Goal: Task Accomplishment & Management: Manage account settings

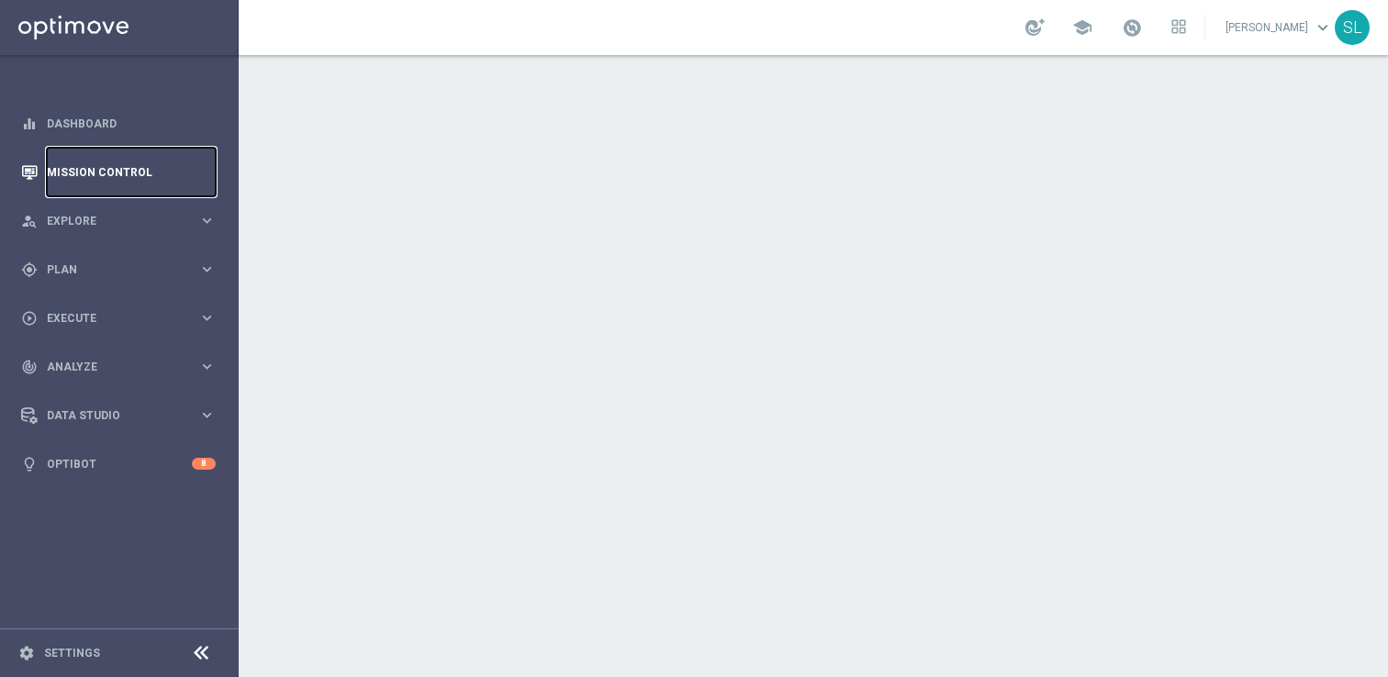
click at [88, 171] on link "Mission Control" at bounding box center [131, 172] width 169 height 49
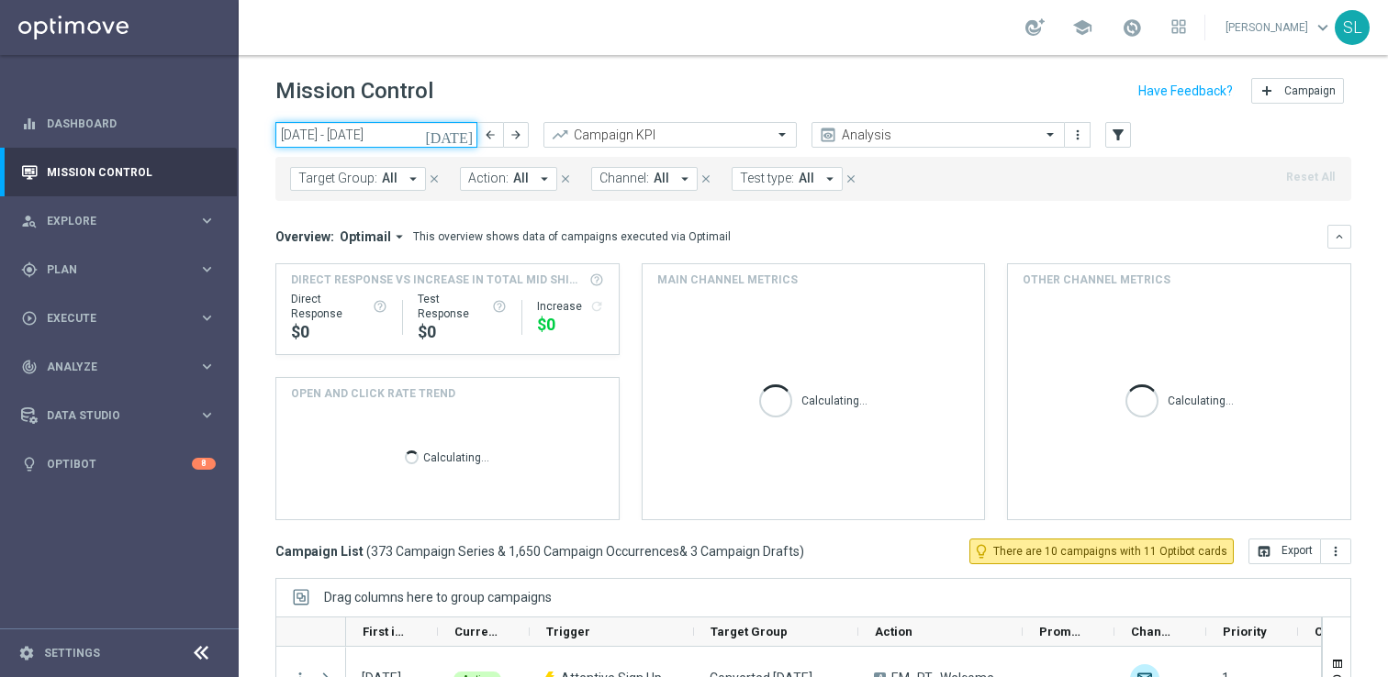
click at [387, 138] on input "25 Aug 2025 - 31 Aug 2025" at bounding box center [376, 135] width 202 height 26
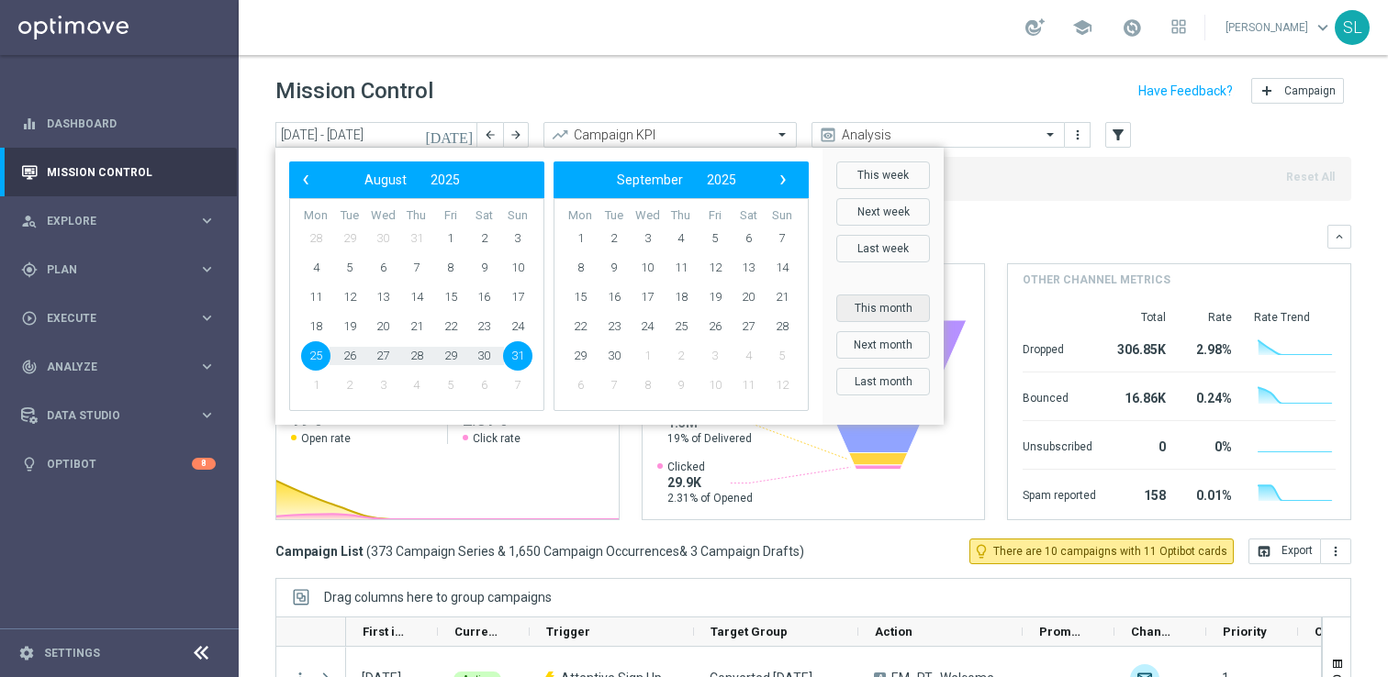
click at [856, 298] on button "This month" at bounding box center [883, 309] width 94 height 28
type input "[DATE] - [DATE]"
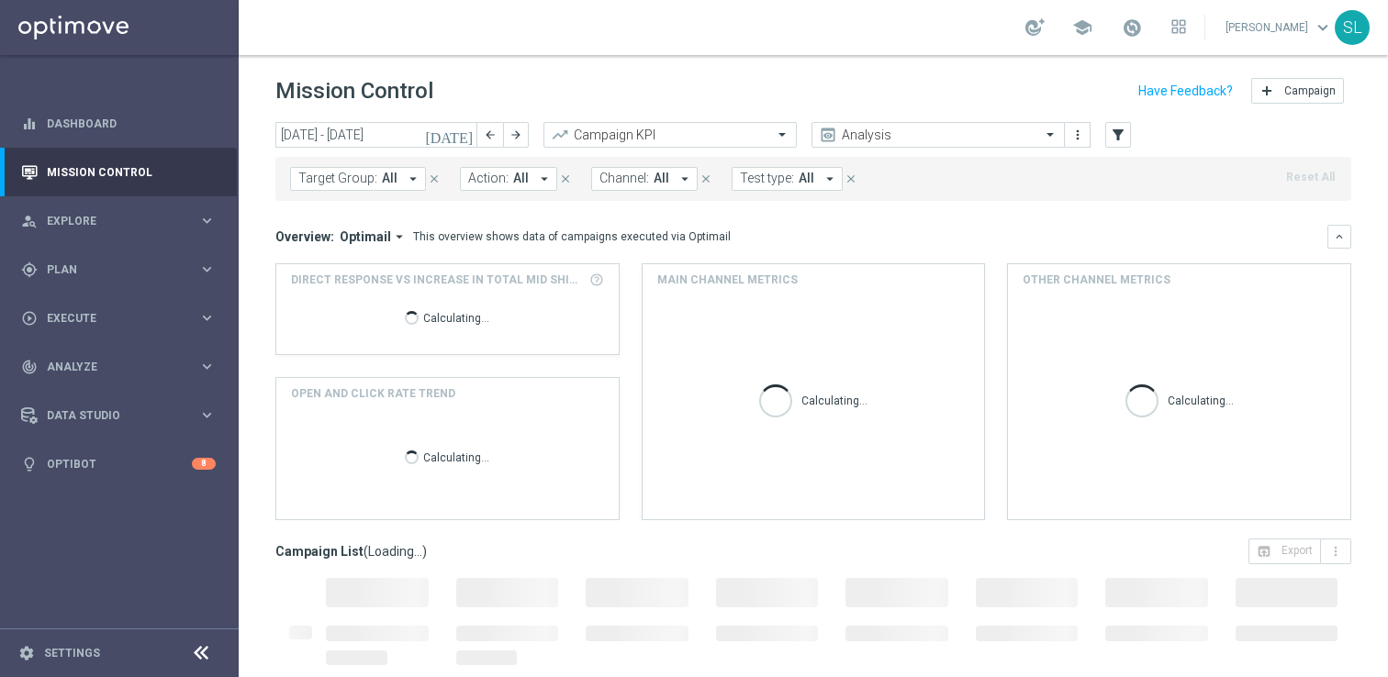
click at [201, 648] on icon at bounding box center [201, 654] width 22 height 22
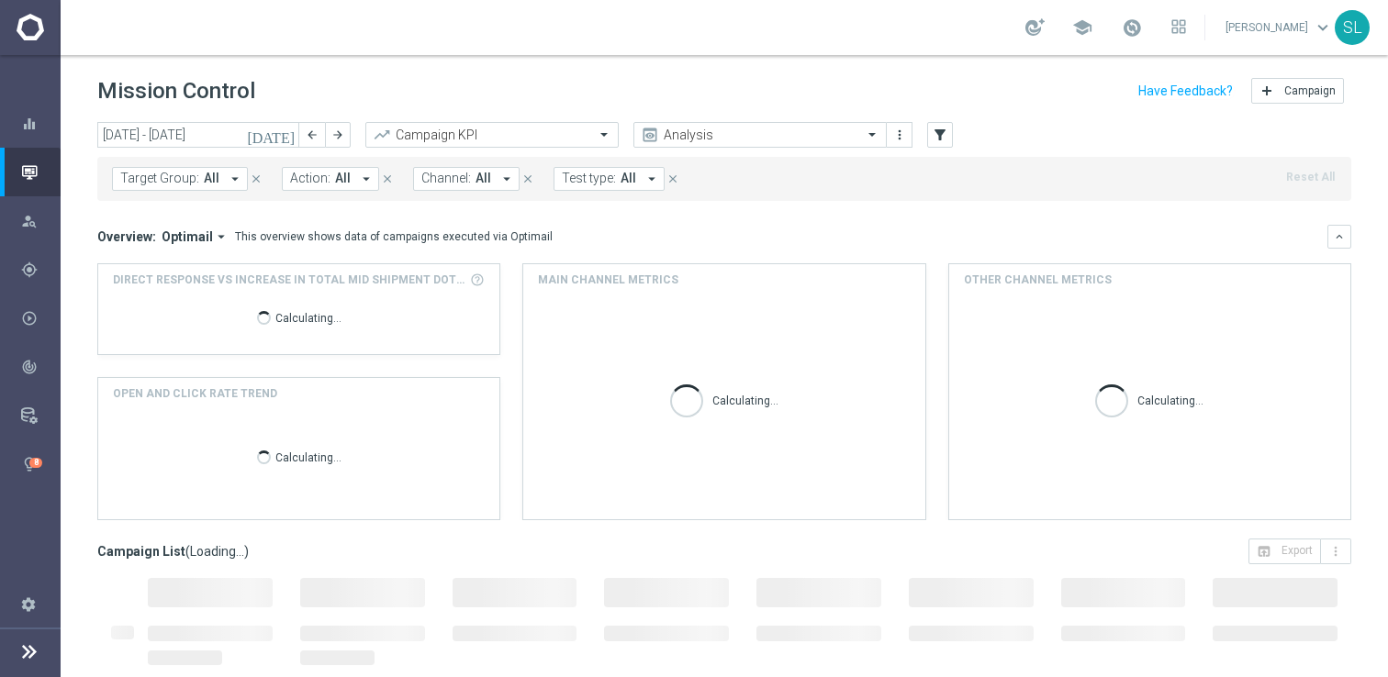
click at [331, 170] on button "Action: All arrow_drop_down" at bounding box center [330, 179] width 97 height 24
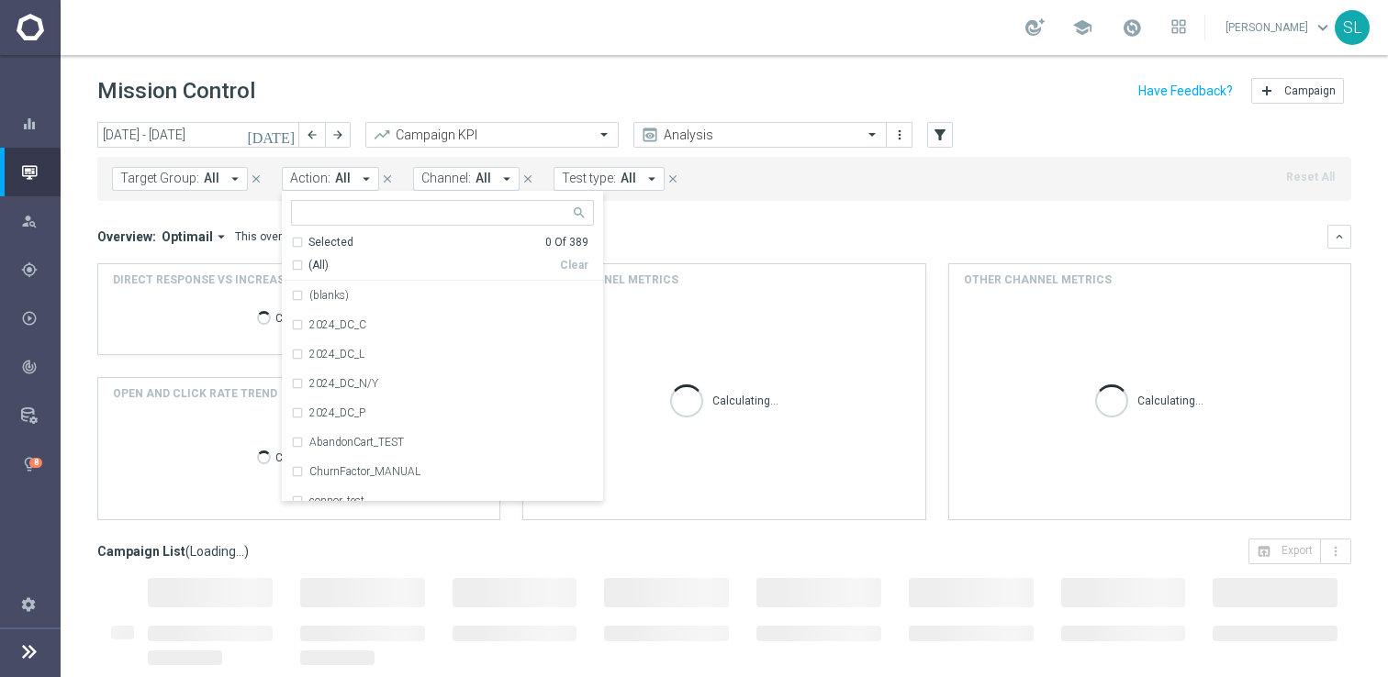
click at [448, 177] on span "Channel:" at bounding box center [446, 179] width 50 height 16
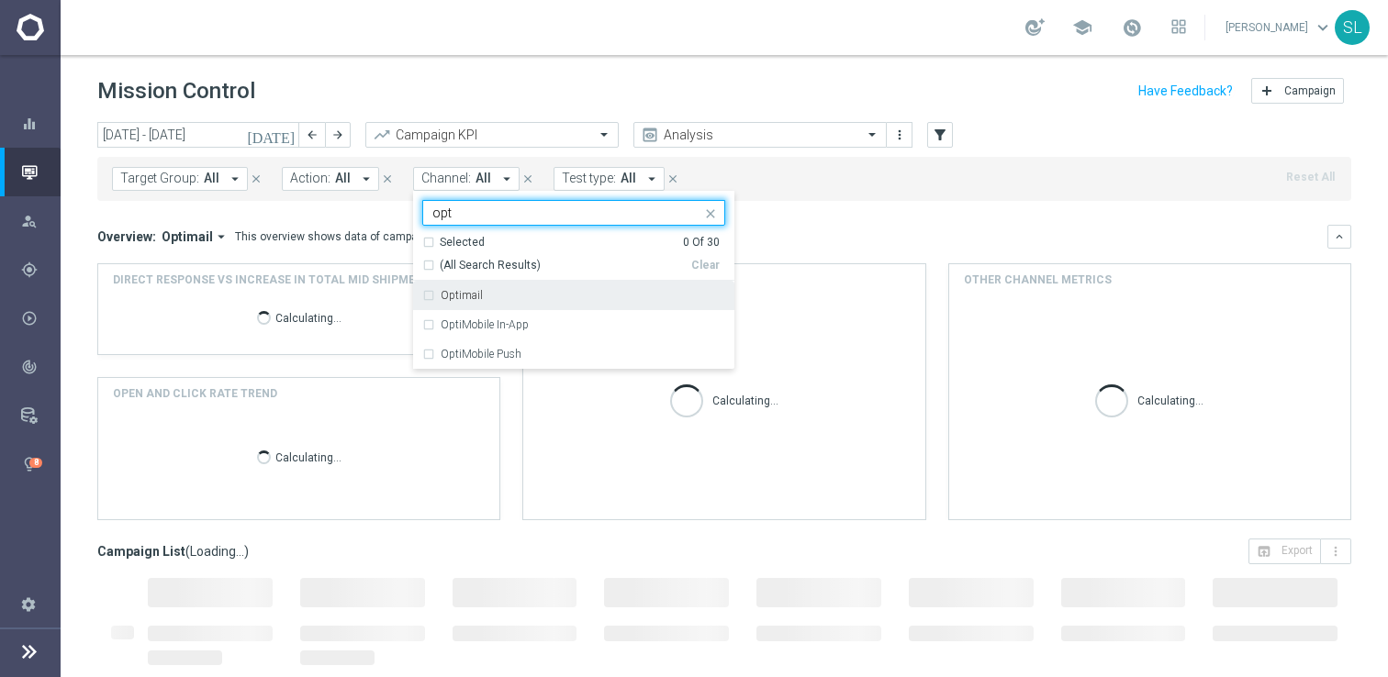
click at [473, 294] on label "Optimail" at bounding box center [462, 295] width 42 height 11
type input "opt"
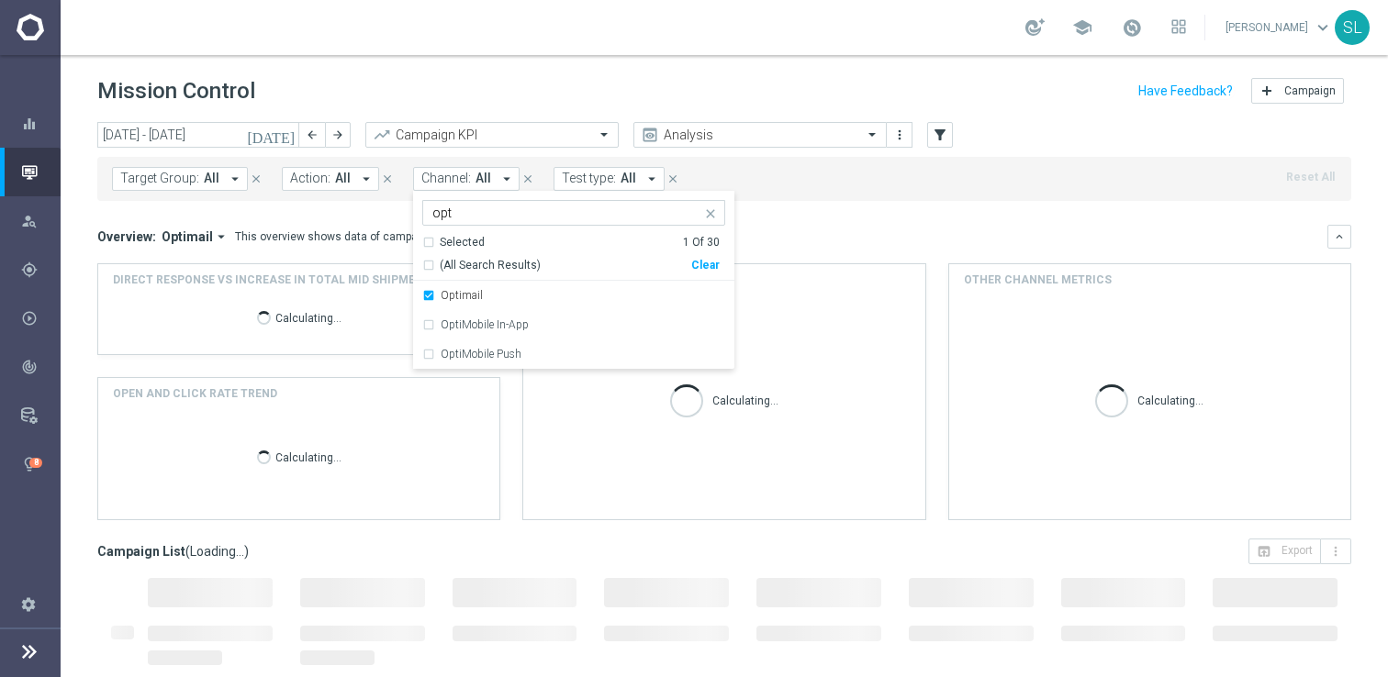
click at [545, 88] on div "Mission Control add Campaign" at bounding box center [724, 91] width 1254 height 36
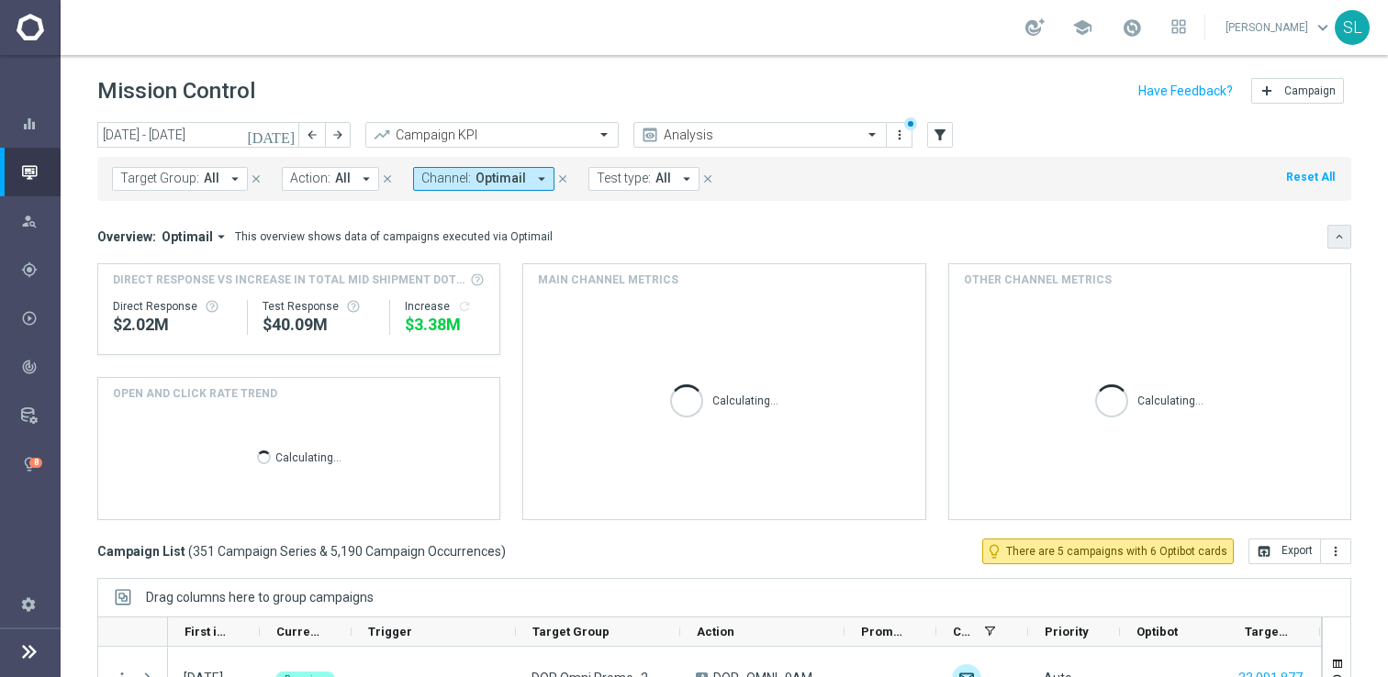
click at [1336, 238] on icon "keyboard_arrow_down" at bounding box center [1339, 236] width 13 height 13
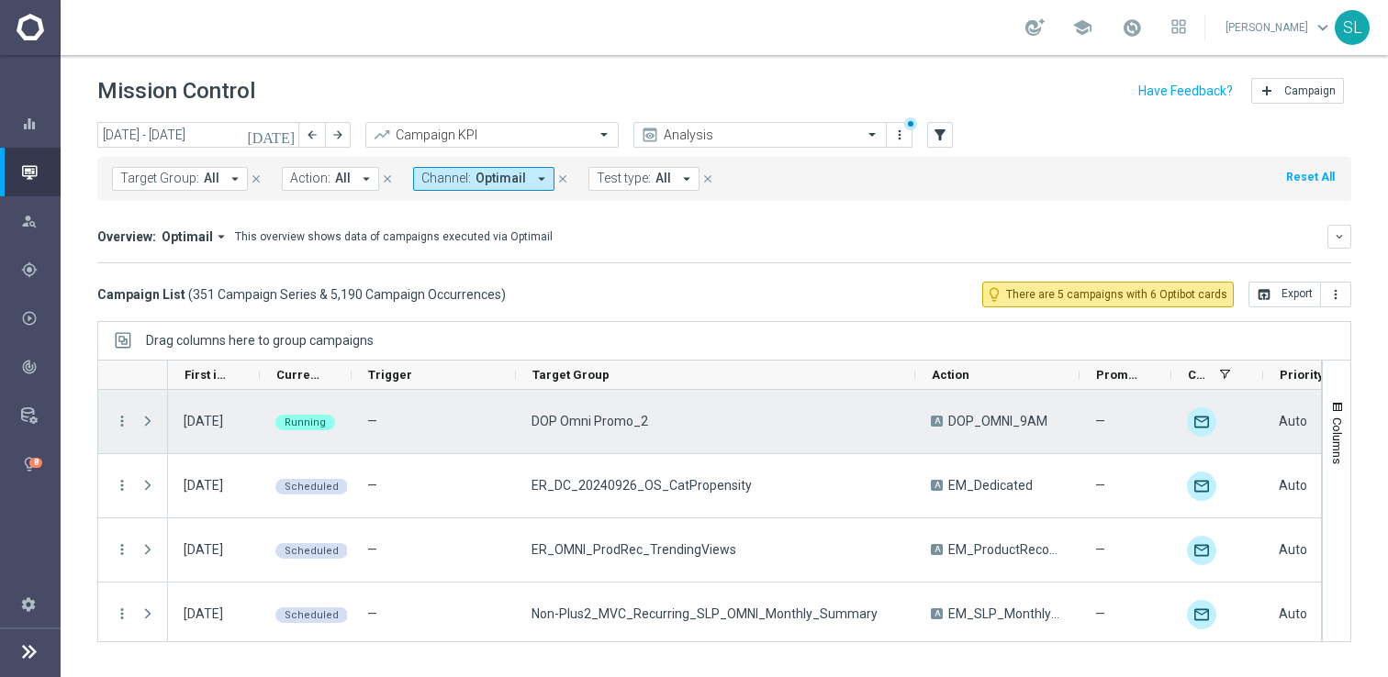
drag, startPoint x: 679, startPoint y: 375, endPoint x: 891, endPoint y: 449, distance: 224.7
click at [891, 449] on div at bounding box center [709, 501] width 1224 height 283
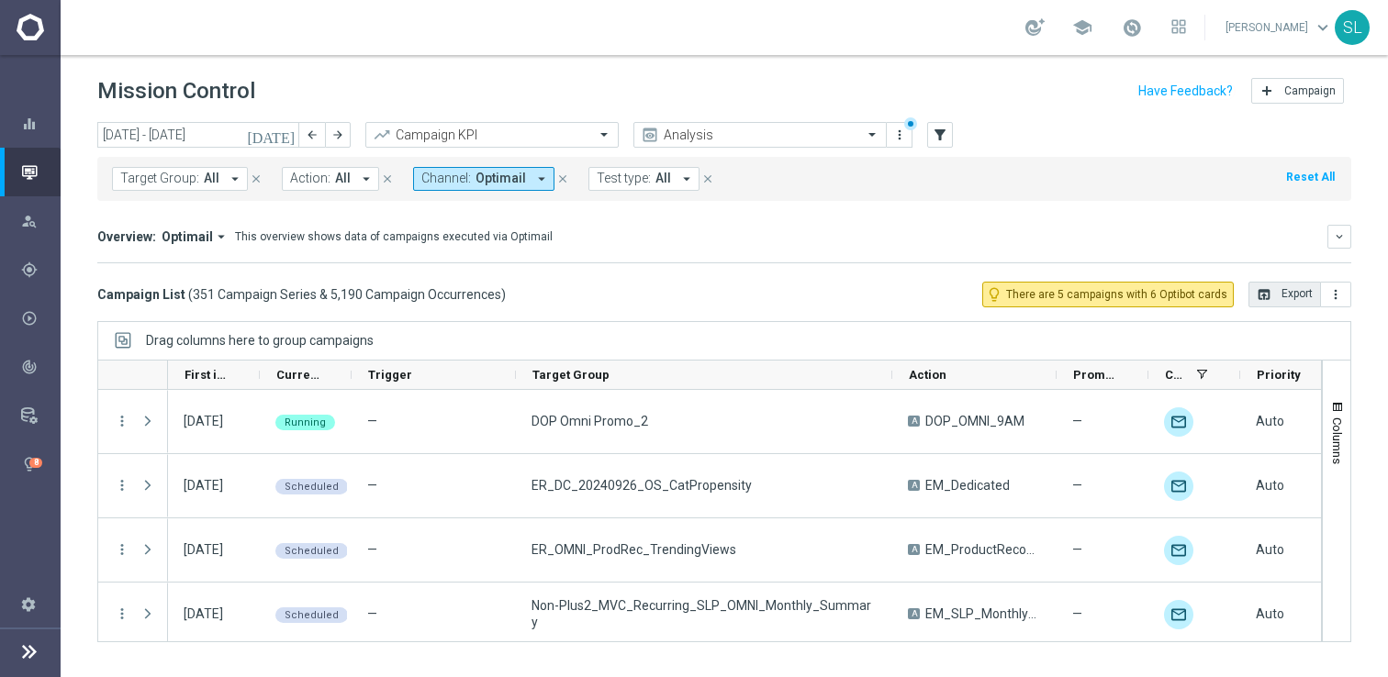
click at [1280, 298] on button "open_in_browser Export" at bounding box center [1284, 295] width 73 height 26
click at [1122, 218] on mini-dashboard "Overview: Optimail arrow_drop_down This overview shows data of campaigns execut…" at bounding box center [724, 241] width 1254 height 81
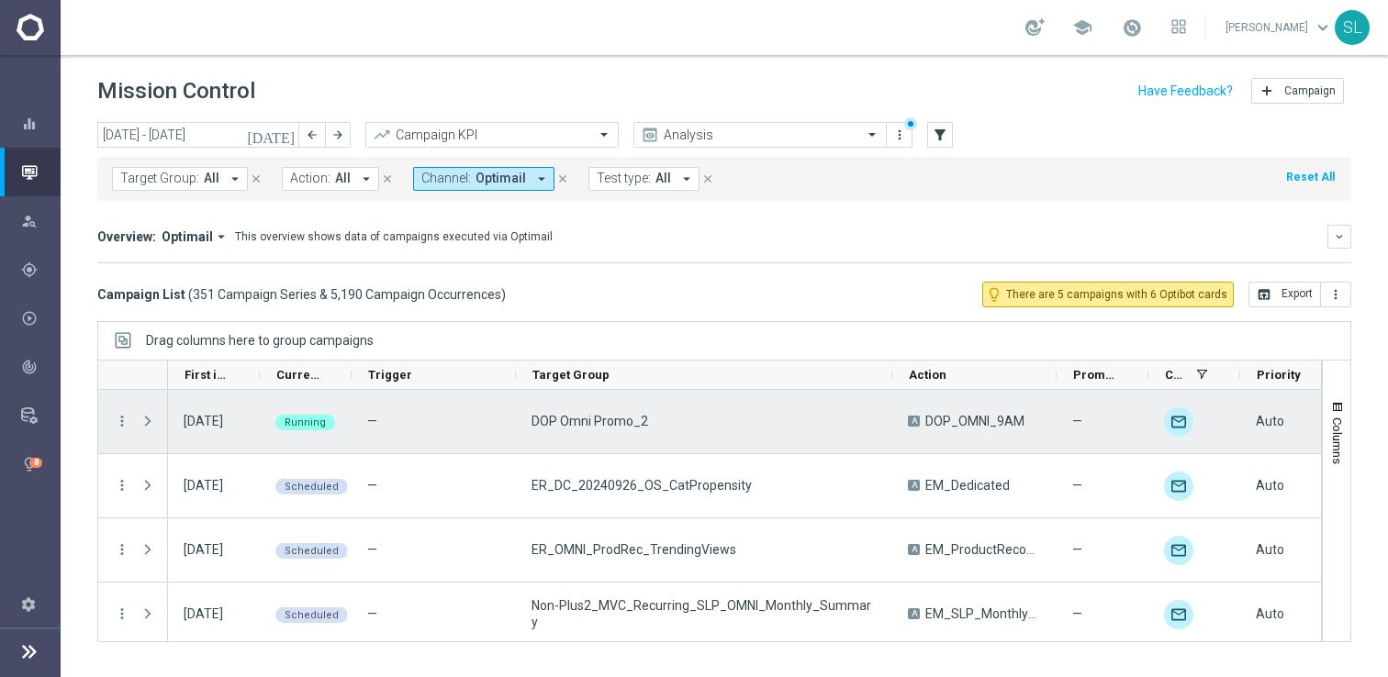
click at [558, 416] on span "DOP Omni Promo_2" at bounding box center [589, 421] width 117 height 17
click at [662, 418] on div "DOP Omni Promo_2" at bounding box center [704, 421] width 376 height 63
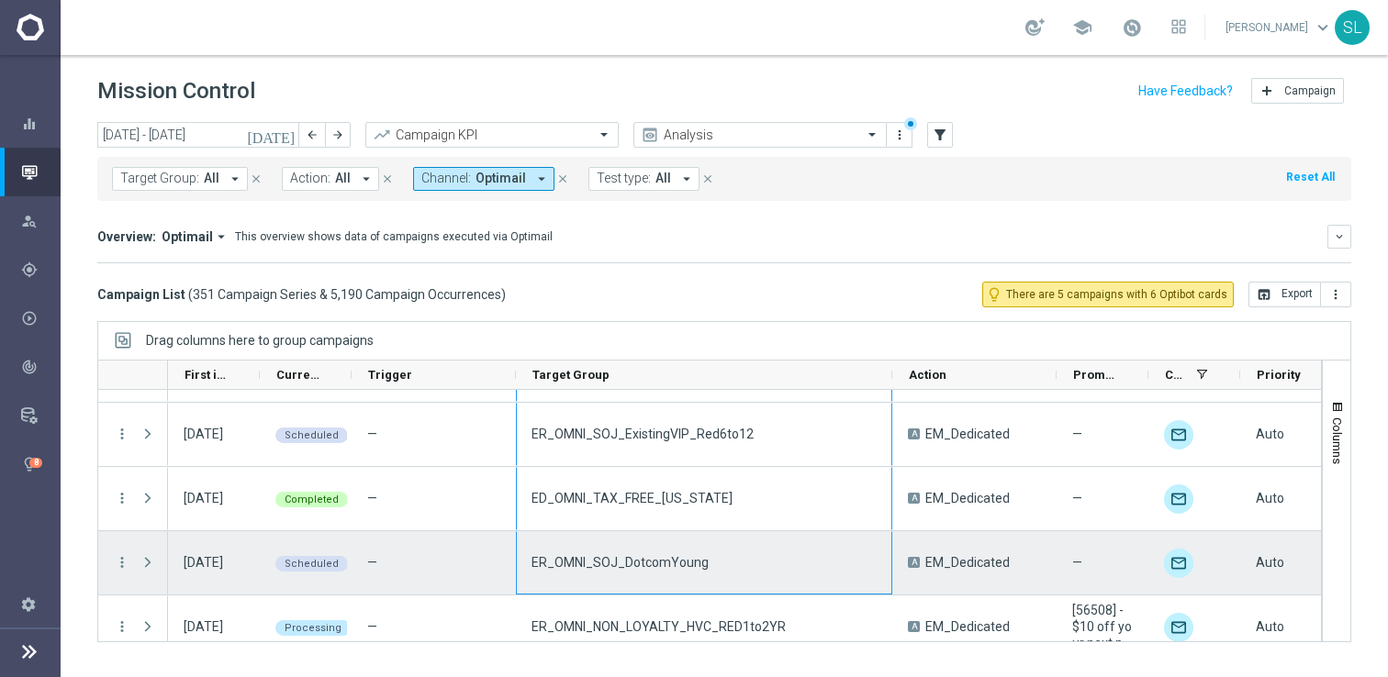
scroll to position [2379, 0]
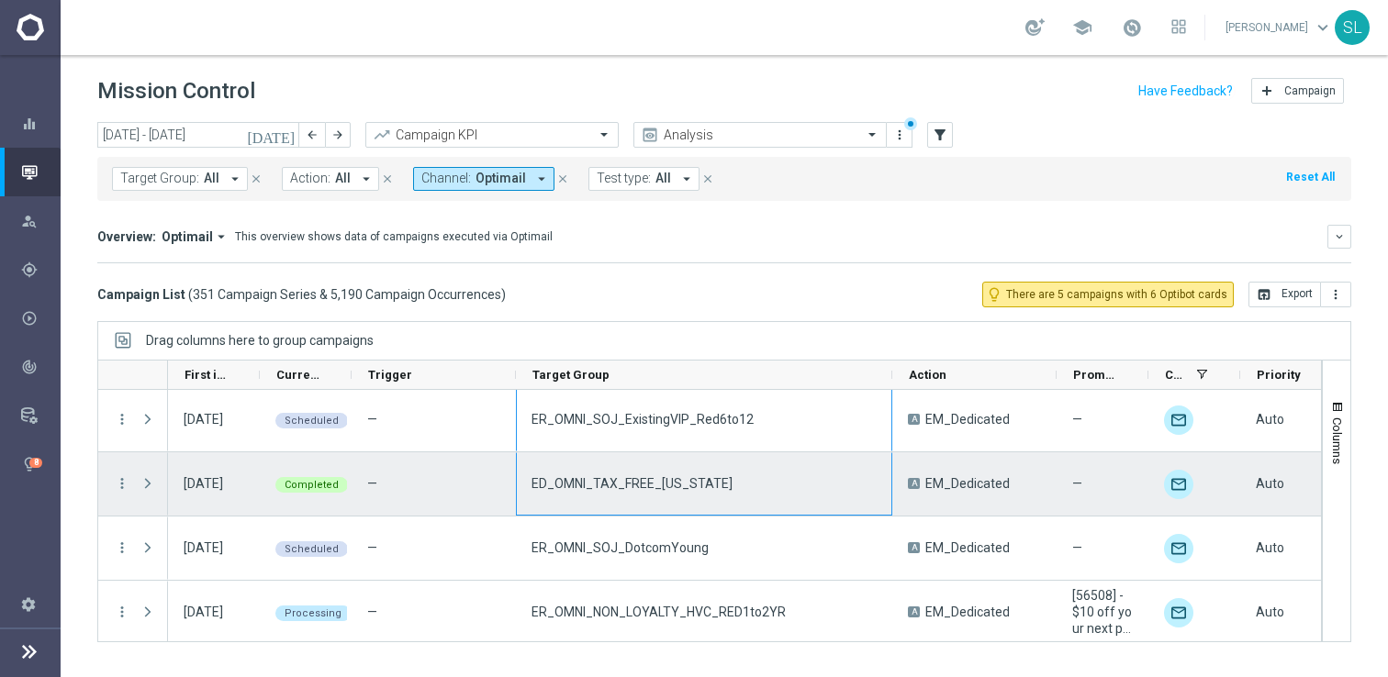
drag, startPoint x: 560, startPoint y: 400, endPoint x: 644, endPoint y: 486, distance: 120.1
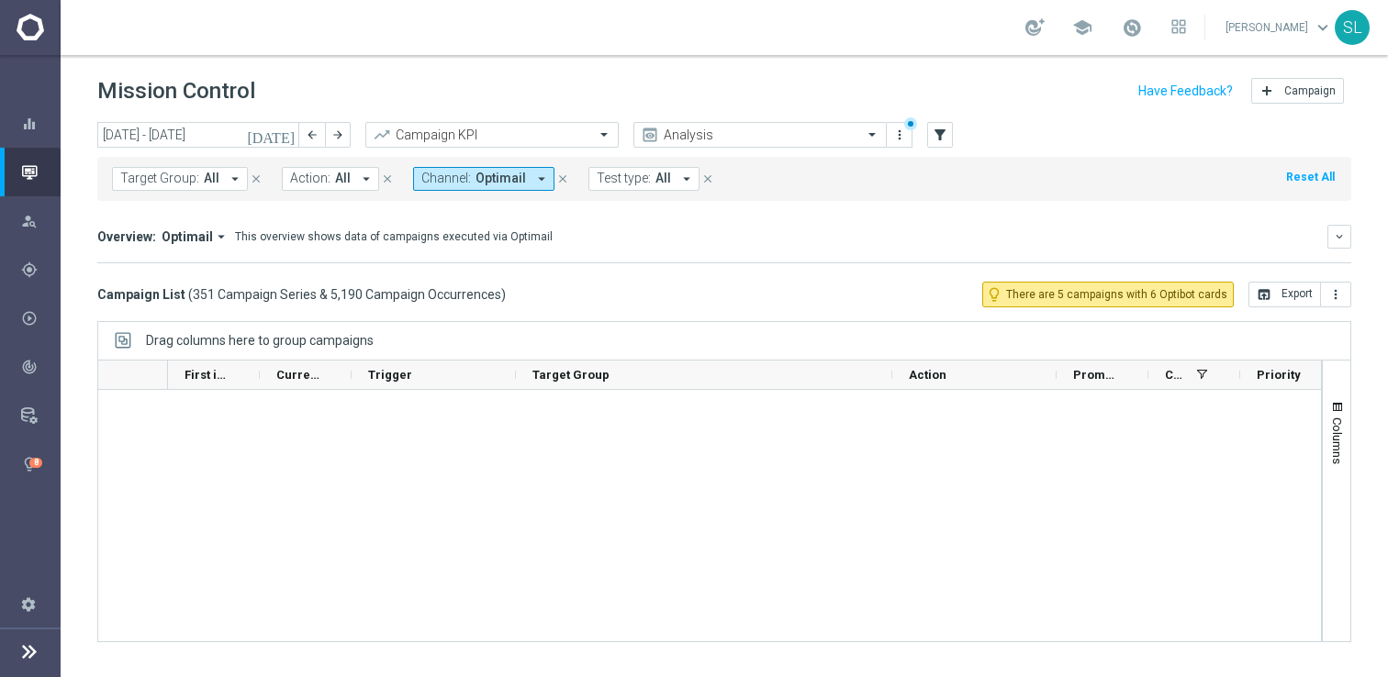
scroll to position [0, 0]
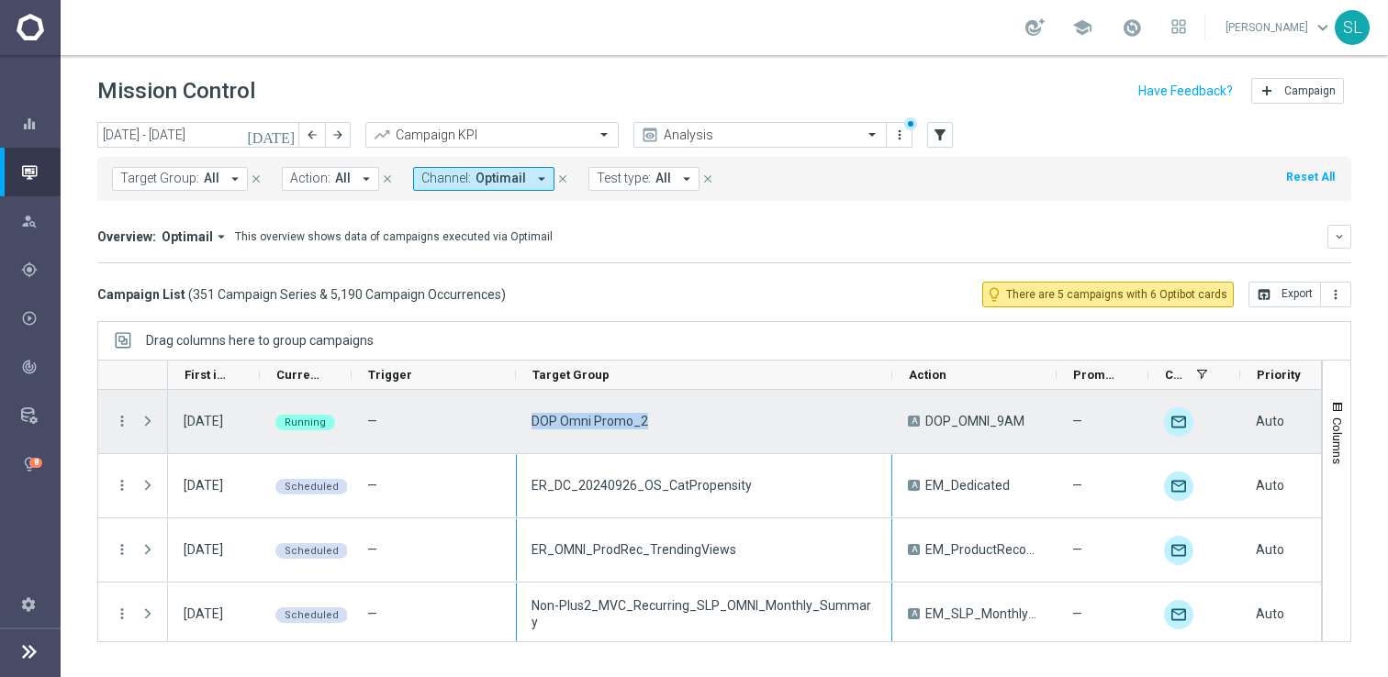
click at [580, 419] on span "DOP Omni Promo_2" at bounding box center [589, 421] width 117 height 17
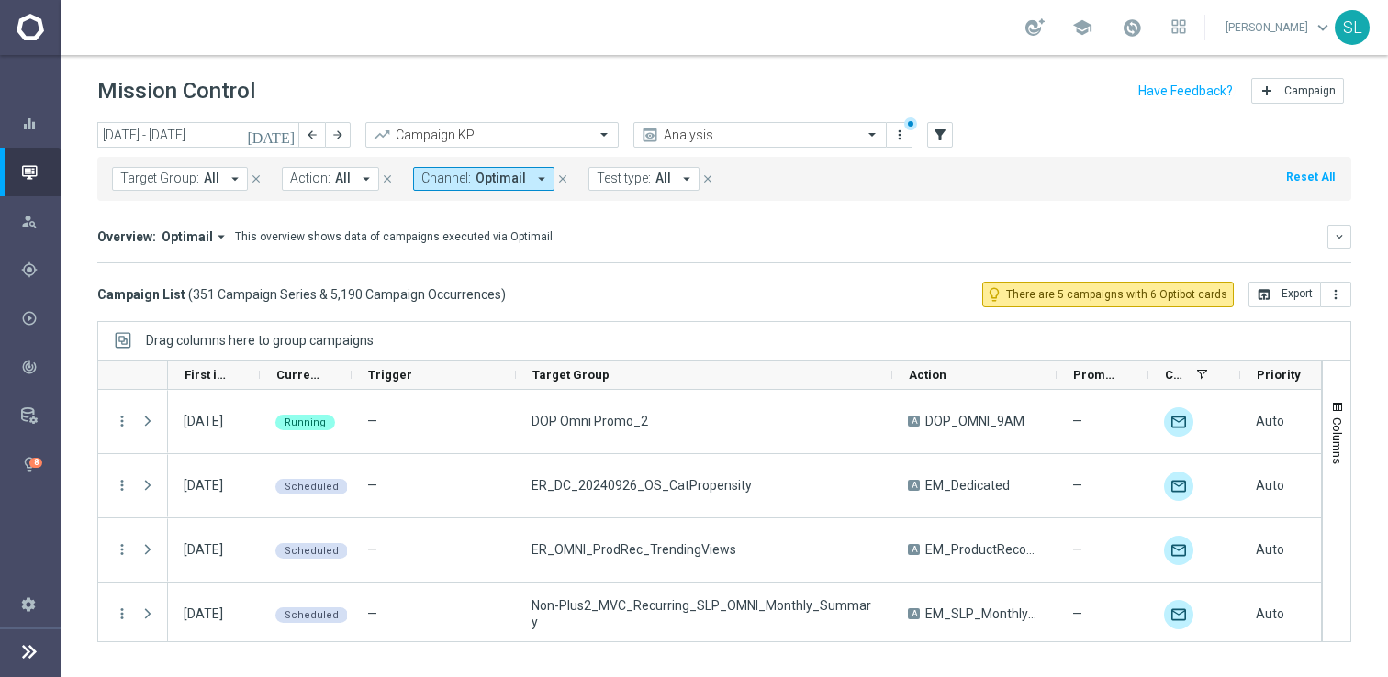
click at [496, 175] on span "Optimail" at bounding box center [500, 179] width 50 height 16
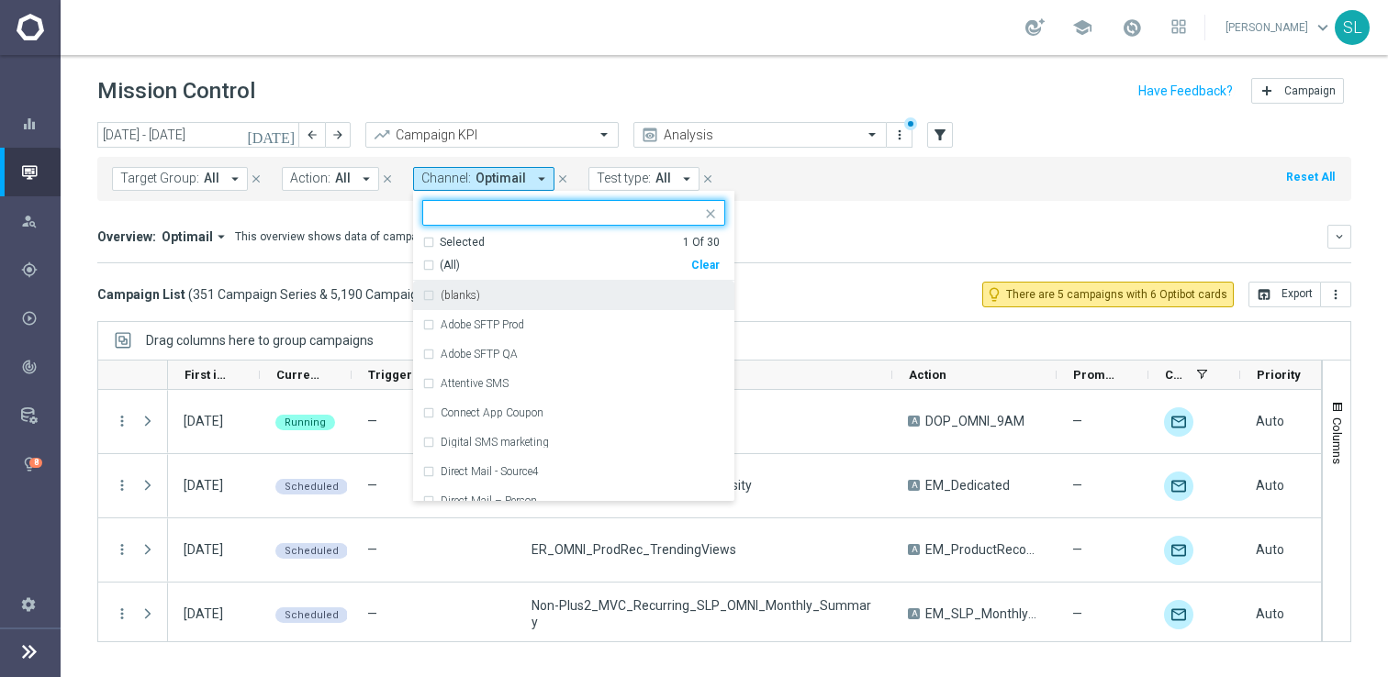
click at [709, 257] on div "(All) Clear" at bounding box center [570, 262] width 297 height 23
click at [335, 184] on span "All" at bounding box center [343, 179] width 16 height 16
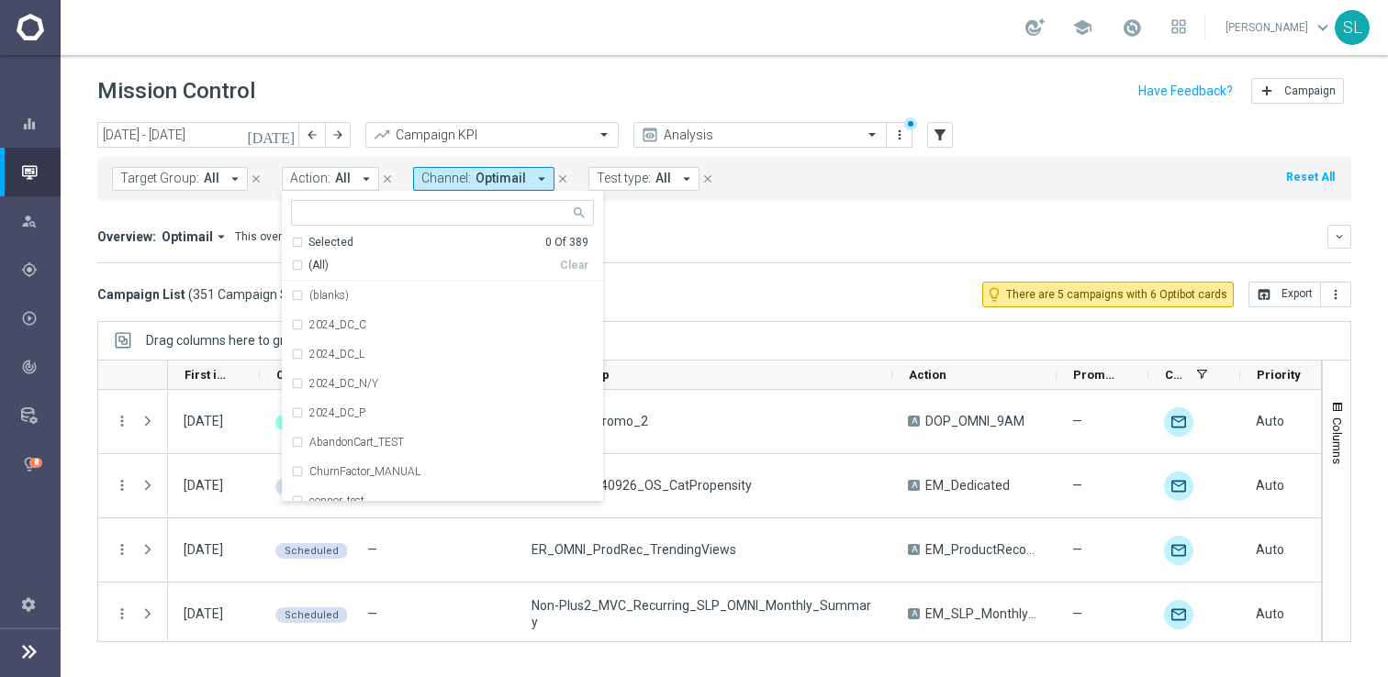
click at [465, 175] on button "Channel: Optimail arrow_drop_down" at bounding box center [483, 179] width 141 height 24
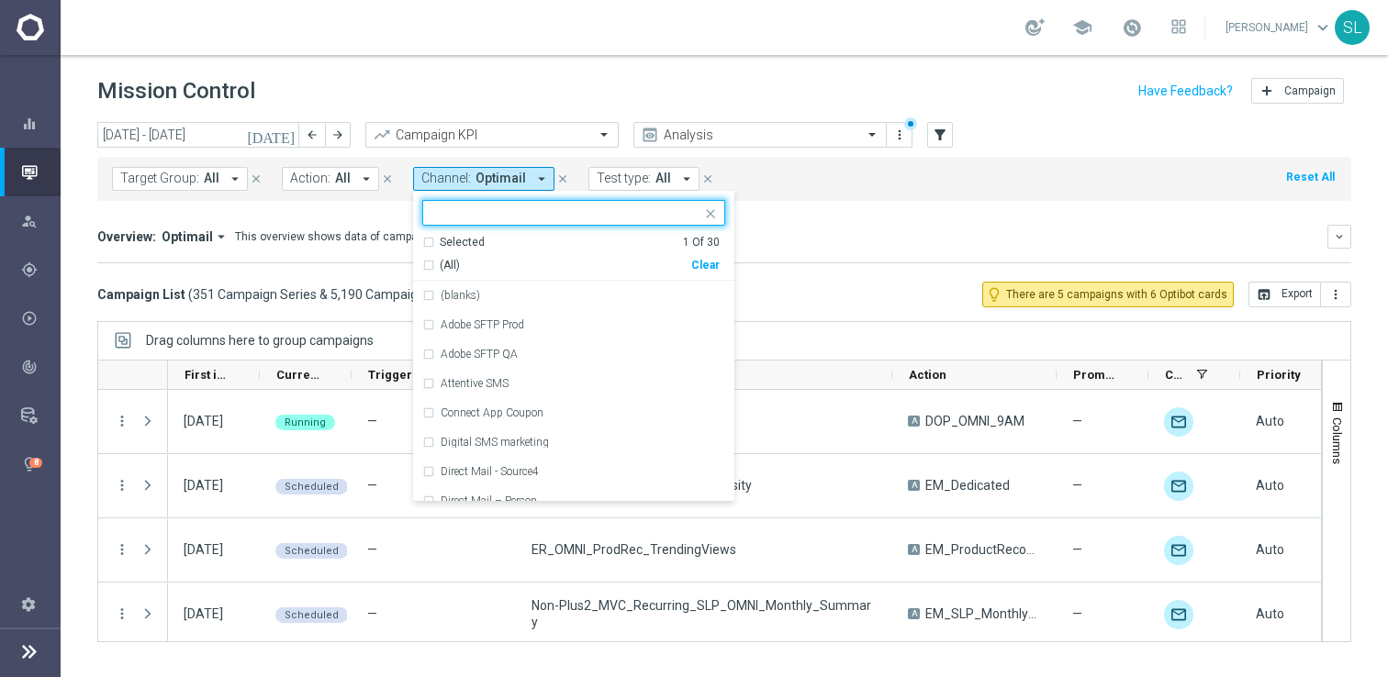
click at [0, 0] on div "Clear" at bounding box center [0, 0] width 0 height 0
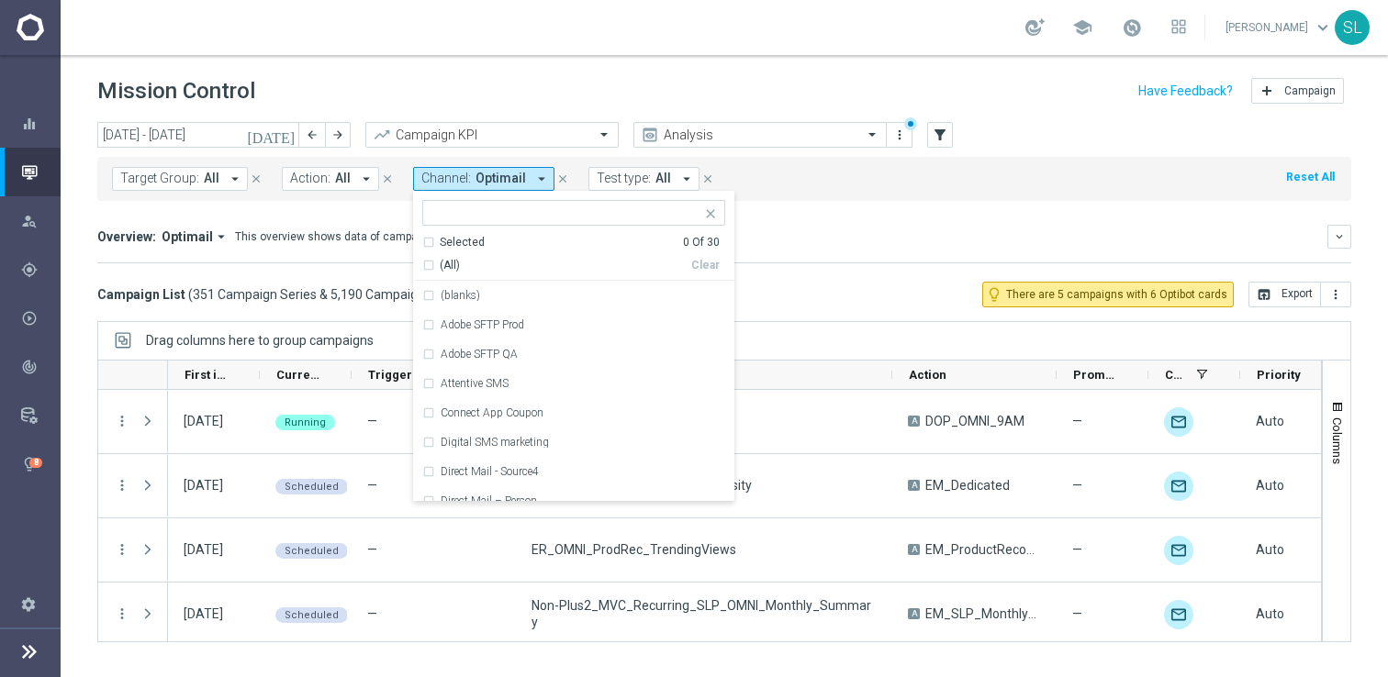
click at [328, 179] on button "Action: All arrow_drop_down" at bounding box center [330, 179] width 97 height 24
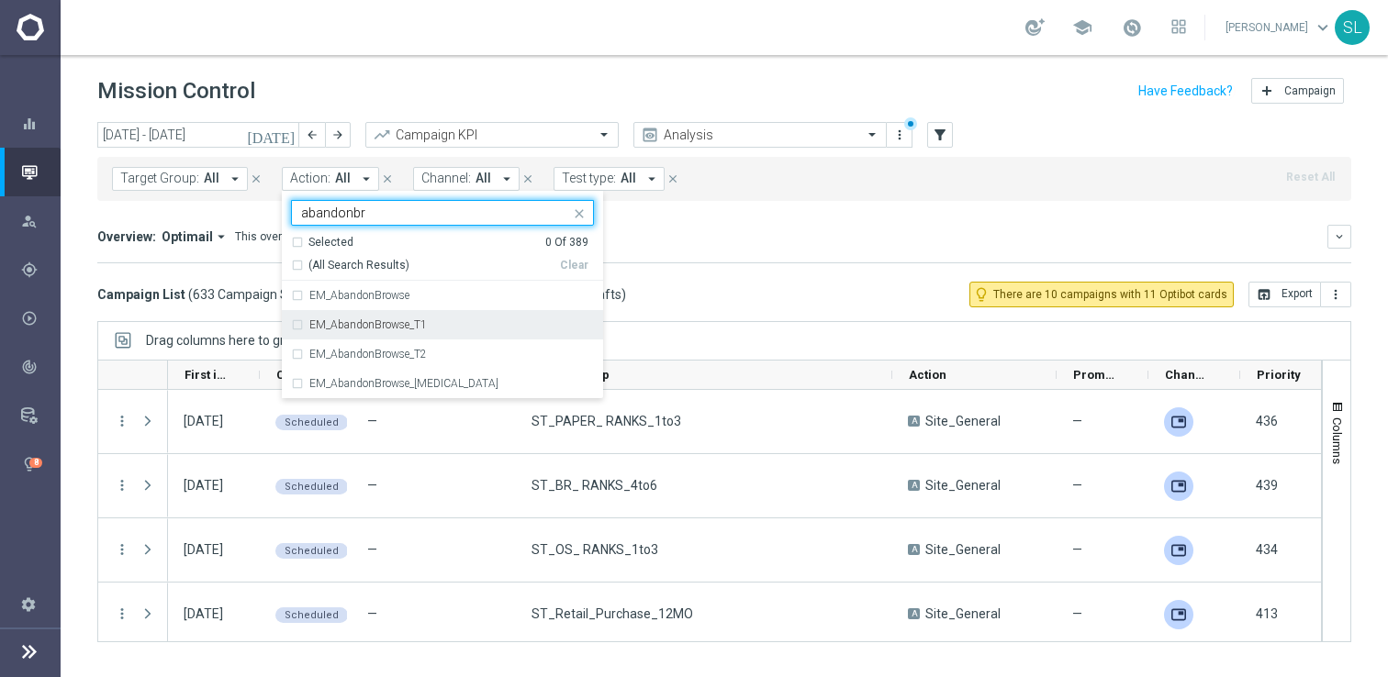
click at [358, 330] on label "EM_AbandonBrowse_T1" at bounding box center [367, 324] width 117 height 11
type input "abandonbr"
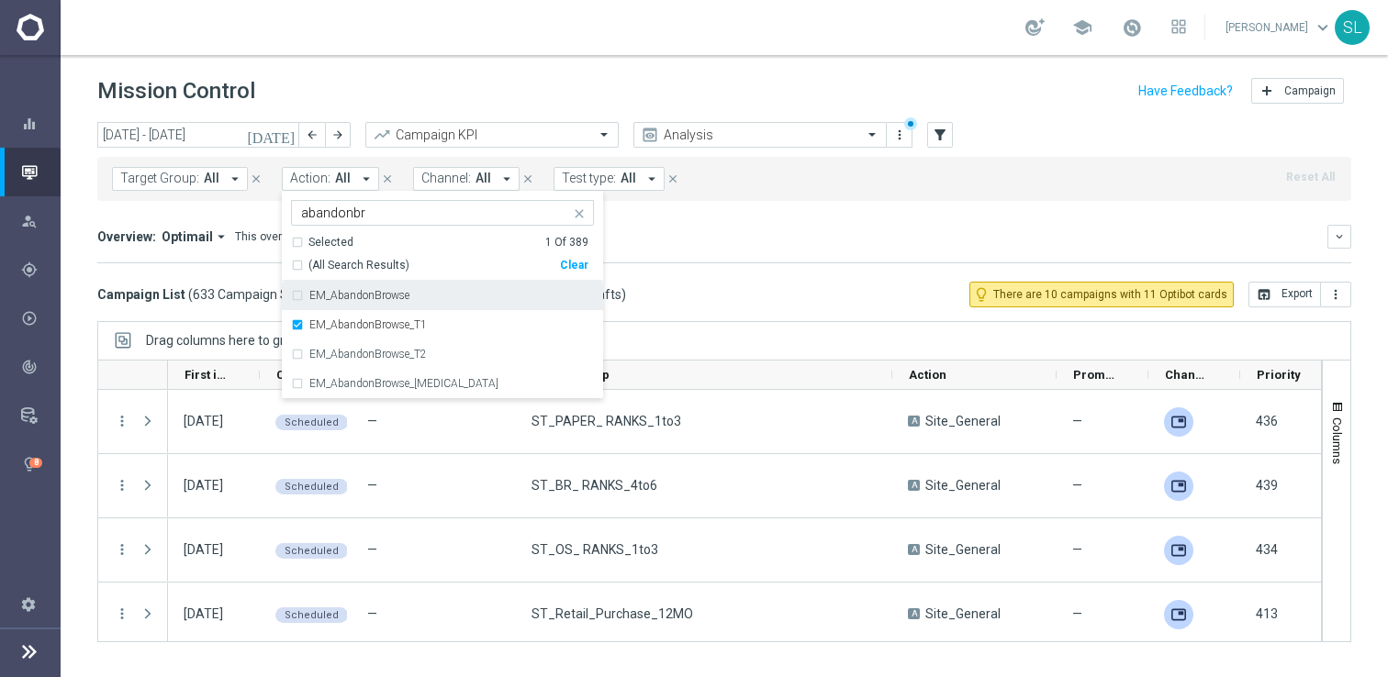
click at [352, 268] on span "(All Search Results)" at bounding box center [358, 266] width 101 height 16
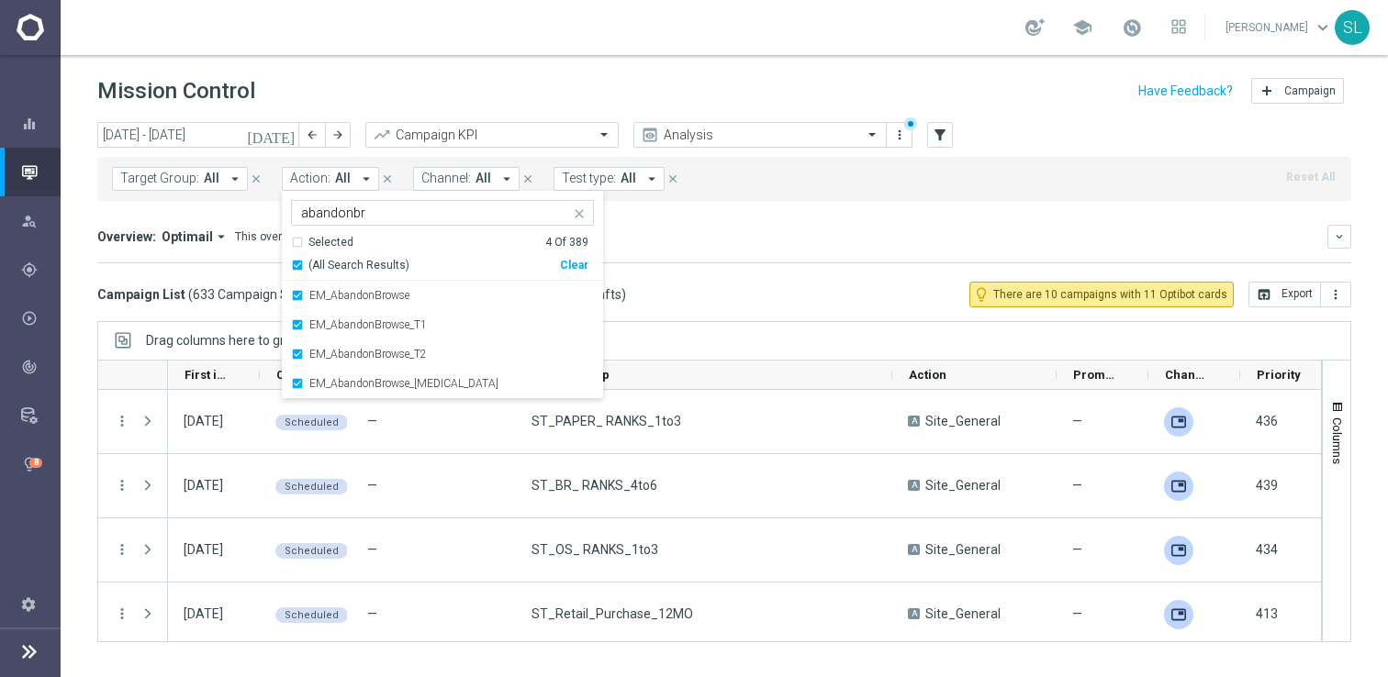
click at [775, 284] on div "Campaign List ( 633 Campaign Series & 7,299 Campaign Occurrences & 3 Campaign D…" at bounding box center [724, 295] width 1254 height 26
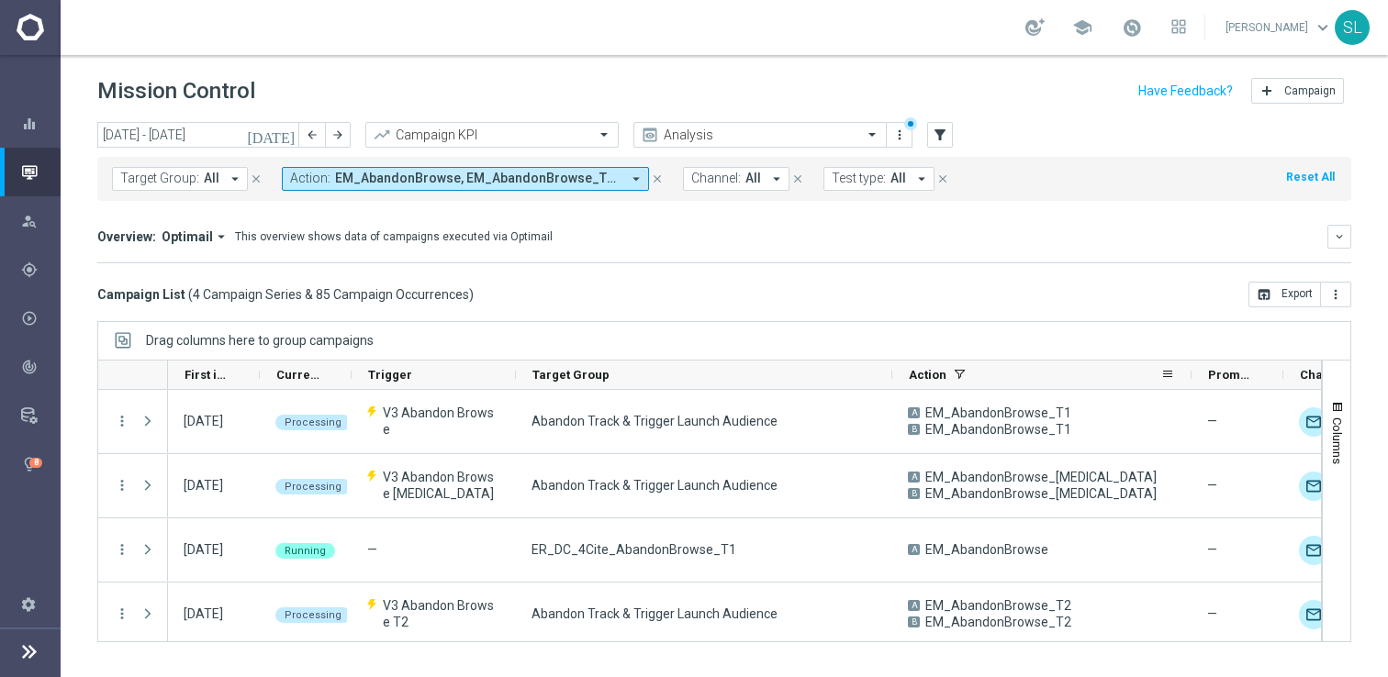
drag, startPoint x: 1053, startPoint y: 376, endPoint x: 1188, endPoint y: 375, distance: 134.9
click at [1188, 376] on div at bounding box center [1191, 375] width 7 height 28
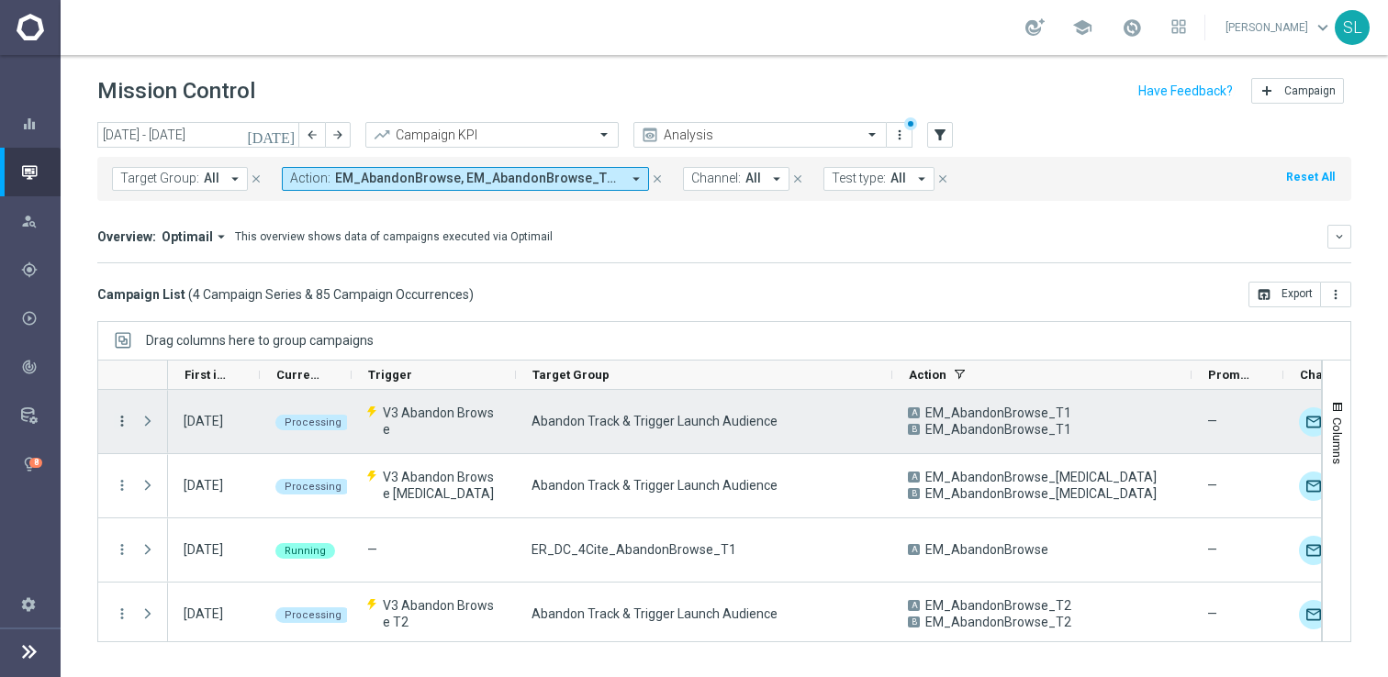
click at [117, 419] on icon "more_vert" at bounding box center [122, 421] width 17 height 17
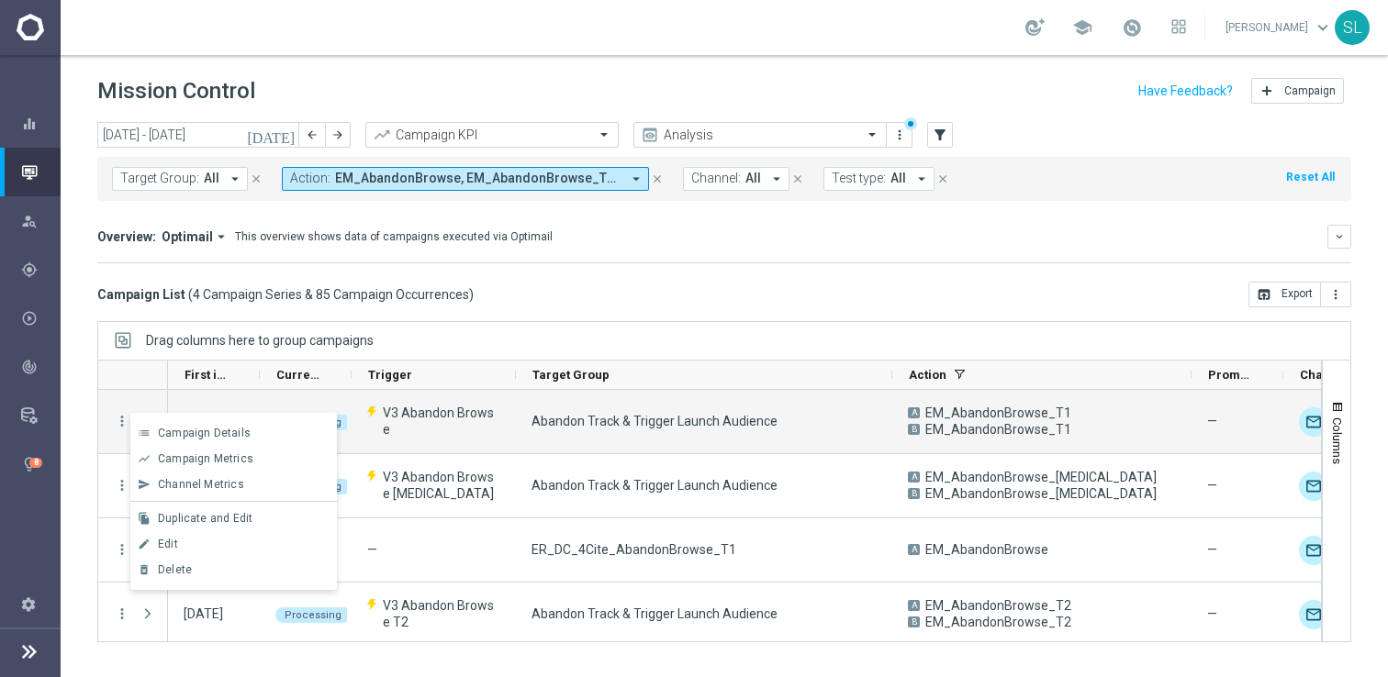
click at [183, 418] on div "list Campaign Details show_chart Campaign Metrics send Channel Metrics" at bounding box center [233, 501] width 207 height 177
click at [183, 434] on span "Campaign Details" at bounding box center [204, 433] width 93 height 13
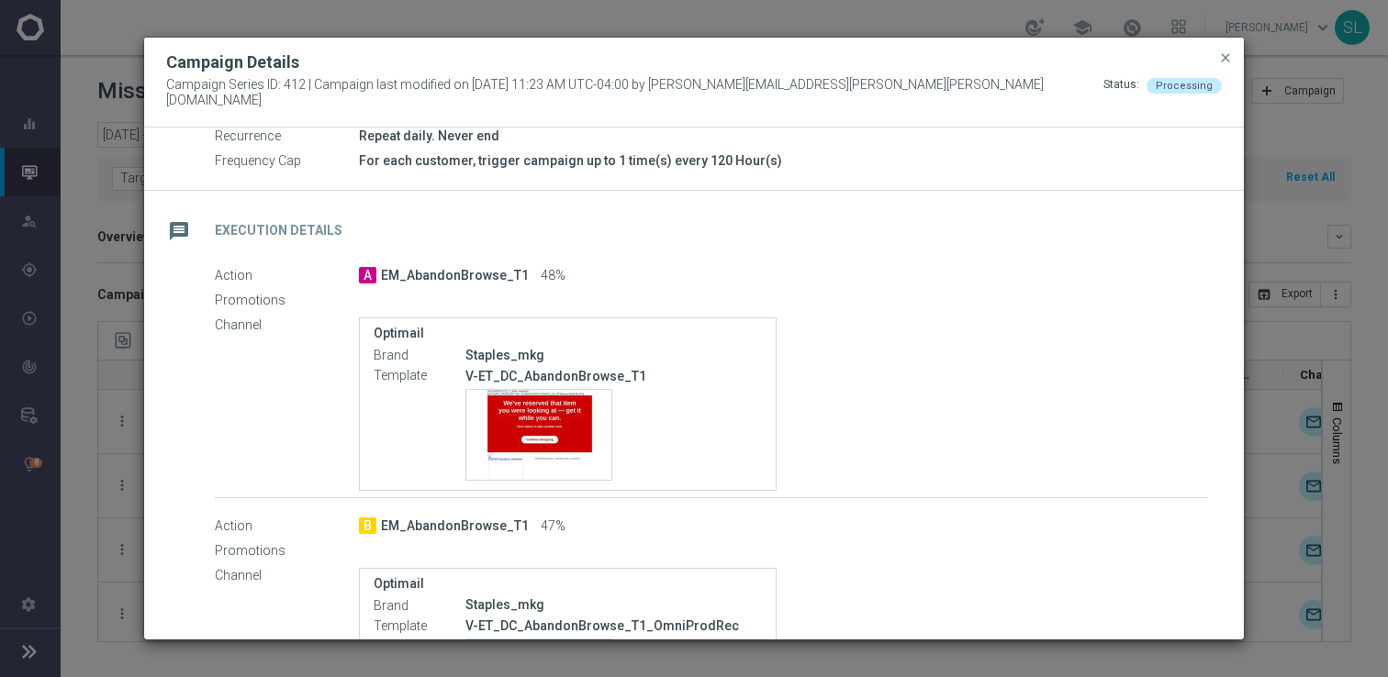
scroll to position [352, 0]
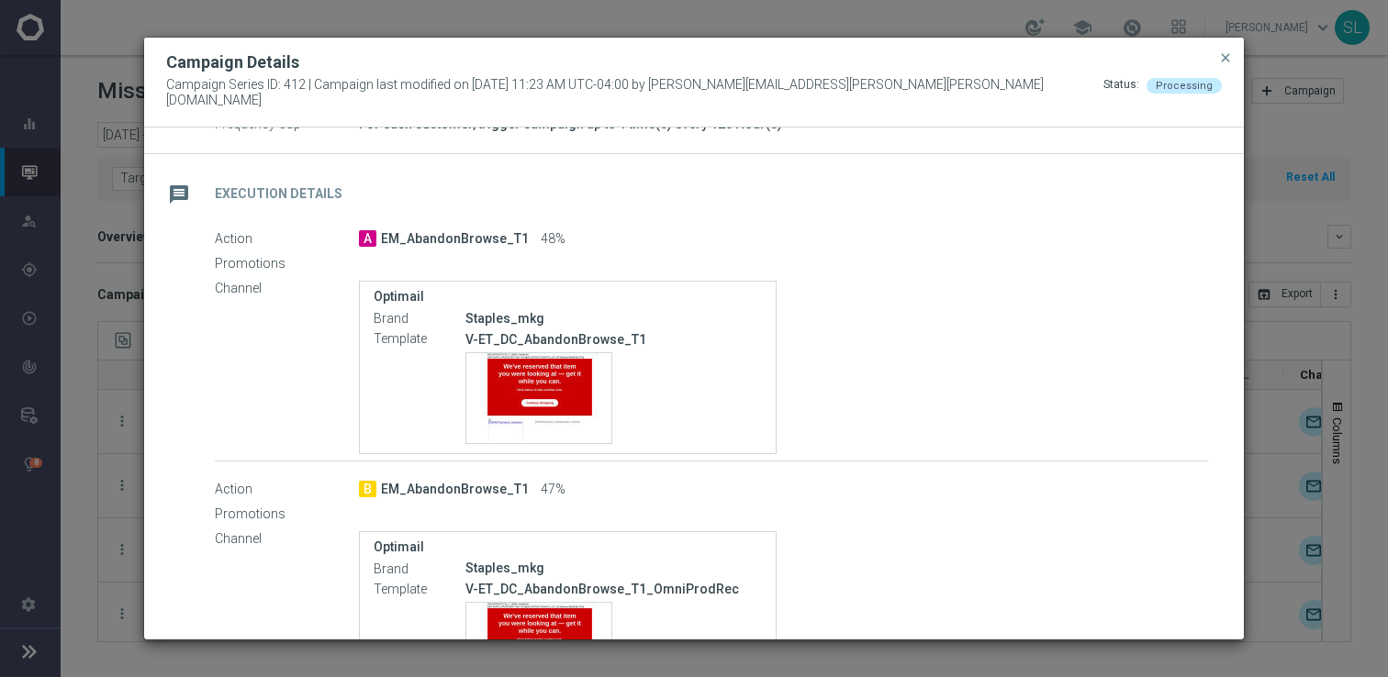
click at [596, 333] on p "V-ET_DC_AbandonBrowse_T1" at bounding box center [613, 339] width 296 height 17
copy div "V-ET_DC_AbandonBrowse_T1"
click at [104, 321] on modal-container "Campaign Details Campaign Series ID: 412 | Campaign last modified on 14 Aug 202…" at bounding box center [694, 338] width 1388 height 677
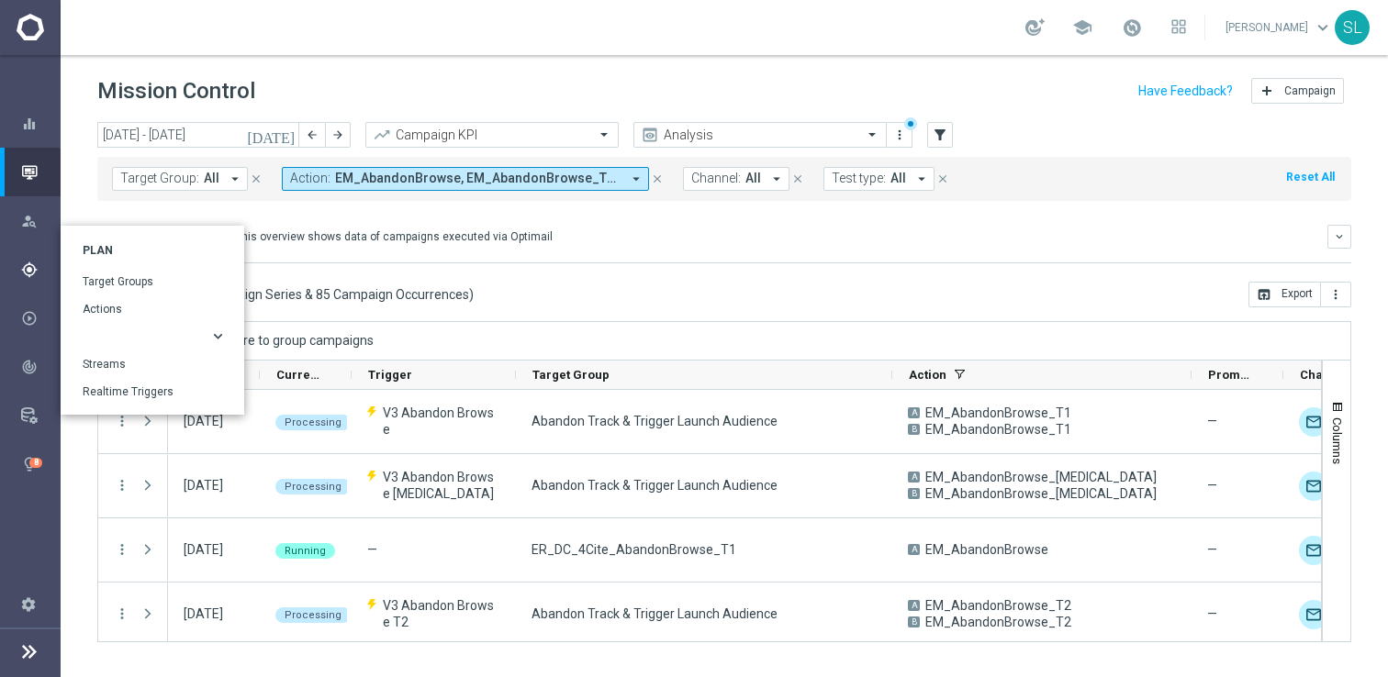
click at [173, 332] on button "keyboard_arrow_right" at bounding box center [155, 337] width 145 height 15
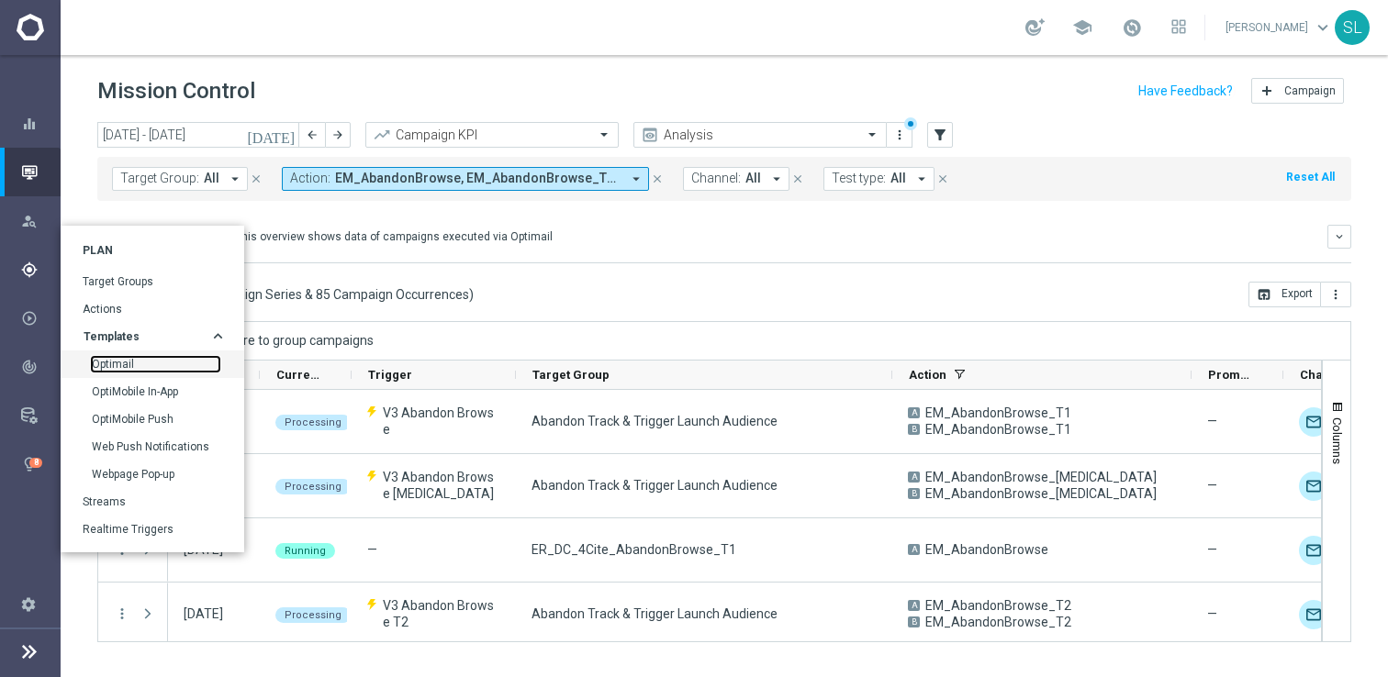
click at [138, 367] on link "Optimail" at bounding box center [156, 364] width 128 height 15
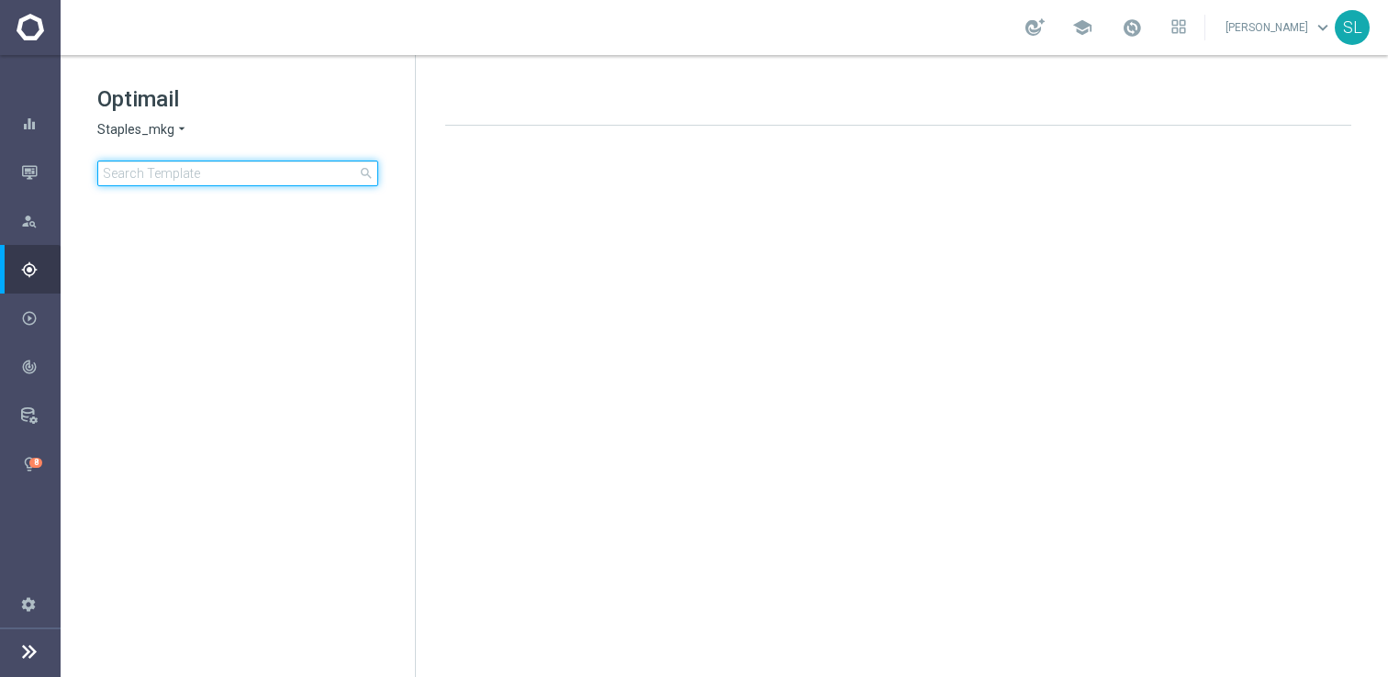
click at [252, 177] on input at bounding box center [237, 174] width 281 height 26
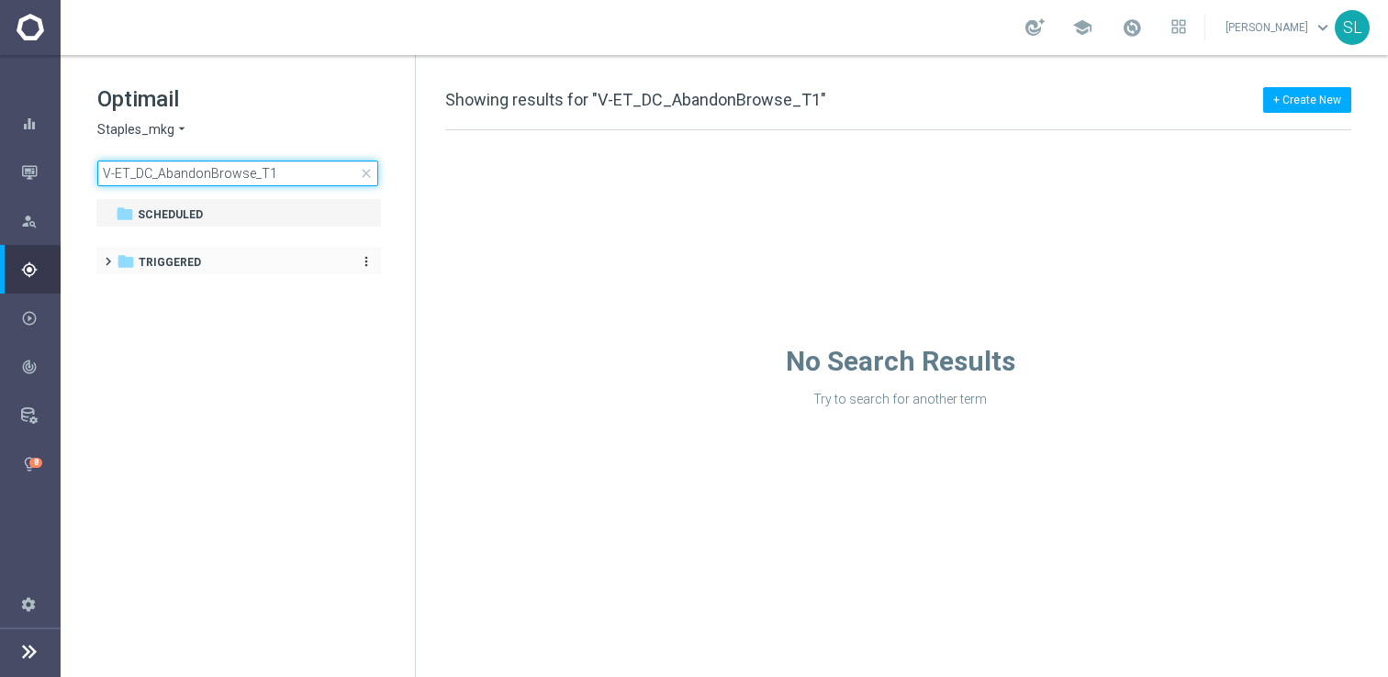
type input "V-ET_DC_AbandonBrowse_T1"
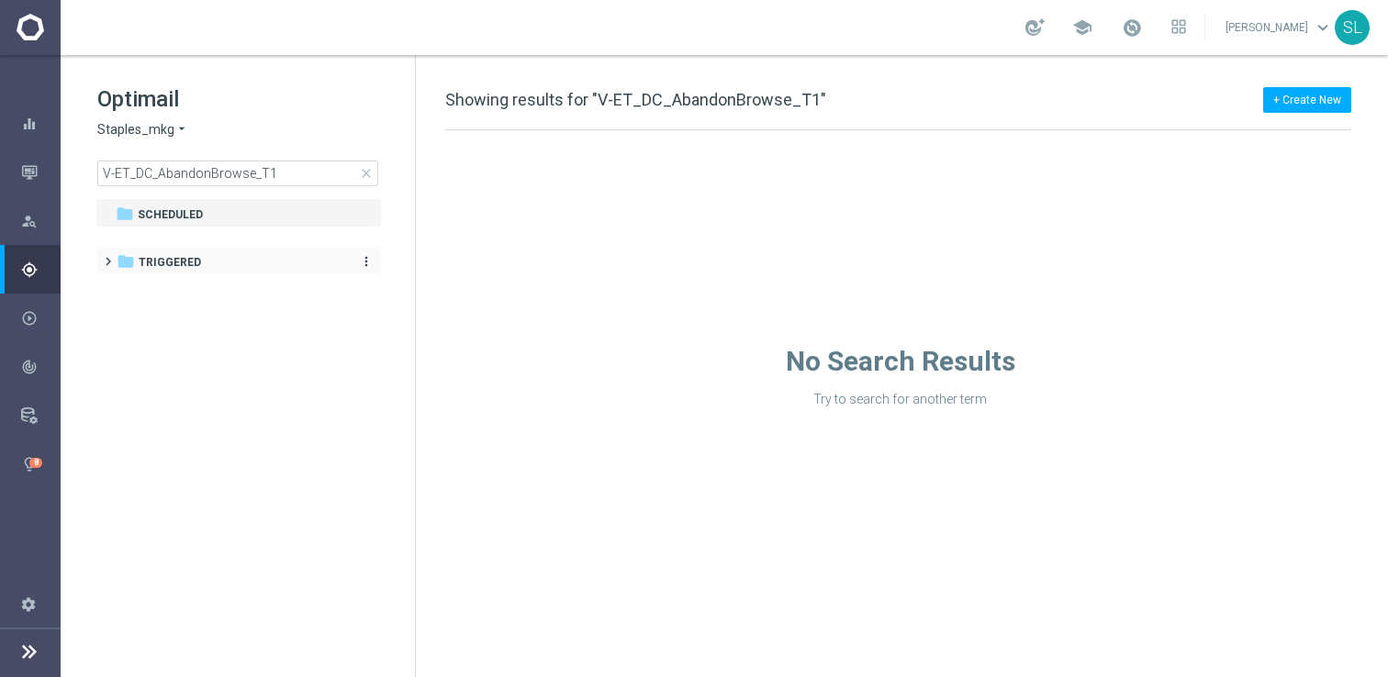
click at [168, 263] on span "Triggered" at bounding box center [170, 262] width 62 height 17
click at [168, 285] on span "TRIGGERS" at bounding box center [185, 292] width 60 height 17
click at [185, 319] on span "01. Abandon Series" at bounding box center [229, 321] width 113 height 17
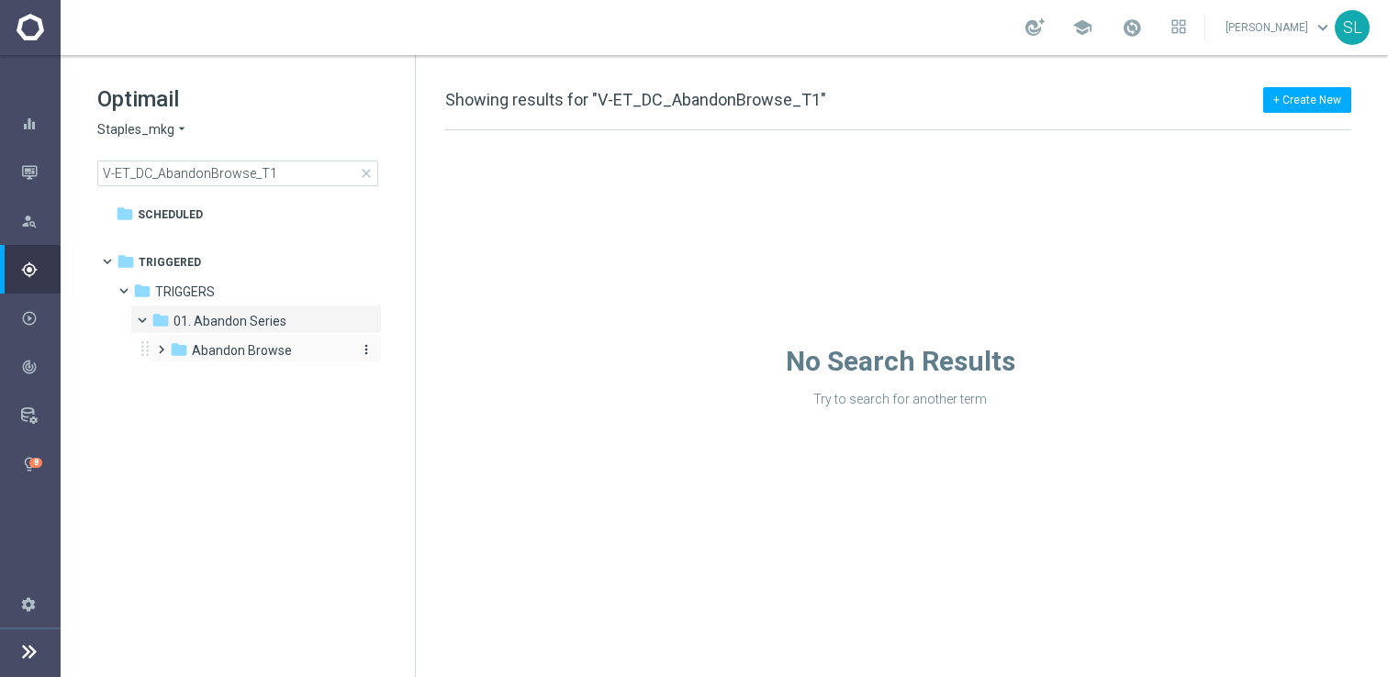
click at [192, 344] on span "Abandon Browse" at bounding box center [242, 350] width 100 height 17
click at [209, 385] on span "z.Archive - Abandon Browse" at bounding box center [280, 380] width 143 height 17
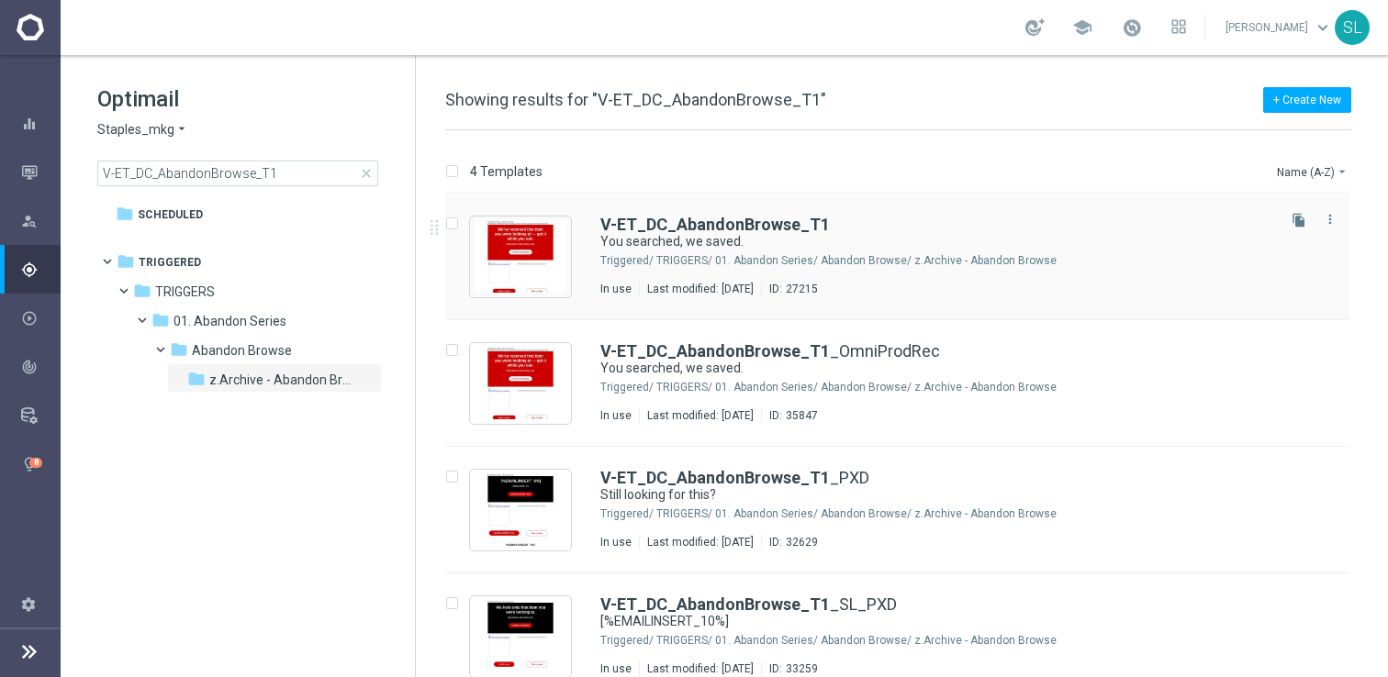
click at [891, 214] on div "V-ET_DC_AbandonBrowse_T1 You searched, we saved. Triggered/ TRIGGERS/ 01. Aband…" at bounding box center [897, 257] width 904 height 127
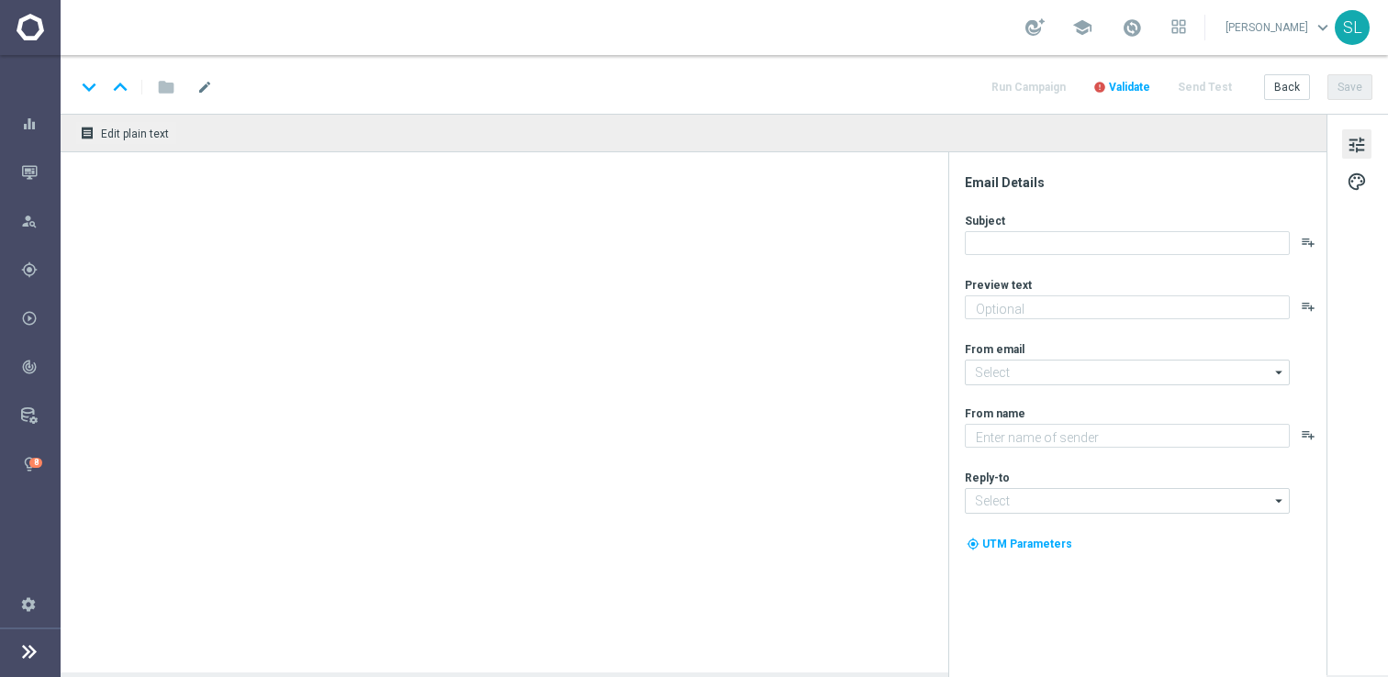
type textarea "Continue shopping at Staples today."
type input "staples@connected.staples.com"
type textarea "Staples"
type input "info@staples.com"
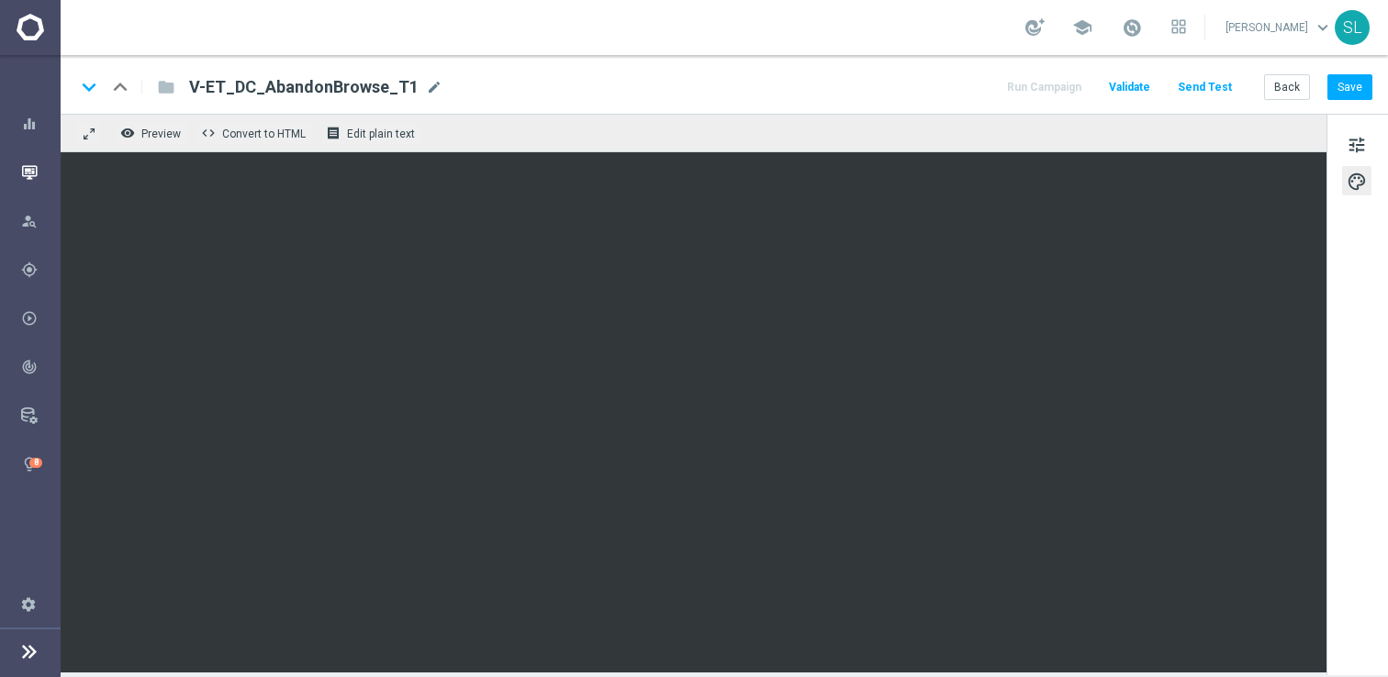
click at [33, 176] on icon "button" at bounding box center [29, 172] width 17 height 17
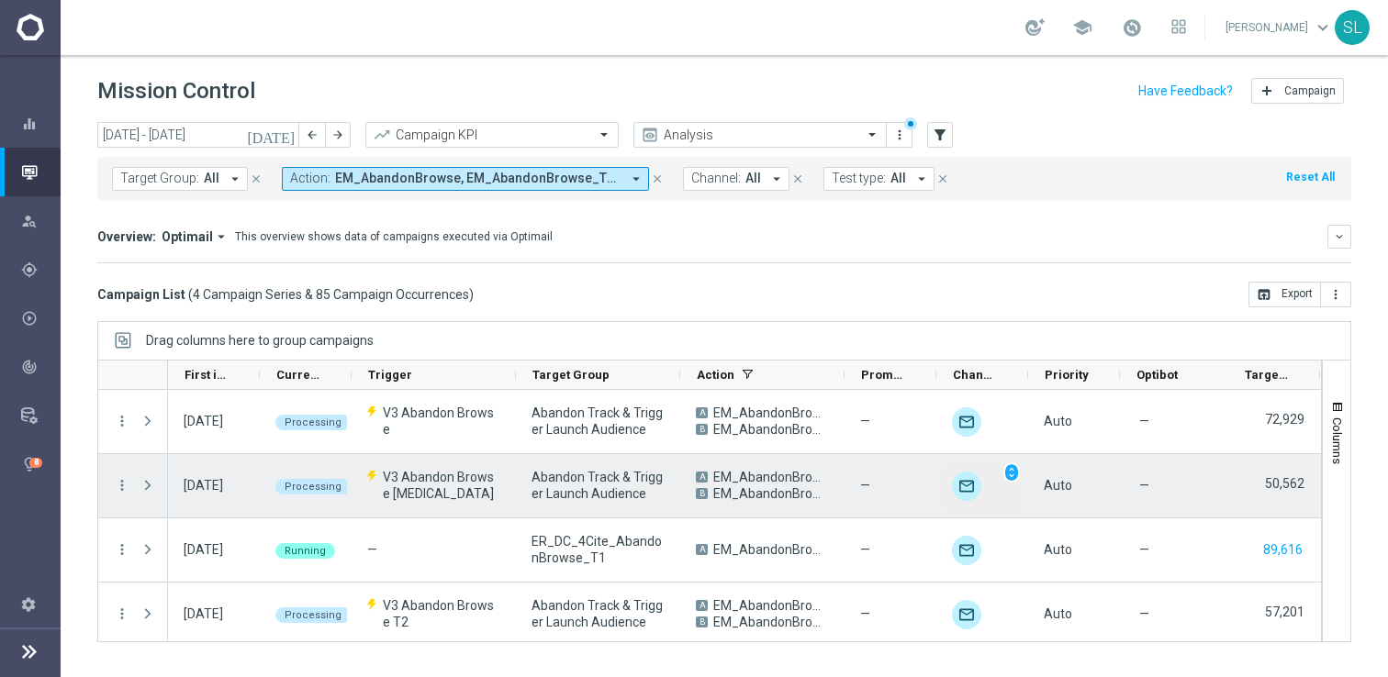
scroll to position [0, 369]
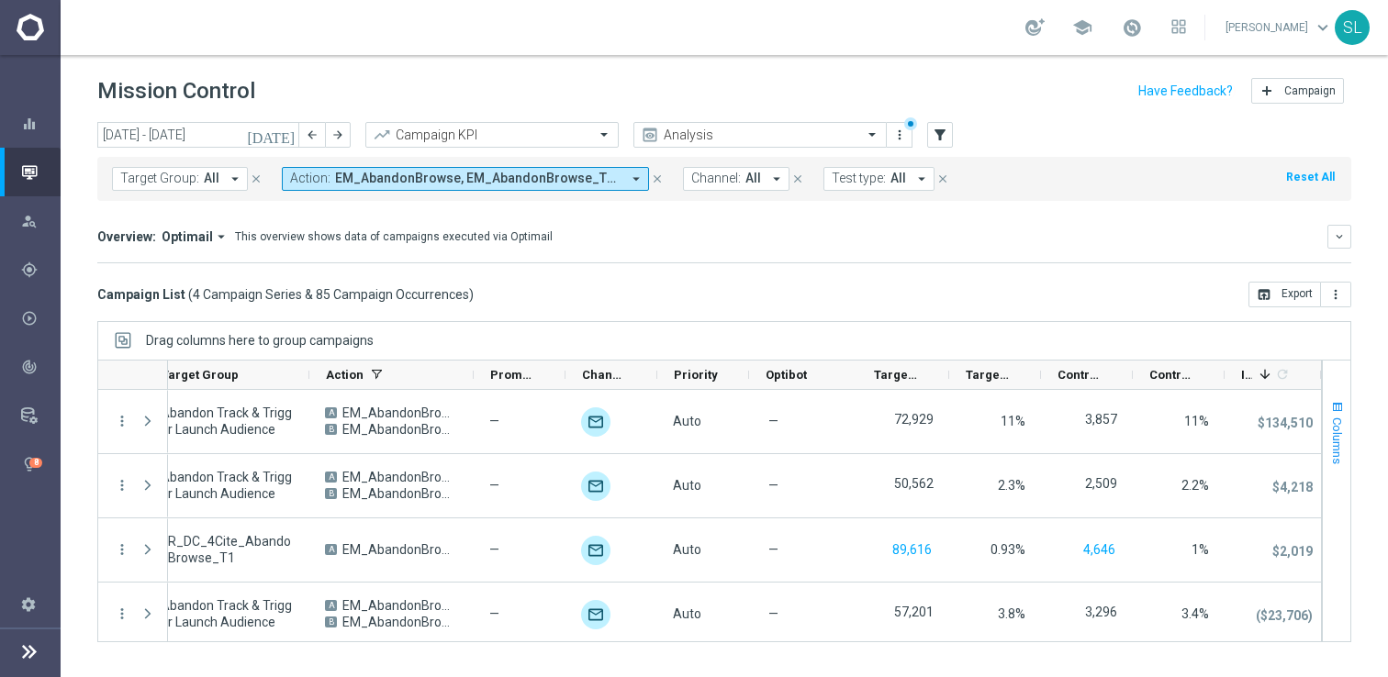
click at [1332, 409] on span "button" at bounding box center [1337, 407] width 15 height 15
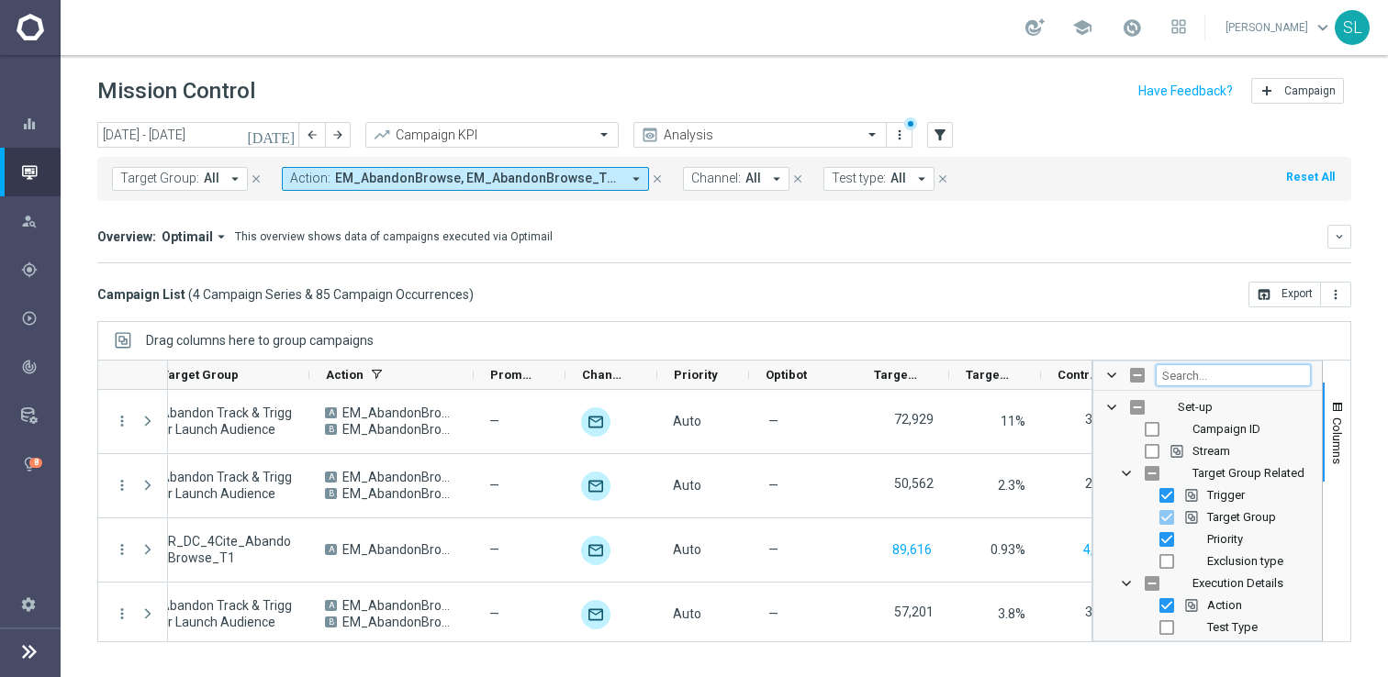
click at [1213, 375] on input "Filter Columns Input" at bounding box center [1233, 375] width 155 height 22
click at [1224, 370] on input "Filter Columns Input" at bounding box center [1233, 375] width 155 height 22
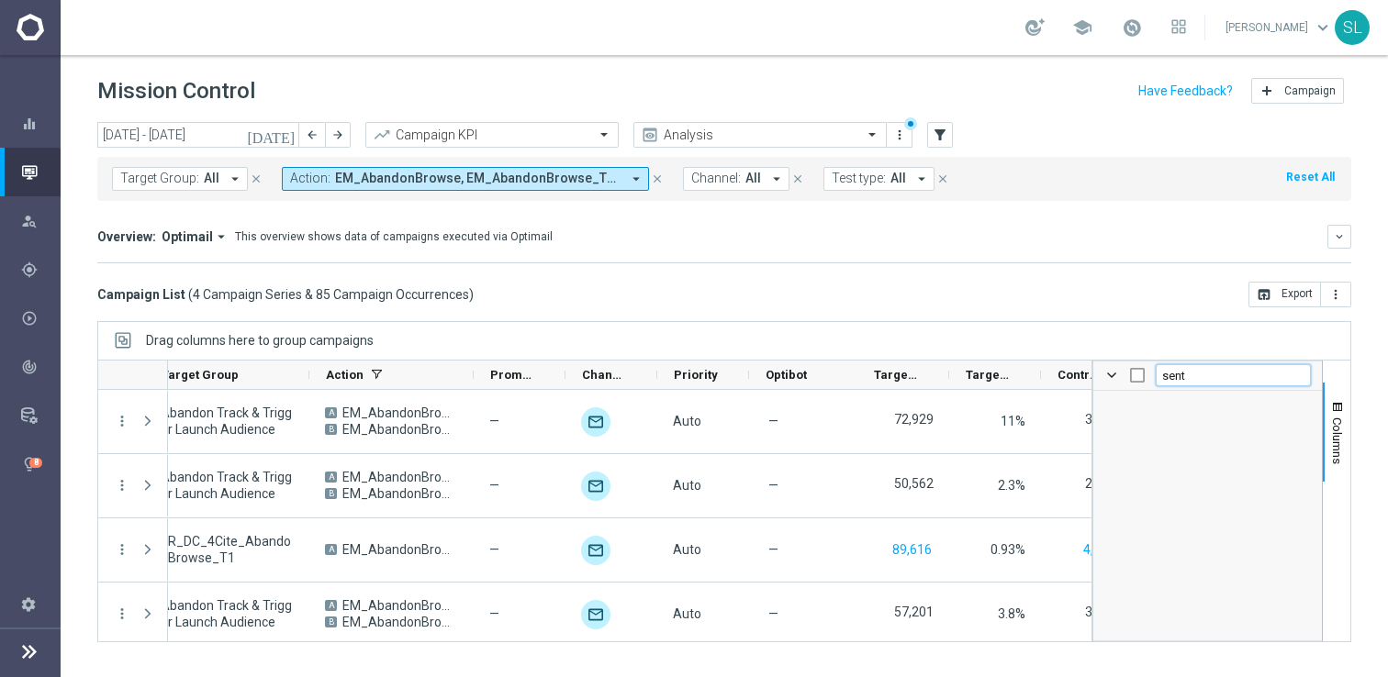
scroll to position [0, 0]
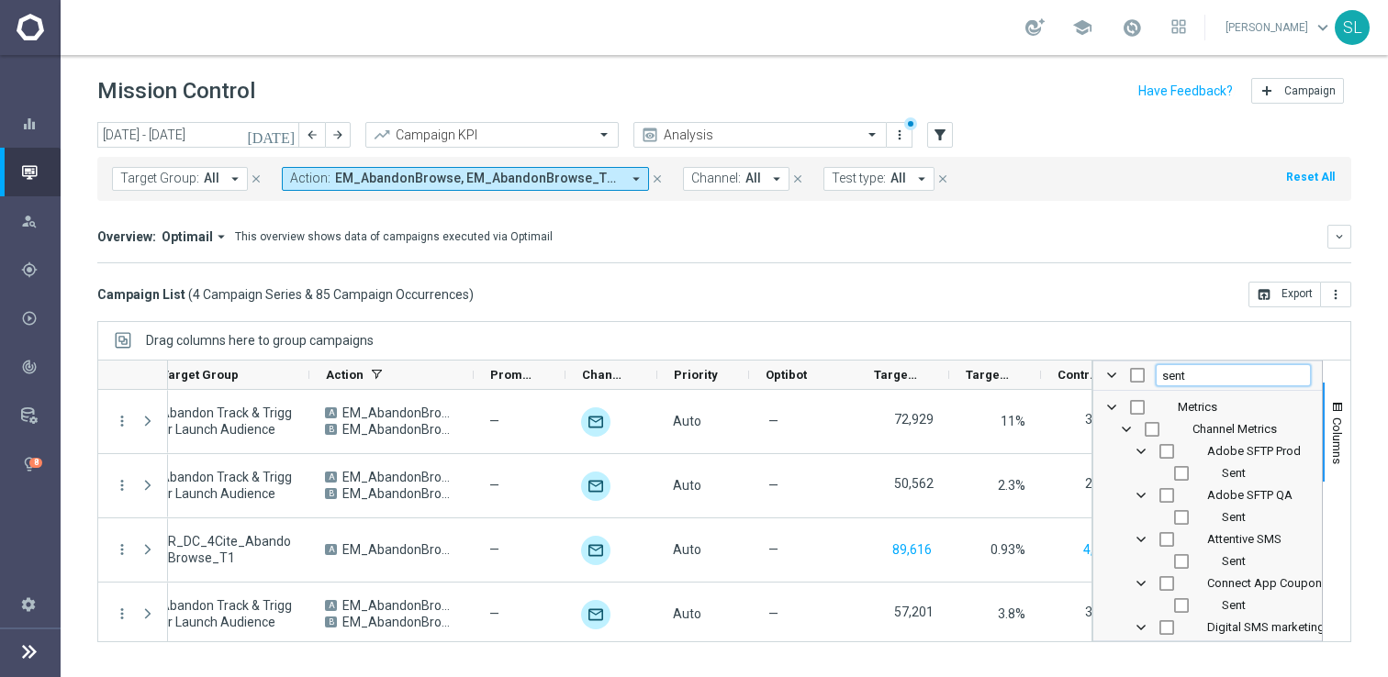
click at [1205, 369] on input "sent" at bounding box center [1233, 375] width 155 height 22
type input "opti"
checkbox input "false"
type input "optim"
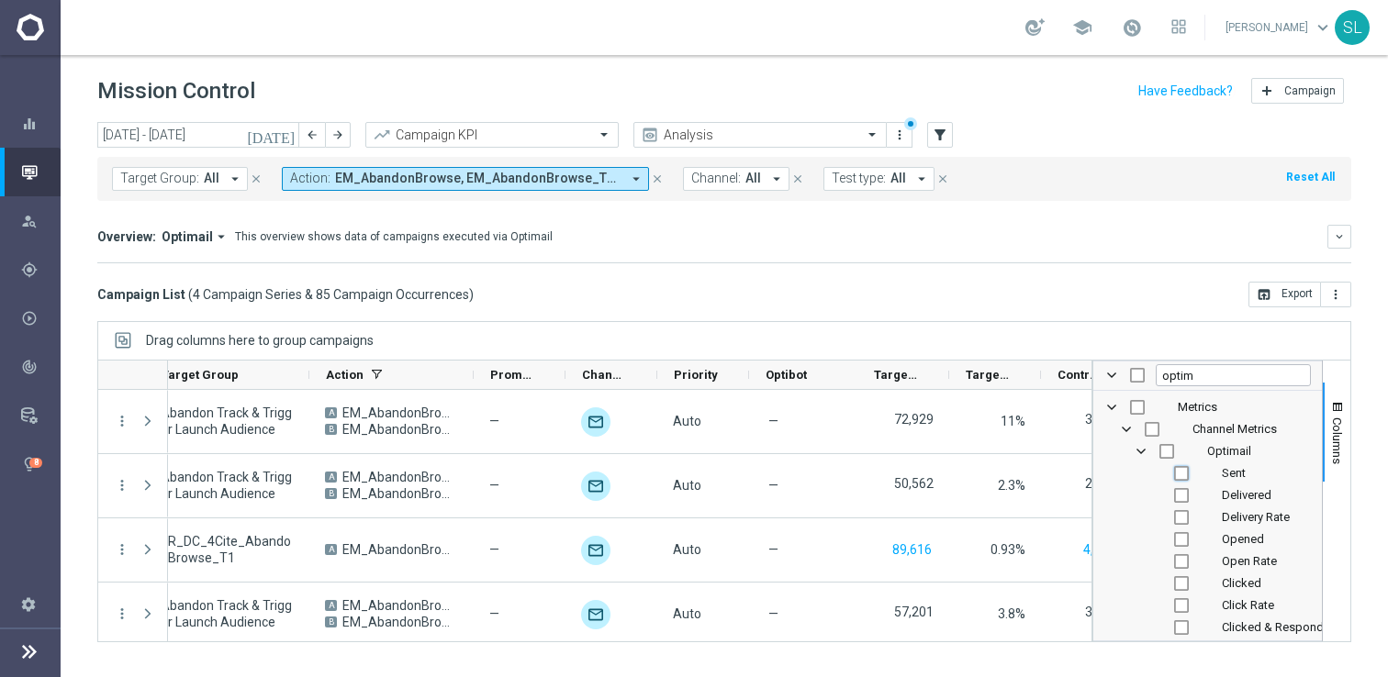
click at [1180, 471] on input "Press SPACE to toggle visibility (hidden)" at bounding box center [1181, 473] width 15 height 15
checkbox input "true"
checkbox input "false"
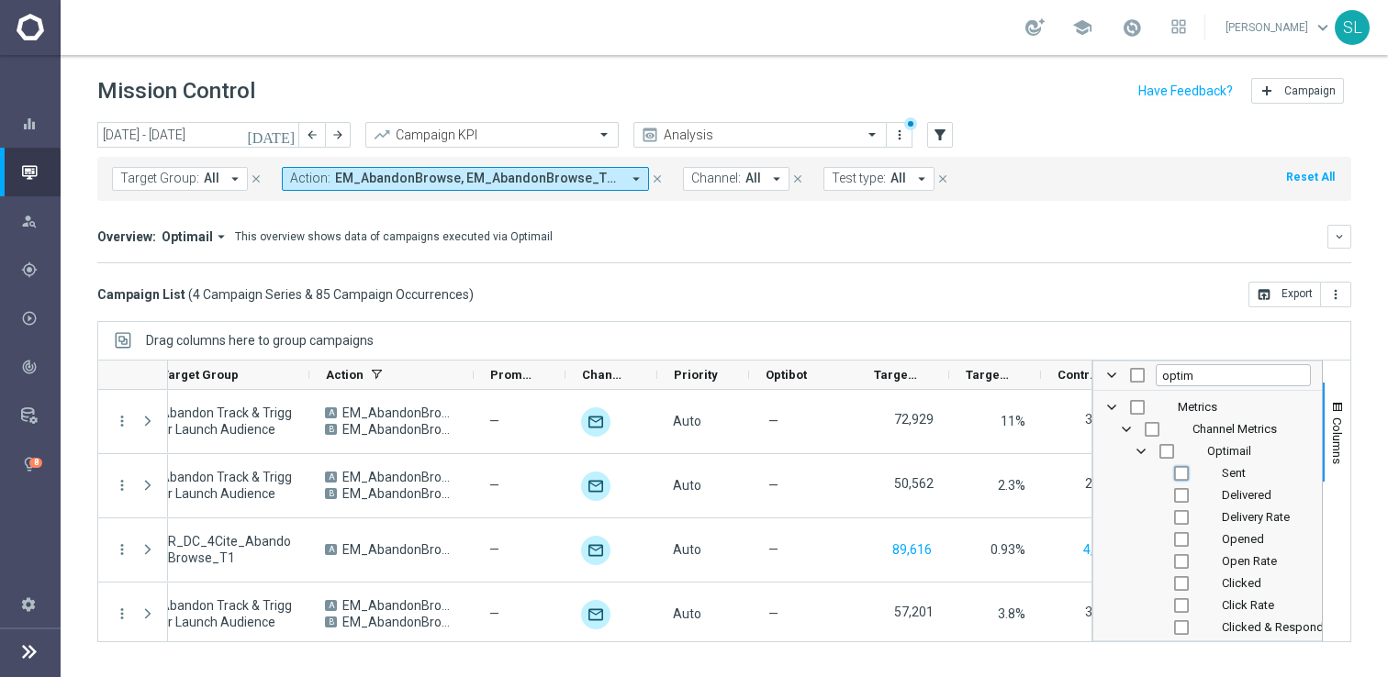
checkbox input "false"
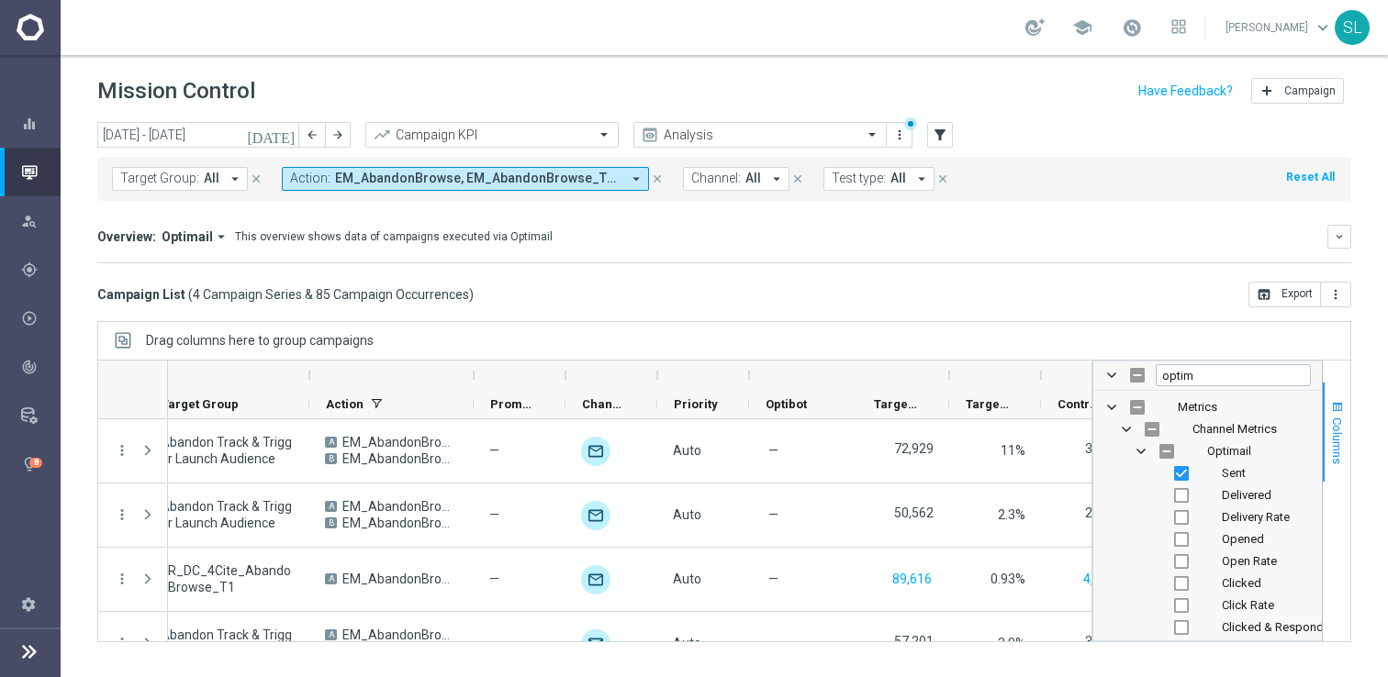
click at [1337, 442] on span "Columns" at bounding box center [1337, 441] width 15 height 47
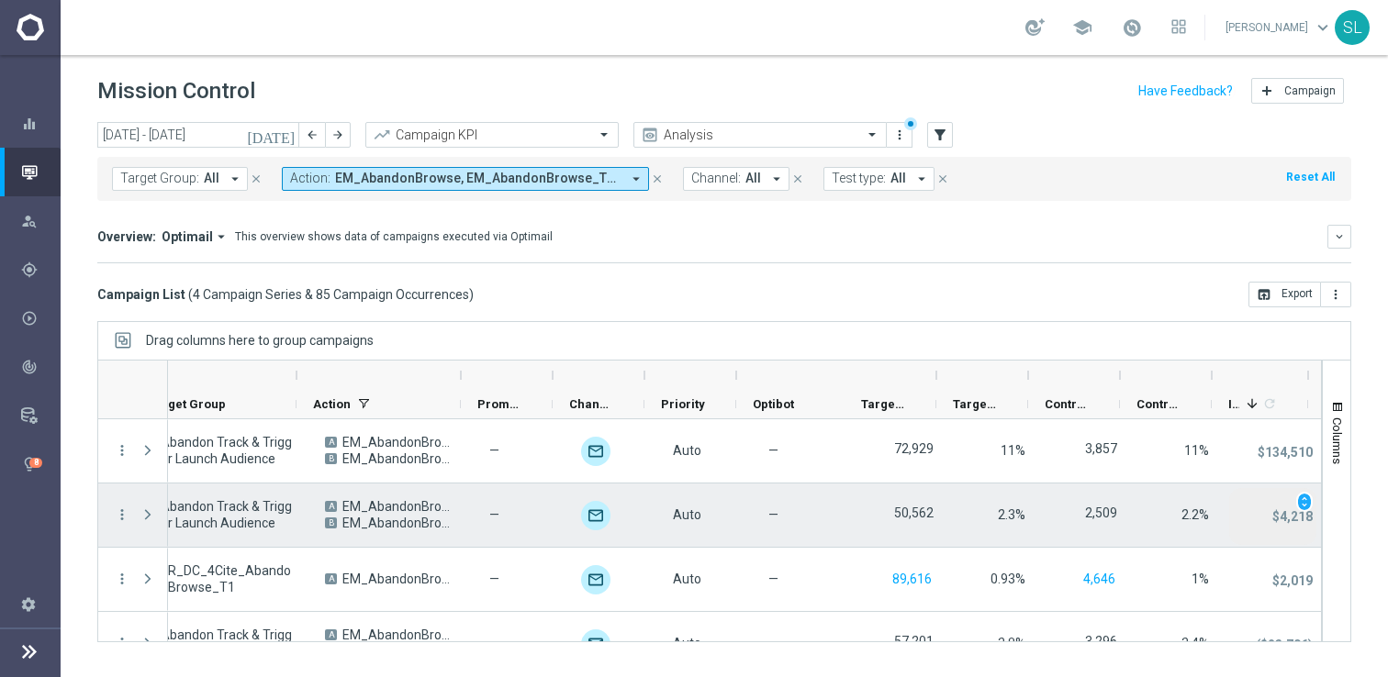
scroll to position [0, 553]
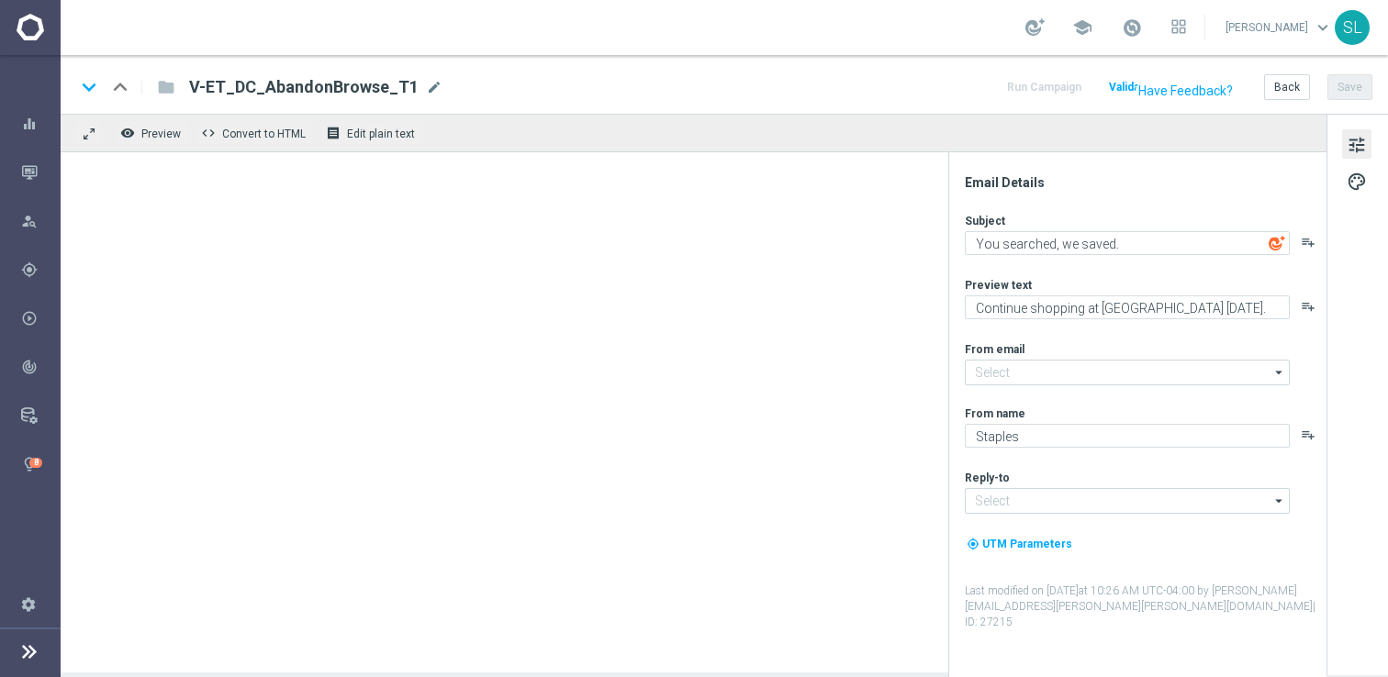
type input "staples@connected.staples.com"
type input "info@staples.com"
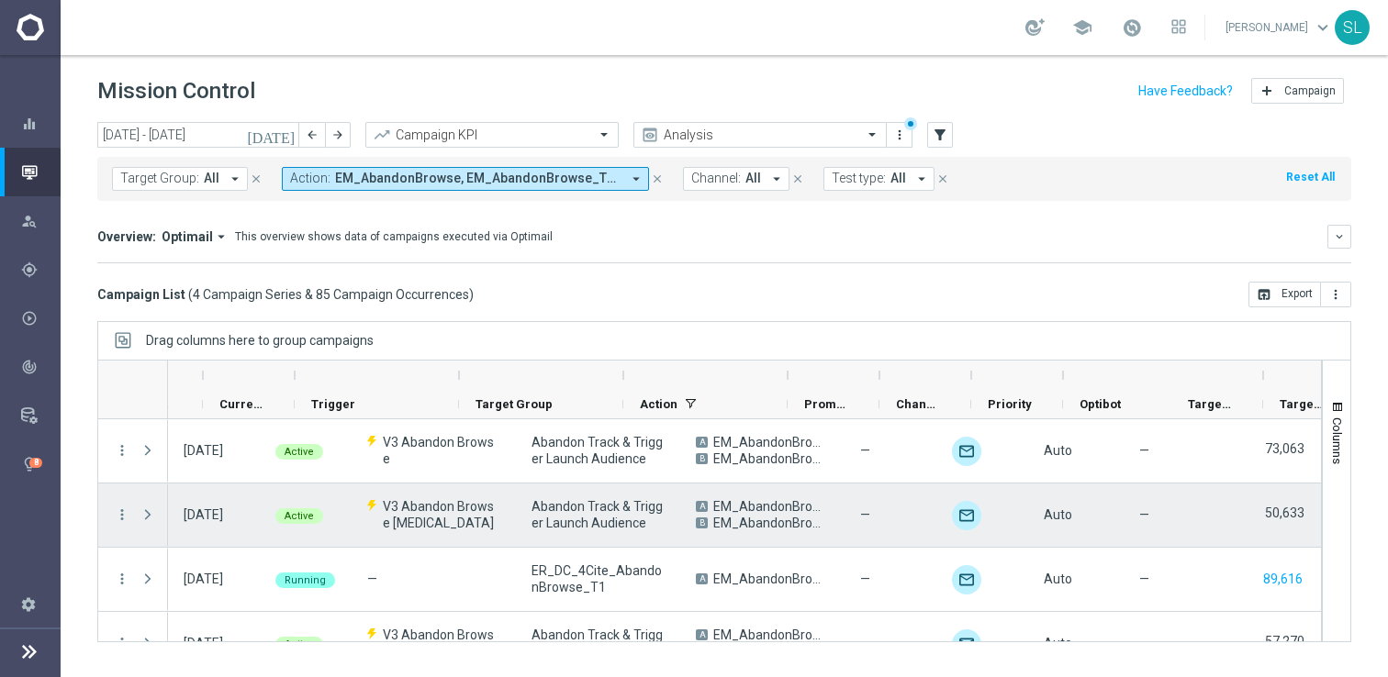
scroll to position [0, 461]
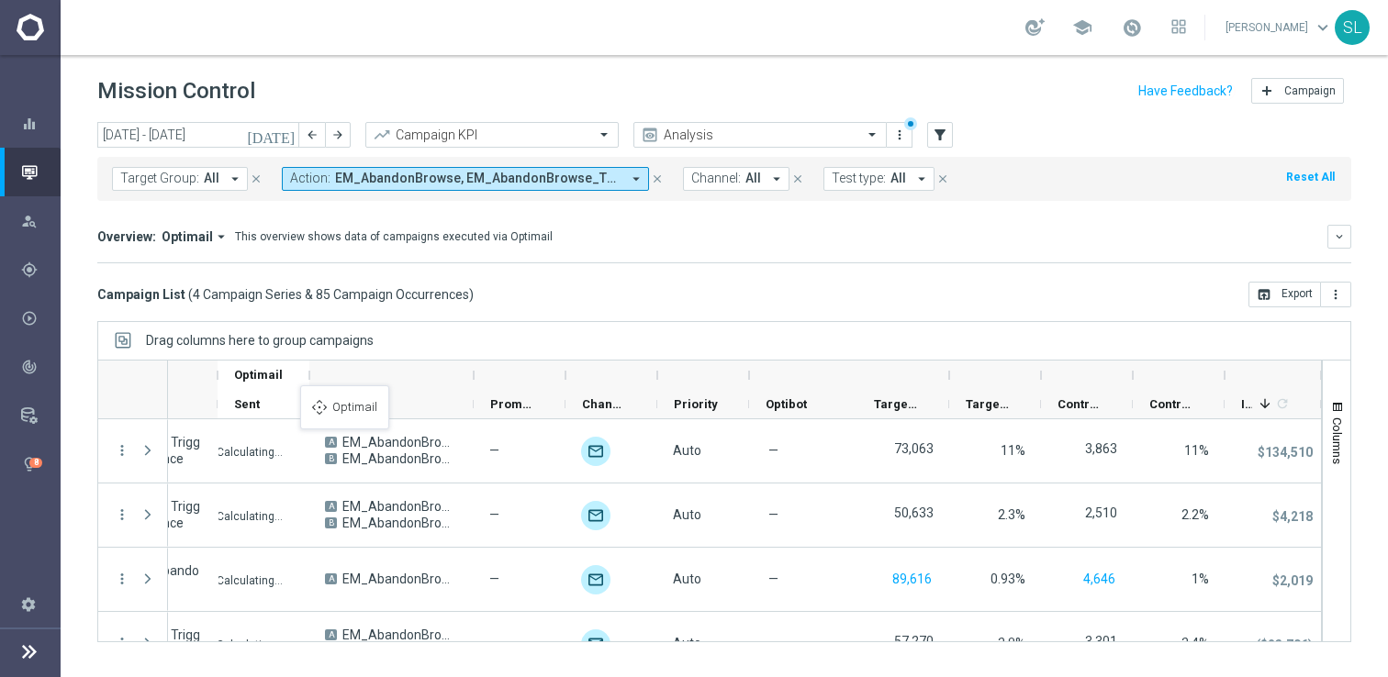
drag, startPoint x: 1272, startPoint y: 373, endPoint x: 309, endPoint y: 397, distance: 963.2
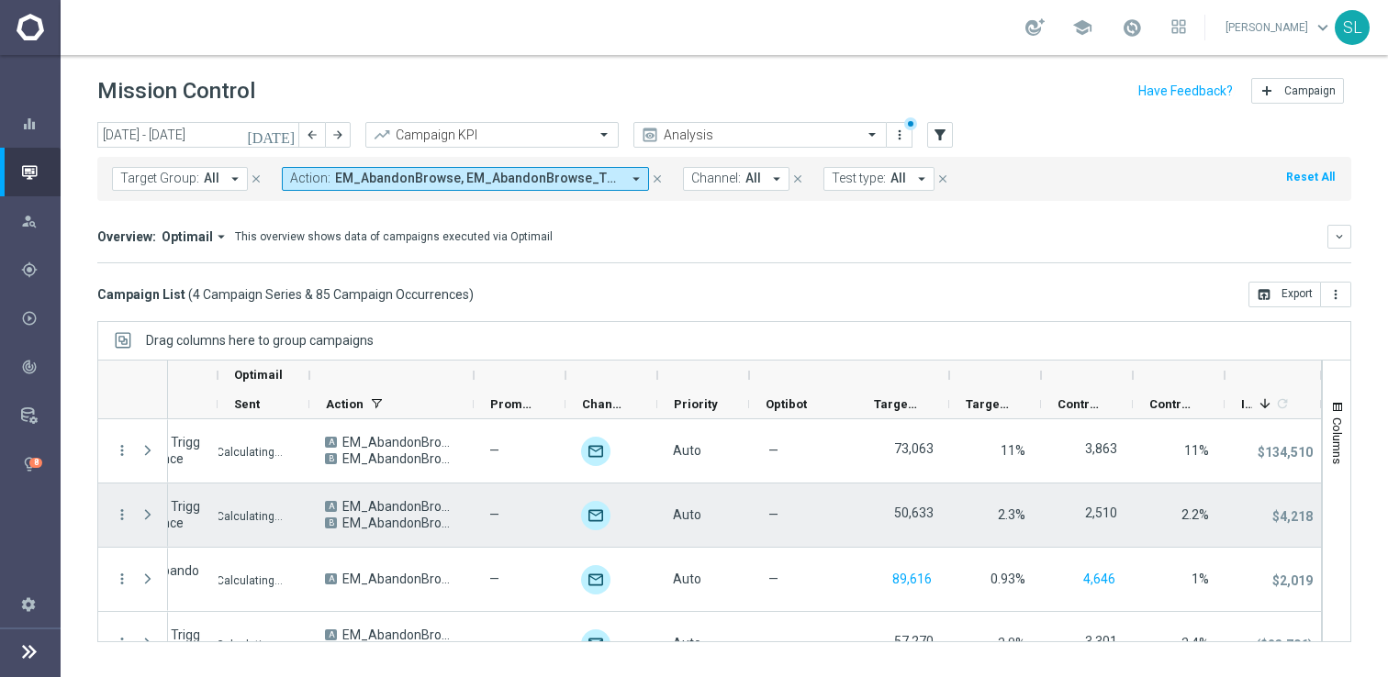
scroll to position [0, 0]
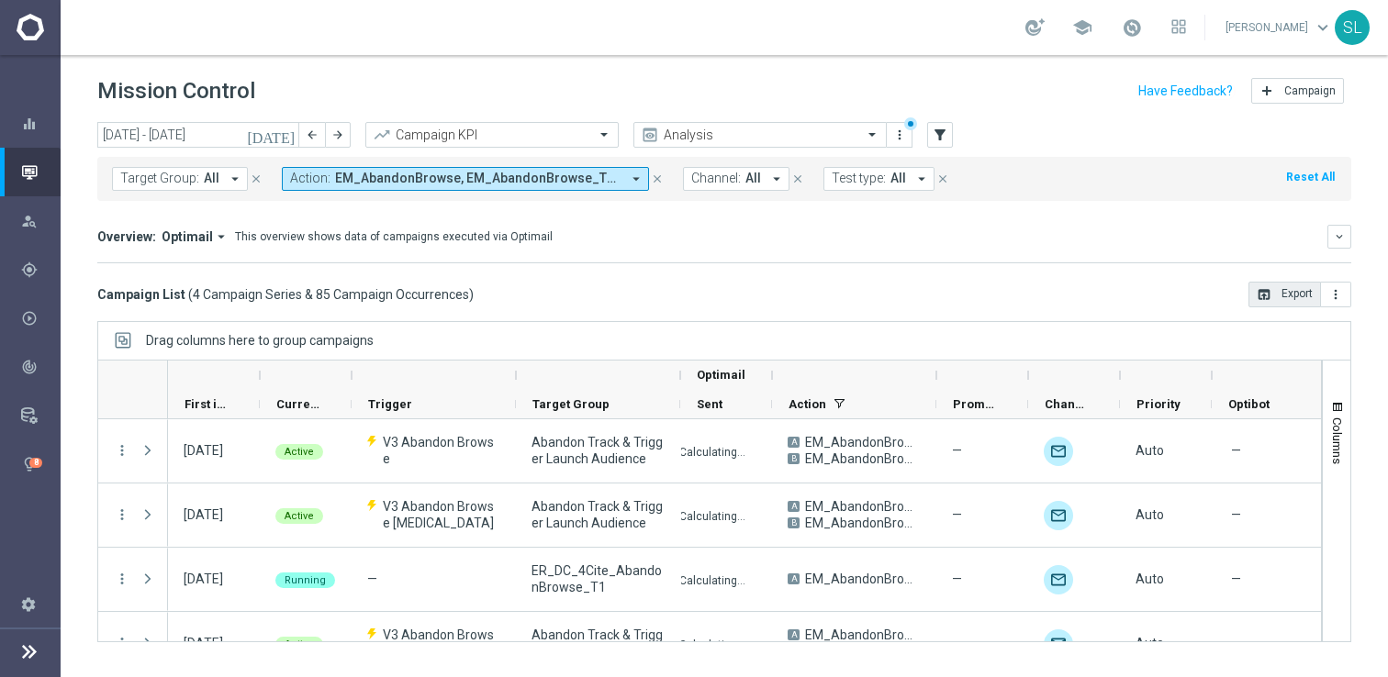
click at [1290, 300] on button "open_in_browser Export" at bounding box center [1284, 295] width 73 height 26
click at [562, 182] on span "EM_AbandonBrowse, EM_AbandonBrowse_T1, EM_AbandonBrowse_T2, EM_AbandonBrowse_T3" at bounding box center [477, 179] width 285 height 16
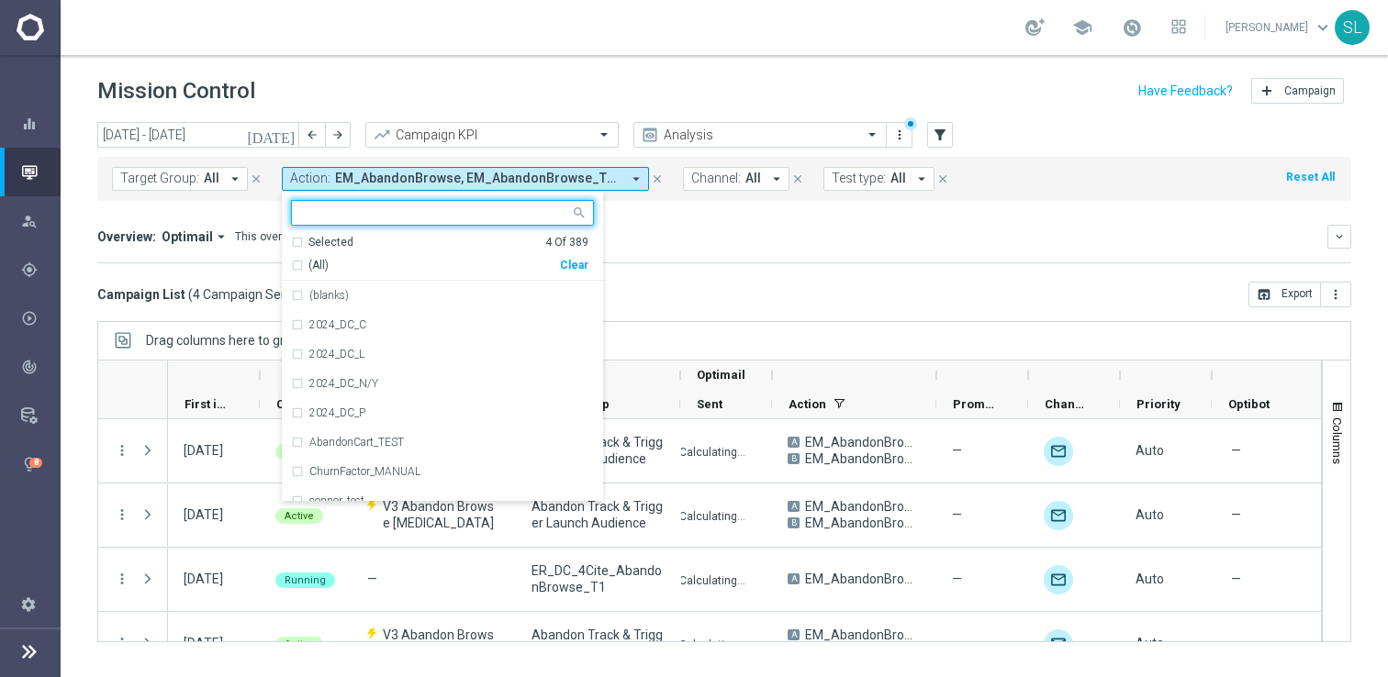
click at [562, 182] on span "EM_AbandonBrowse, EM_AbandonBrowse_T1, EM_AbandonBrowse_T2, EM_AbandonBrowse_T3" at bounding box center [477, 179] width 285 height 16
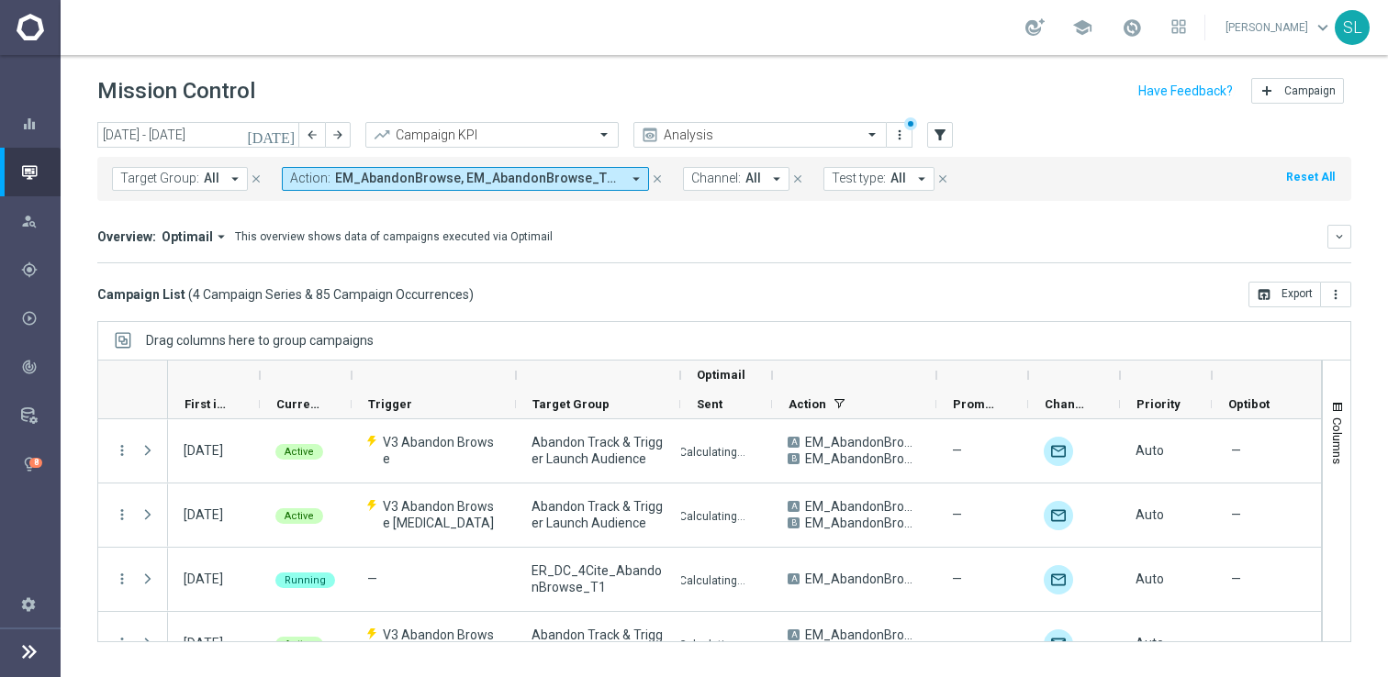
click at [562, 182] on span "EM_AbandonBrowse, EM_AbandonBrowse_T1, EM_AbandonBrowse_T2, EM_AbandonBrowse_T3" at bounding box center [477, 179] width 285 height 16
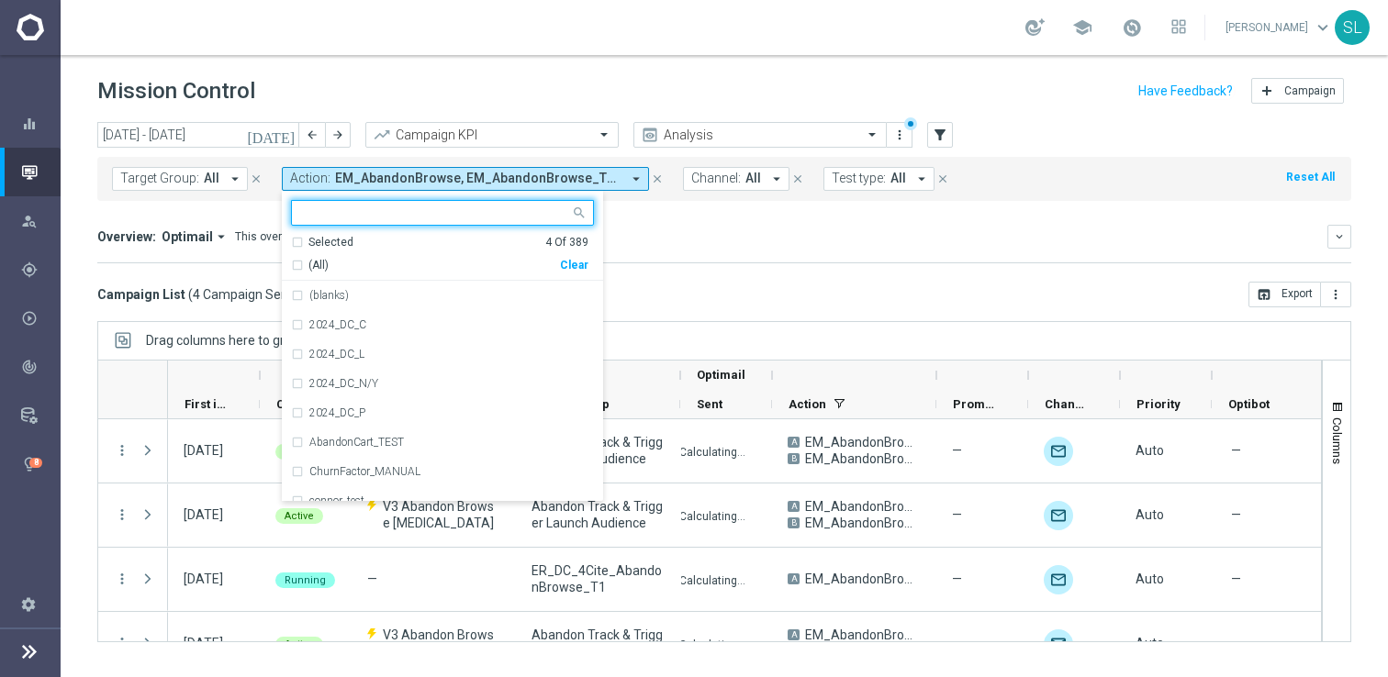
click at [0, 0] on div "Clear" at bounding box center [0, 0] width 0 height 0
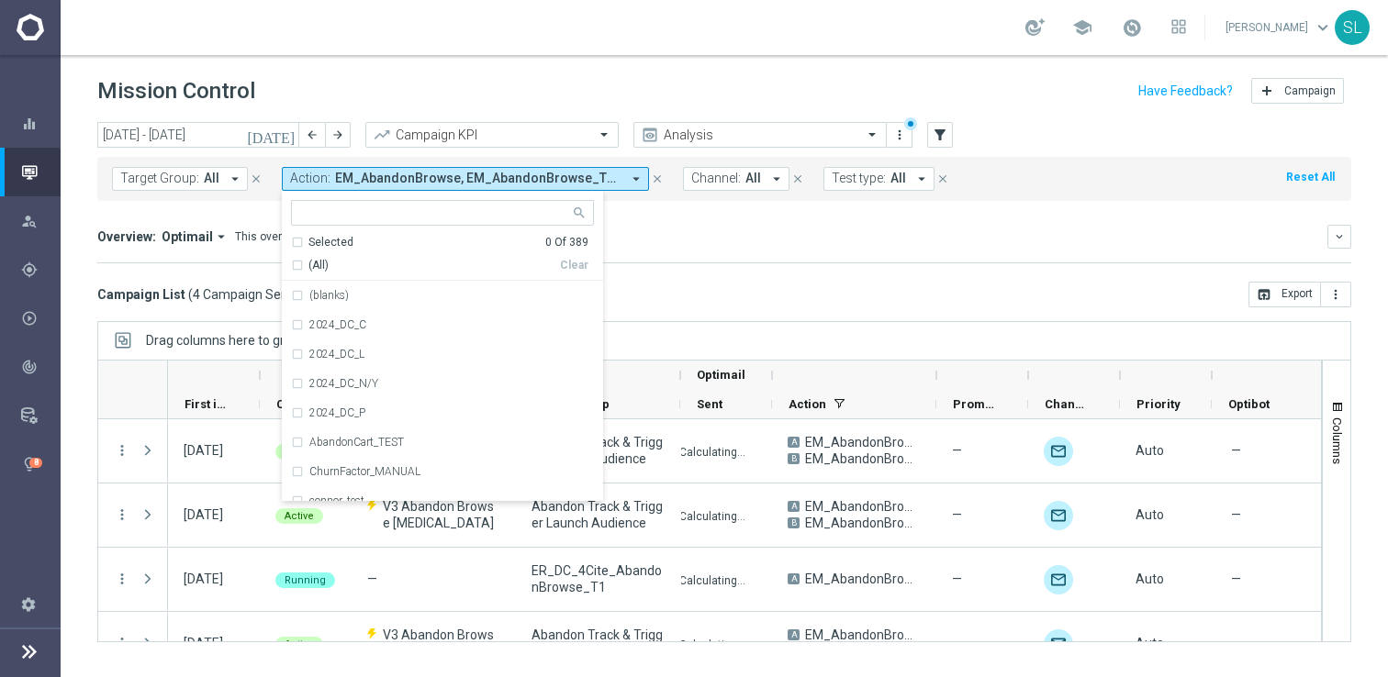
click at [888, 293] on div "Campaign List ( 4 Campaign Series & 85 Campaign Occurrences ) open_in_browser E…" at bounding box center [724, 295] width 1254 height 26
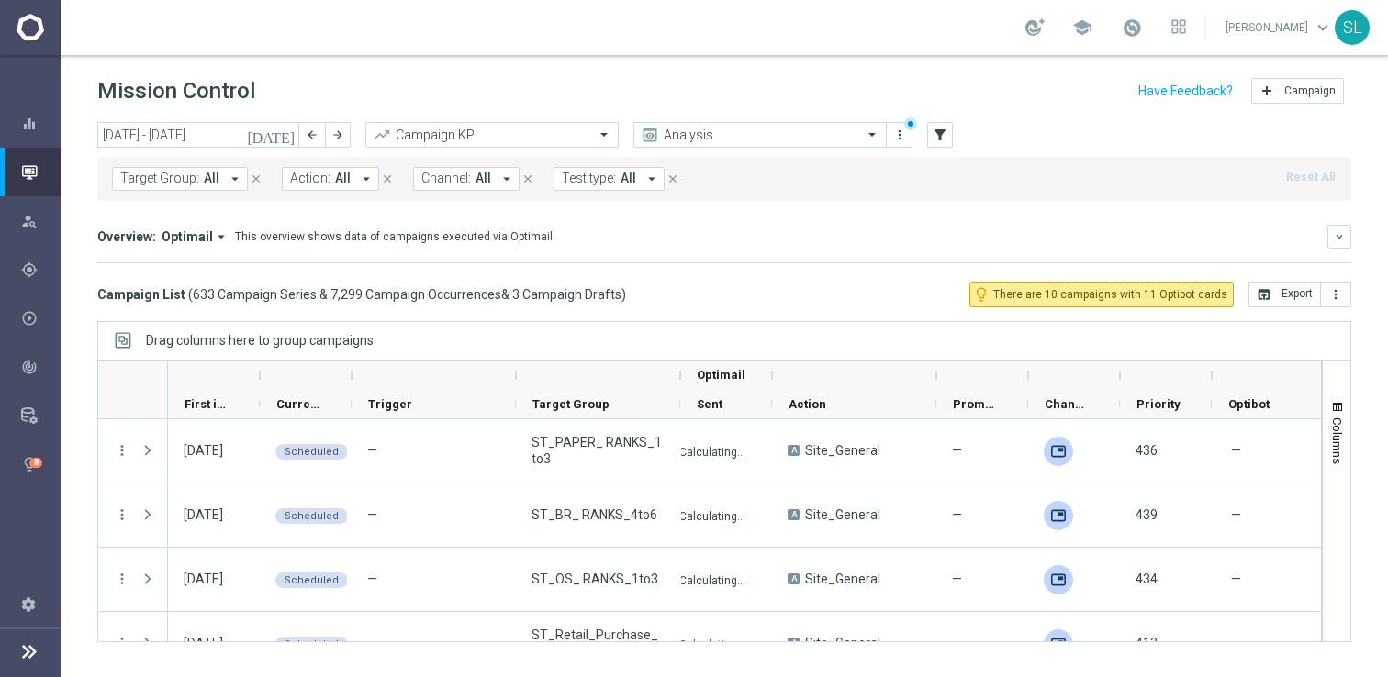
click at [453, 180] on span "Channel:" at bounding box center [446, 179] width 50 height 16
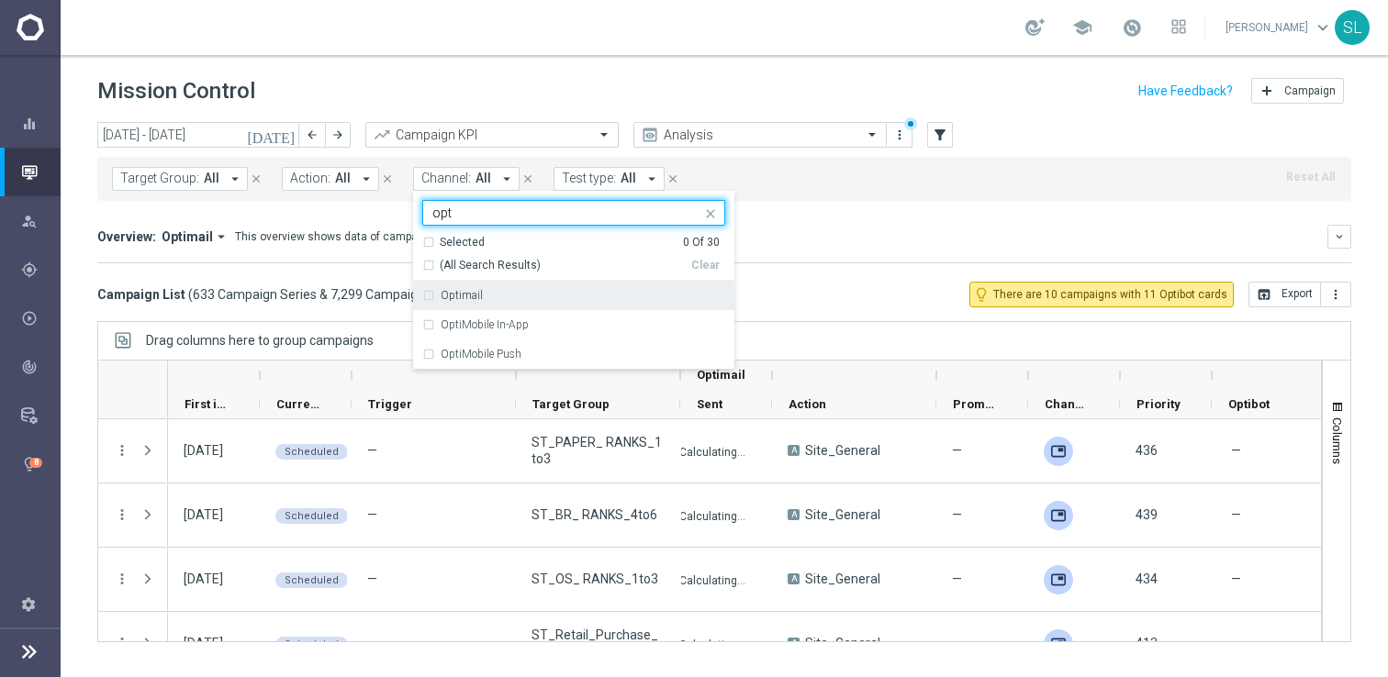
click at [456, 290] on label "Optimail" at bounding box center [462, 295] width 42 height 11
type input "opt"
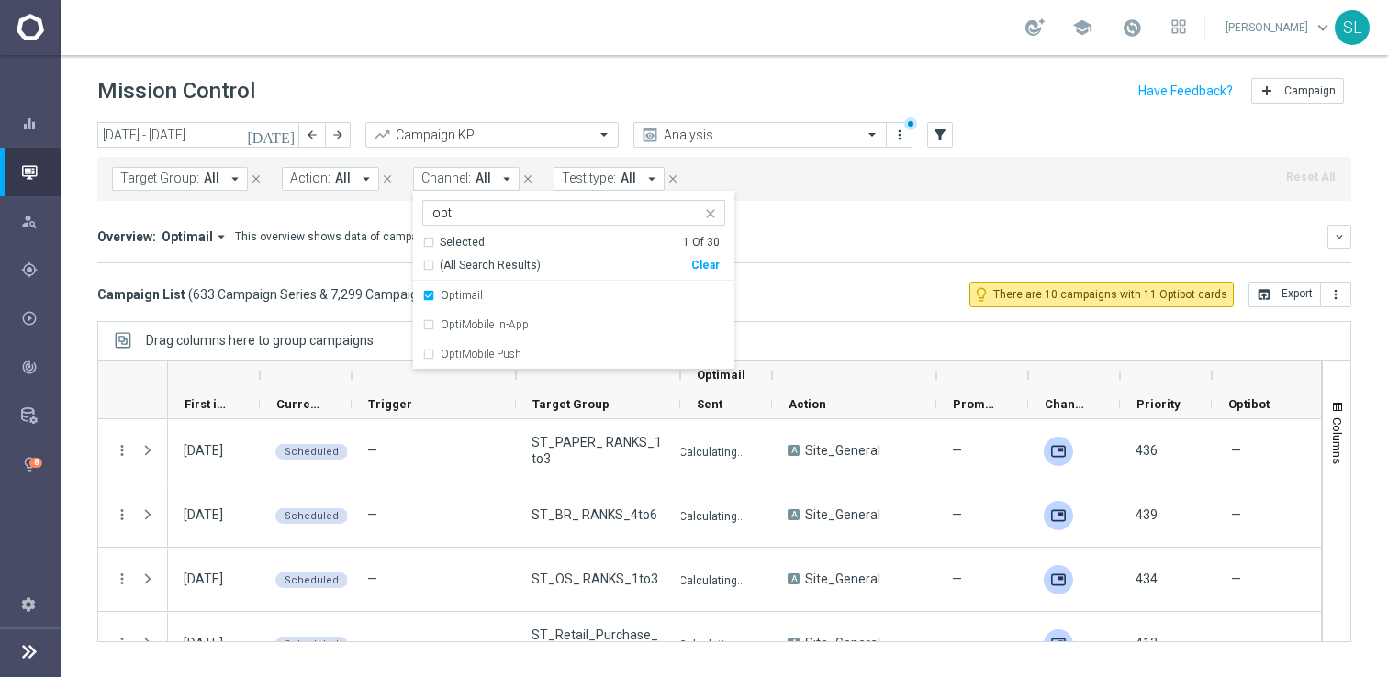
click at [905, 245] on div "Overview: Optimail arrow_drop_down This overview shows data of campaigns execut…" at bounding box center [724, 237] width 1254 height 24
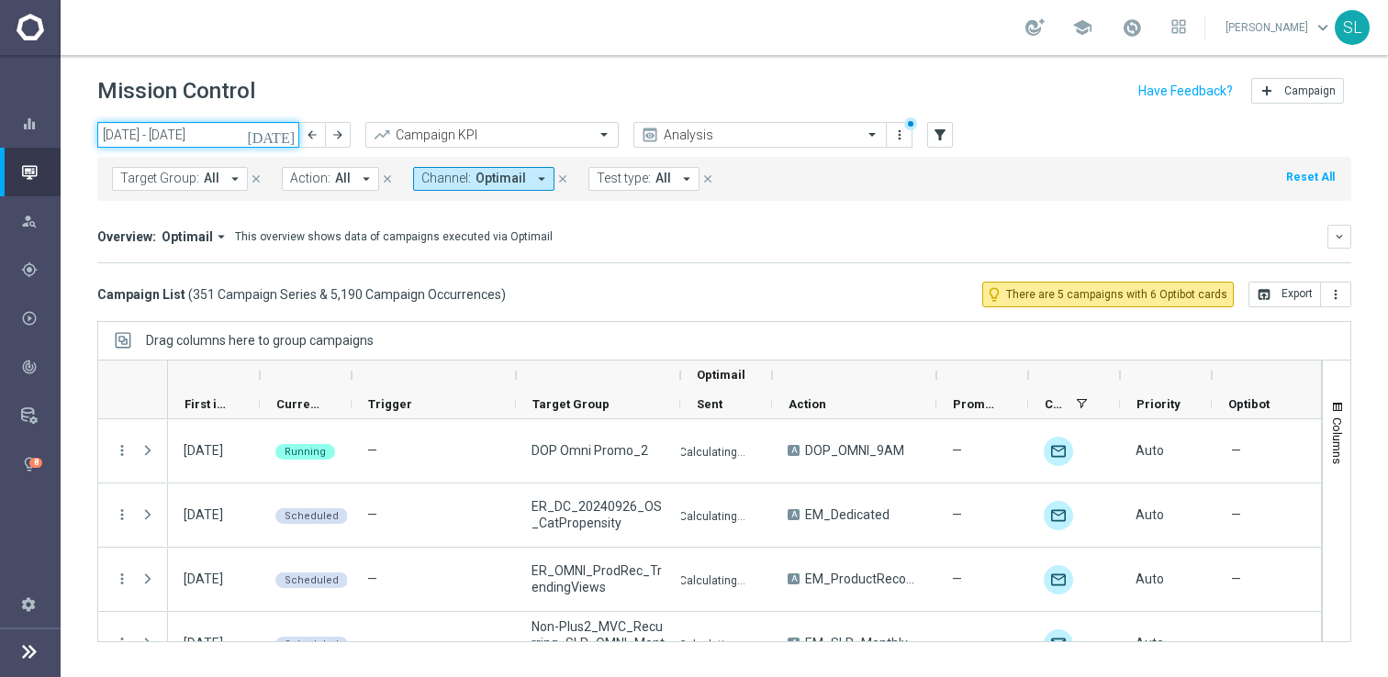
click at [180, 138] on input "01 Aug 2025 - 31 Aug 2025" at bounding box center [198, 135] width 202 height 26
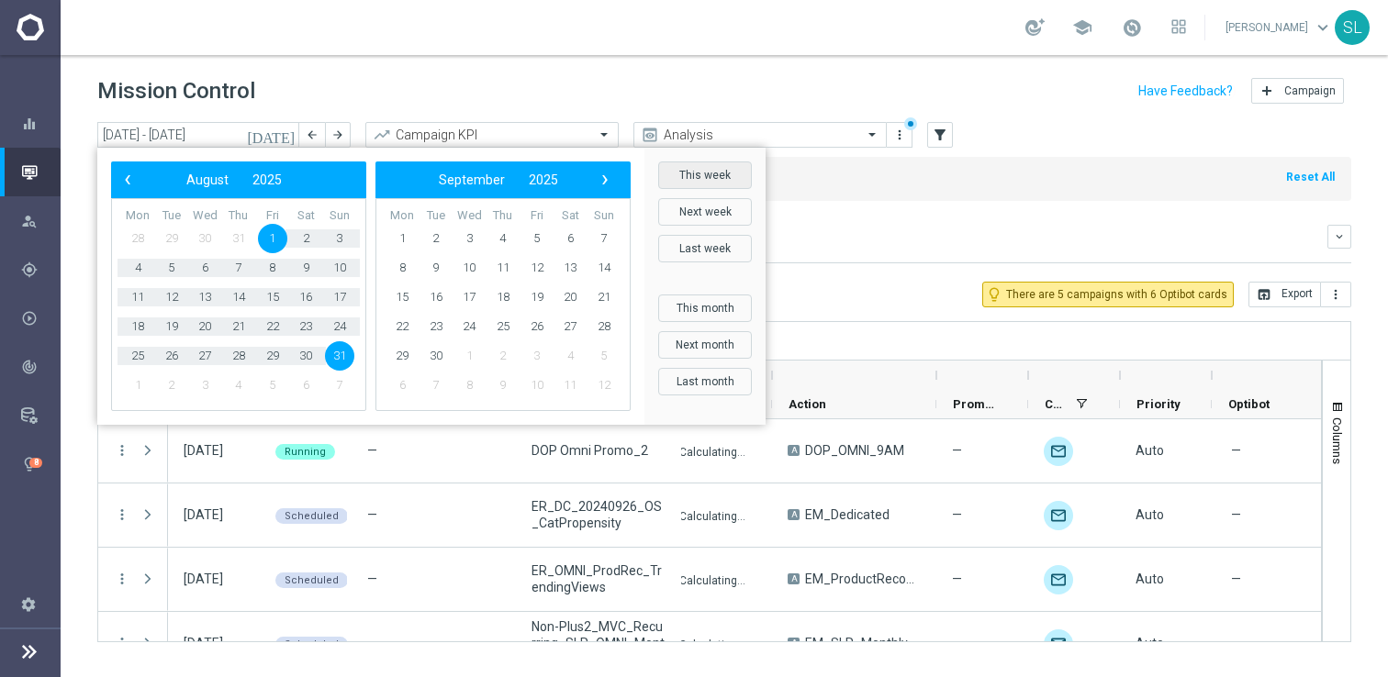
click at [722, 179] on button "This week" at bounding box center [705, 176] width 94 height 28
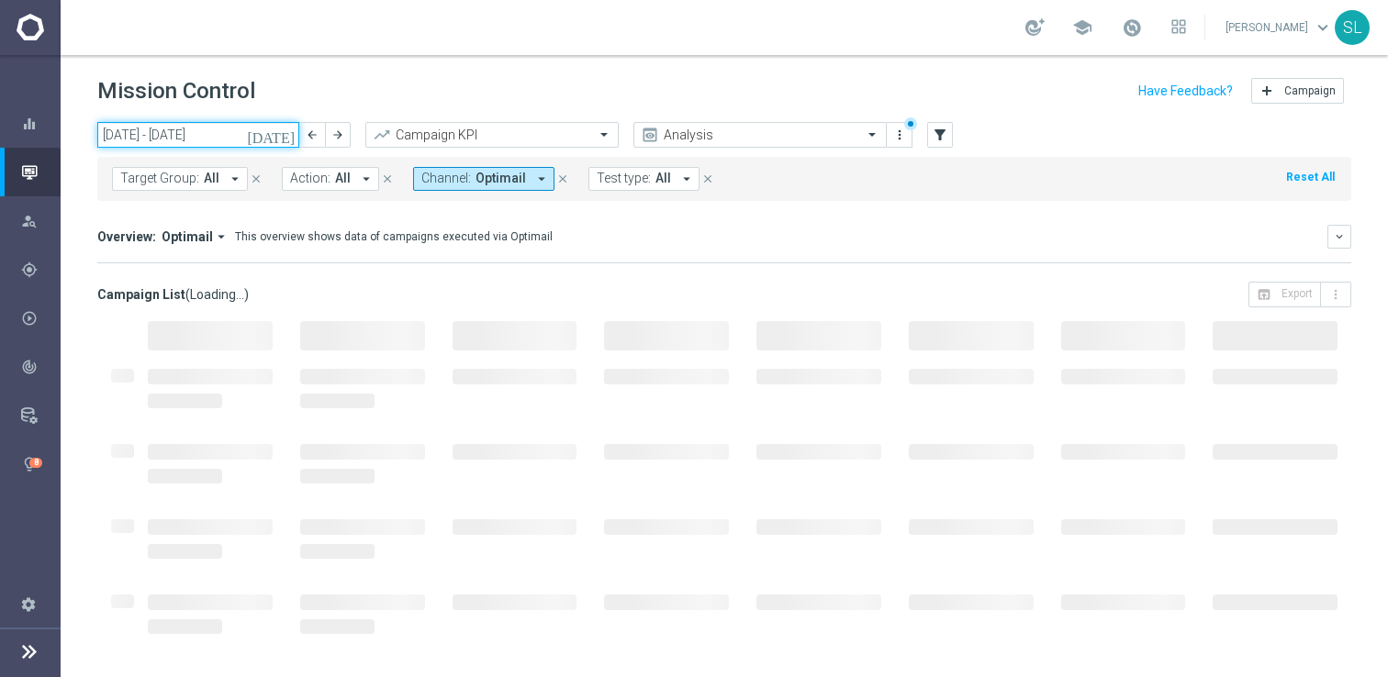
click at [252, 134] on input "25 Aug 2025 - 31 Aug 2025" at bounding box center [198, 135] width 202 height 26
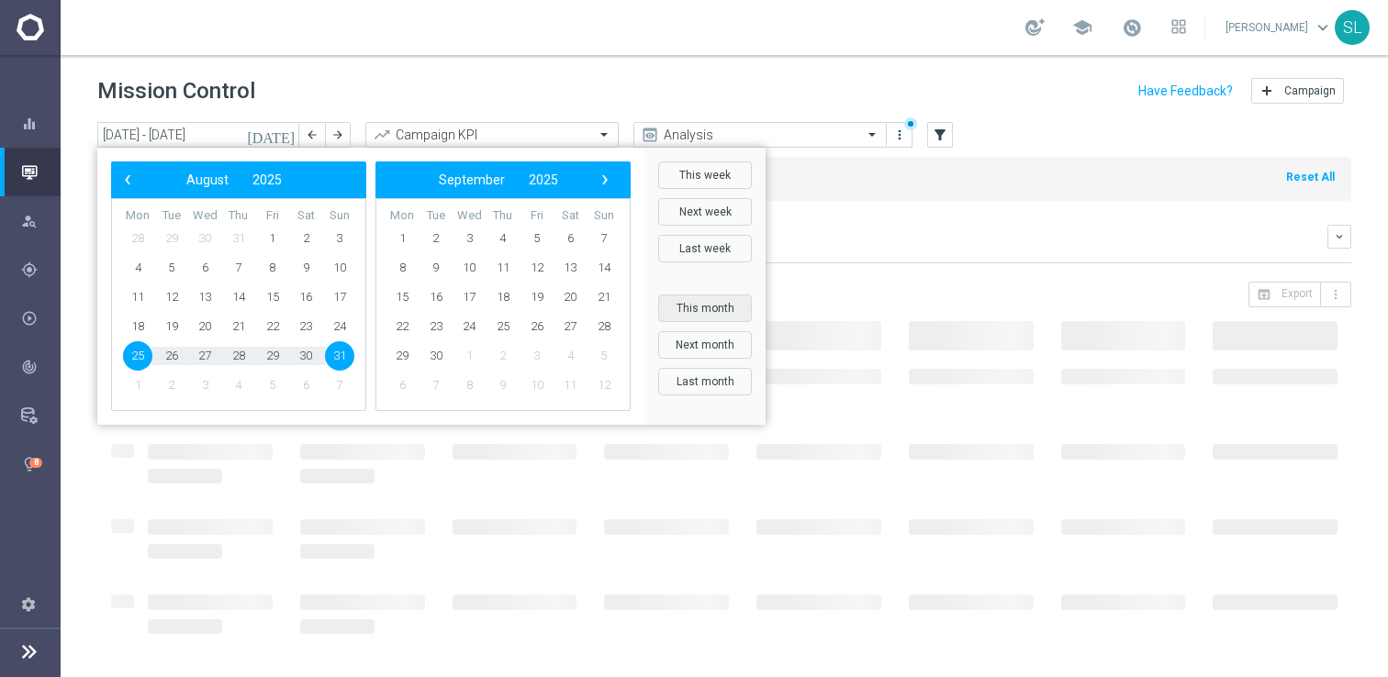
click at [720, 304] on button "This month" at bounding box center [705, 309] width 94 height 28
type input "01 Aug 2025 - 31 Aug 2025"
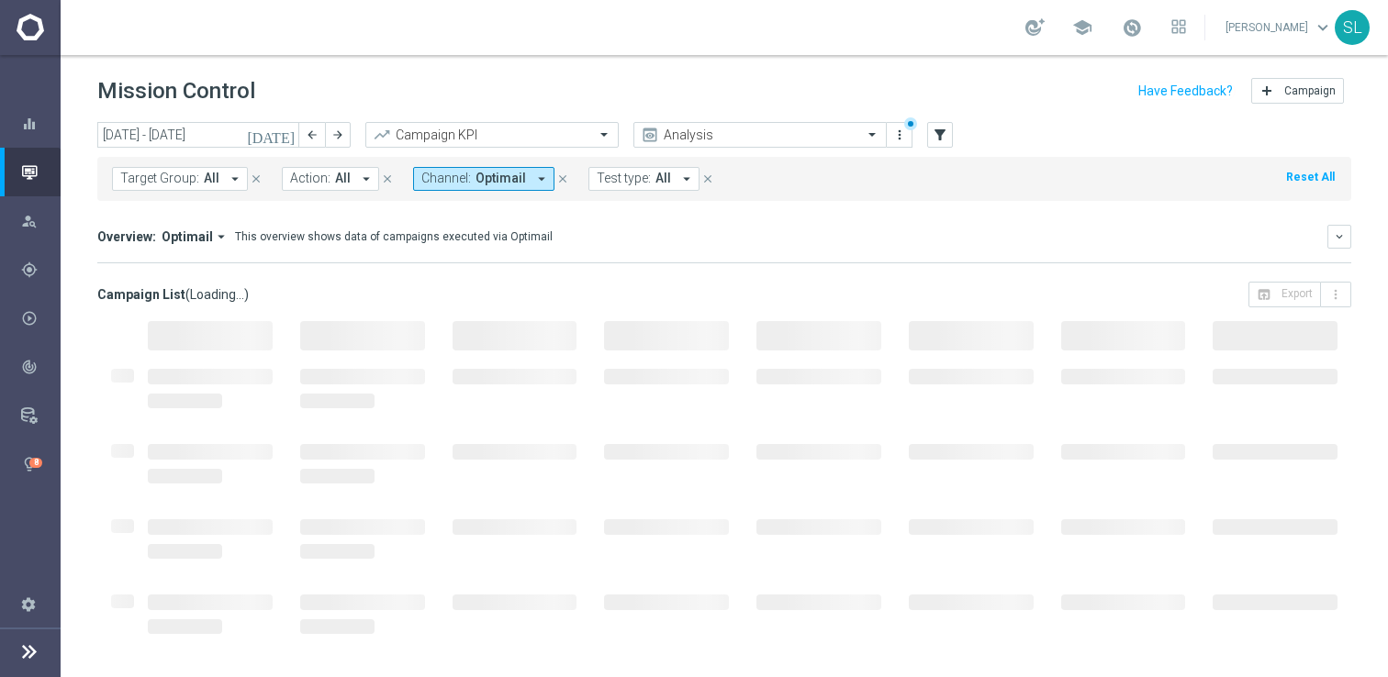
click at [966, 216] on mini-dashboard "Overview: Optimail arrow_drop_down This overview shows data of campaigns execut…" at bounding box center [724, 241] width 1254 height 81
drag, startPoint x: 570, startPoint y: 236, endPoint x: 13, endPoint y: 229, distance: 557.2
click at [13, 229] on main "equalizer Dashboard Mission Control" at bounding box center [694, 338] width 1388 height 677
click at [506, 242] on div "This overview shows data of campaigns executed via Optimail" at bounding box center [394, 237] width 318 height 17
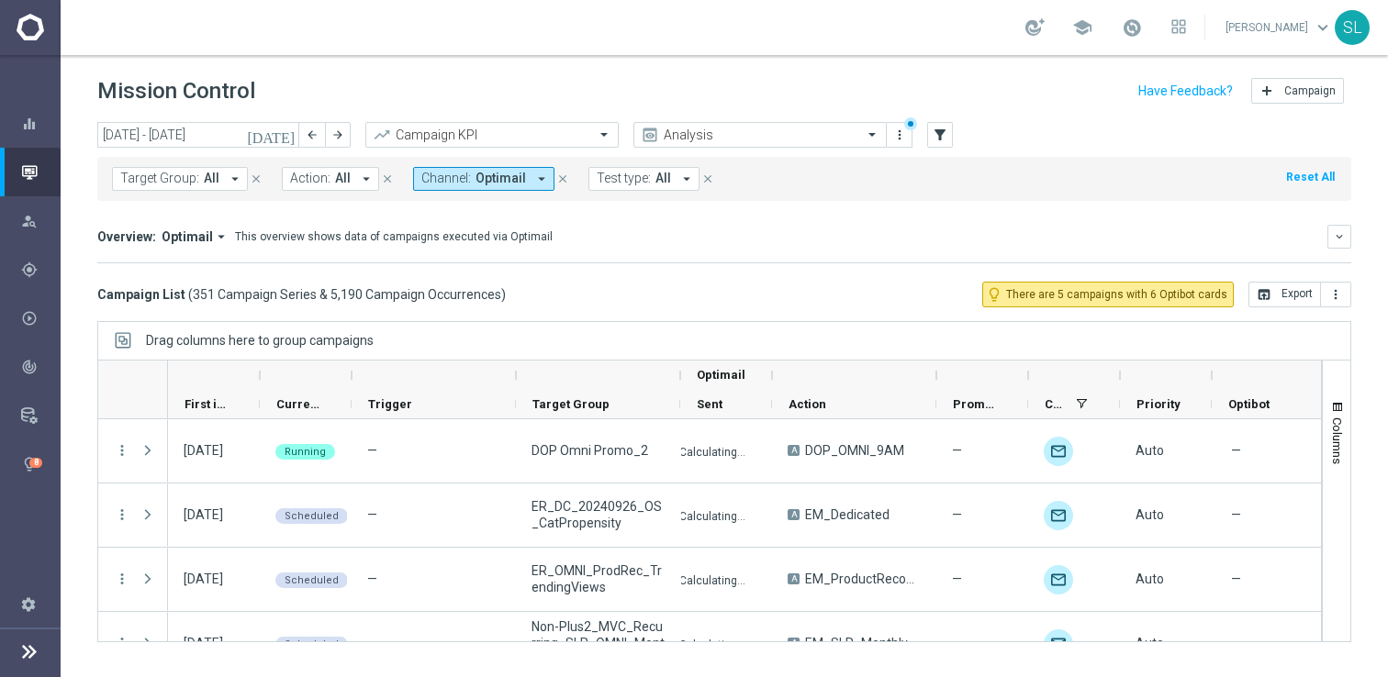
click at [788, 235] on div "Overview: Optimail arrow_drop_down This overview shows data of campaigns execut…" at bounding box center [712, 237] width 1230 height 17
click at [465, 167] on button "Channel: Optimail arrow_drop_down" at bounding box center [483, 179] width 141 height 24
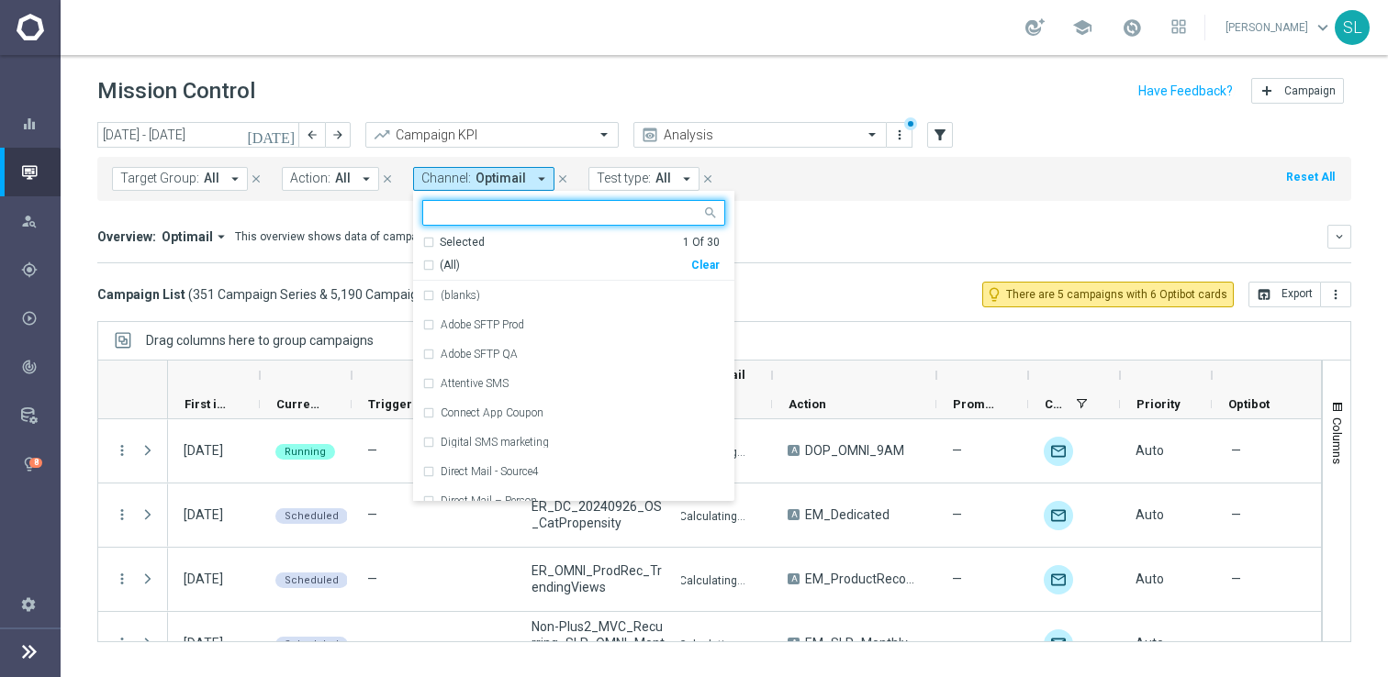
click at [0, 0] on div "Clear" at bounding box center [0, 0] width 0 height 0
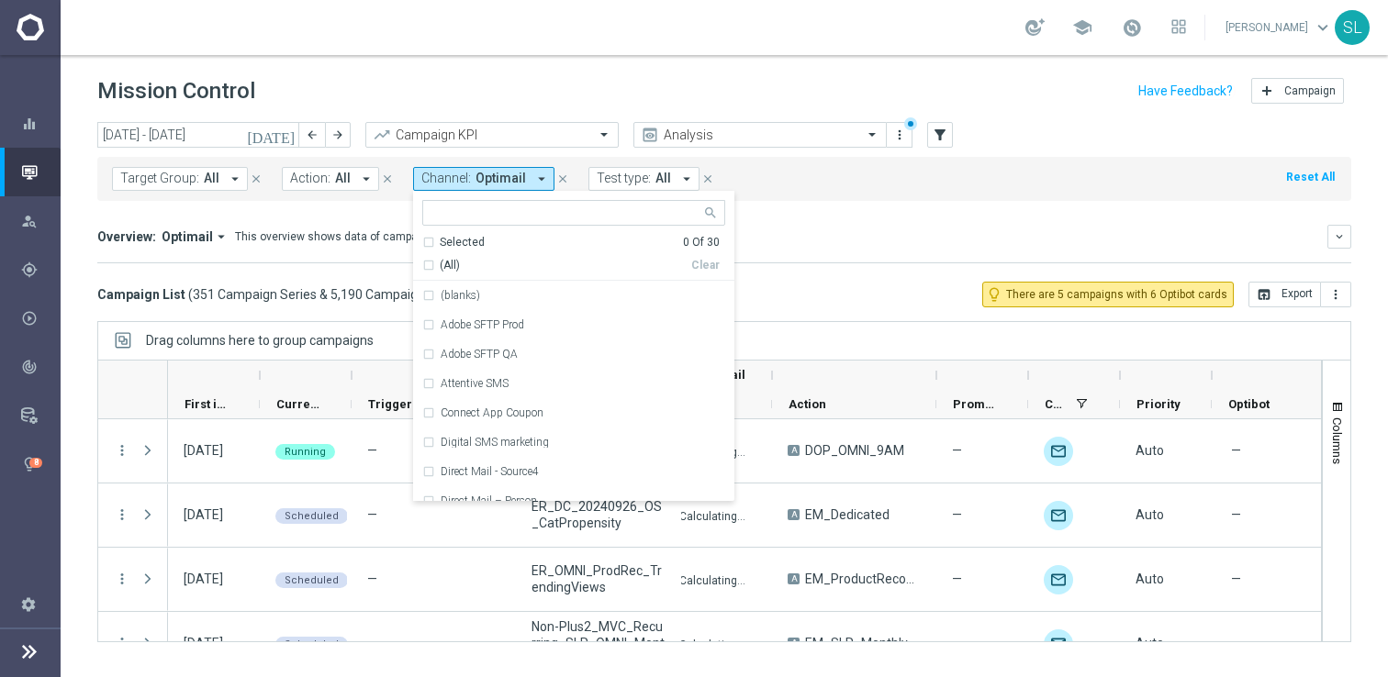
click at [834, 261] on div "Overview: Optimail arrow_drop_down This overview shows data of campaigns execut…" at bounding box center [724, 244] width 1254 height 39
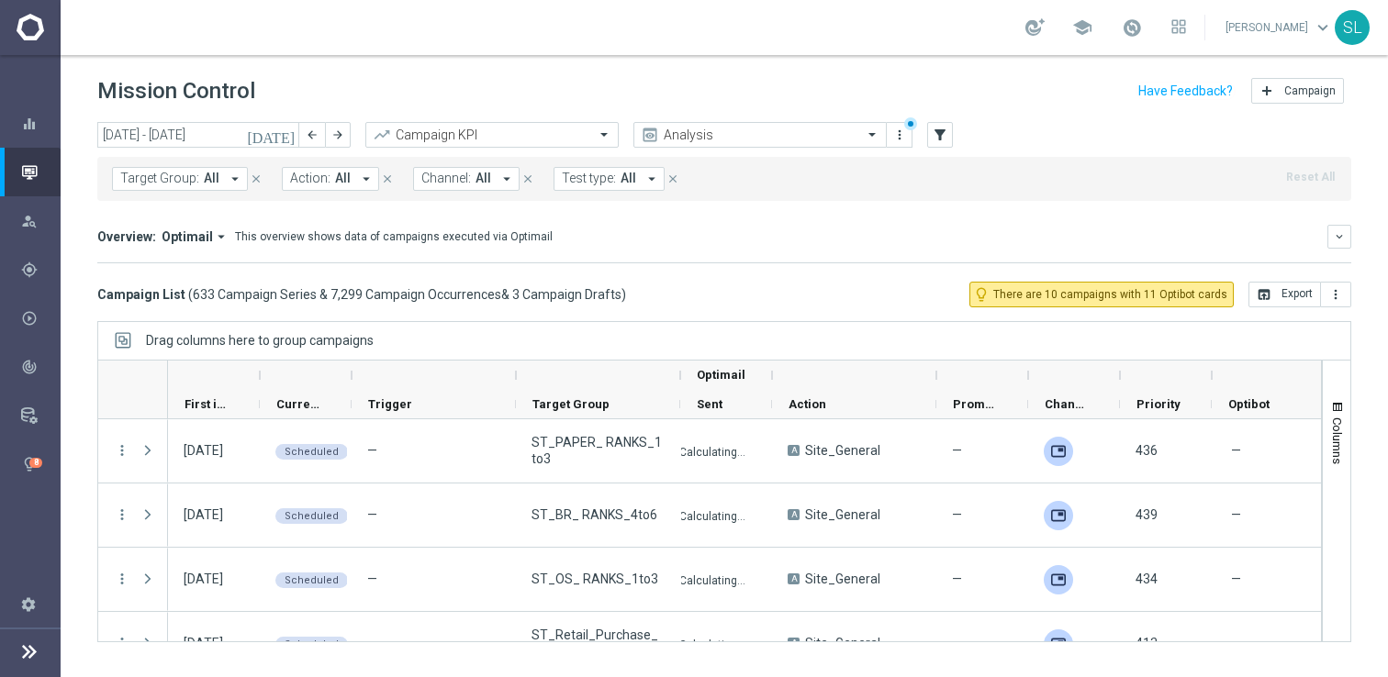
click at [454, 179] on span "Channel:" at bounding box center [446, 179] width 50 height 16
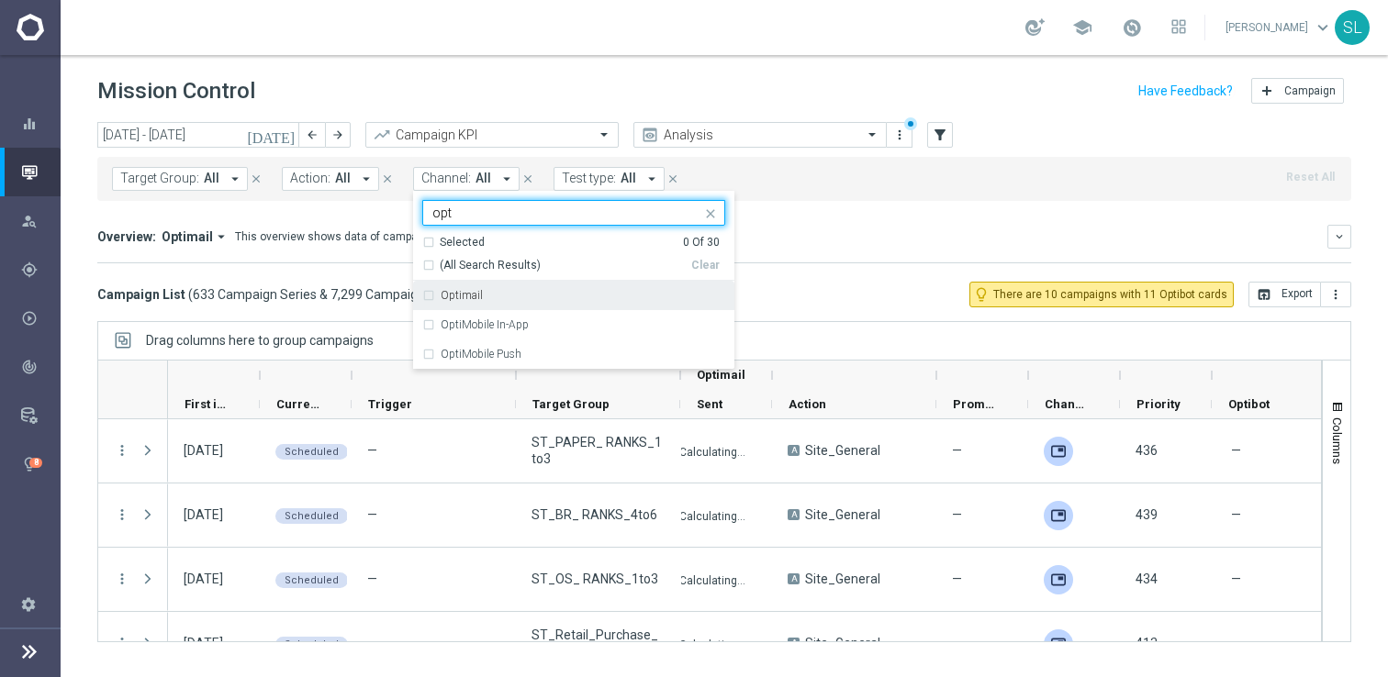
click at [449, 297] on label "Optimail" at bounding box center [462, 295] width 42 height 11
type input "opt"
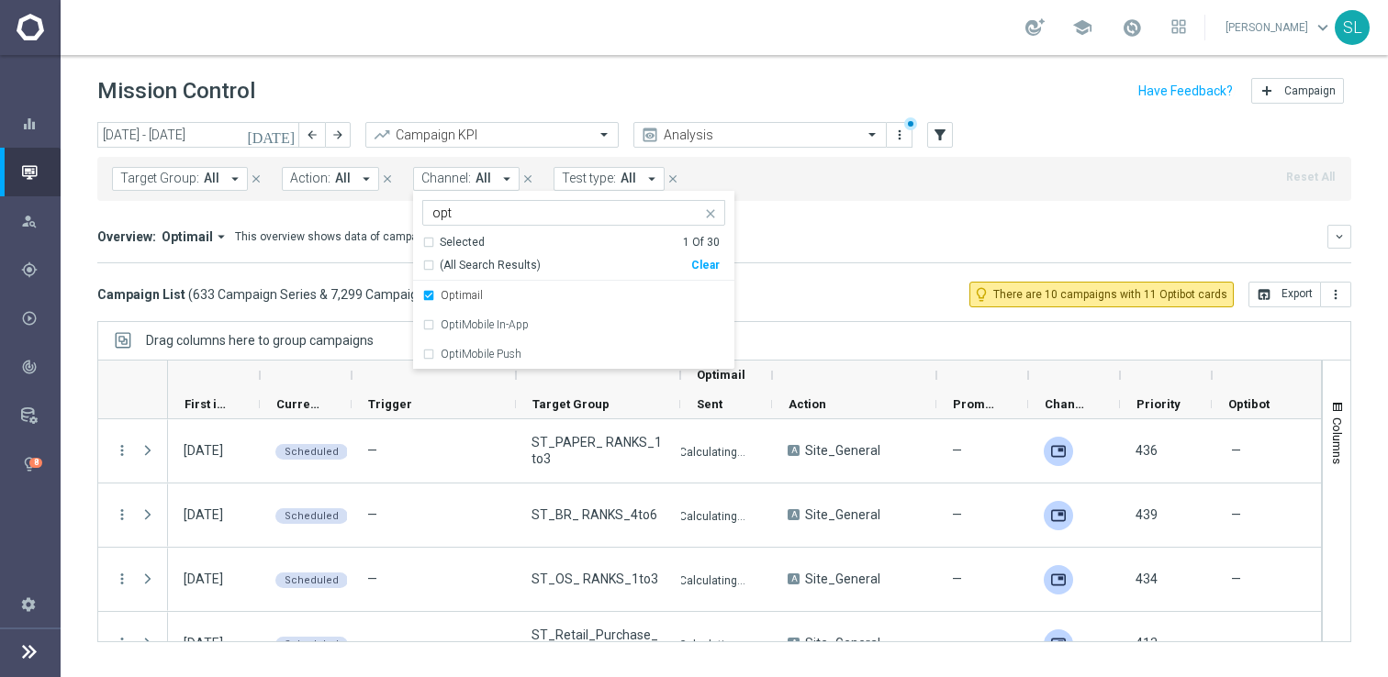
click at [738, 251] on div "Overview: Optimail arrow_drop_down This overview shows data of campaigns execut…" at bounding box center [724, 244] width 1254 height 39
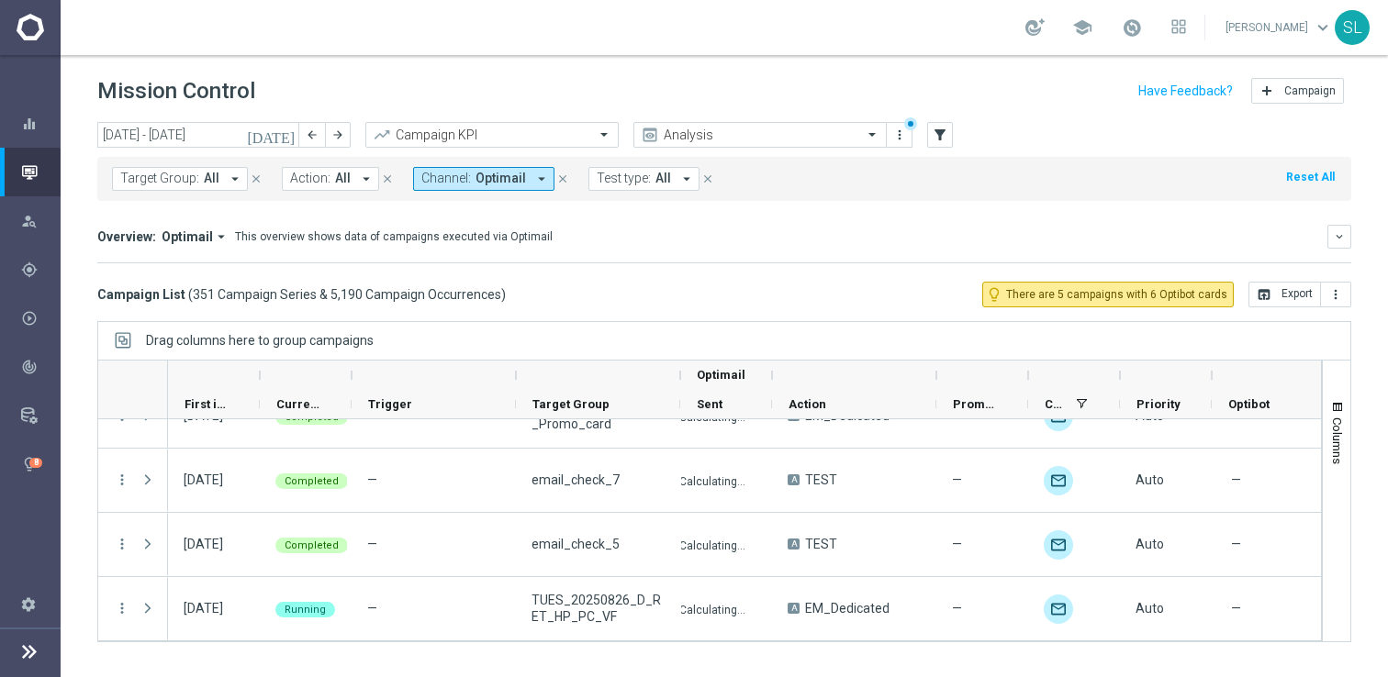
scroll to position [22331, 0]
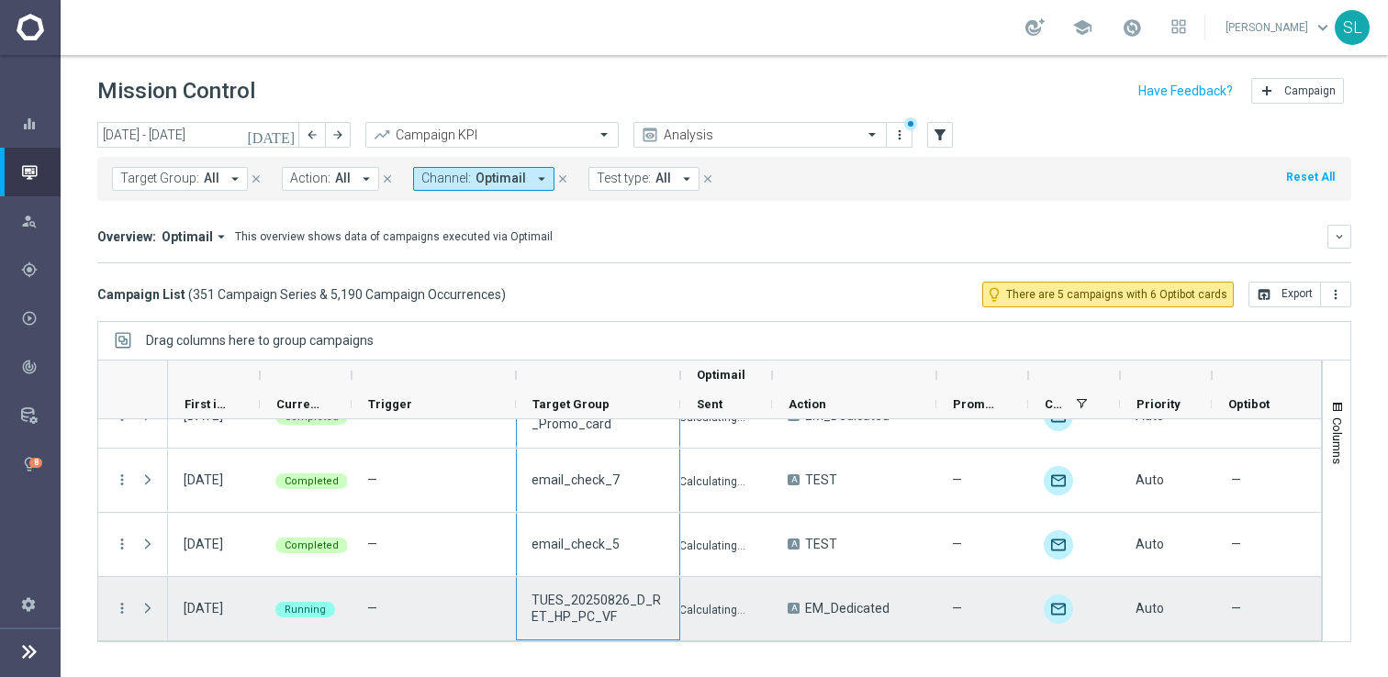
drag, startPoint x: 591, startPoint y: 433, endPoint x: 596, endPoint y: 621, distance: 187.3
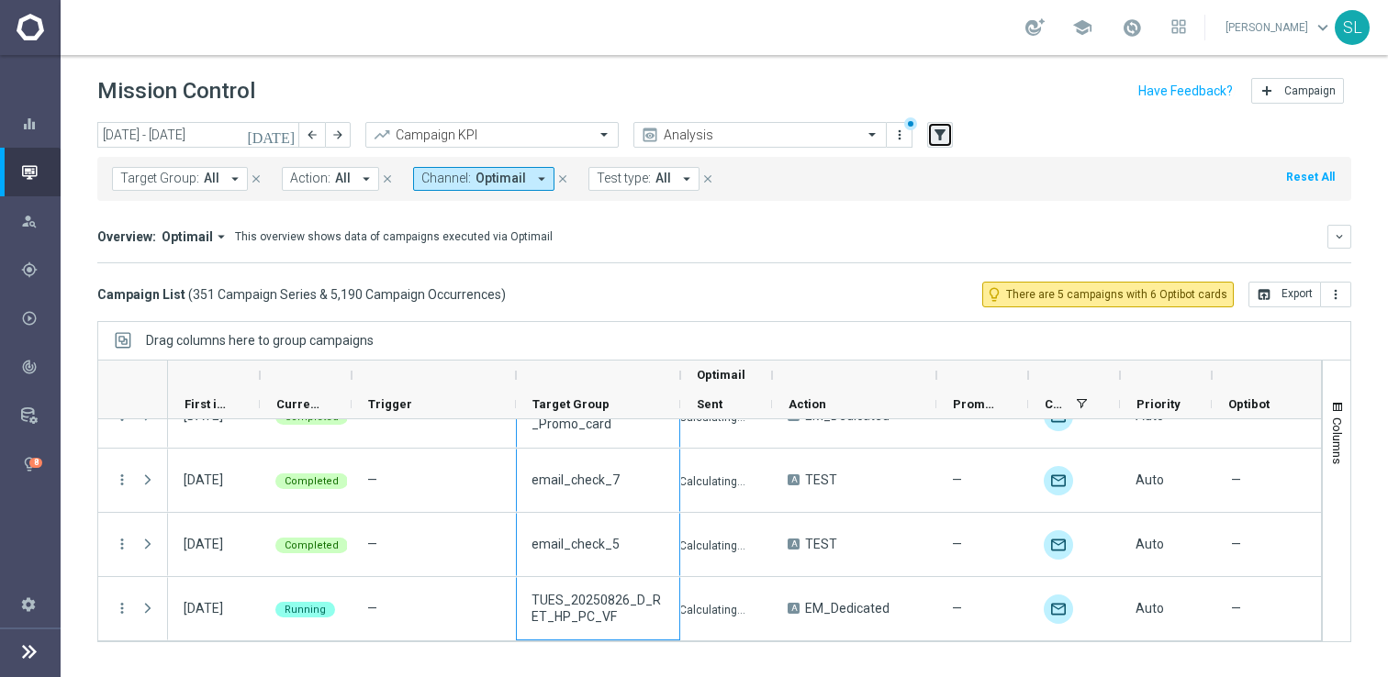
click at [939, 139] on icon "filter_alt" at bounding box center [940, 135] width 17 height 17
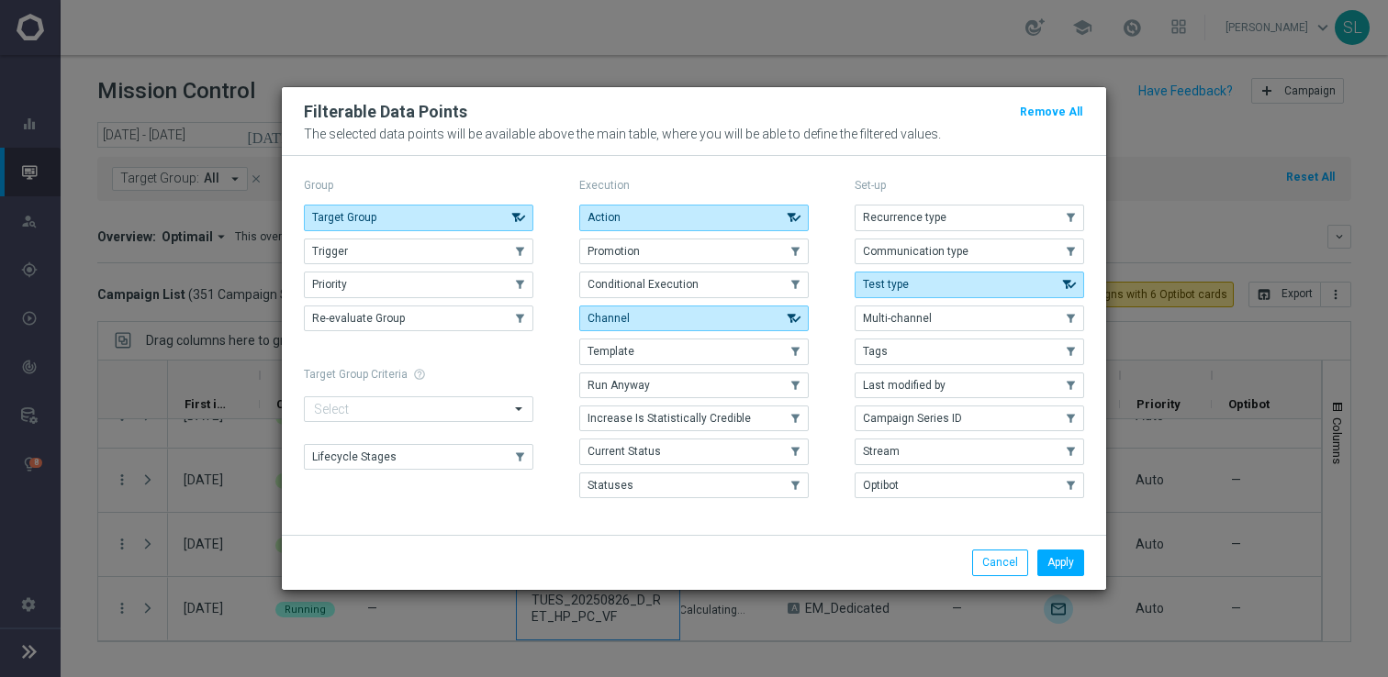
click at [1177, 176] on modal-container "Filterable Data Points Remove All The selected data points will be available ab…" at bounding box center [694, 338] width 1388 height 677
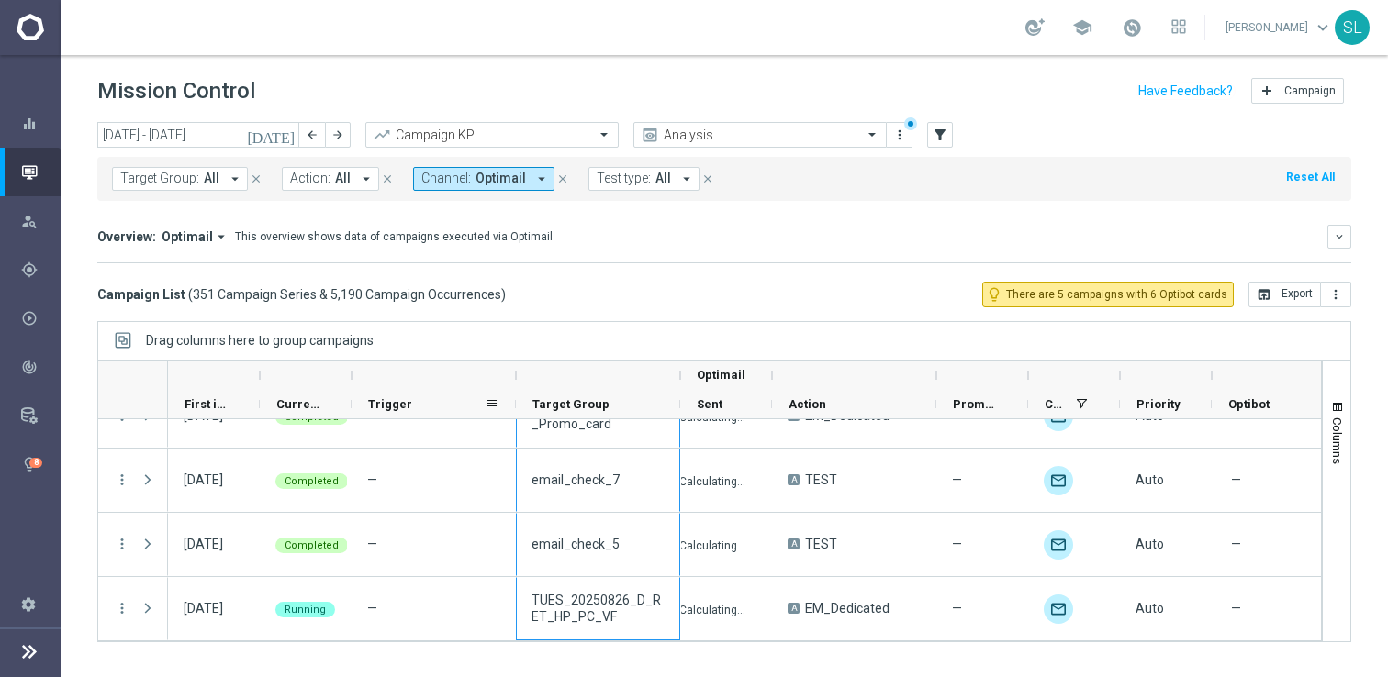
click at [399, 401] on span "Trigger" at bounding box center [390, 404] width 44 height 14
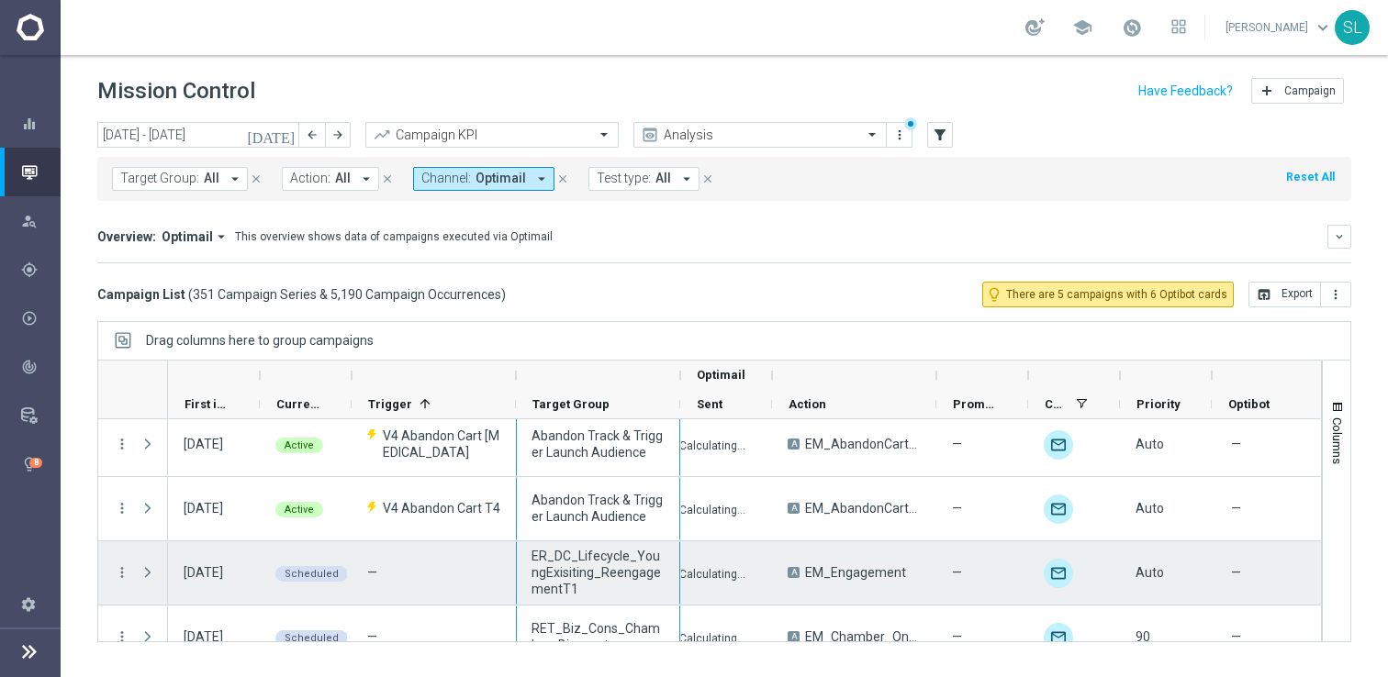
scroll to position [2901, 0]
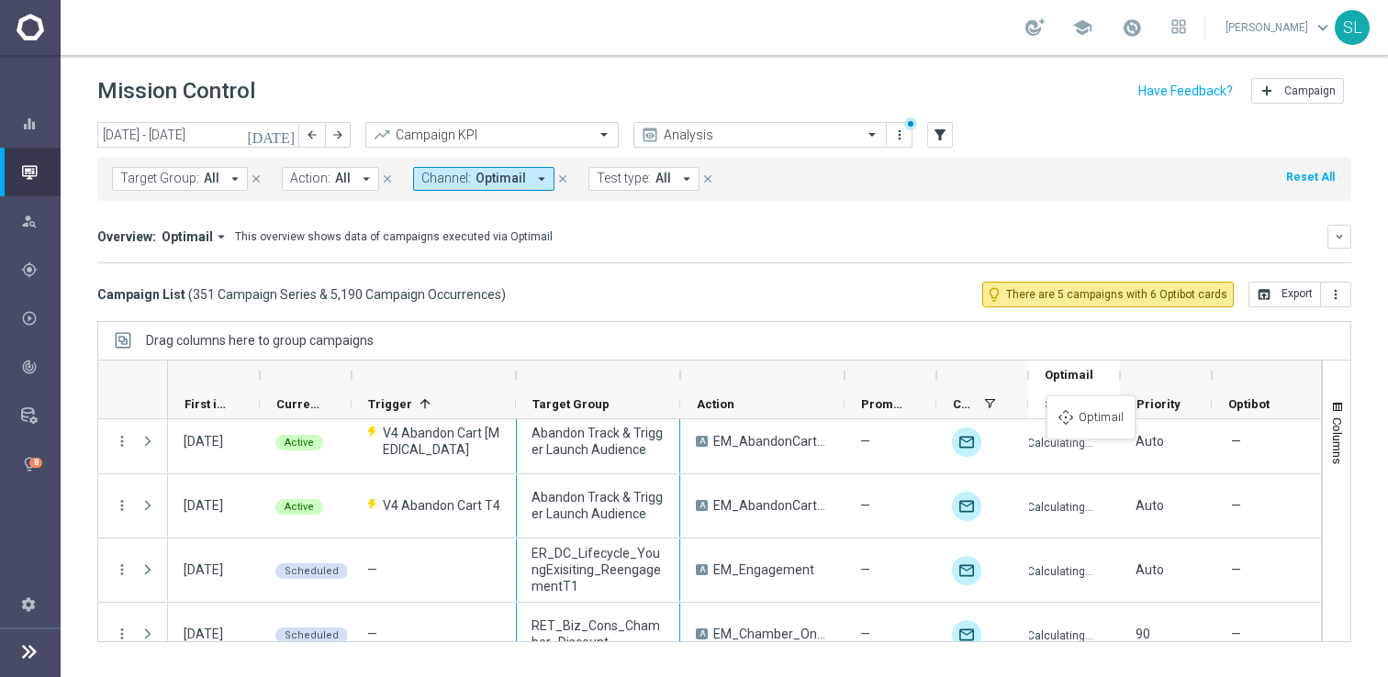
drag, startPoint x: 718, startPoint y: 375, endPoint x: 1072, endPoint y: 403, distance: 355.5
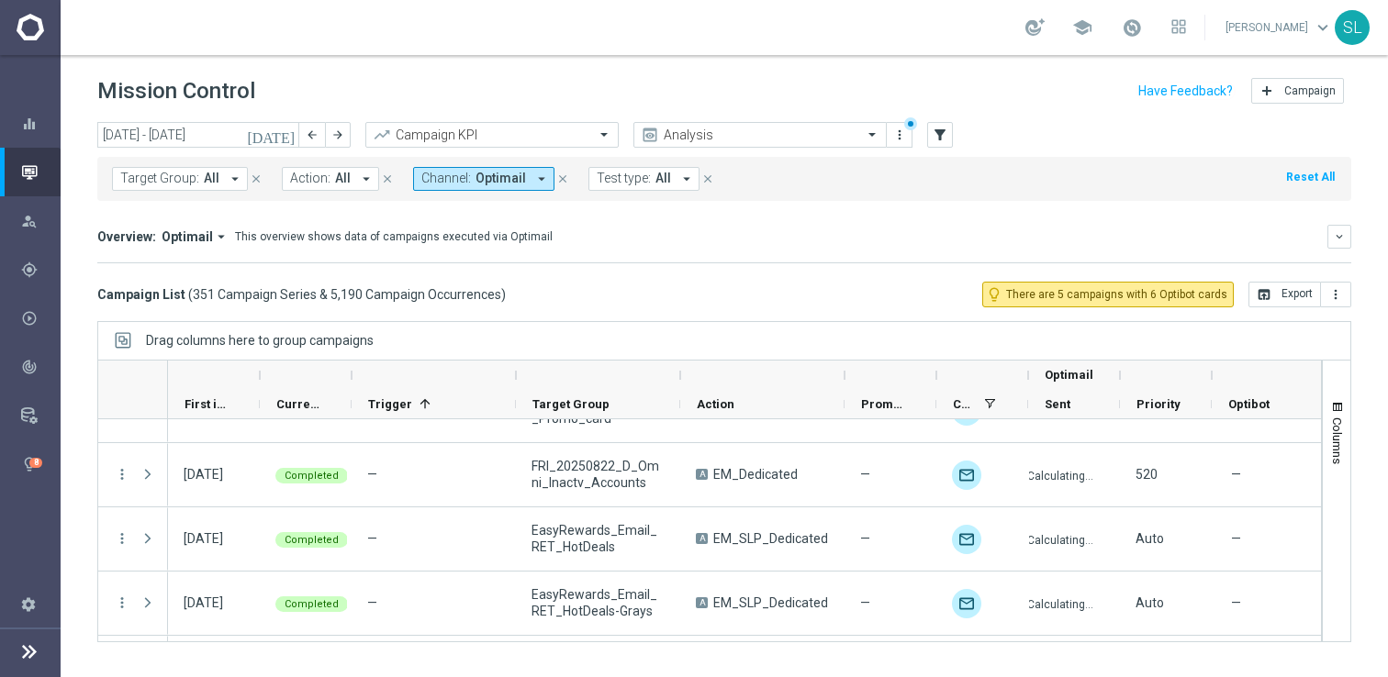
scroll to position [22331, 0]
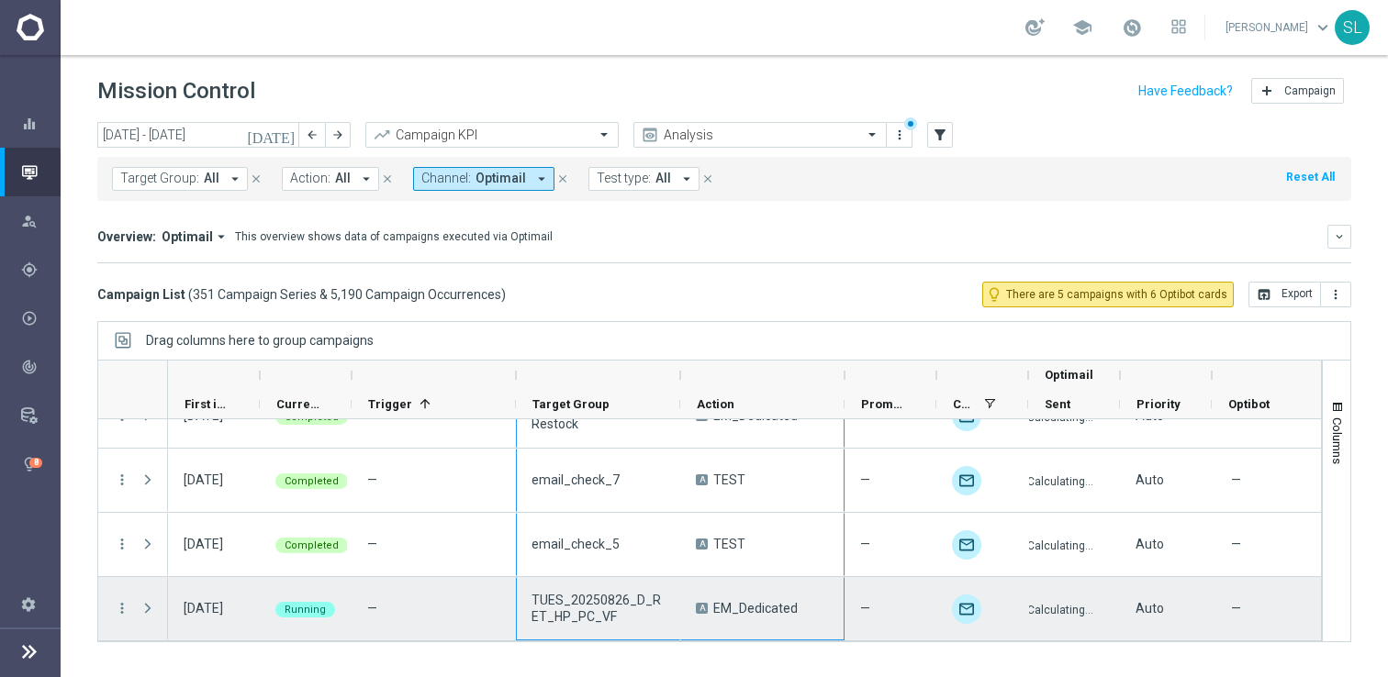
drag, startPoint x: 559, startPoint y: 497, endPoint x: 773, endPoint y: 625, distance: 249.5
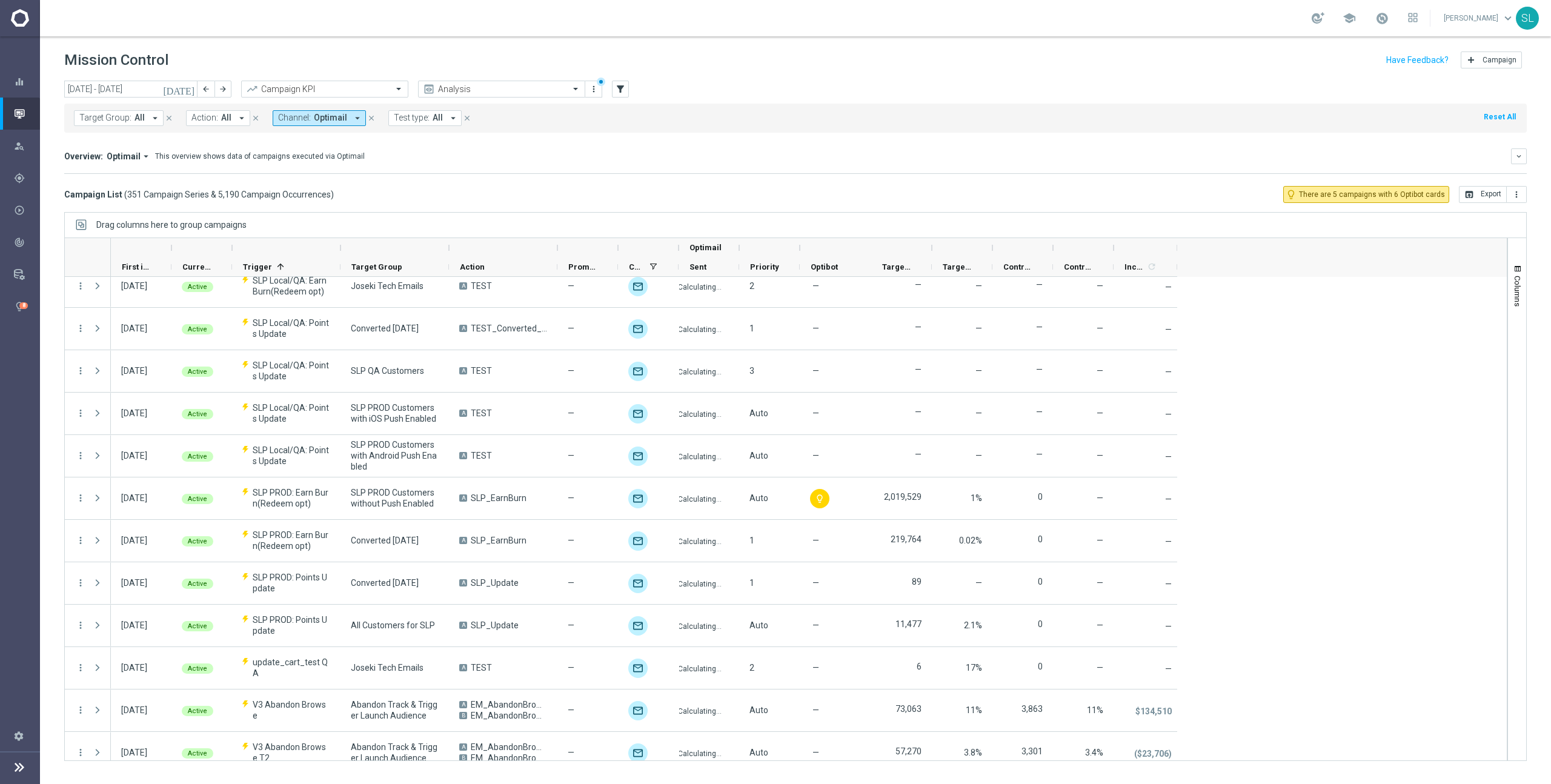
scroll to position [0, 0]
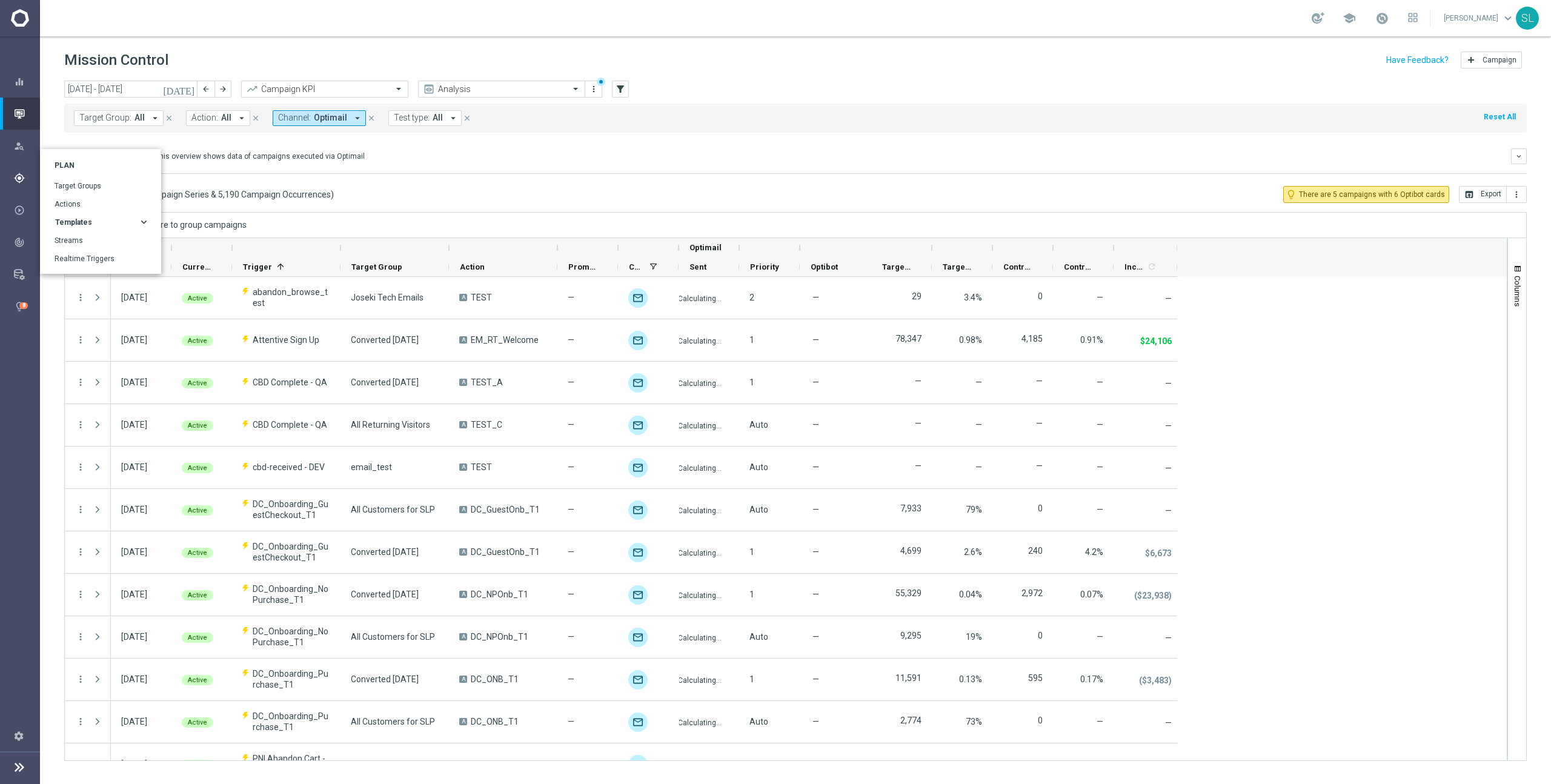
click at [78, 224] on span "Templates" at bounding box center [74, 222] width 37 height 7
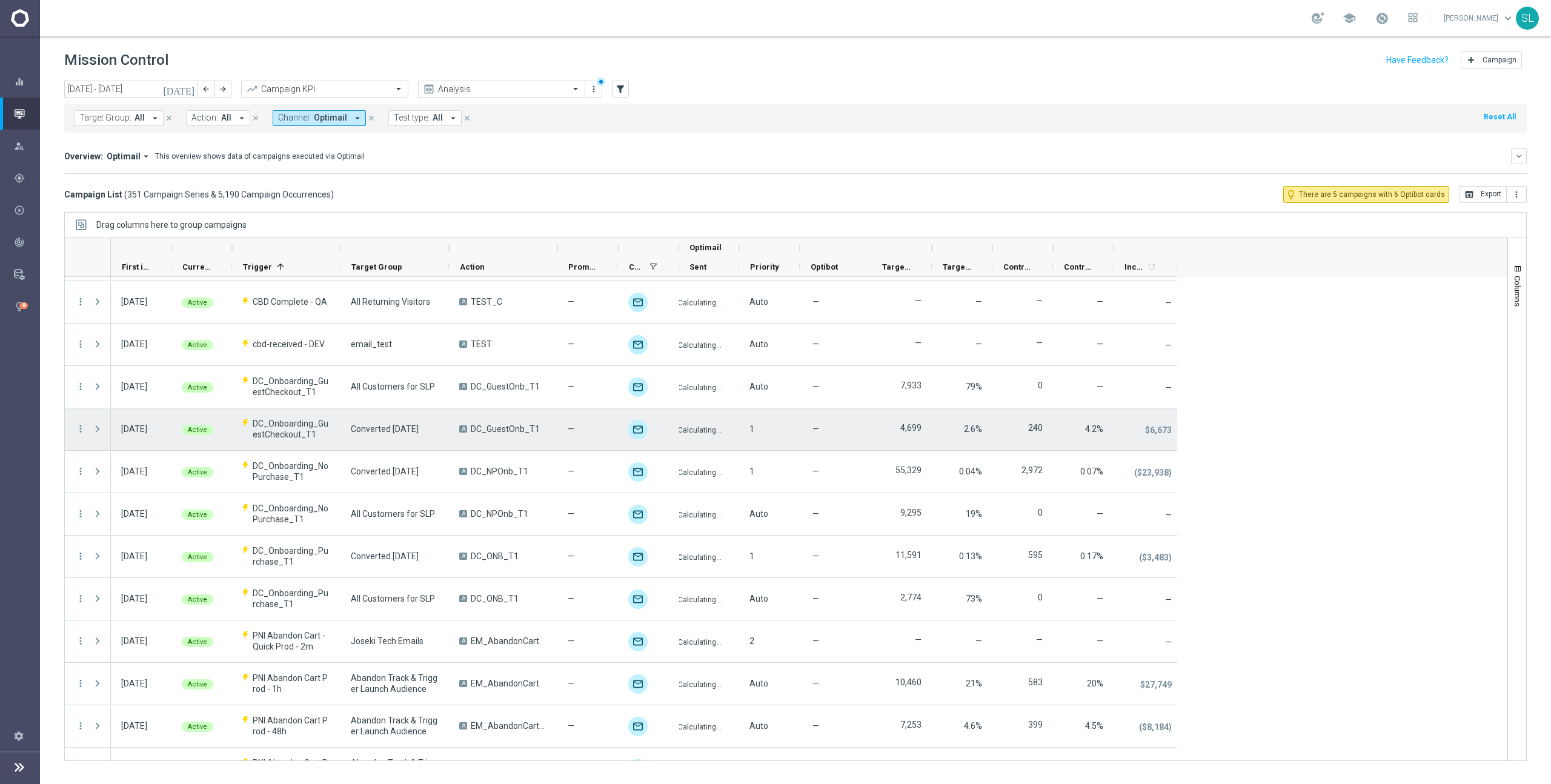
scroll to position [138, 0]
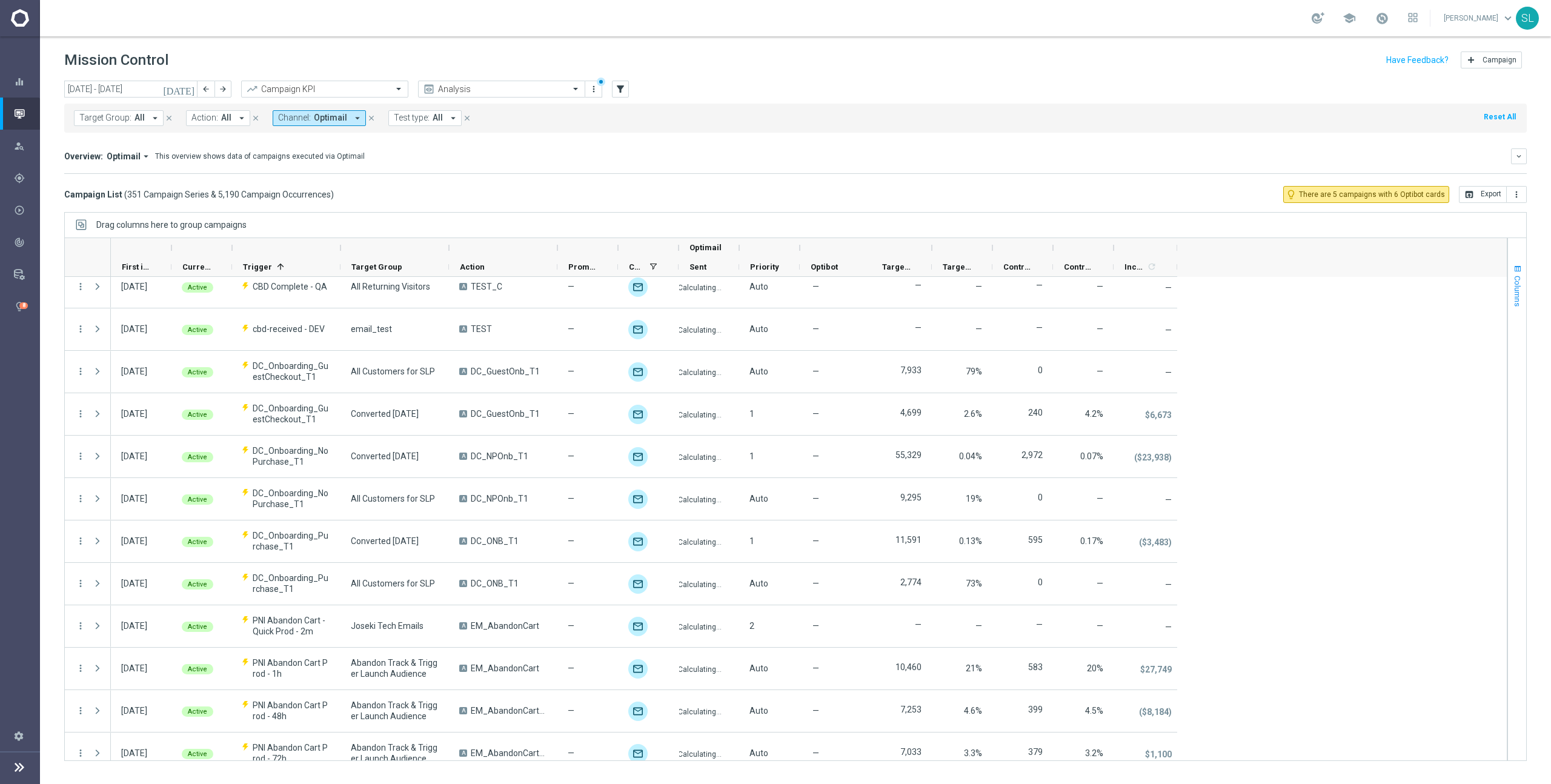
click at [915, 287] on span "Columns" at bounding box center [1517, 291] width 10 height 31
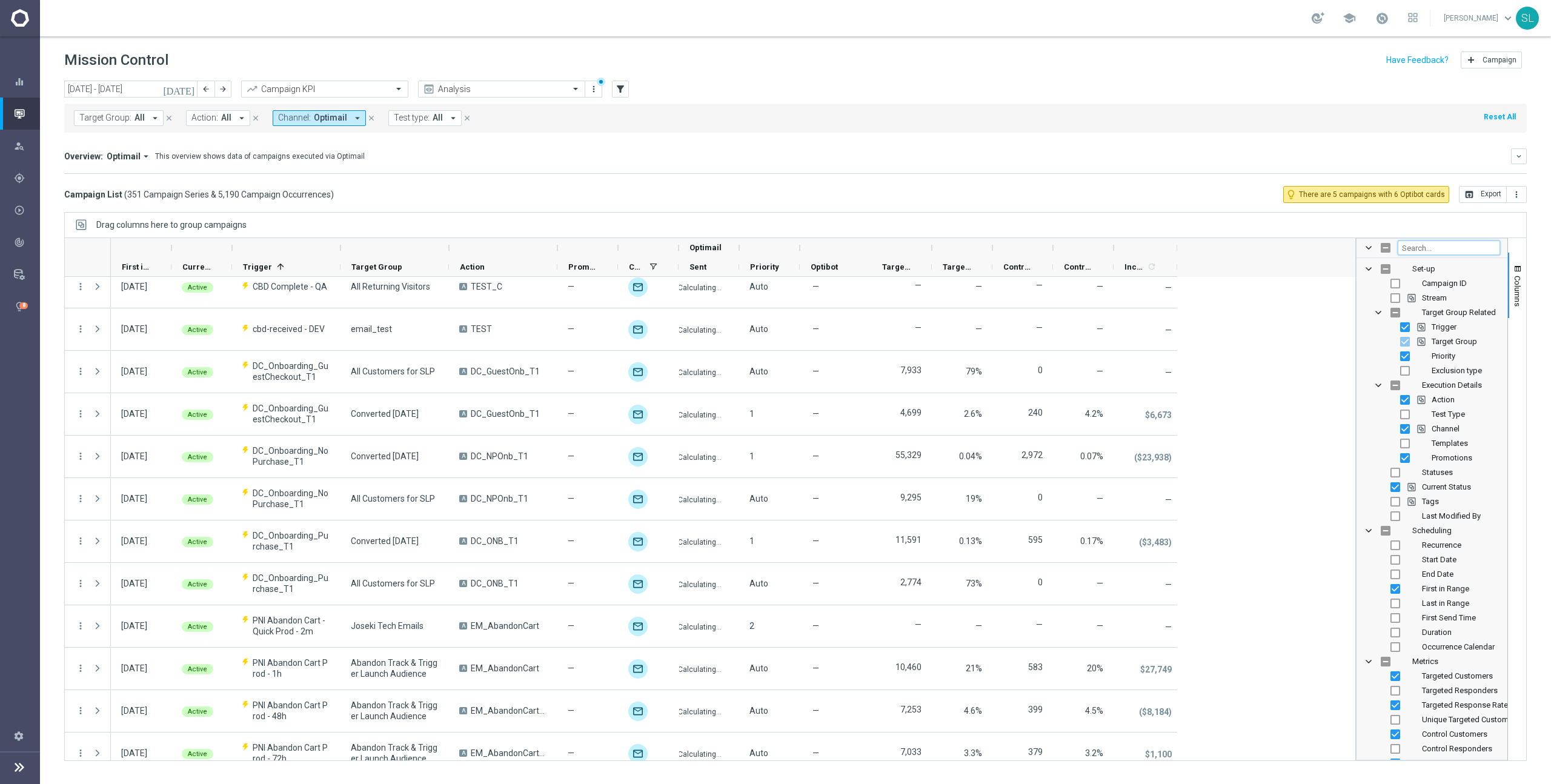
click at [915, 247] on input "Filter Columns Input" at bounding box center [1449, 247] width 102 height 15
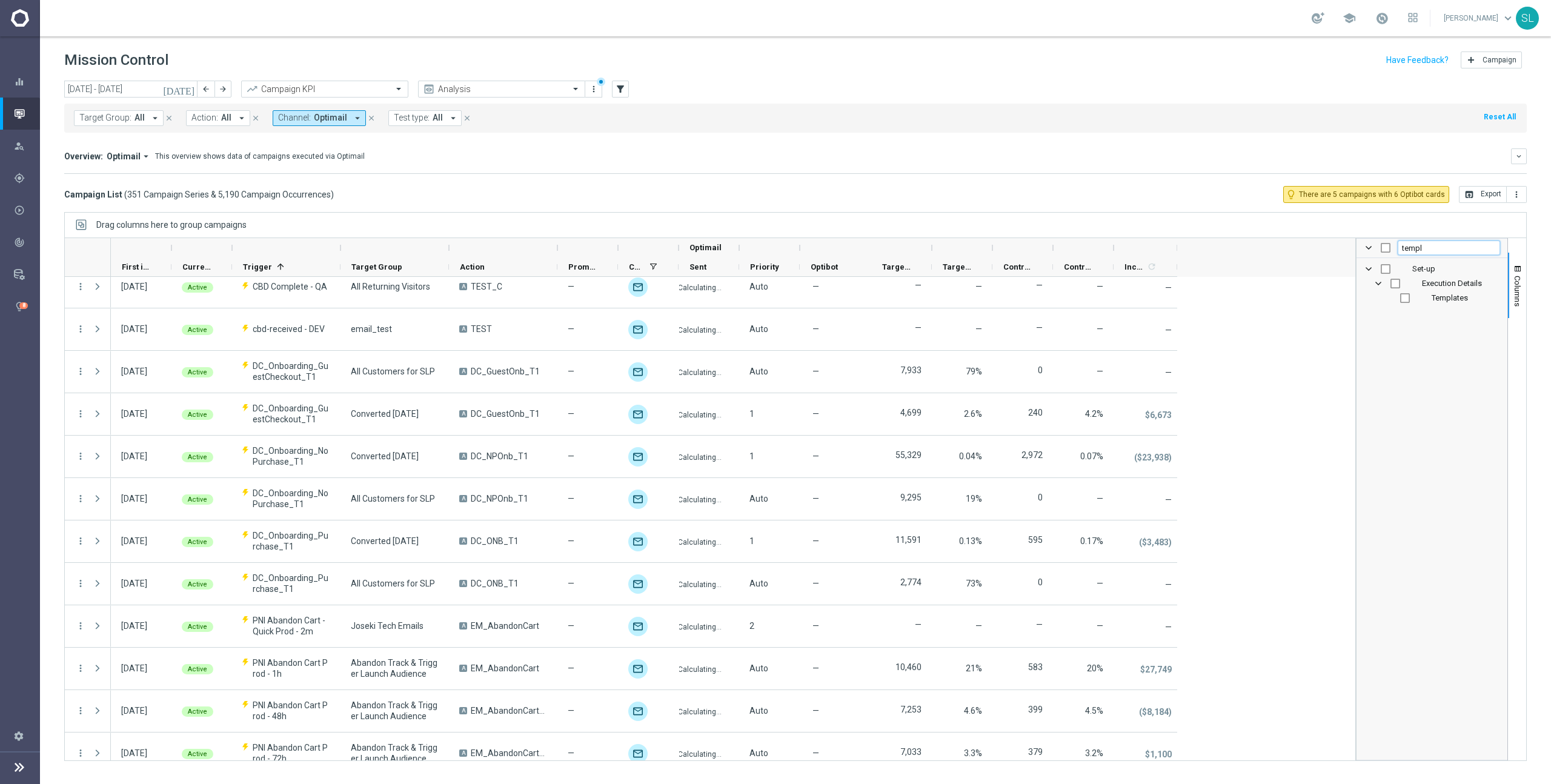
type input "templ"
click at [915, 301] on span "Templates" at bounding box center [1449, 298] width 36 height 9
checkbox input "true"
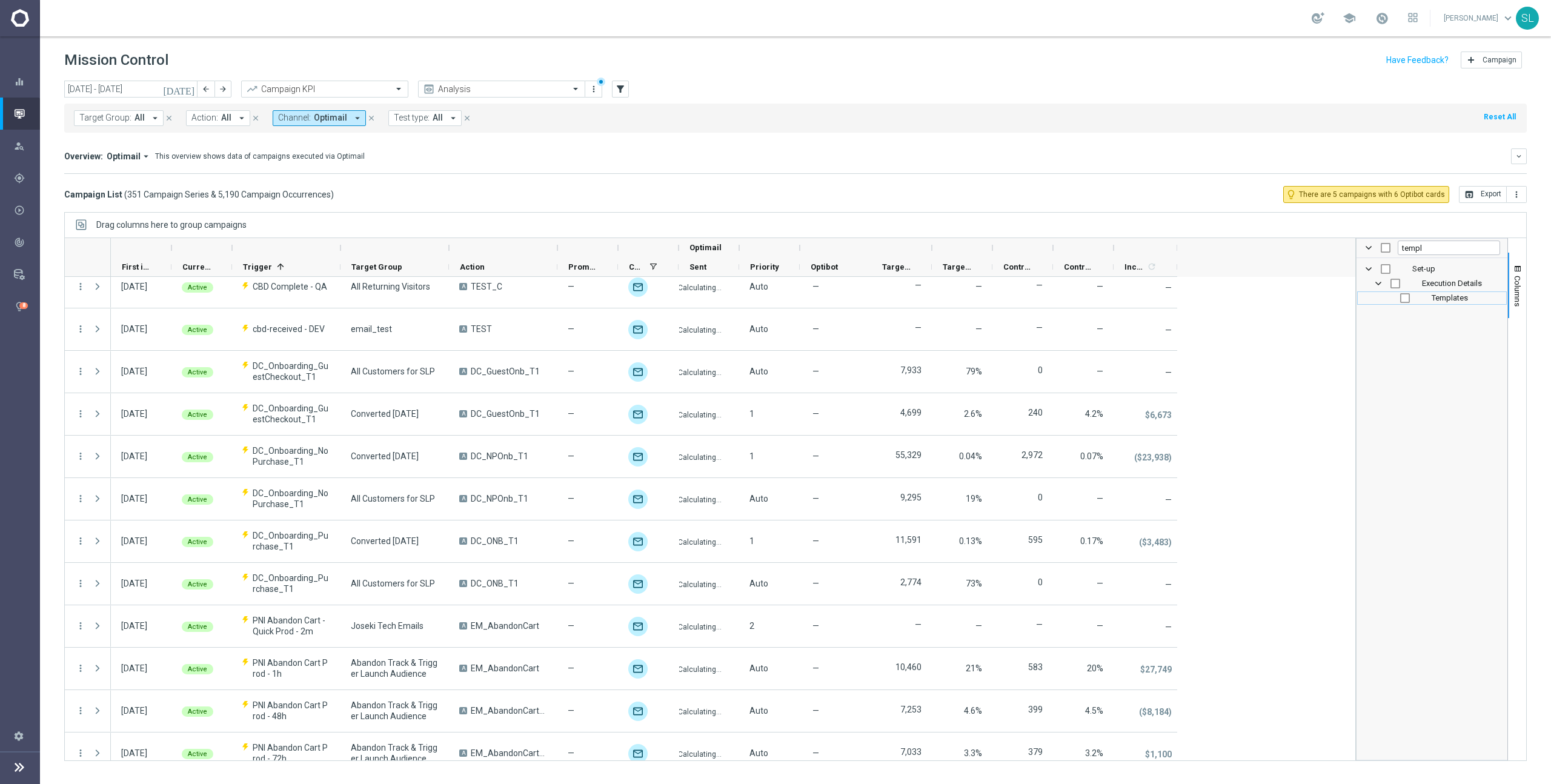
checkbox input "true"
click at [915, 294] on span "Columns" at bounding box center [1517, 291] width 10 height 31
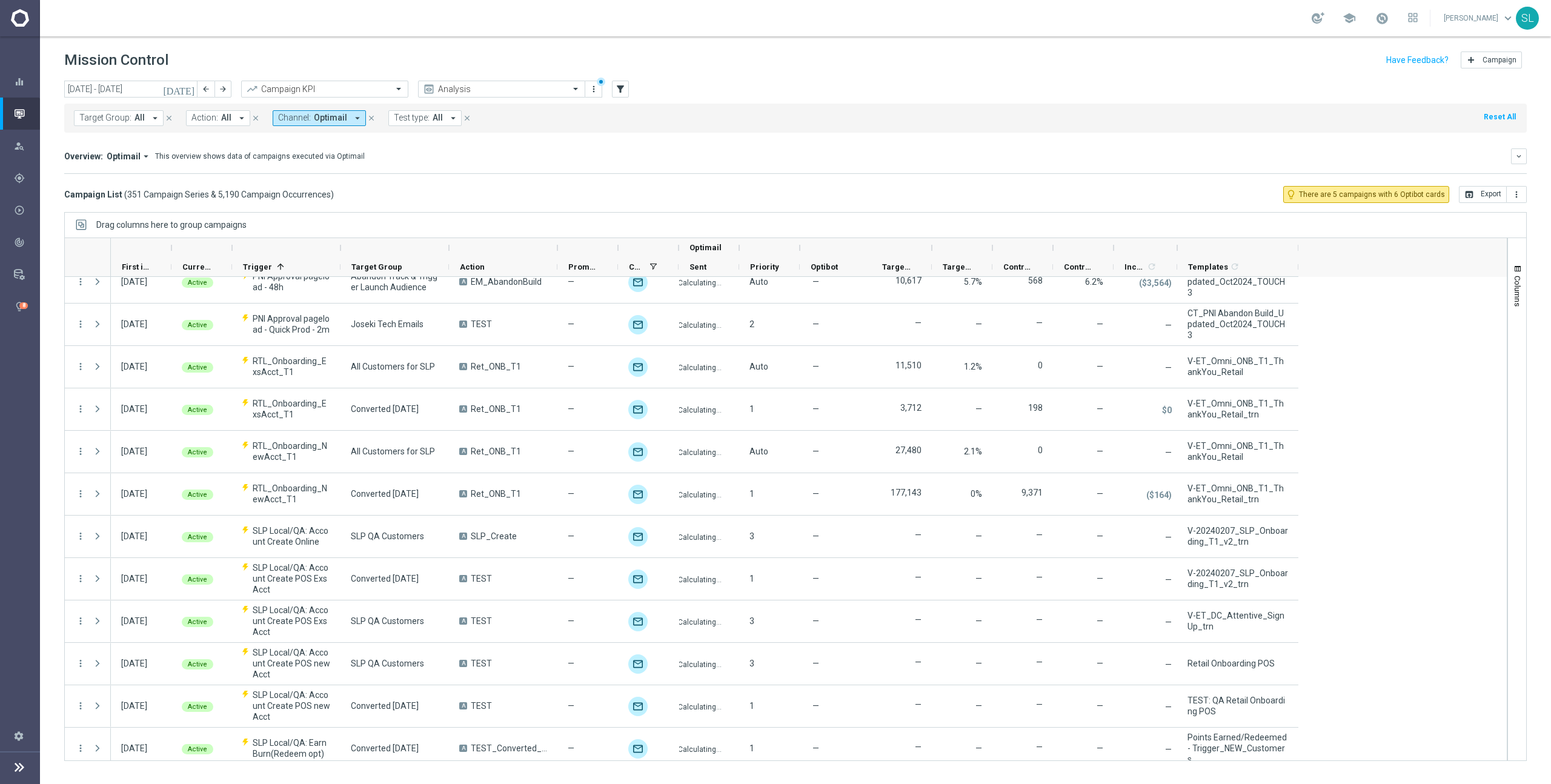
scroll to position [766, 0]
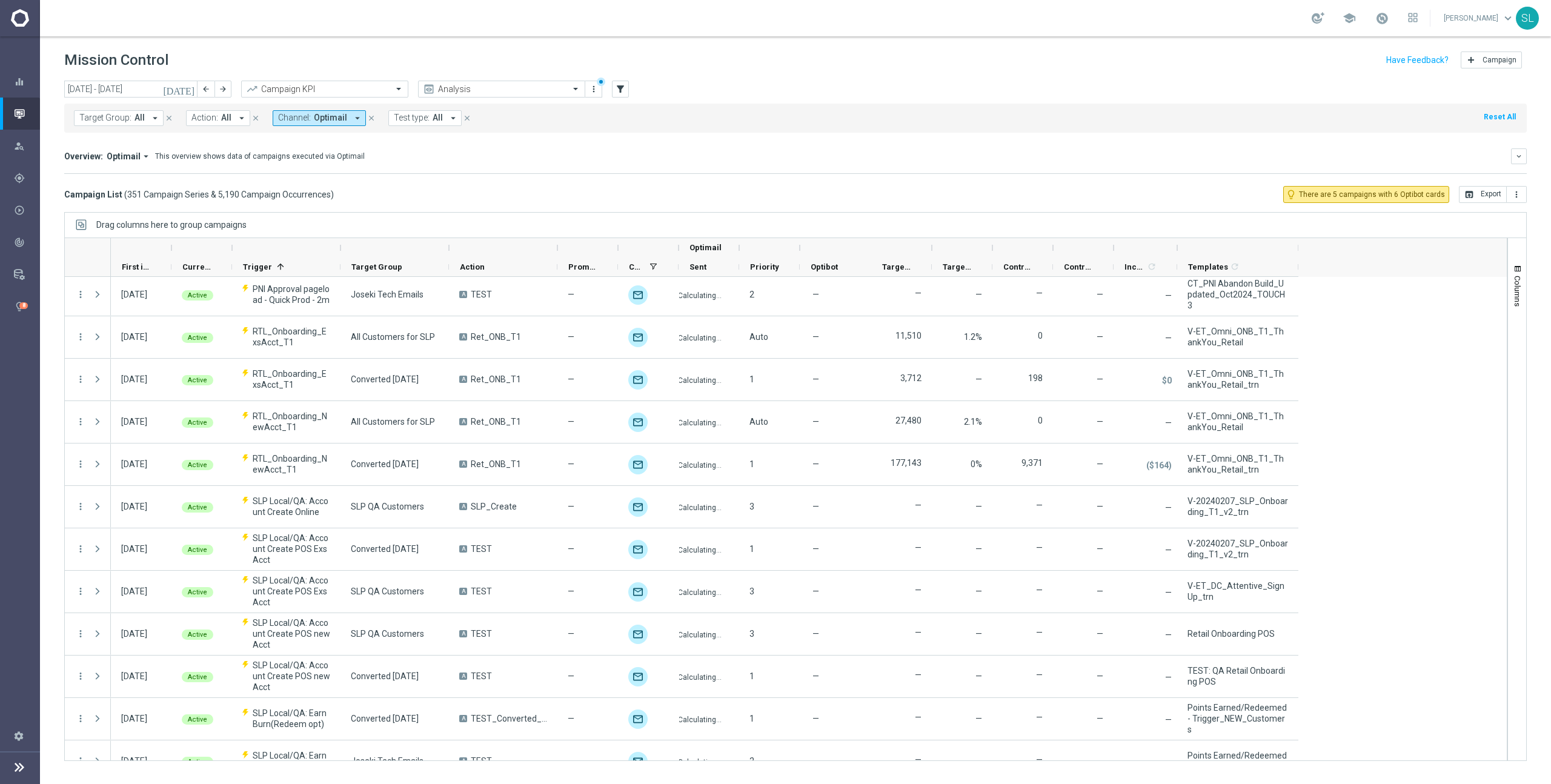
click at [207, 117] on span "Action:" at bounding box center [205, 118] width 26 height 11
click at [224, 174] on span "(All Search Results)" at bounding box center [236, 176] width 67 height 11
type input "abandonbrows"
drag, startPoint x: 659, startPoint y: 193, endPoint x: 651, endPoint y: 194, distance: 8.1
click at [659, 193] on div "Campaign List ( 351 Campaign Series & 5,190 Campaign Occurrences ) lightbulb_ou…" at bounding box center [795, 195] width 1463 height 17
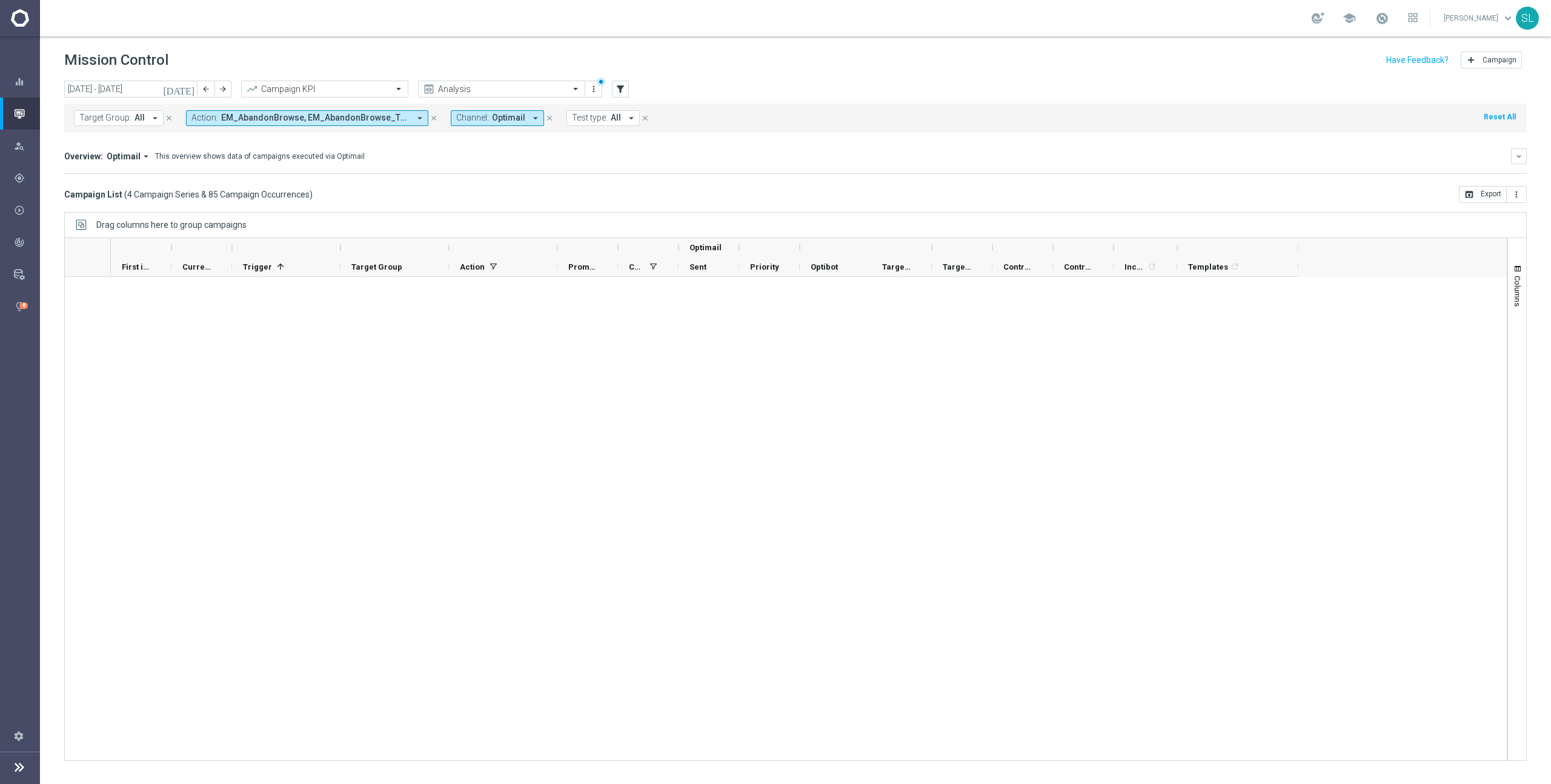
scroll to position [0, 0]
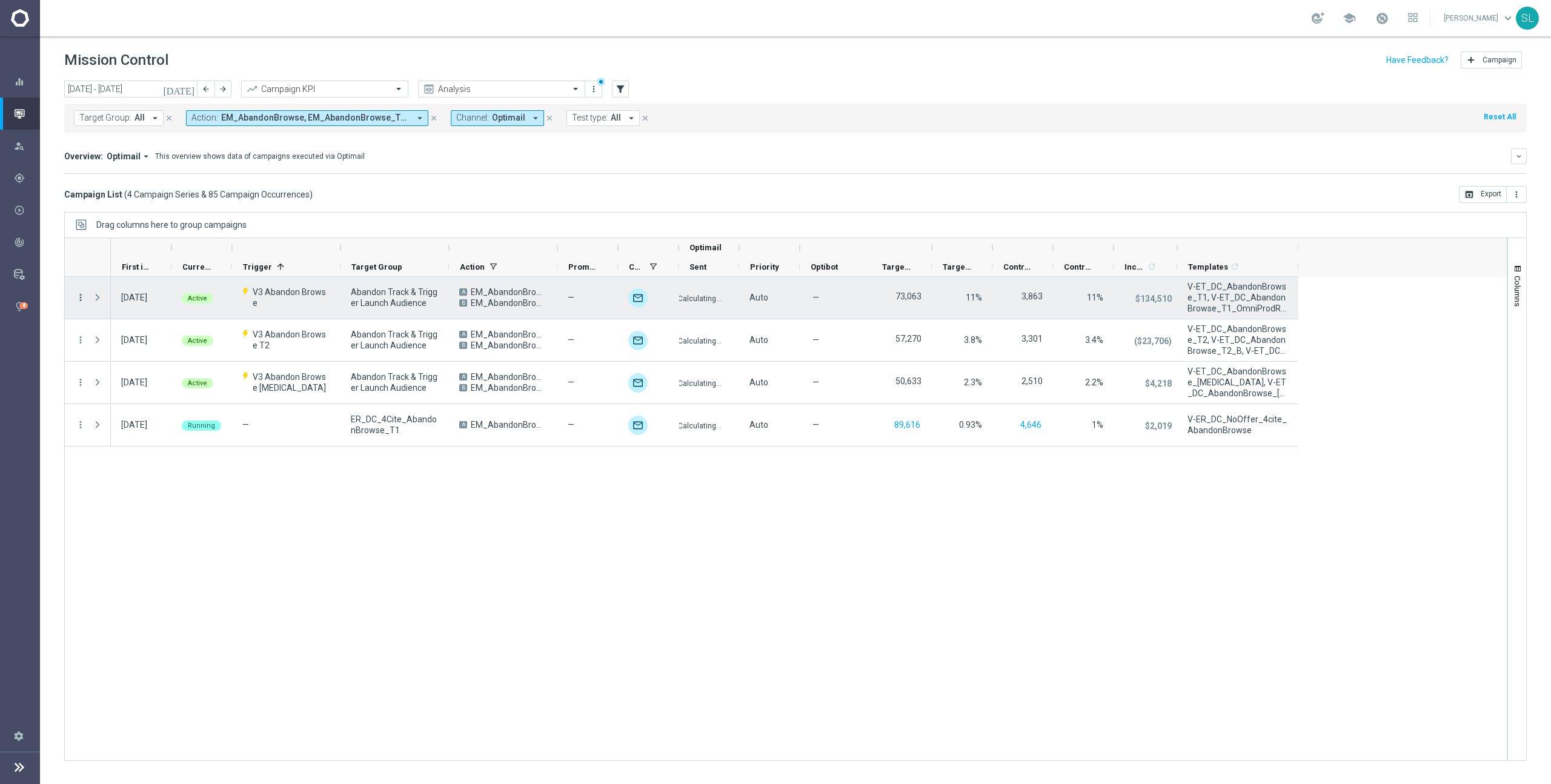
click at [83, 294] on icon "more_vert" at bounding box center [81, 297] width 11 height 11
click at [131, 301] on span "Campaign Details" at bounding box center [135, 305] width 61 height 9
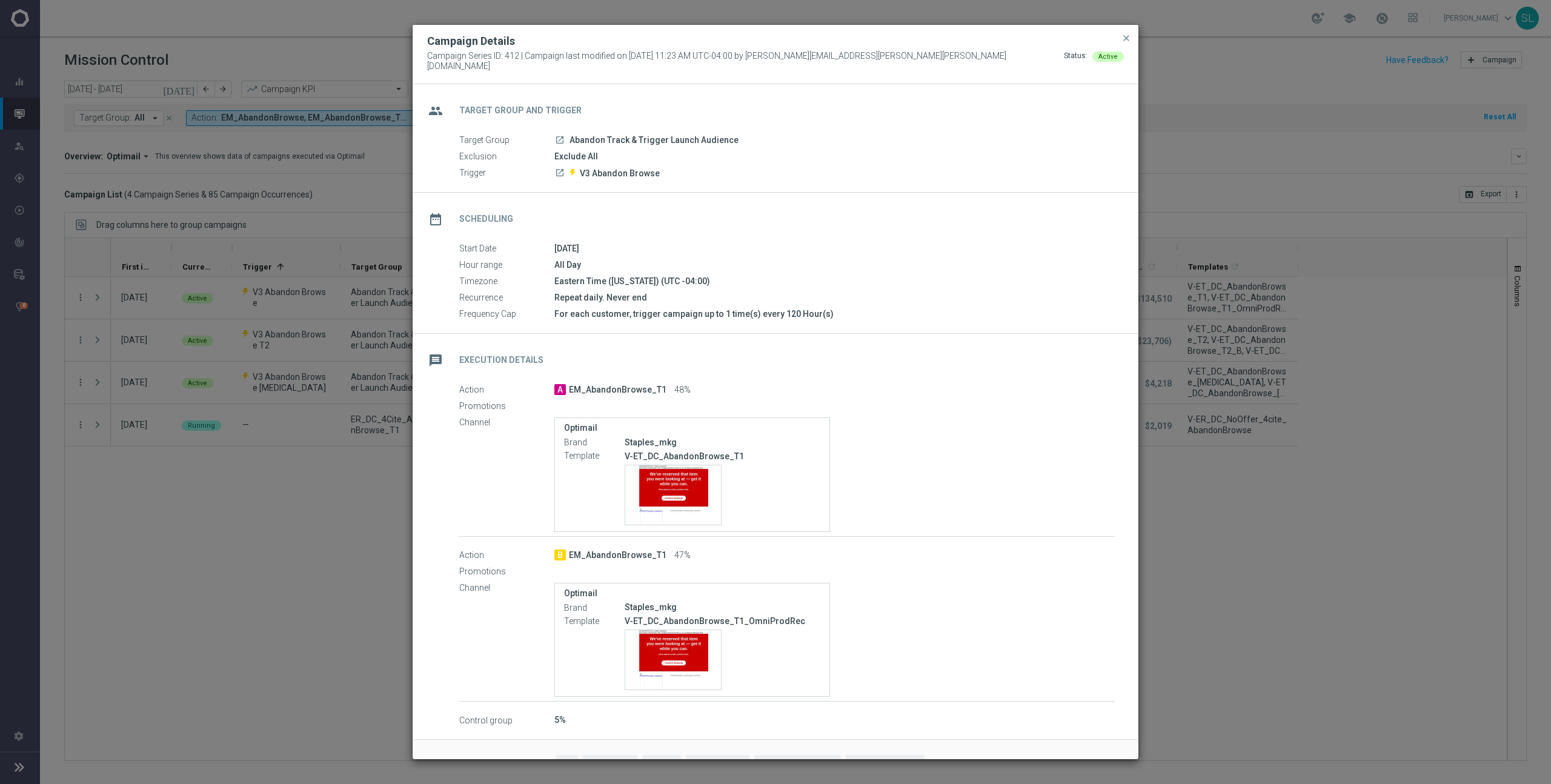
click at [661, 447] on div "V-ET_DC_AbandonBrowse_T1 Template preview" at bounding box center [722, 487] width 195 height 76
click at [661, 447] on p "V-ET_DC_AbandonBrowse_T1" at bounding box center [722, 456] width 195 height 11
click at [658, 447] on p "V-ET_DC_AbandonBrowse_T1" at bounding box center [722, 456] width 195 height 11
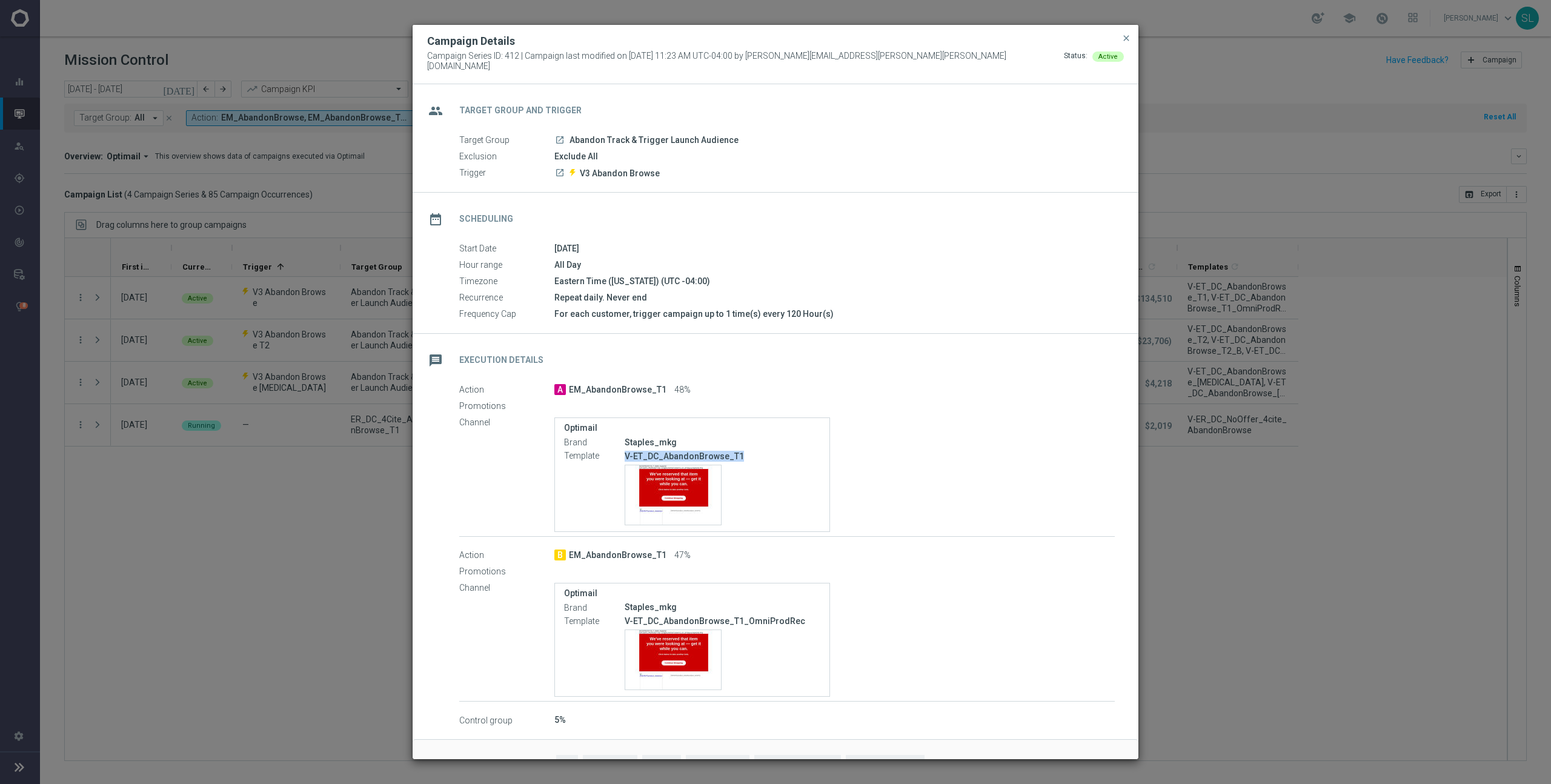
copy div "V-ET_DC_AbandonBrowse_T1"
click at [64, 208] on modal-container "Campaign Details Campaign Series ID: 412 | Campaign last modified on 14 Aug 202…" at bounding box center [776, 392] width 1551 height 784
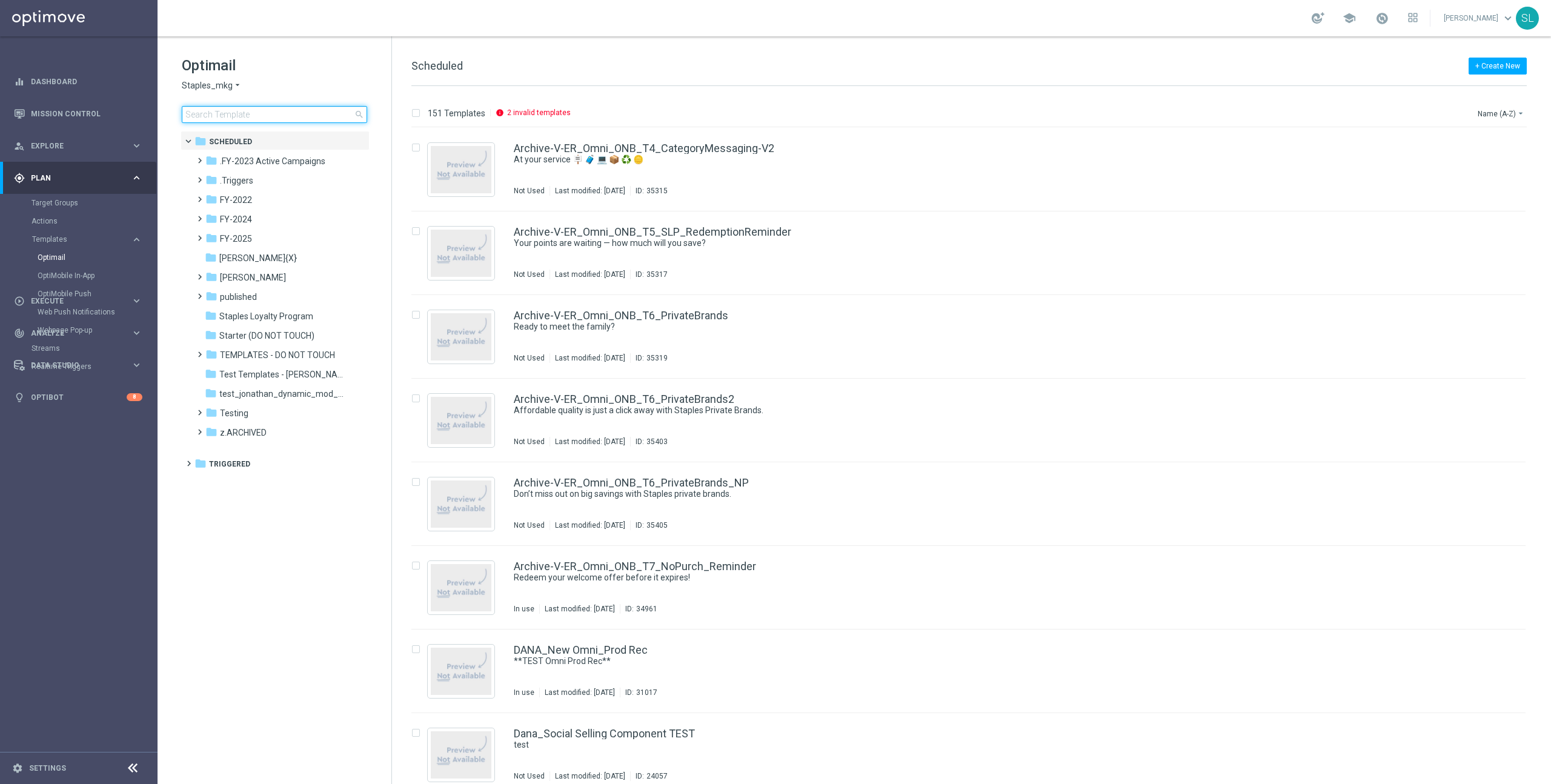
click at [203, 122] on input at bounding box center [274, 115] width 185 height 17
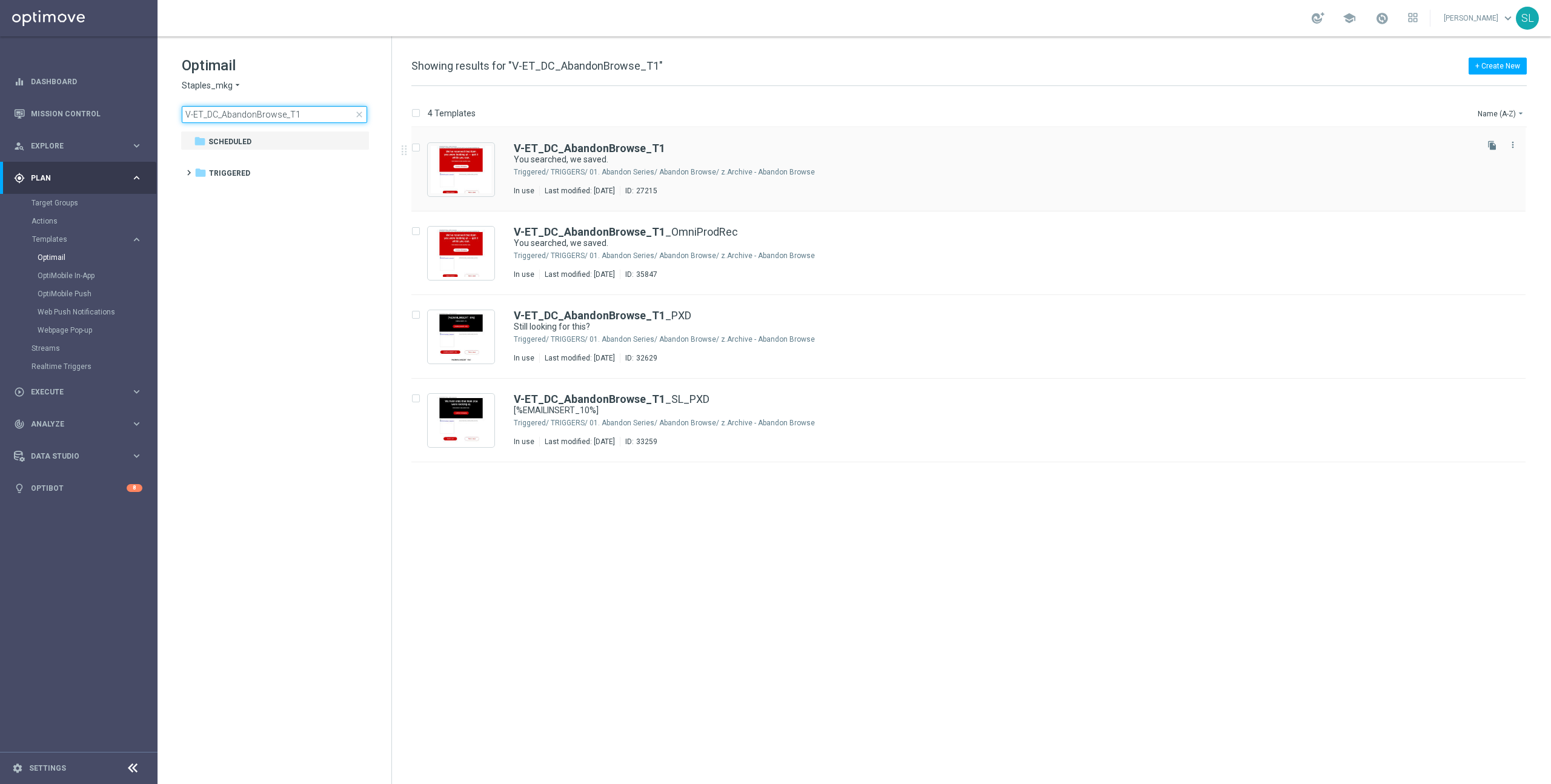
type input "V-ET_DC_AbandonBrowse_T1"
click at [647, 173] on div "TRIGGERS/ 01. Abandon Series/ Abandon Browse/ z.Archive - Abandon Browse" at bounding box center [1012, 172] width 924 height 10
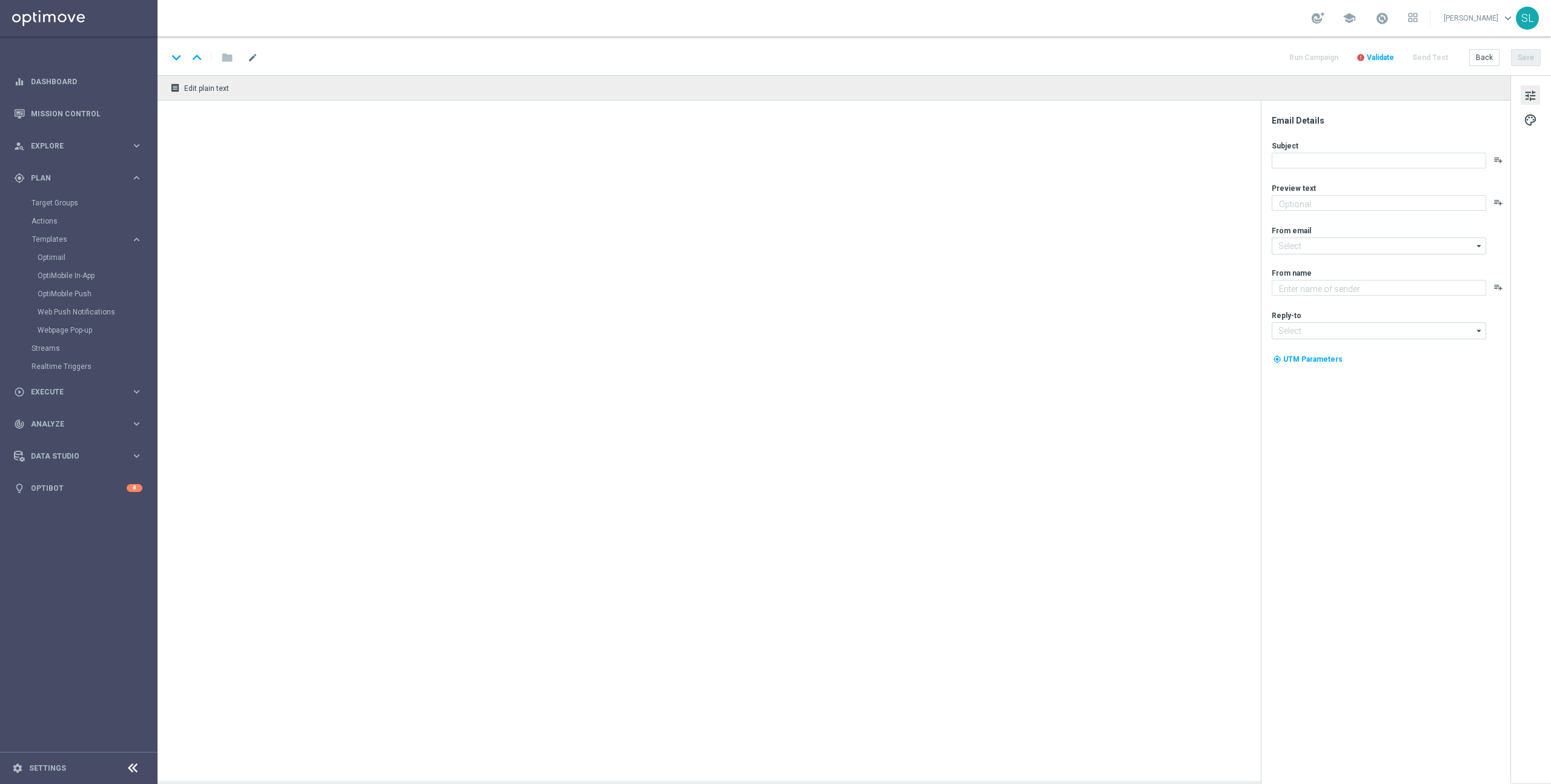
type textarea "Continue shopping at Staples today."
type input "staples@connected.staples.com"
type textarea "Staples"
type input "info@staples.com"
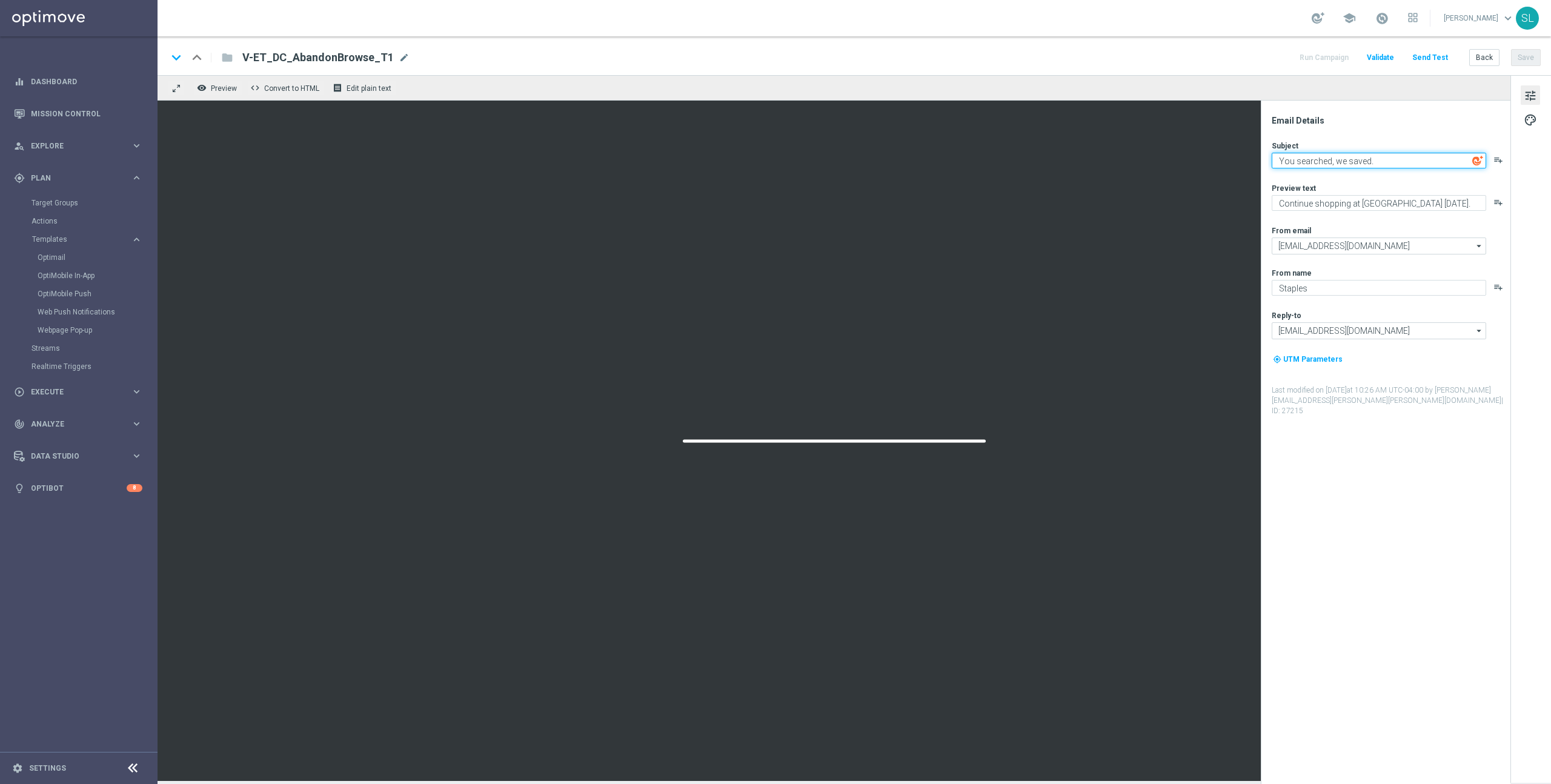
drag, startPoint x: 1393, startPoint y: 164, endPoint x: 1236, endPoint y: 158, distance: 157.1
click at [1236, 158] on div "remove_red_eye Preview code Convert to HTML receipt Edit plain text Email Detai…" at bounding box center [854, 428] width 1393 height 705
click at [1493, 64] on button "Back" at bounding box center [1484, 57] width 30 height 17
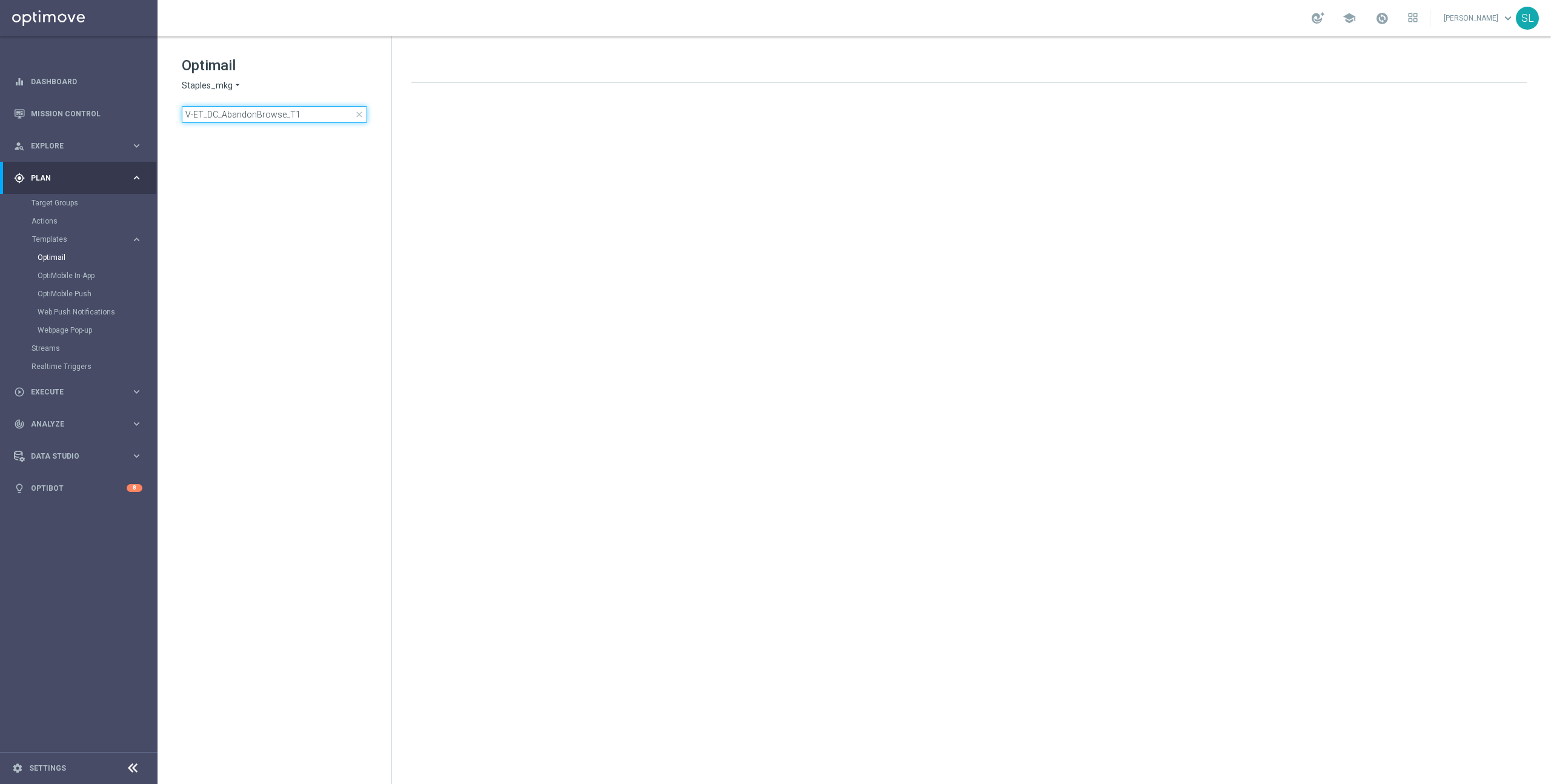
click at [306, 112] on input "V-ET_DC_AbandonBrowse_T1" at bounding box center [274, 115] width 185 height 17
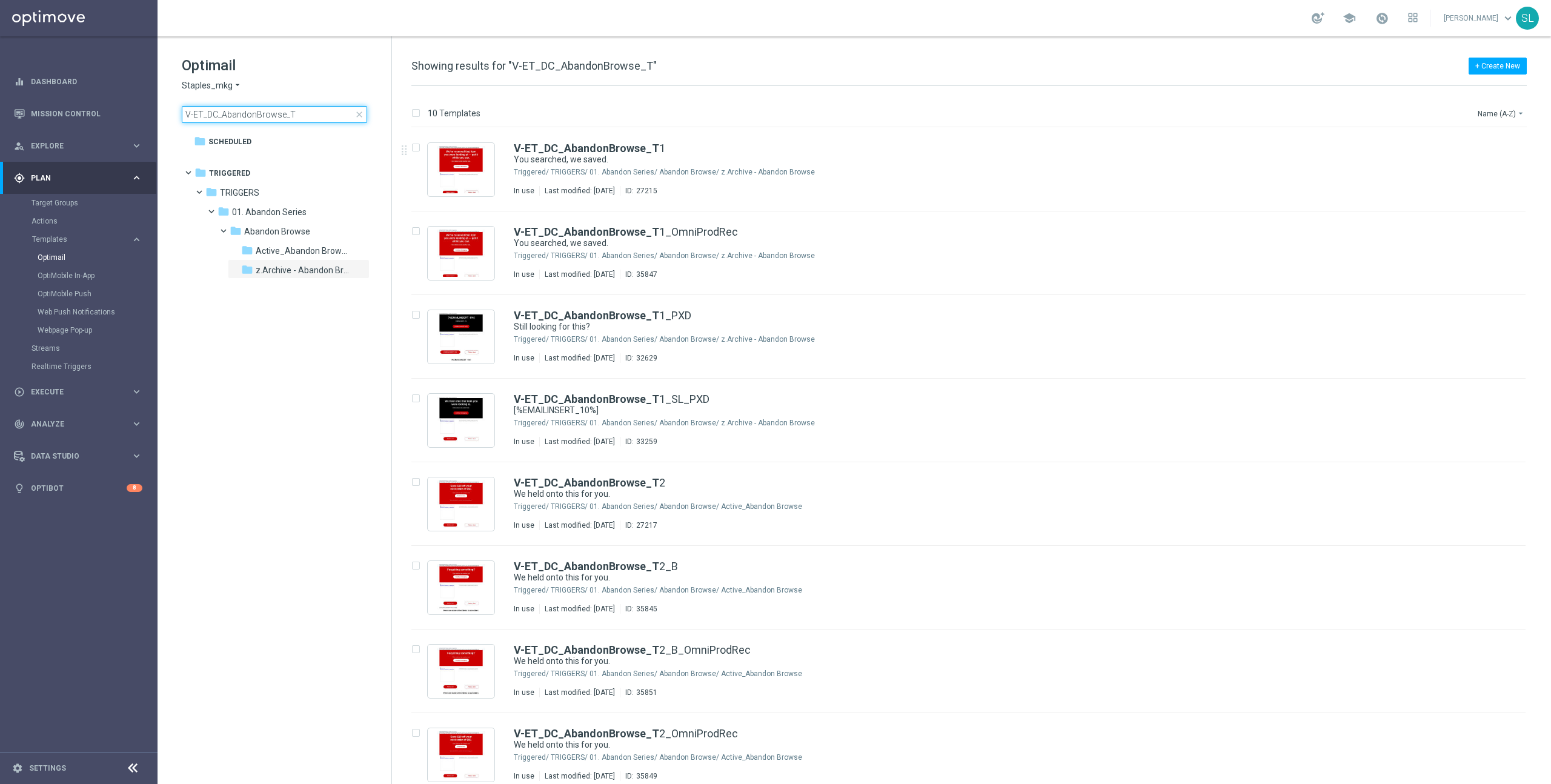
type input "V-ET_DC_AbandonBrowse_T"
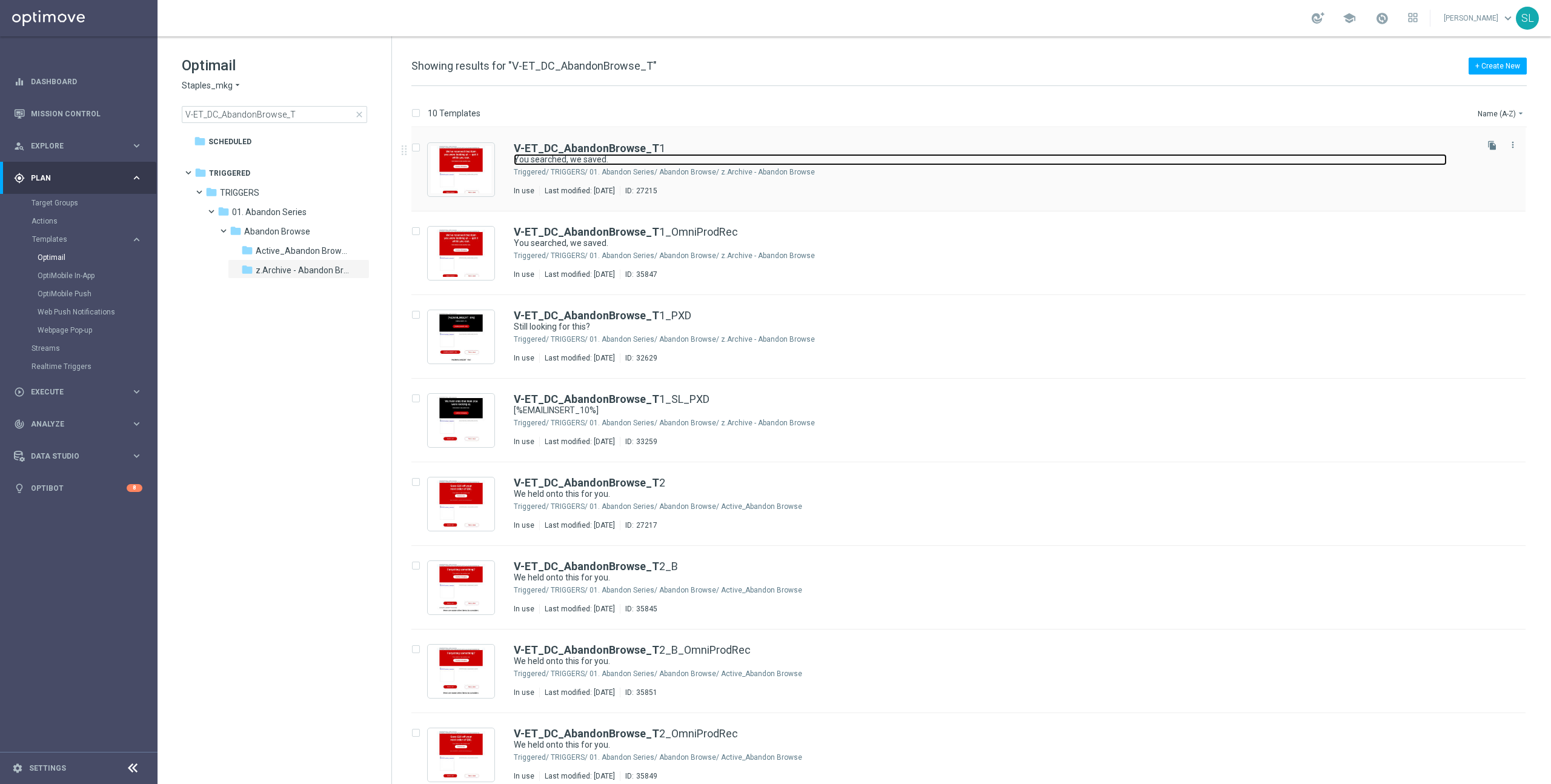
click at [594, 154] on link "You searched, we saved." at bounding box center [980, 159] width 933 height 11
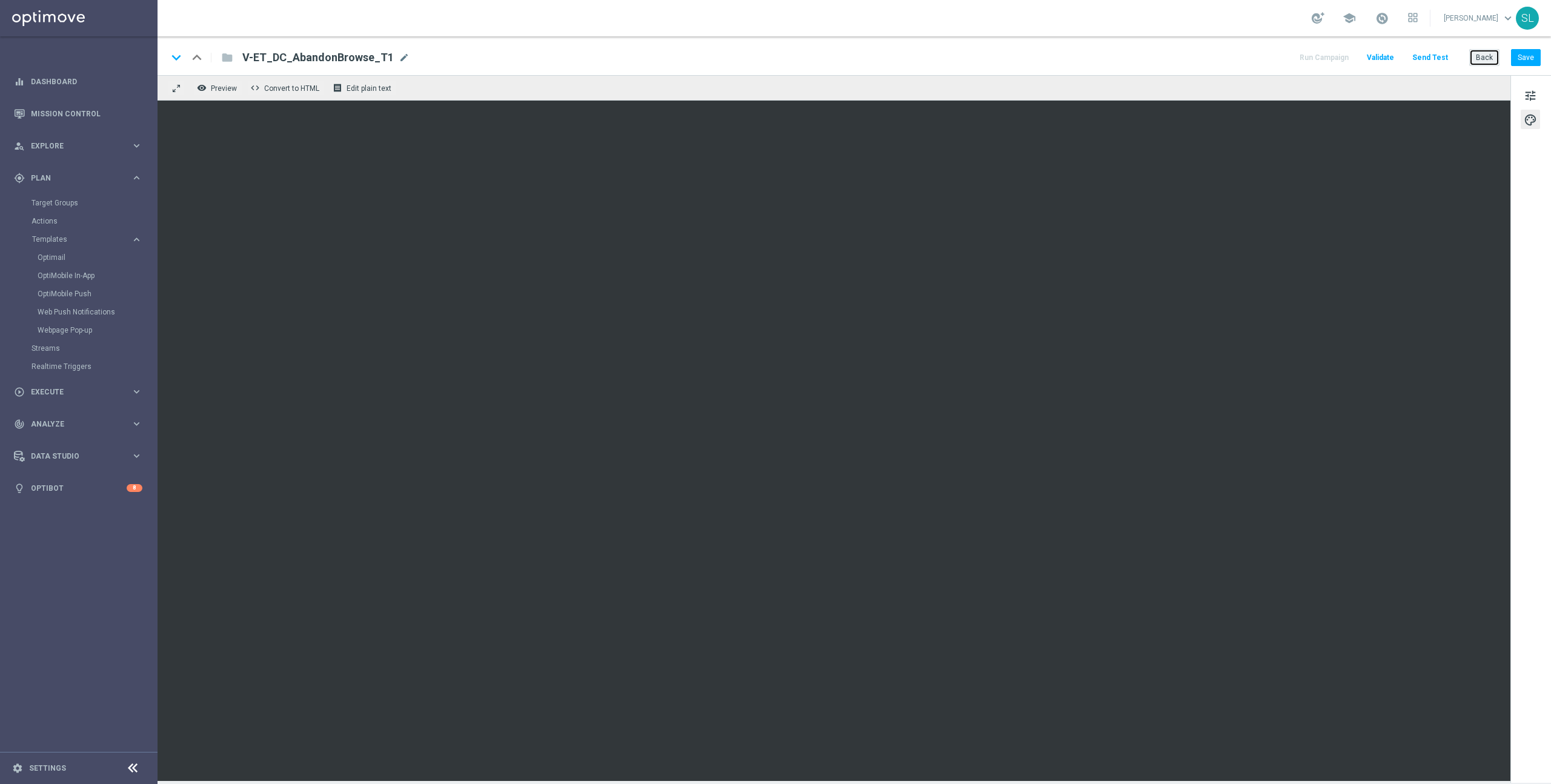
click at [1473, 55] on button "Back" at bounding box center [1484, 57] width 30 height 17
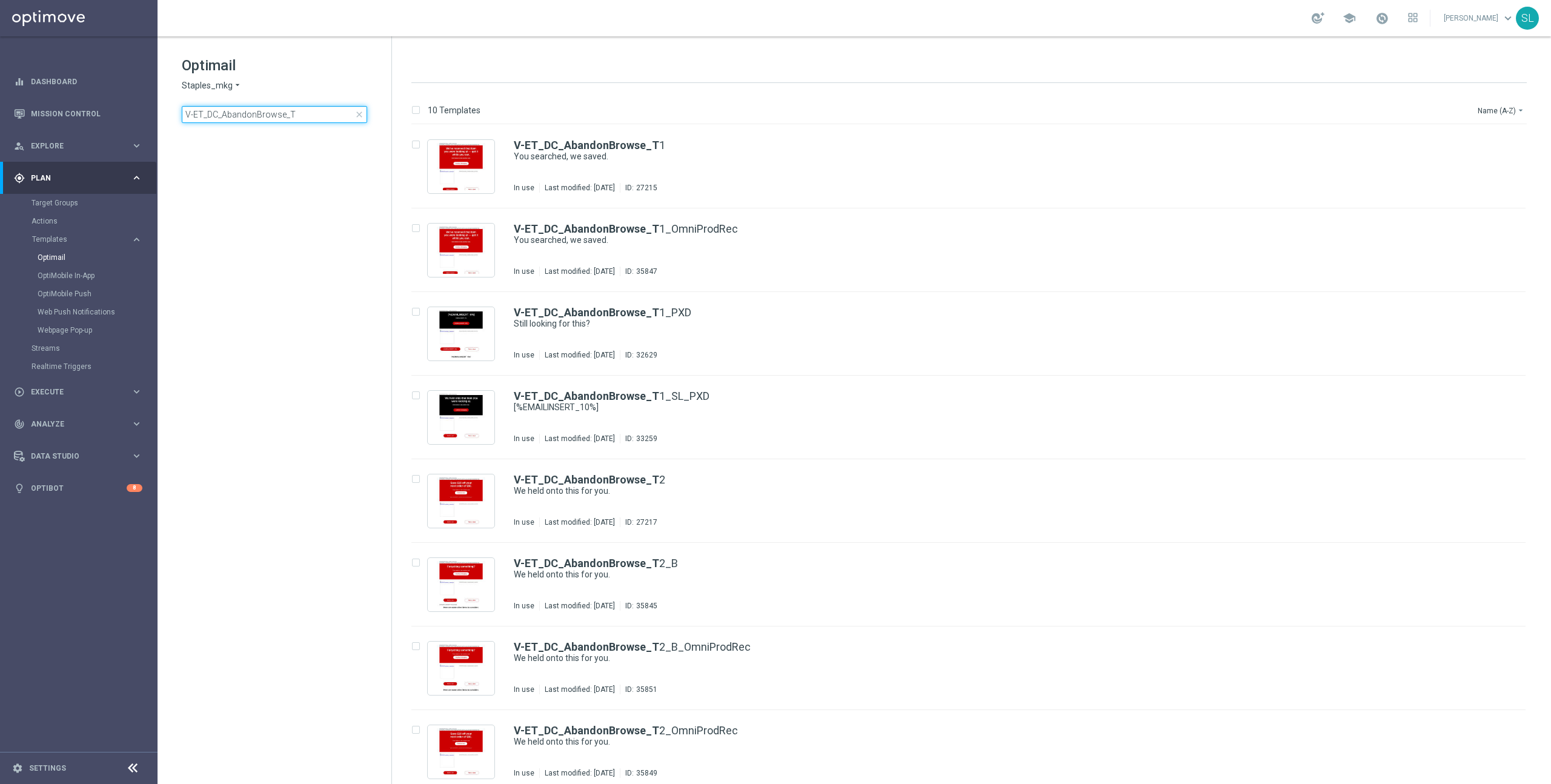
drag, startPoint x: 269, startPoint y: 113, endPoint x: 255, endPoint y: 112, distance: 14.0
click at [255, 112] on input "V-ET_DC_AbandonBrowse_T" at bounding box center [274, 115] width 185 height 17
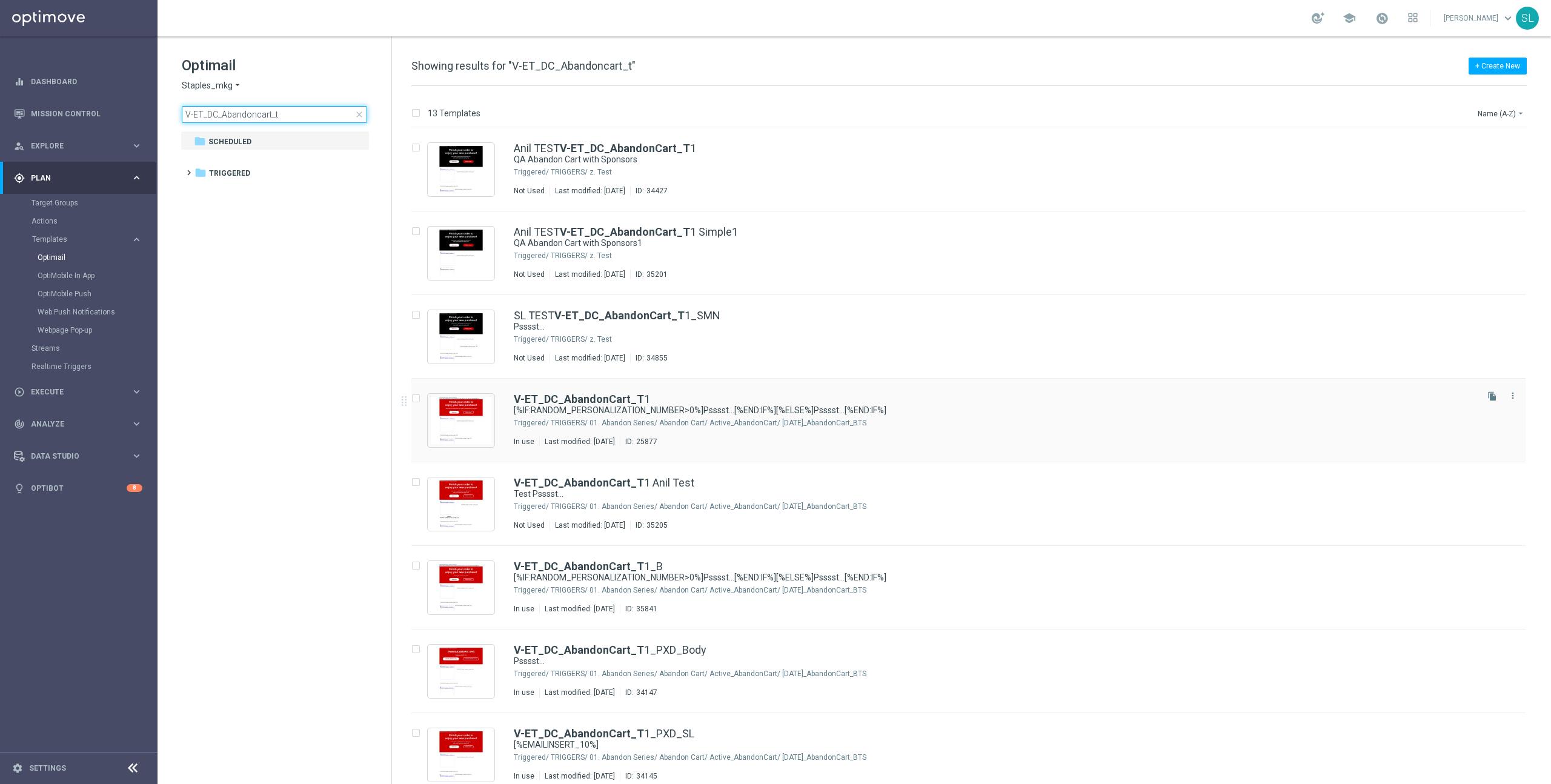
type input "V-ET_DC_Abandoncart_t"
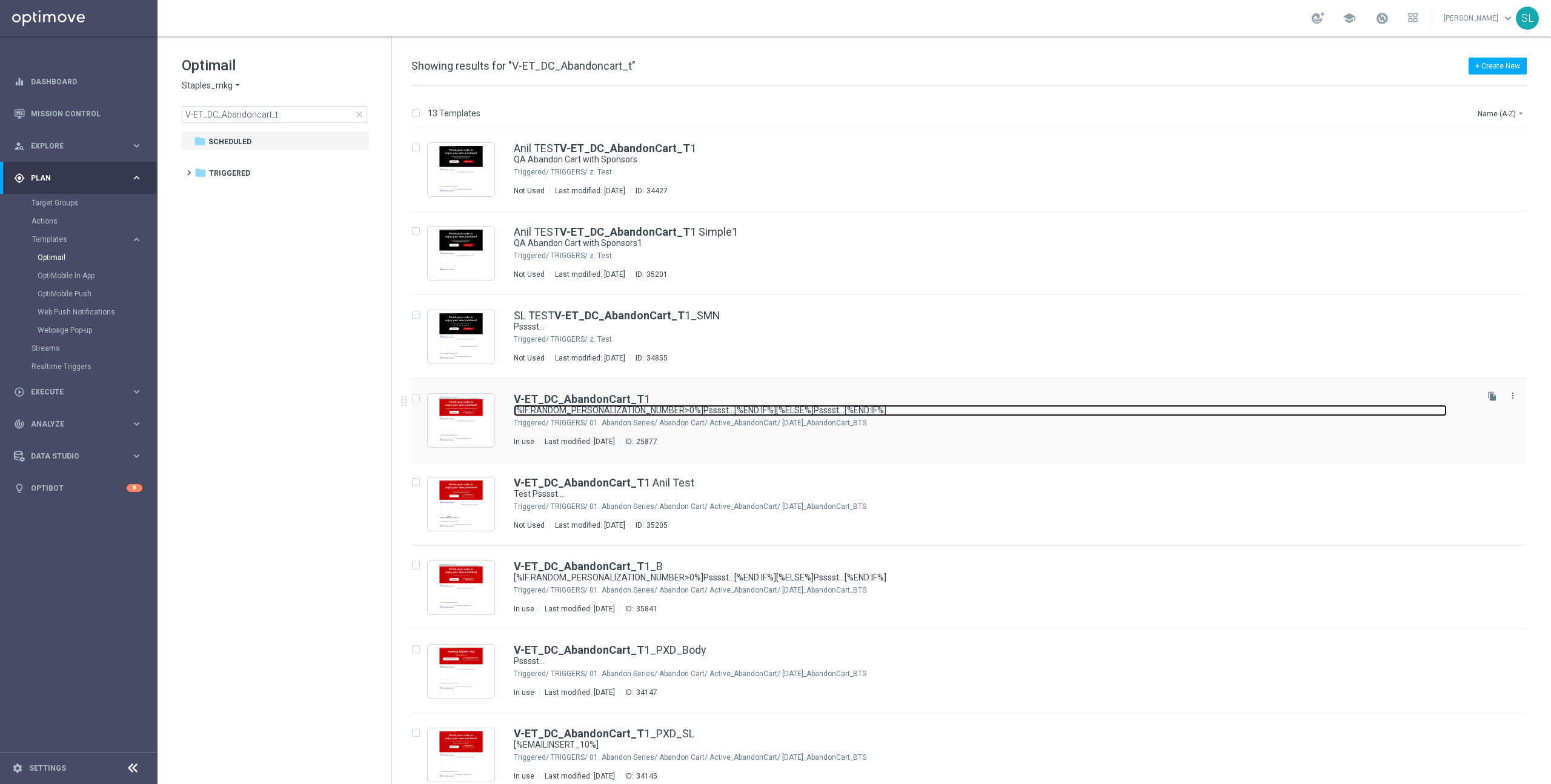
click at [655, 406] on link "[%IF:RANDOM_PERSONALIZATION_NUMBER>0%]Psssst...[%END:IF%][%ELSE%]Psssst...[%END…" at bounding box center [980, 410] width 933 height 11
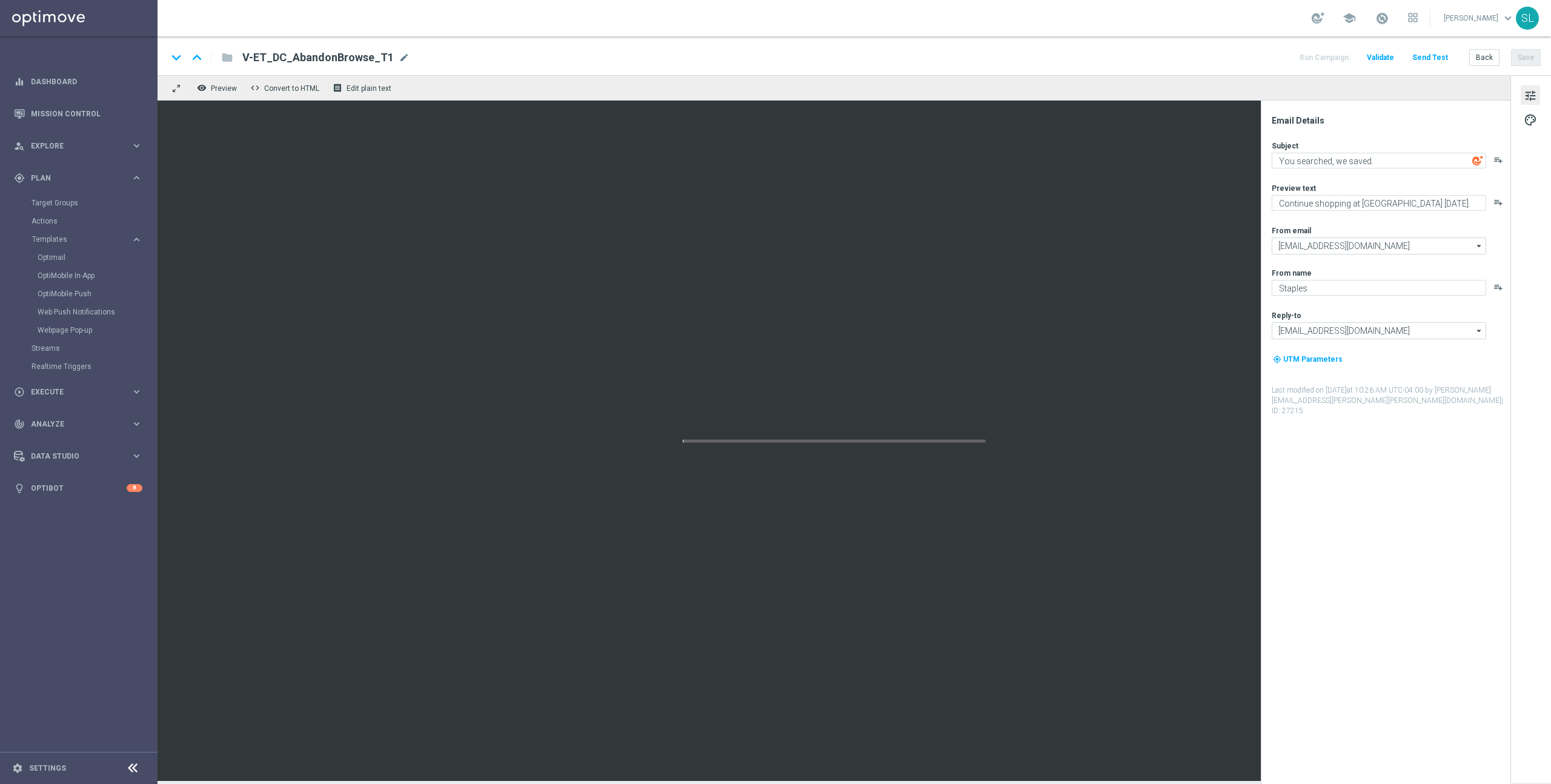
type textarea "[%IF:RANDOM_PERSONALIZATION_NUMBER>0%]Psssst...[%END:IF%][%ELSE%]Psssst...[%END…"
type textarea "[%IF:RANDOM_PERSONALIZATION_NUMBER>0%]We noticed you forgot these items in your…"
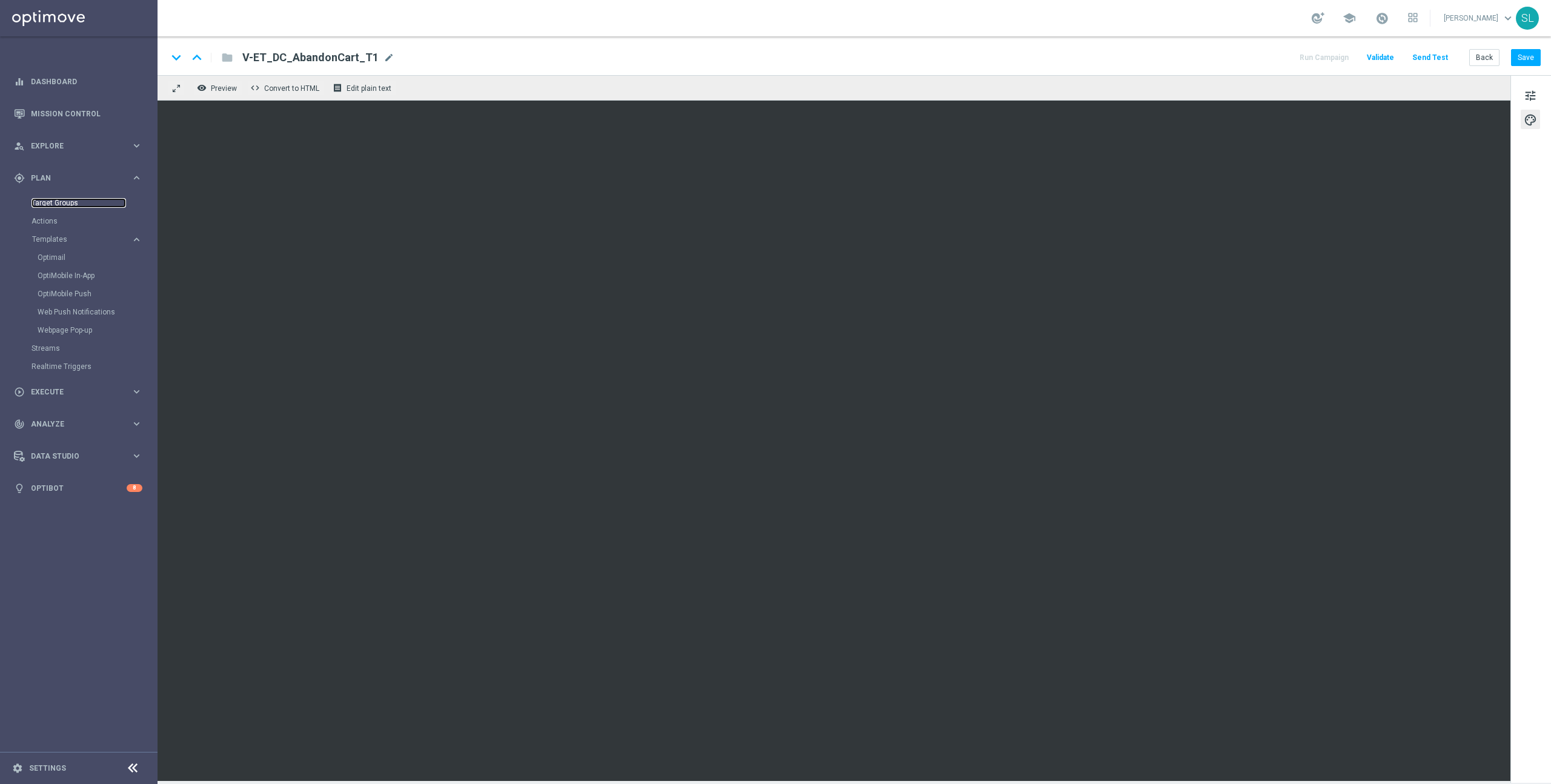
click at [92, 199] on link "Target Groups" at bounding box center [79, 203] width 94 height 10
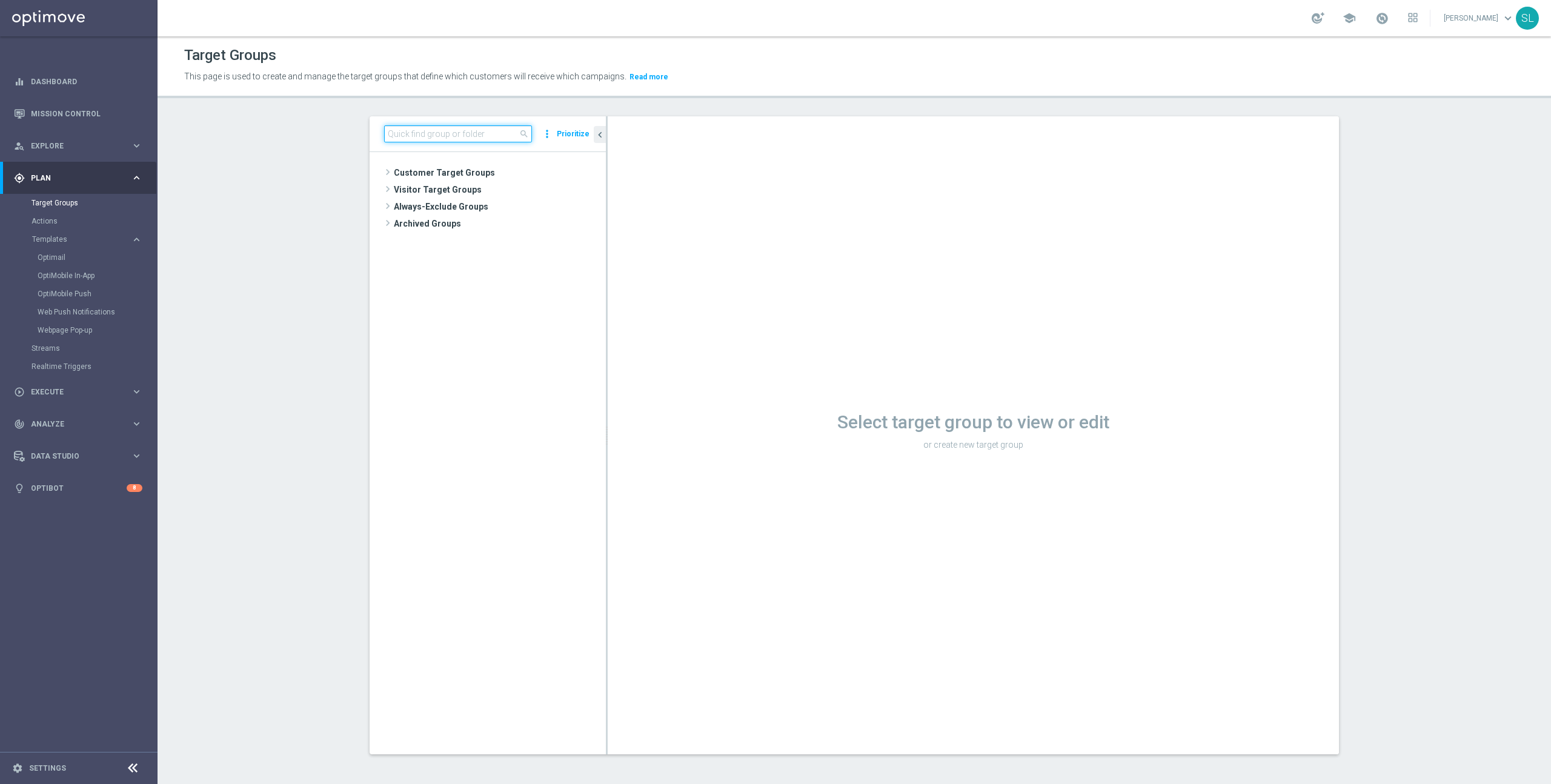
click at [418, 133] on input at bounding box center [458, 134] width 148 height 17
paste input "ER_DC_Lifecycle_YoungExisiting_ReengagementT1"
type input "ER_DC_Lifecycle_YoungExisiting_ReengagementT1"
drag, startPoint x: 486, startPoint y: 242, endPoint x: 480, endPoint y: 243, distance: 6.1
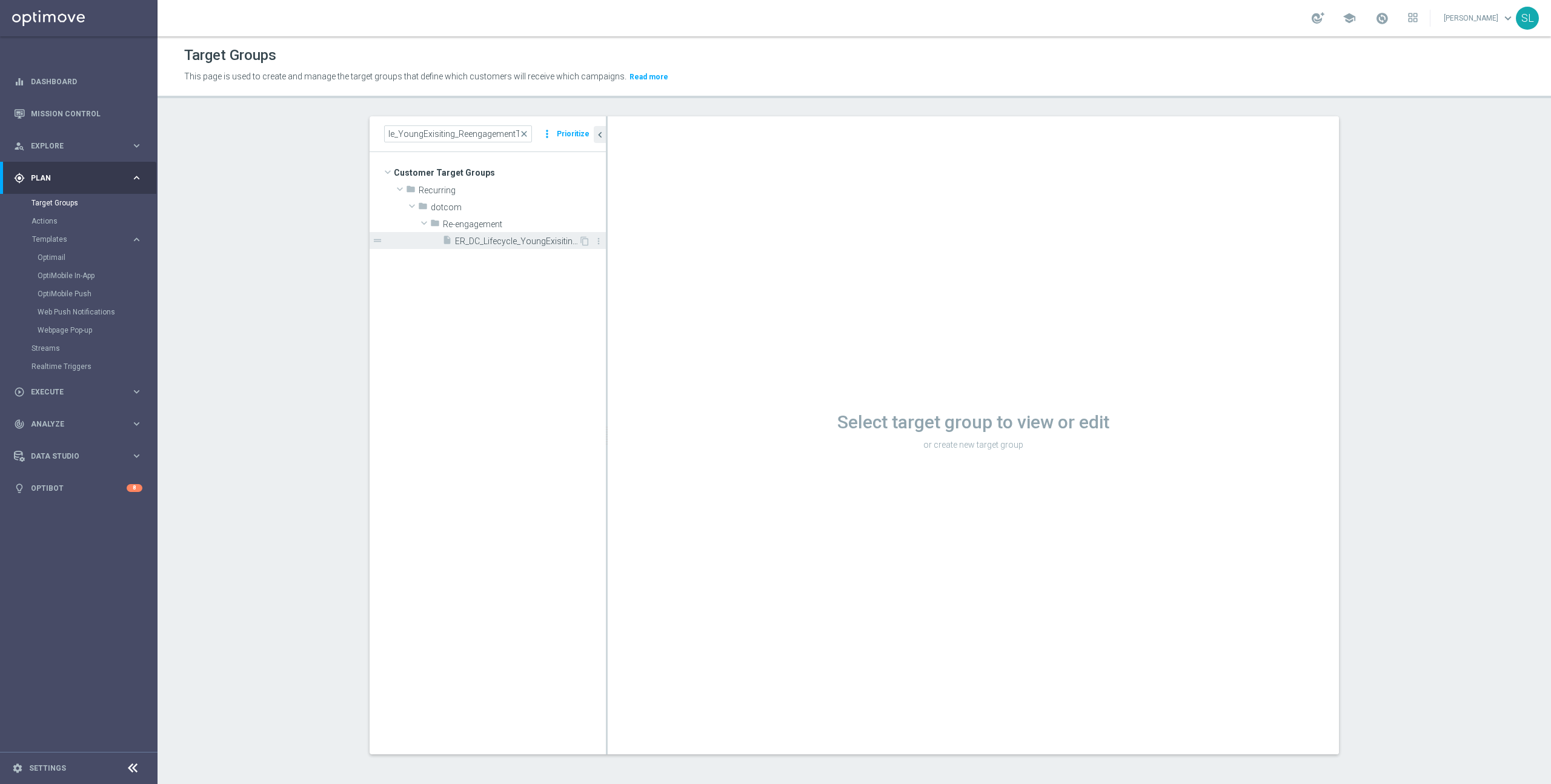
click at [486, 242] on span "ER_DC_Lifecycle_YoungExisiting_ReengagementT1" at bounding box center [516, 242] width 123 height 11
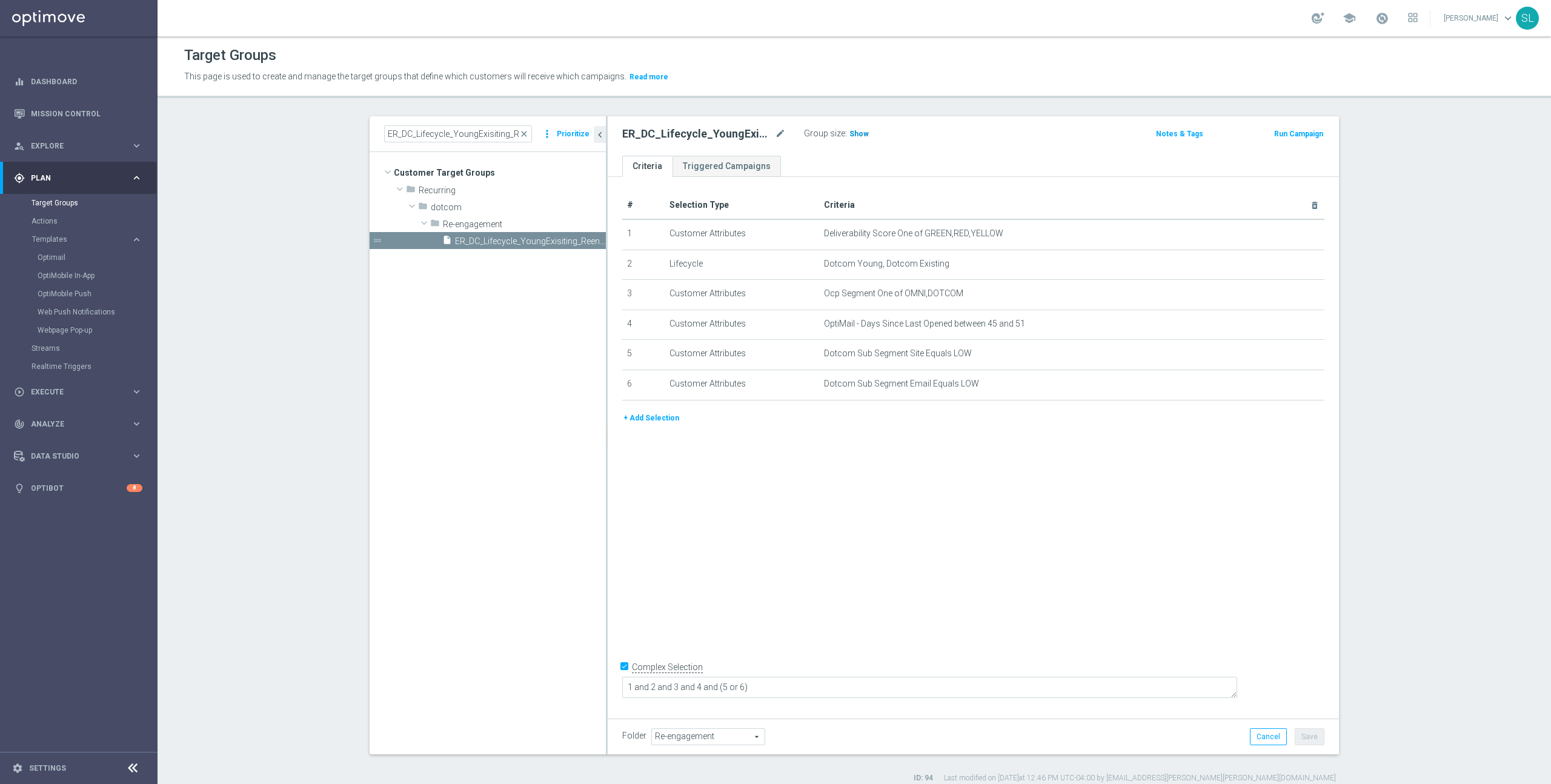
click at [855, 135] on span "Show" at bounding box center [859, 133] width 19 height 9
drag, startPoint x: 1284, startPoint y: 293, endPoint x: 1280, endPoint y: 299, distance: 7.2
click at [1284, 293] on icon "mode_edit" at bounding box center [1285, 294] width 10 height 10
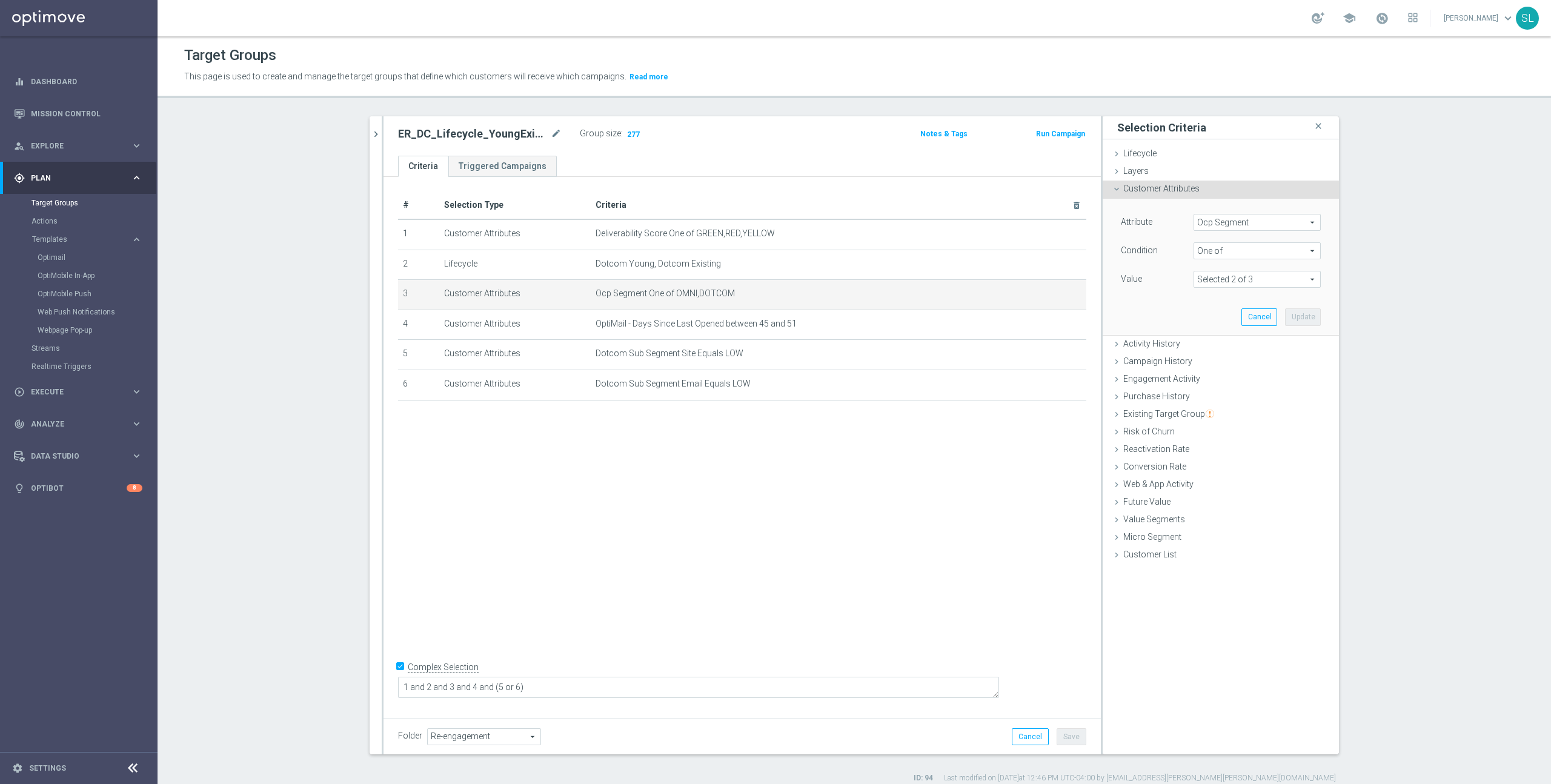
click at [1236, 224] on span "Ocp Segment" at bounding box center [1257, 222] width 126 height 16
click at [1236, 222] on input "search" at bounding box center [1257, 222] width 127 height 17
type input "ocp"
click at [1251, 276] on span "OCP_Simple_12m" at bounding box center [1257, 272] width 115 height 10
type input "OCP_Simple_12m"
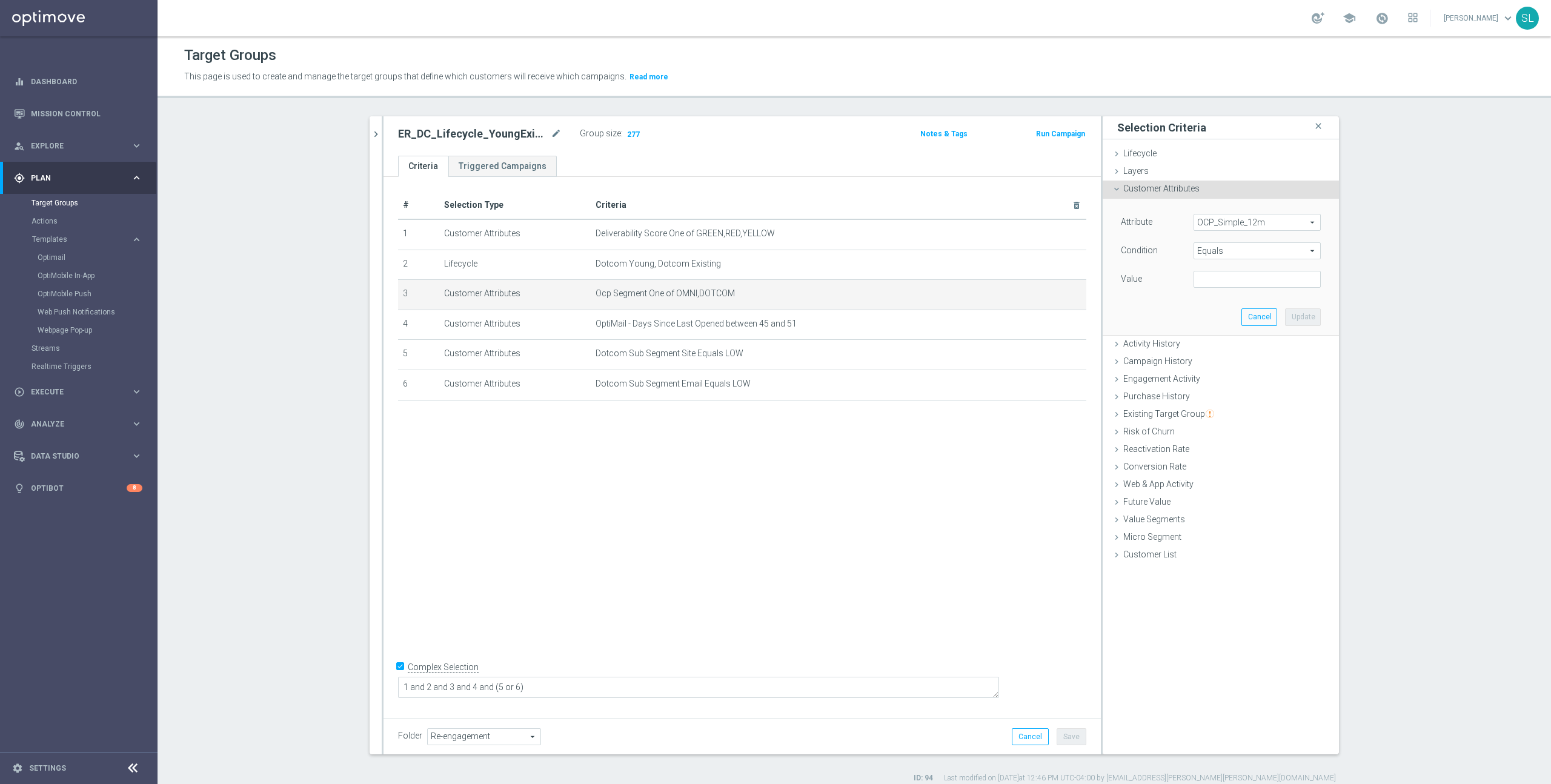
click at [1236, 247] on span "Equals" at bounding box center [1257, 251] width 126 height 16
click at [1226, 408] on span "One of" at bounding box center [1257, 410] width 115 height 10
click at [1229, 286] on textarea at bounding box center [1257, 286] width 127 height 32
click at [1254, 249] on span "One of" at bounding box center [1257, 251] width 126 height 16
click at [1230, 346] on span "Equals" at bounding box center [1257, 348] width 115 height 10
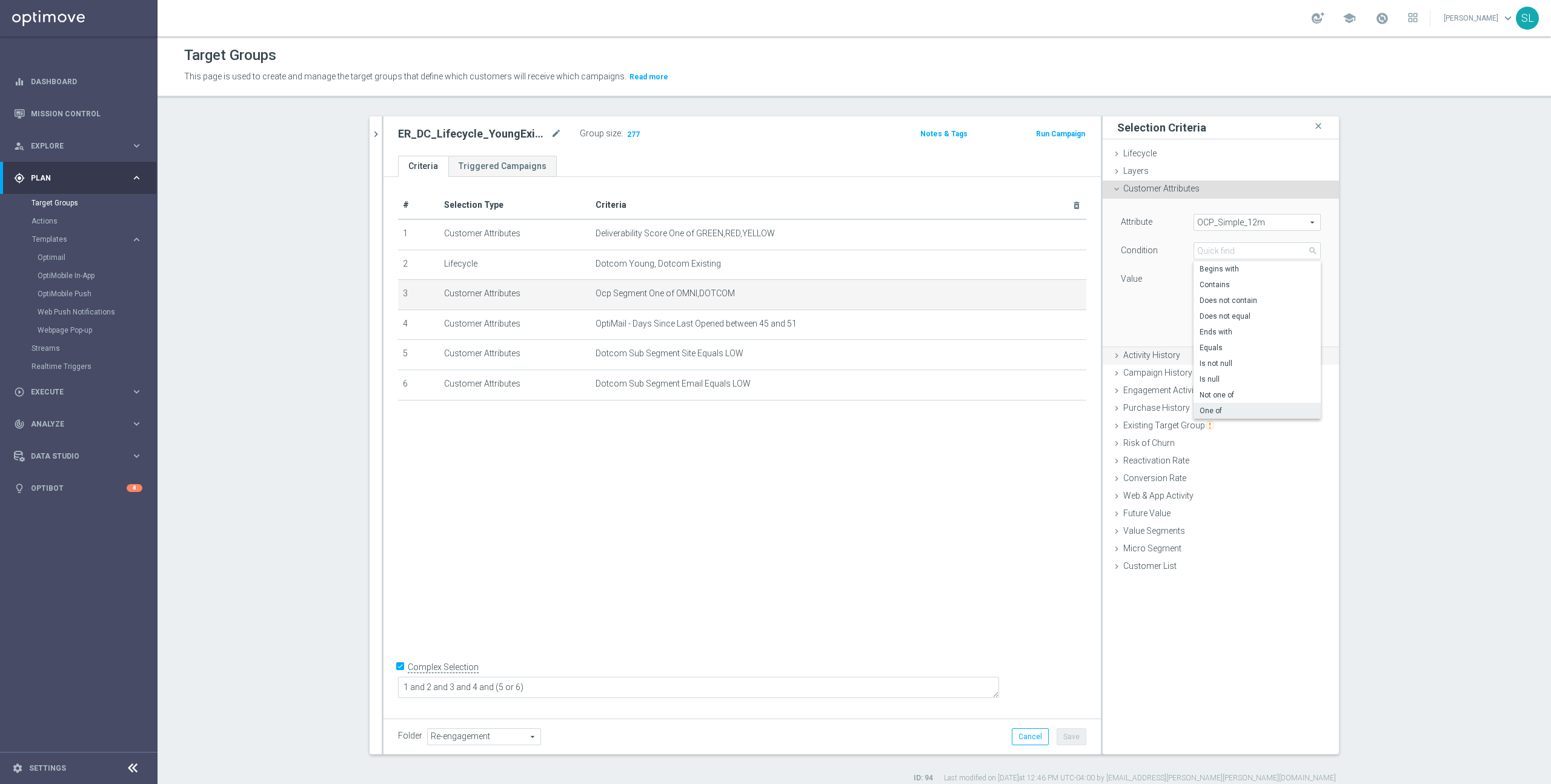
type input "Equals"
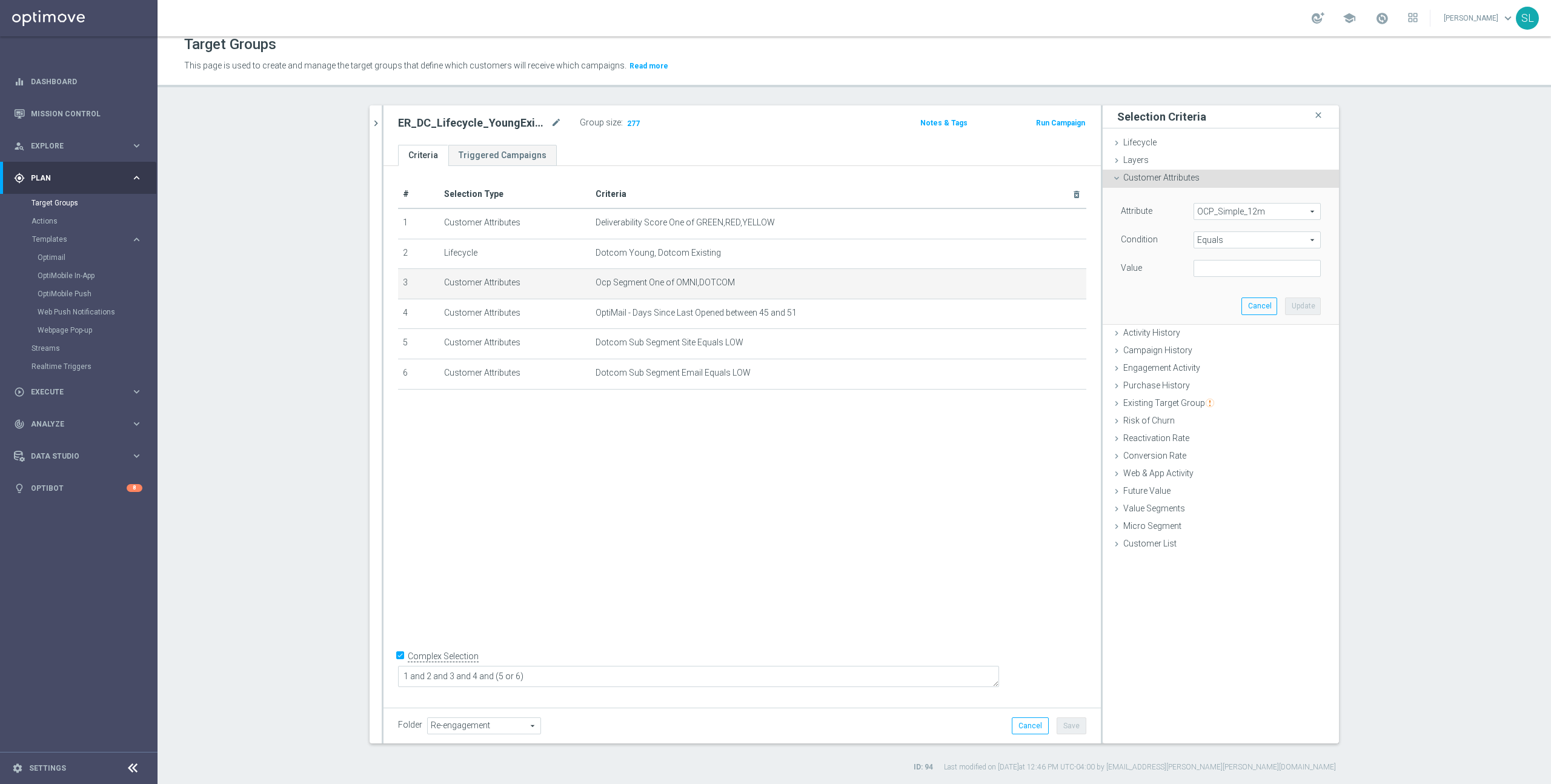
click at [1224, 247] on span "Equals" at bounding box center [1257, 240] width 126 height 16
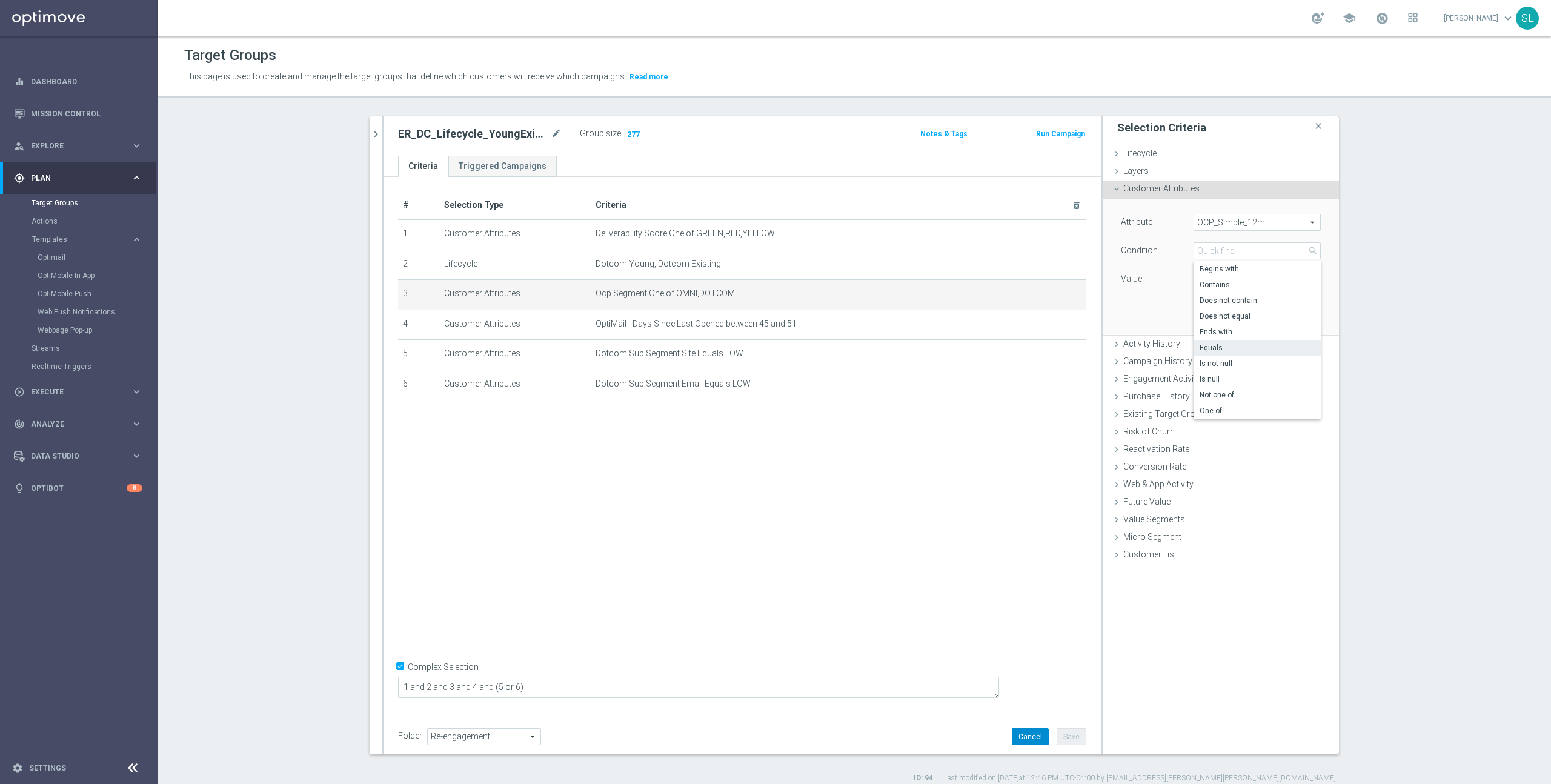
click at [1032, 740] on button "Cancel" at bounding box center [1030, 736] width 37 height 17
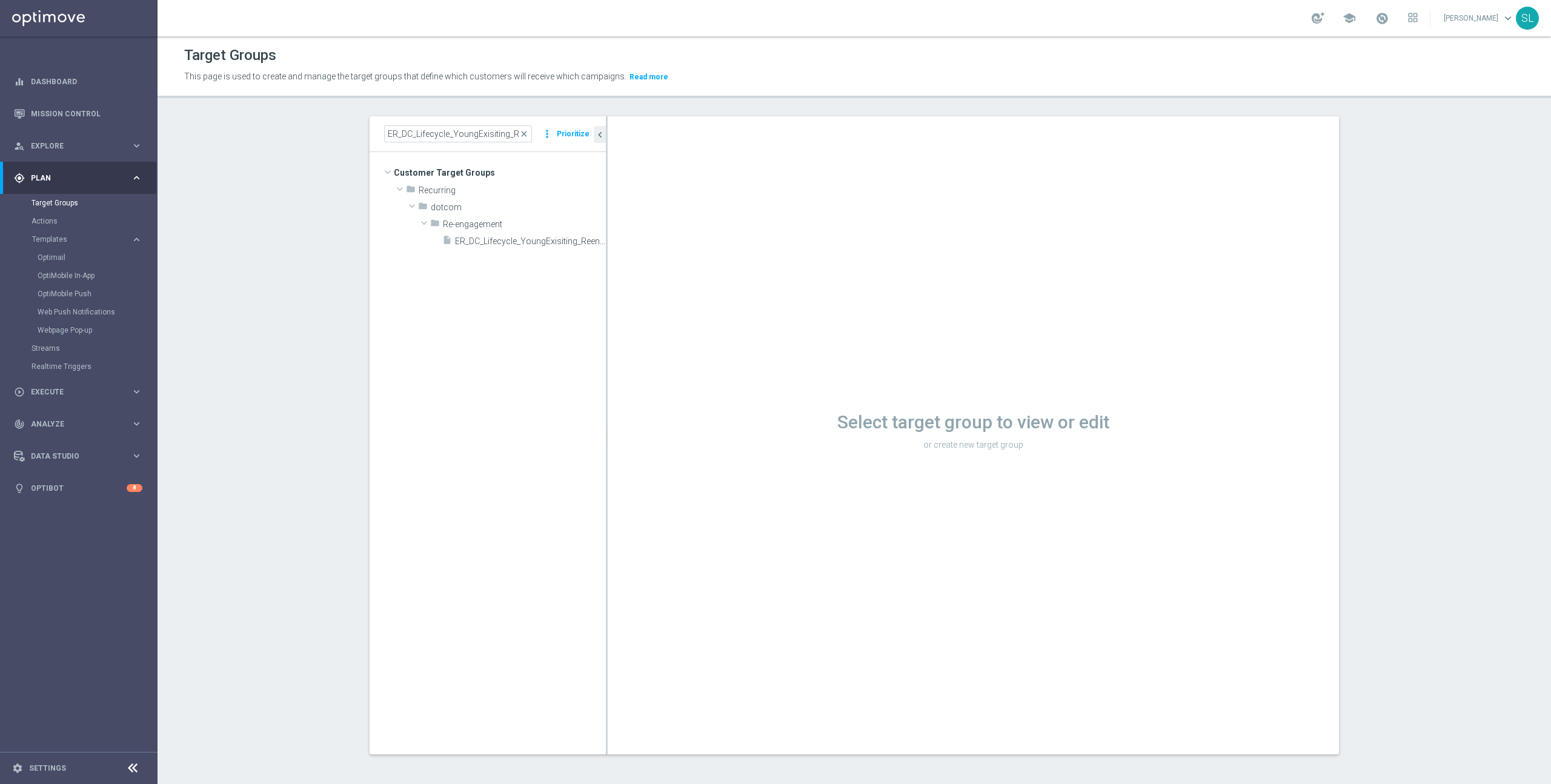
click at [601, 132] on icon "chevron_left" at bounding box center [599, 135] width 11 height 11
click at [376, 137] on icon "chevron_right" at bounding box center [376, 134] width 11 height 11
click at [520, 237] on span "ER_DC_Lifecycle_YoungExisiting_ReengagementT1" at bounding box center [516, 242] width 123 height 11
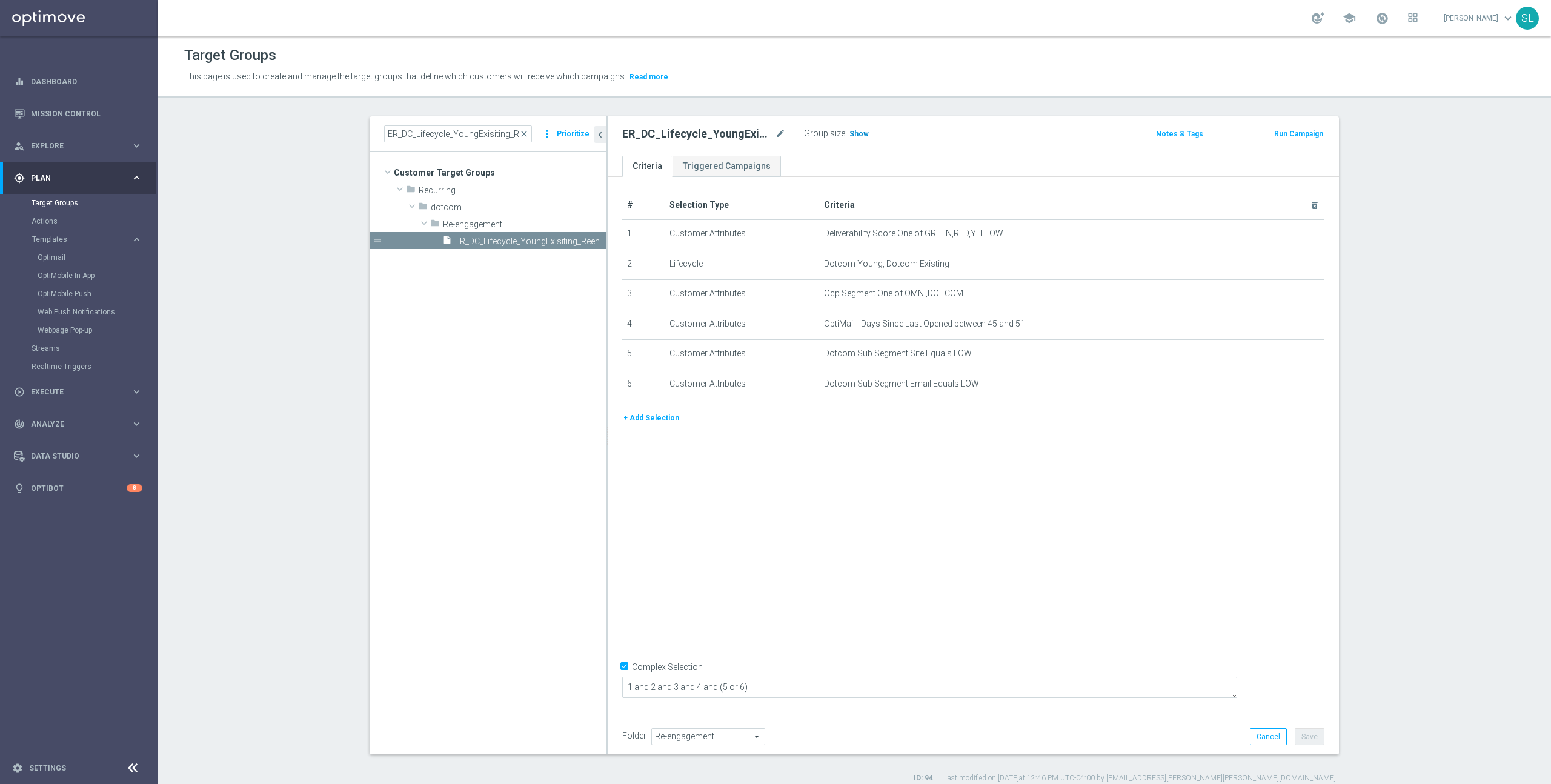
click at [860, 131] on span "Show" at bounding box center [859, 133] width 19 height 9
click at [859, 135] on span "277" at bounding box center [857, 135] width 15 height 11
click at [1281, 294] on icon "mode_edit" at bounding box center [1285, 294] width 10 height 10
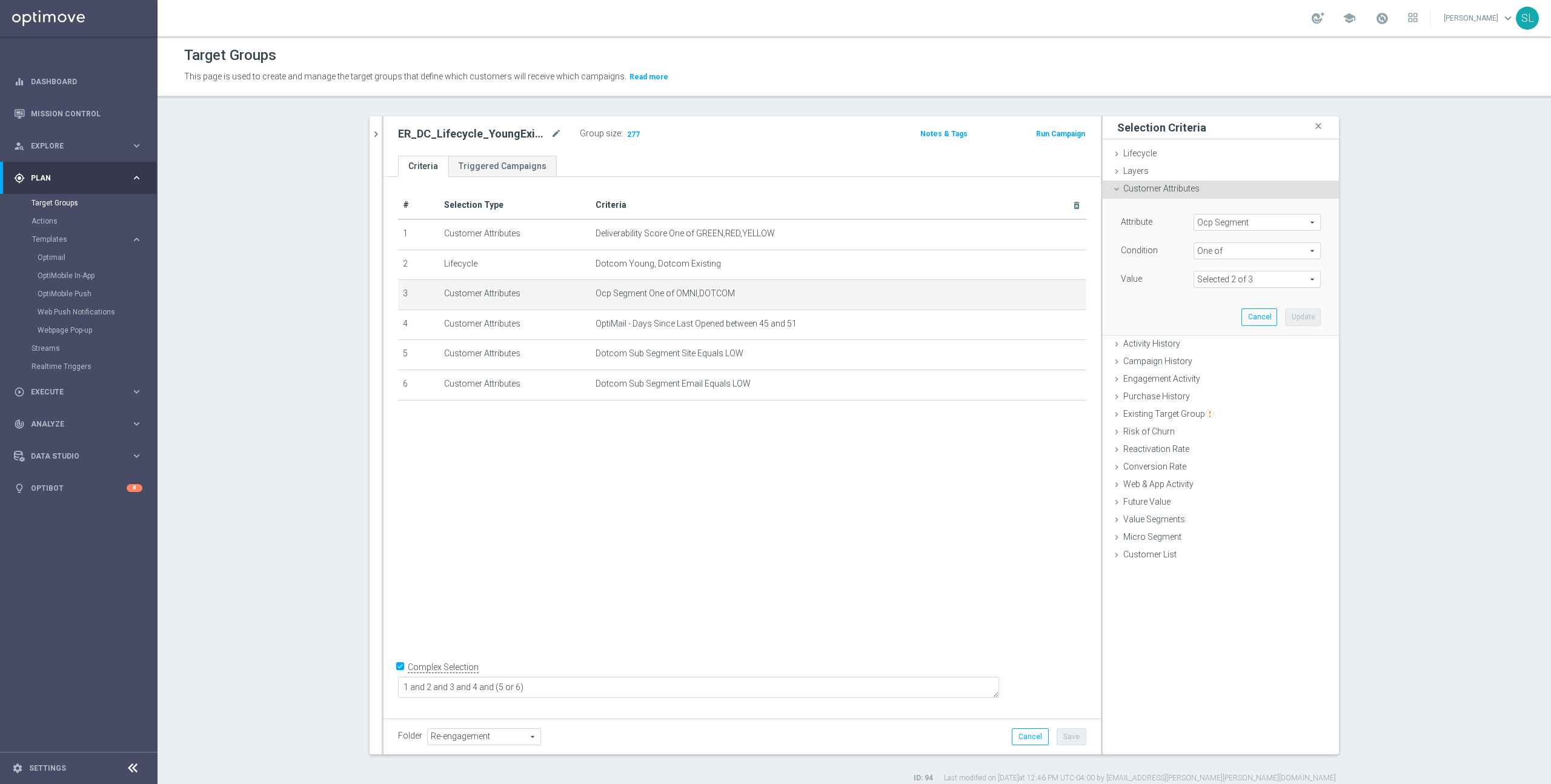
click at [1243, 220] on span "Ocp Segment" at bounding box center [1257, 222] width 126 height 16
click at [1243, 220] on input "search" at bounding box center [1257, 222] width 127 height 17
type input "ocp"
click at [1254, 271] on span "OCP_Simple_12m" at bounding box center [1257, 272] width 115 height 10
type input "OCP_Simple_12m"
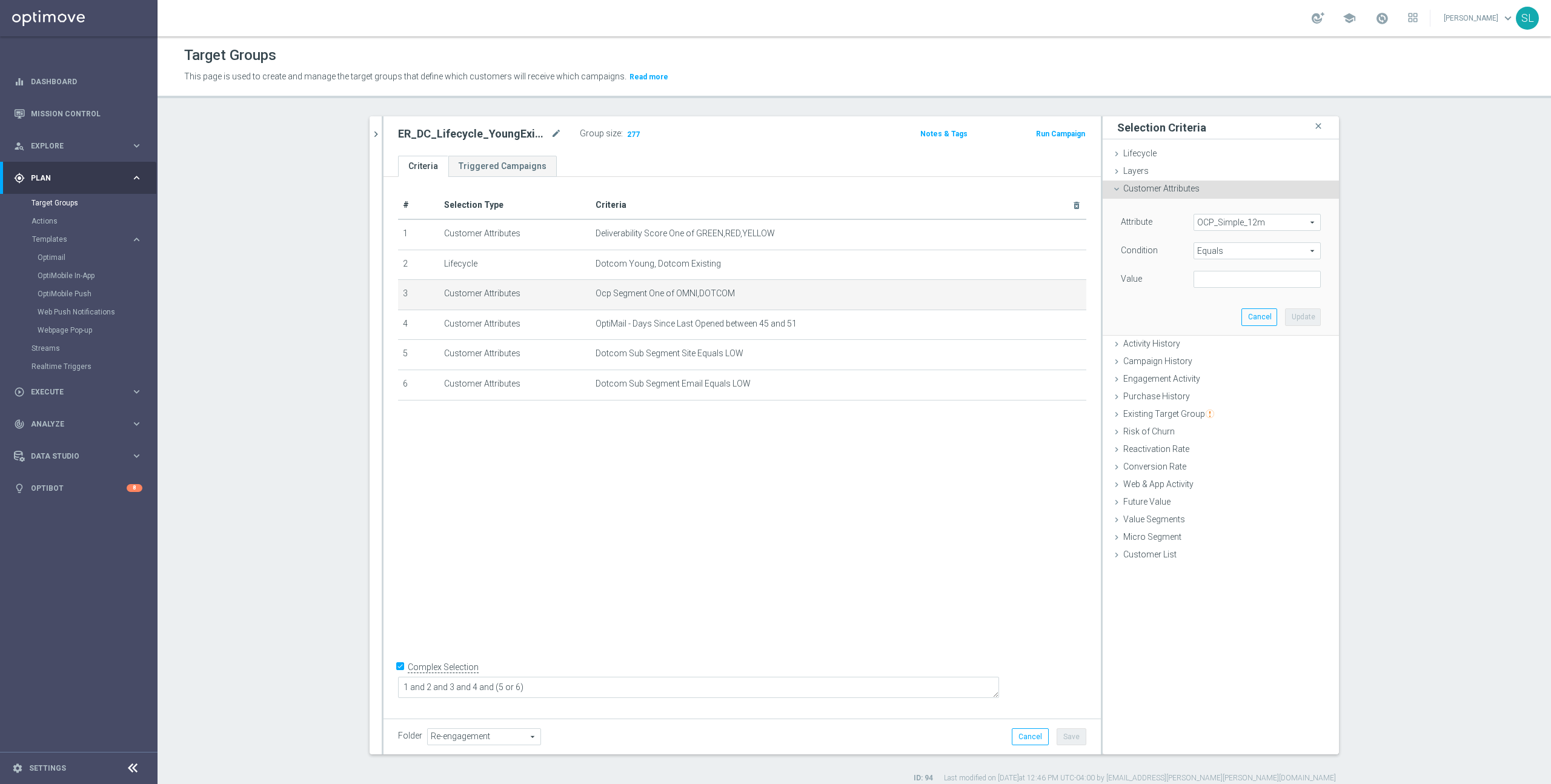
click at [1243, 256] on span "Equals" at bounding box center [1257, 251] width 126 height 16
drag, startPoint x: 1237, startPoint y: 410, endPoint x: 1235, endPoint y: 400, distance: 10.2
click at [1237, 410] on span "One of" at bounding box center [1257, 410] width 115 height 10
type input "One of"
click at [1226, 286] on textarea at bounding box center [1257, 286] width 127 height 32
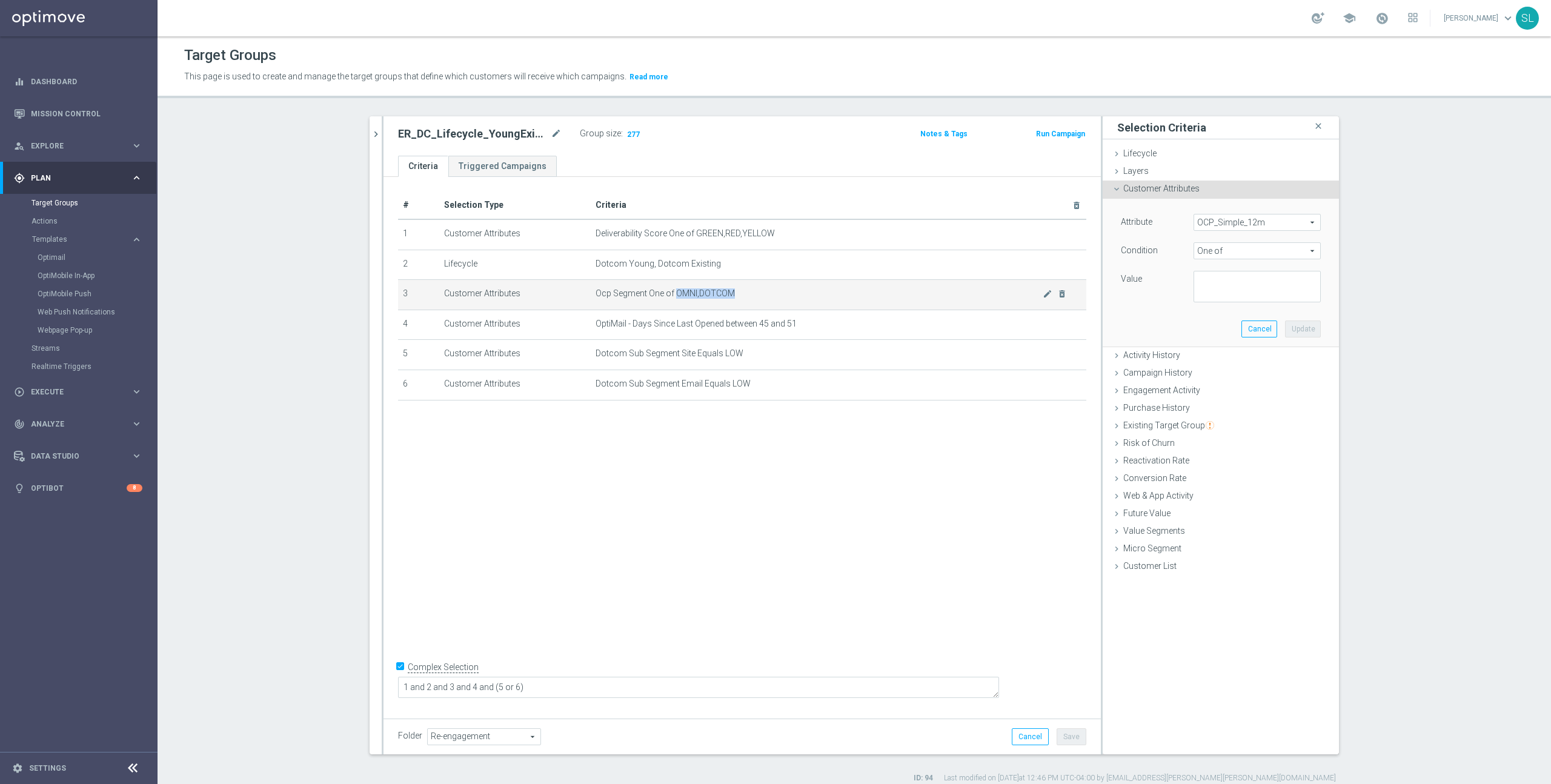
drag, startPoint x: 676, startPoint y: 290, endPoint x: 730, endPoint y: 290, distance: 54.0
click at [730, 290] on span "Ocp Segment One of OMNI,DOTCOM" at bounding box center [818, 294] width 447 height 11
copy span "OMNI,DOTCOM"
click at [1236, 288] on textarea at bounding box center [1257, 286] width 127 height 32
paste textarea "OMNI,DOTCOM"
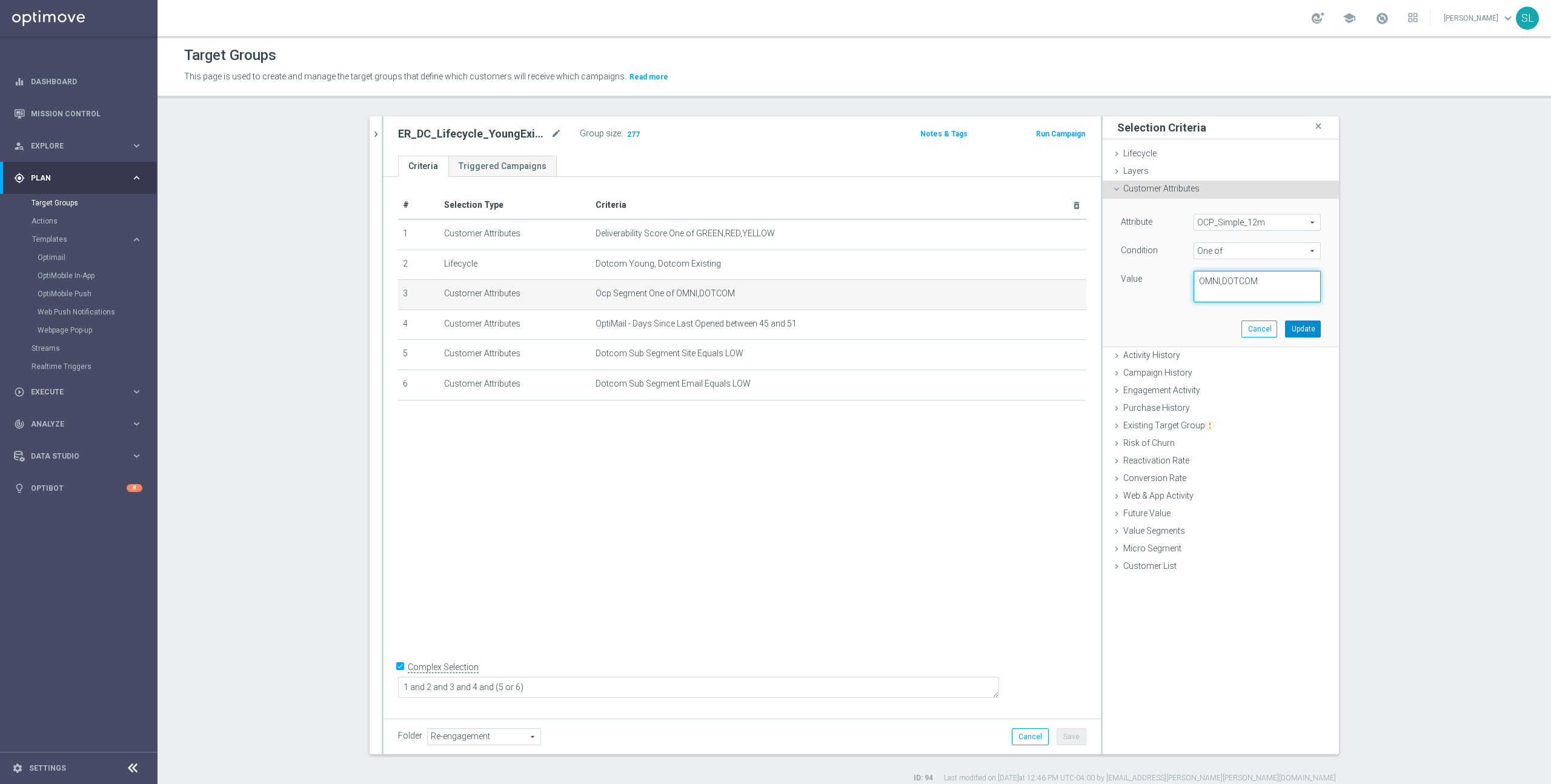
type textarea "OMNI,DOTCOM"
click at [1303, 329] on button "Update" at bounding box center [1303, 329] width 36 height 17
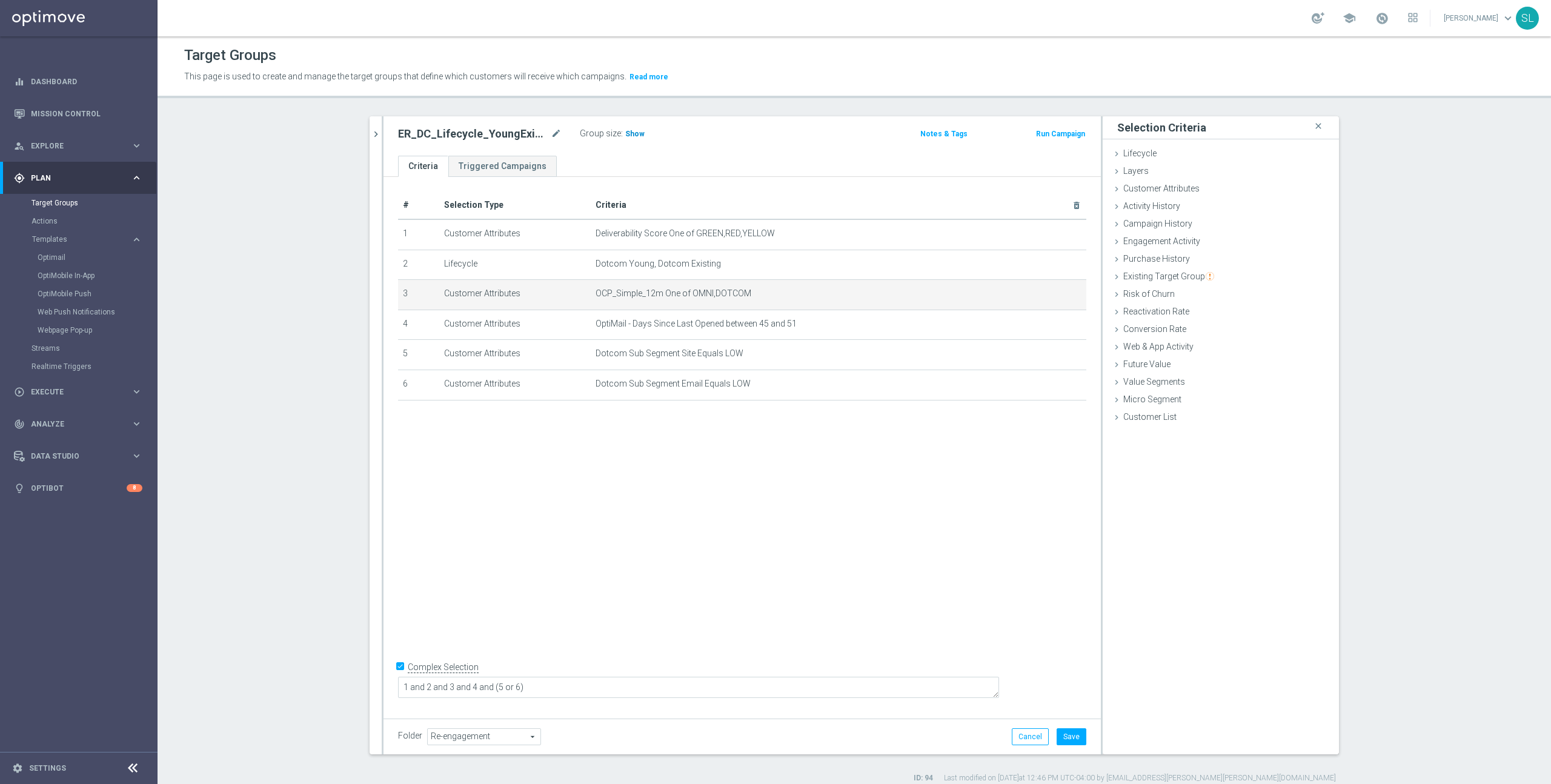
click at [628, 135] on span "Show" at bounding box center [634, 133] width 19 height 9
click at [1026, 736] on button "Cancel" at bounding box center [1030, 736] width 37 height 17
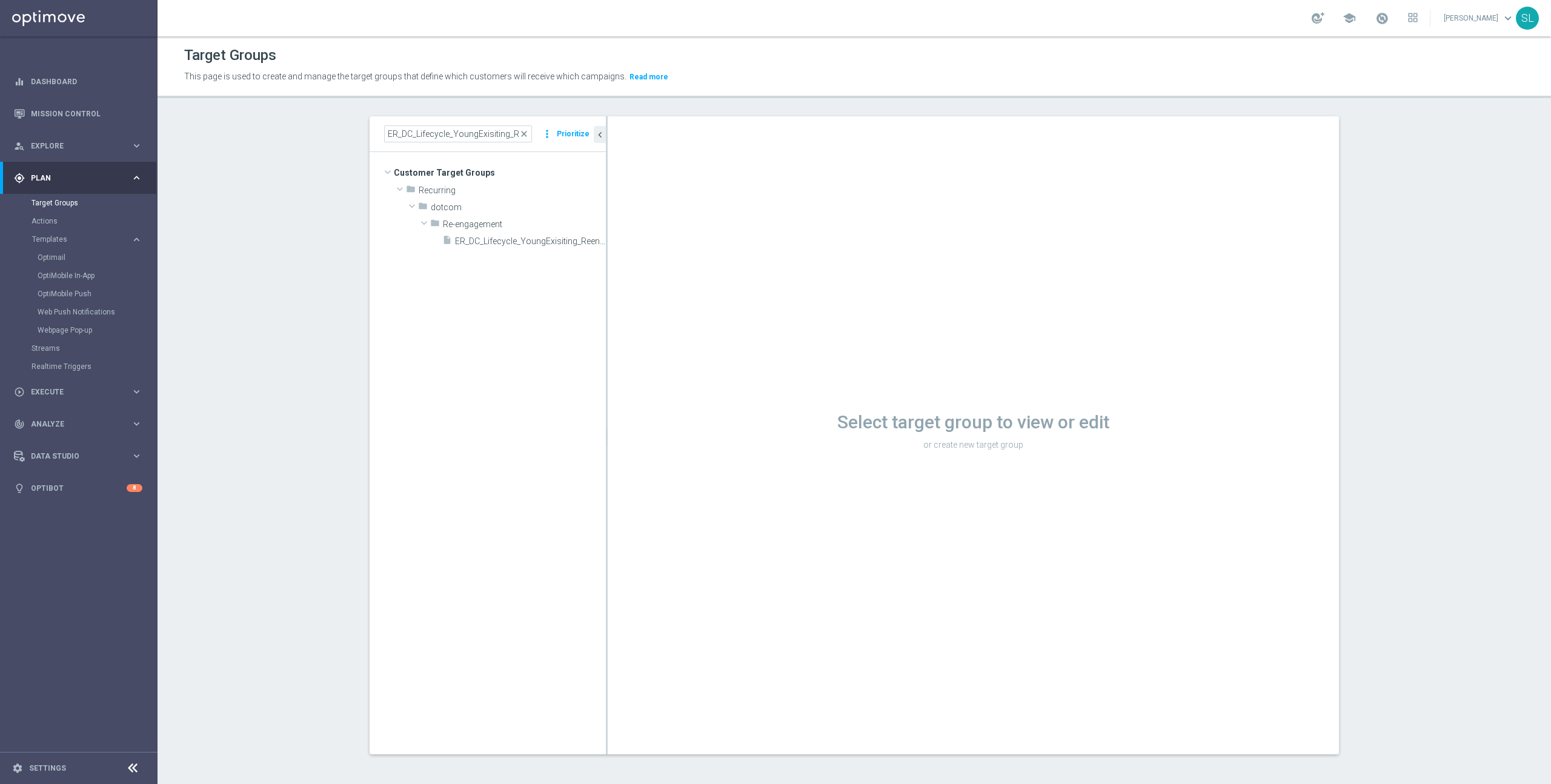
scroll to position [1, 0]
click at [463, 133] on input "ER_DC_Lifecycle_YoungExisiting_ReengagementT1" at bounding box center [458, 133] width 148 height 17
paste input "RET_Biz_Cons_Chamber_Discount"
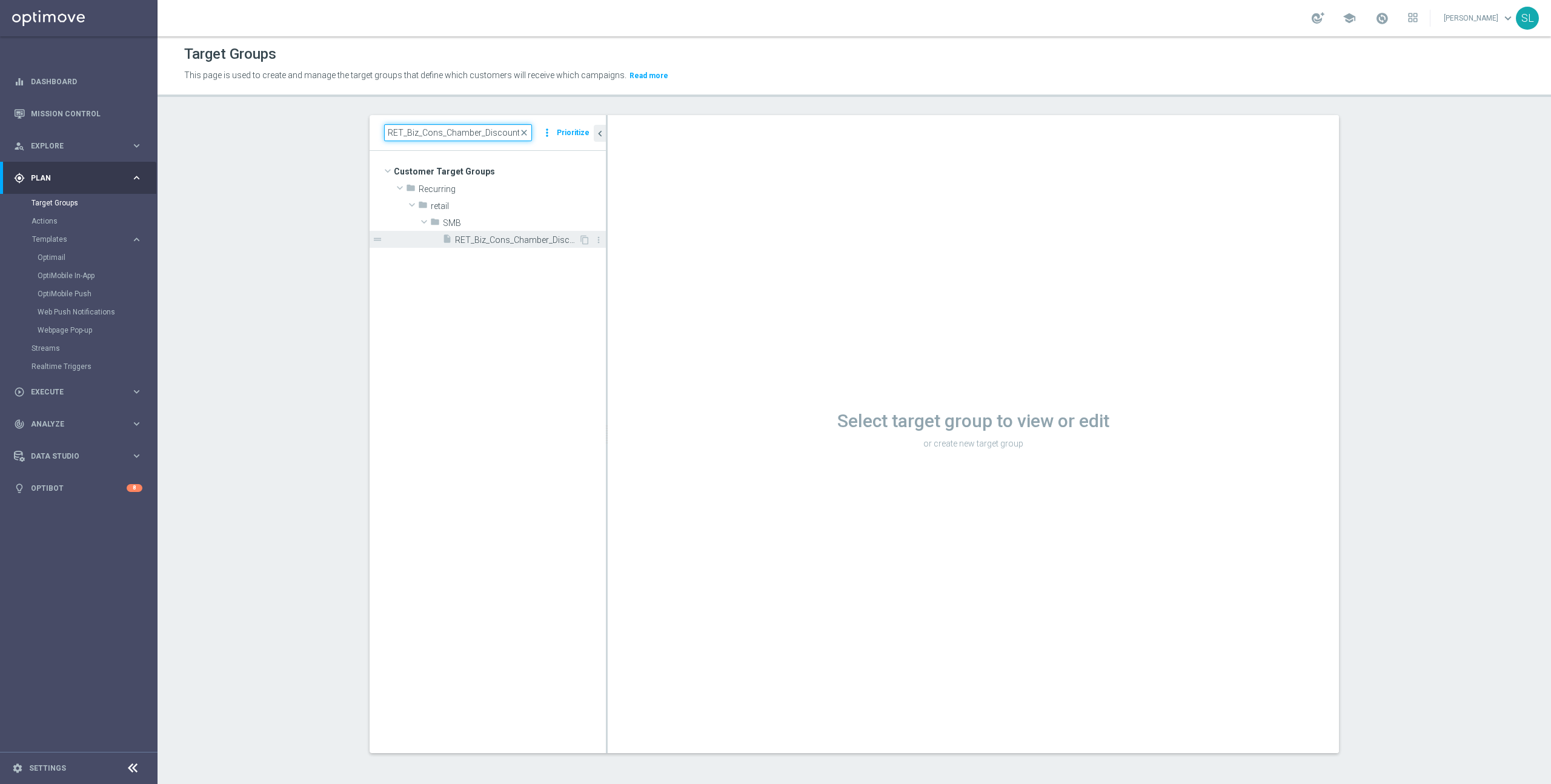
type input "RET_Biz_Cons_Chamber_Discount"
click at [492, 236] on span "RET_Biz_Cons_Chamber_Discount" at bounding box center [516, 240] width 123 height 11
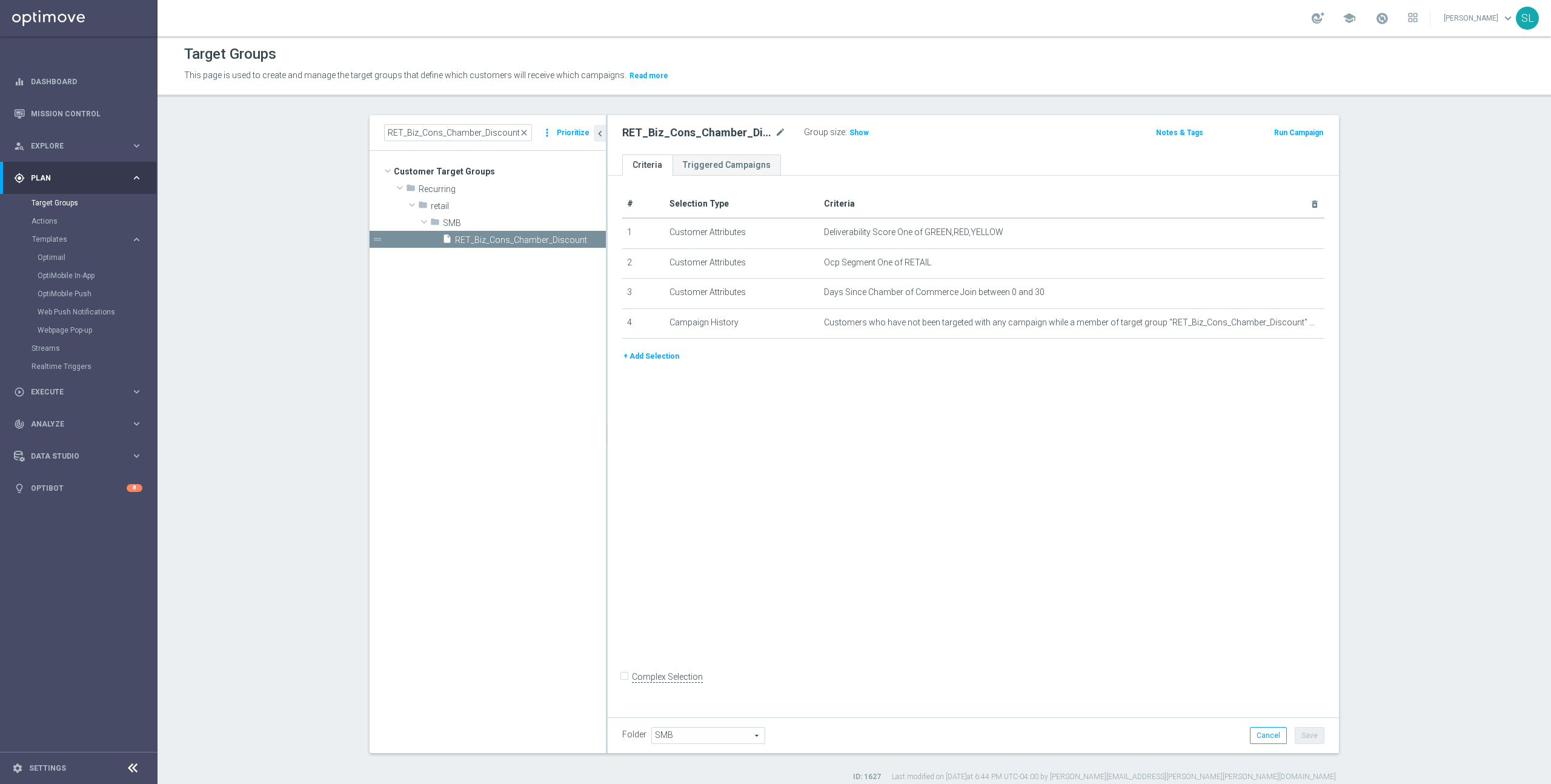
drag, startPoint x: 1407, startPoint y: 359, endPoint x: 1181, endPoint y: 368, distance: 226.2
click at [1407, 359] on section "RET_Biz_Cons_Chamber_Discount close more_vert Prioritize Customer Target Groups…" at bounding box center [854, 448] width 1393 height 667
click at [853, 127] on h3 "Show" at bounding box center [859, 133] width 22 height 13
click at [1282, 262] on icon "mode_edit" at bounding box center [1285, 262] width 10 height 10
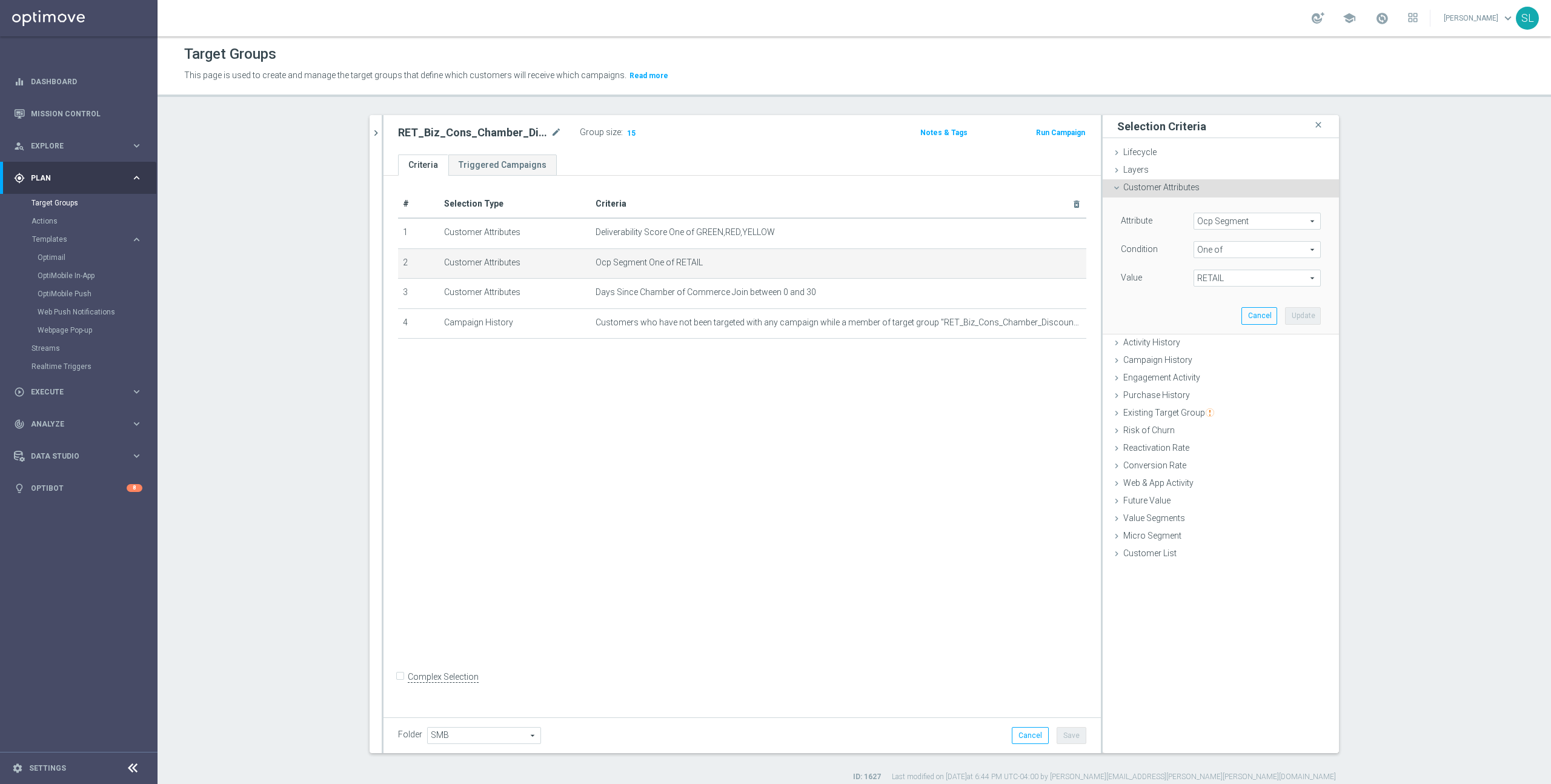
click at [1256, 221] on span "Ocp Segment" at bounding box center [1257, 221] width 126 height 16
click at [1256, 221] on input "search" at bounding box center [1257, 221] width 127 height 17
type input "simpl"
click at [1255, 238] on span "OCP_Simple_12m" at bounding box center [1257, 239] width 115 height 10
type input "OCP_Simple_12m"
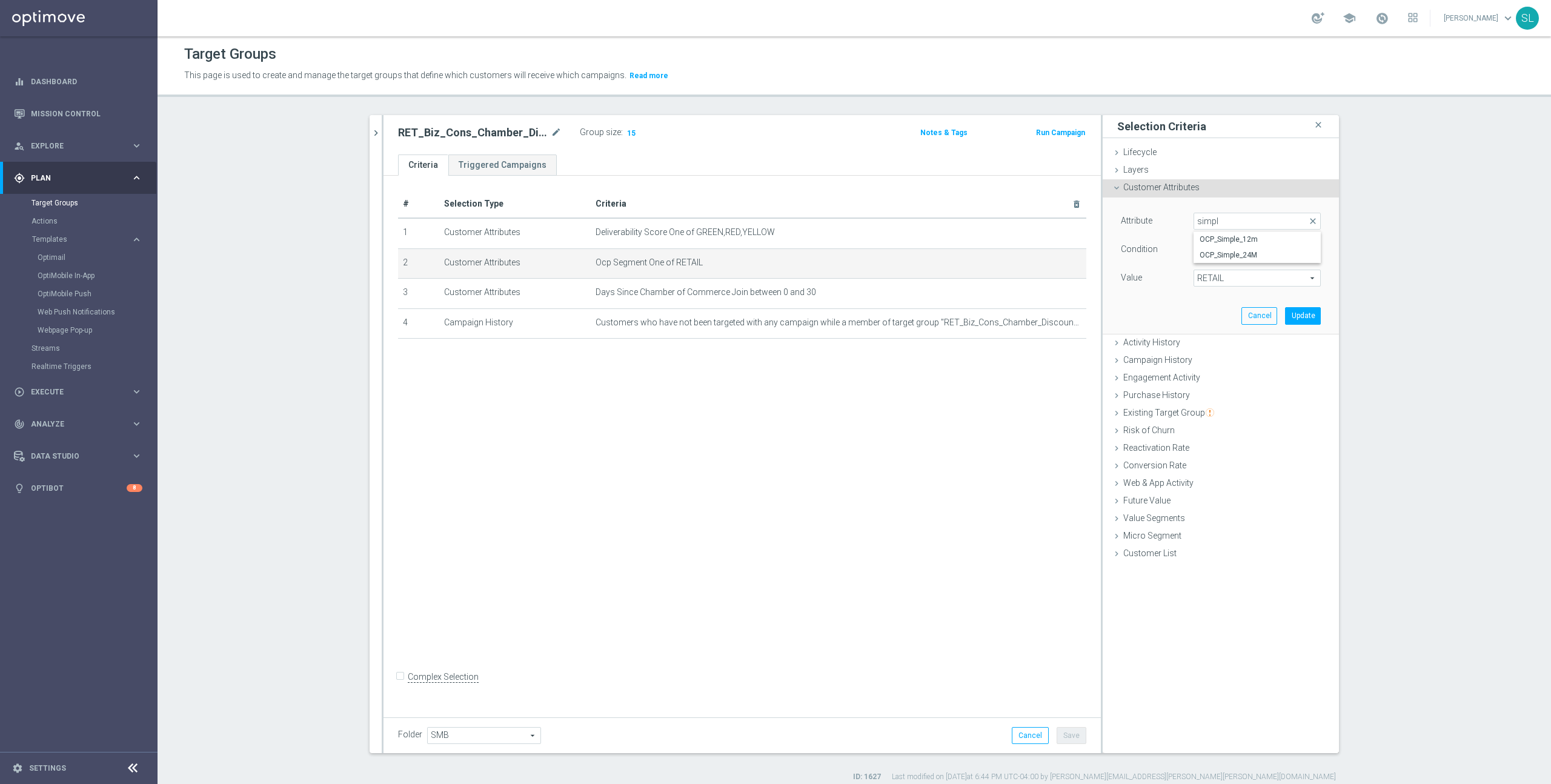
type input "Equals"
click at [1232, 277] on input "text" at bounding box center [1257, 278] width 127 height 17
type input "RETAIL"
click at [1305, 314] on button "Update" at bounding box center [1303, 315] width 36 height 17
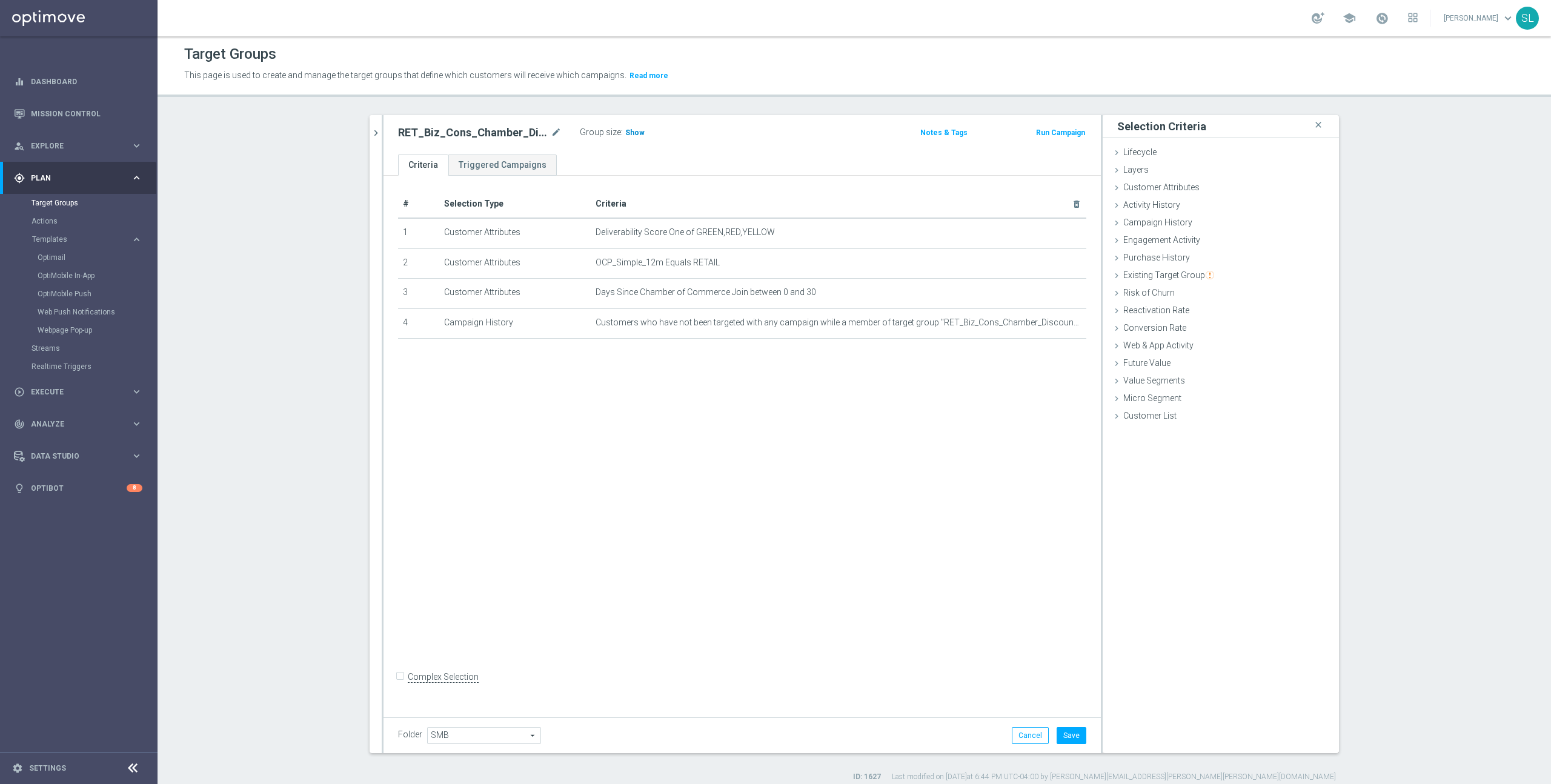
click at [638, 135] on span "Show" at bounding box center [634, 133] width 19 height 9
click at [1030, 741] on button "Cancel" at bounding box center [1030, 735] width 37 height 17
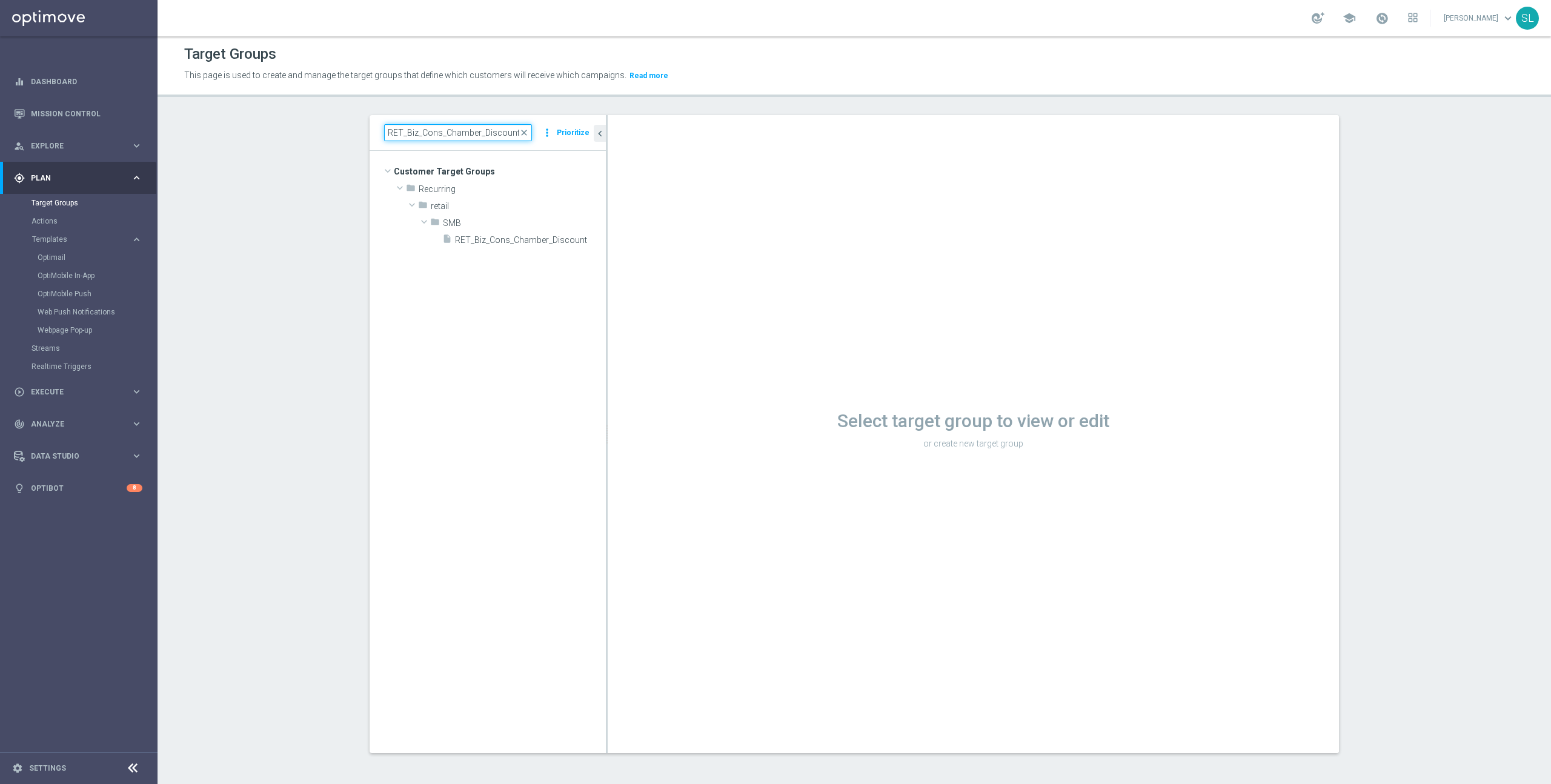
click at [472, 136] on input "RET_Biz_Cons_Chamber_Discount" at bounding box center [458, 133] width 148 height 17
paste input "ER_DC_Growth_1stDotcomPurchase"
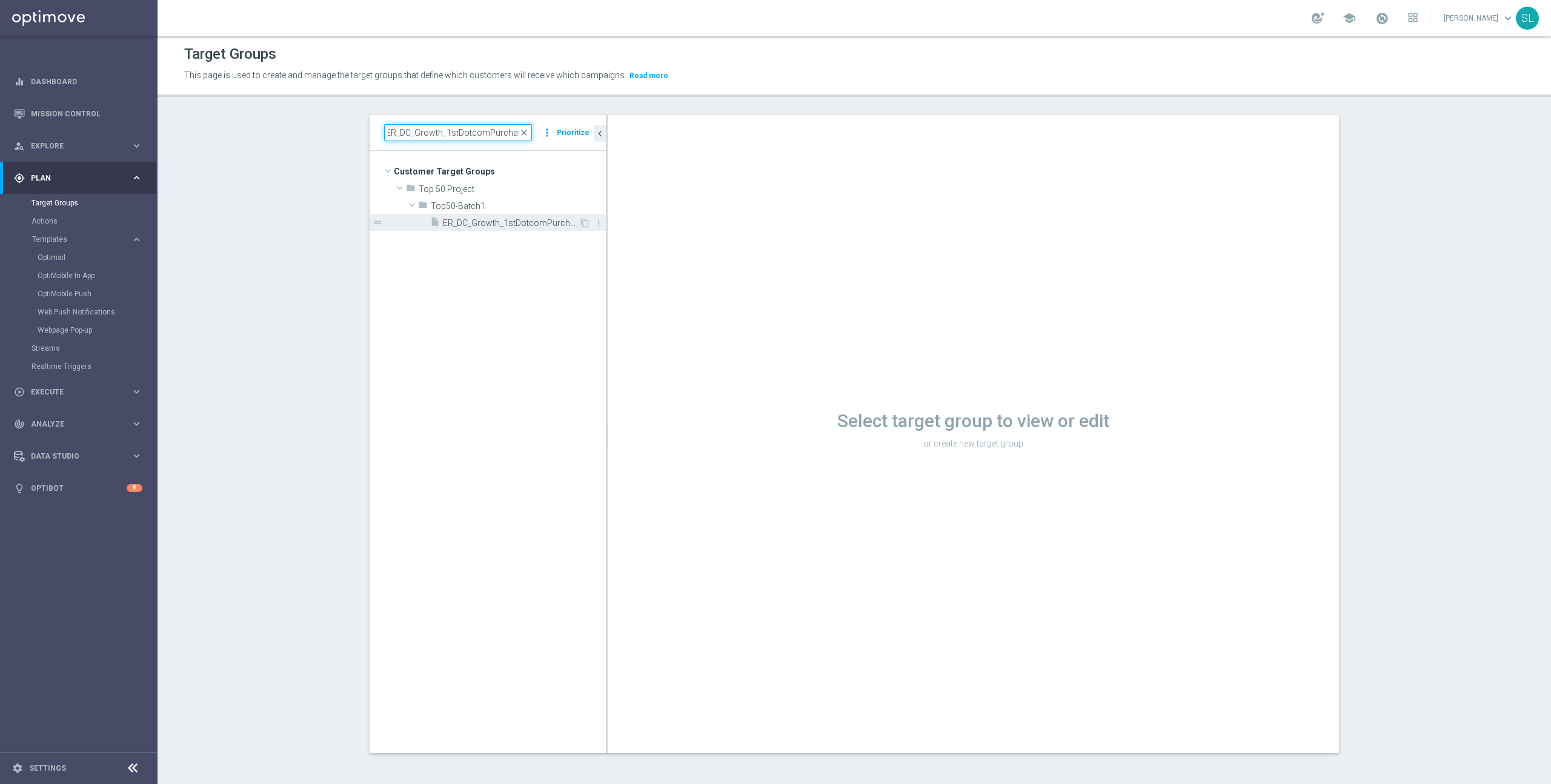
type input "ER_DC_Growth_1stDotcomPurchase"
click at [494, 220] on span "ER_DC_Growth_1stDotcomPurchase" at bounding box center [511, 223] width 136 height 11
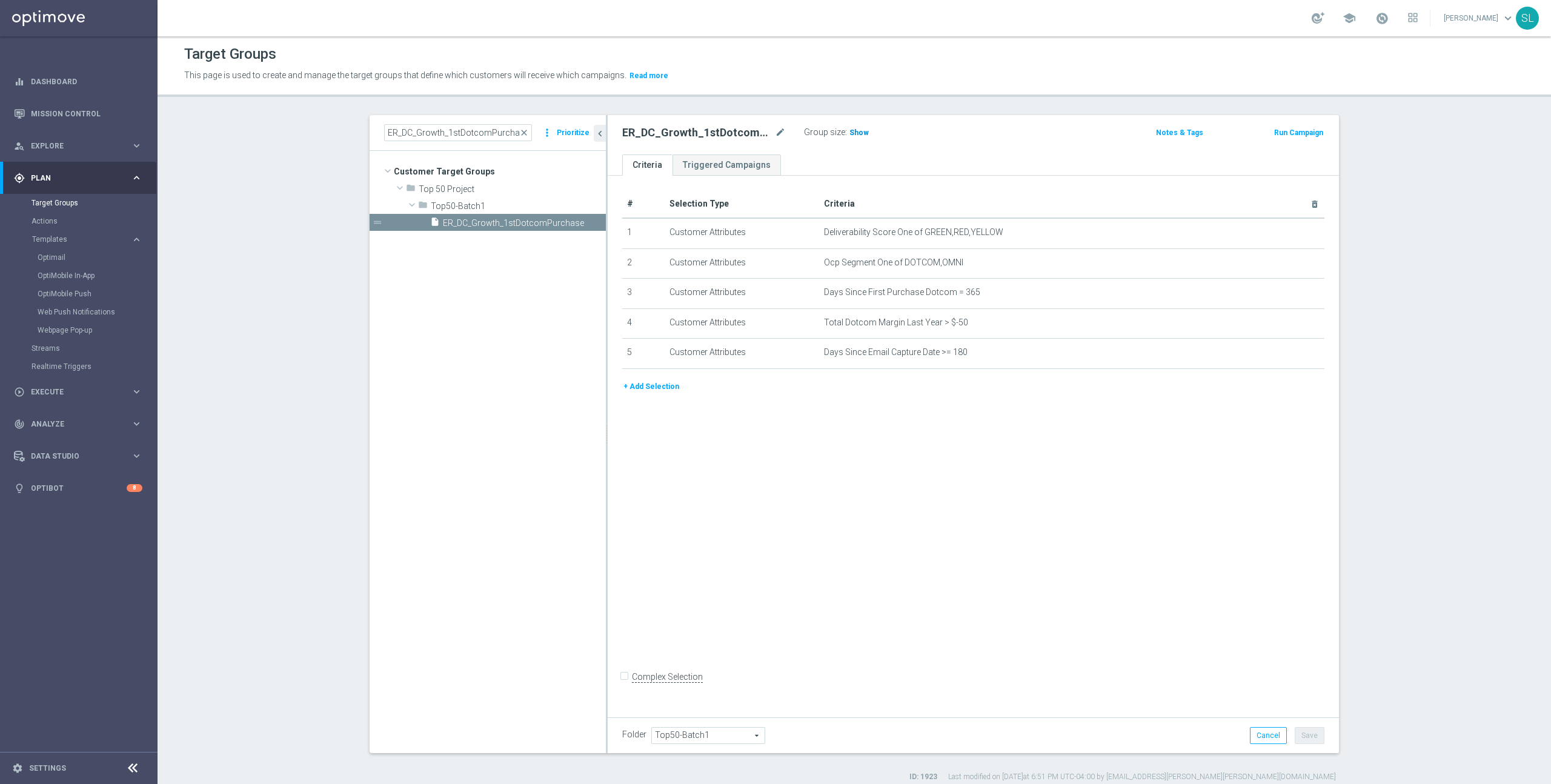
click at [857, 129] on span "Show" at bounding box center [859, 133] width 19 height 9
drag, startPoint x: 902, startPoint y: 262, endPoint x: 964, endPoint y: 264, distance: 62.0
click at [964, 264] on span "Ocp Segment One of DOTCOM,OMNI" at bounding box center [1051, 263] width 456 height 11
copy span "DOTCOM,OMNI"
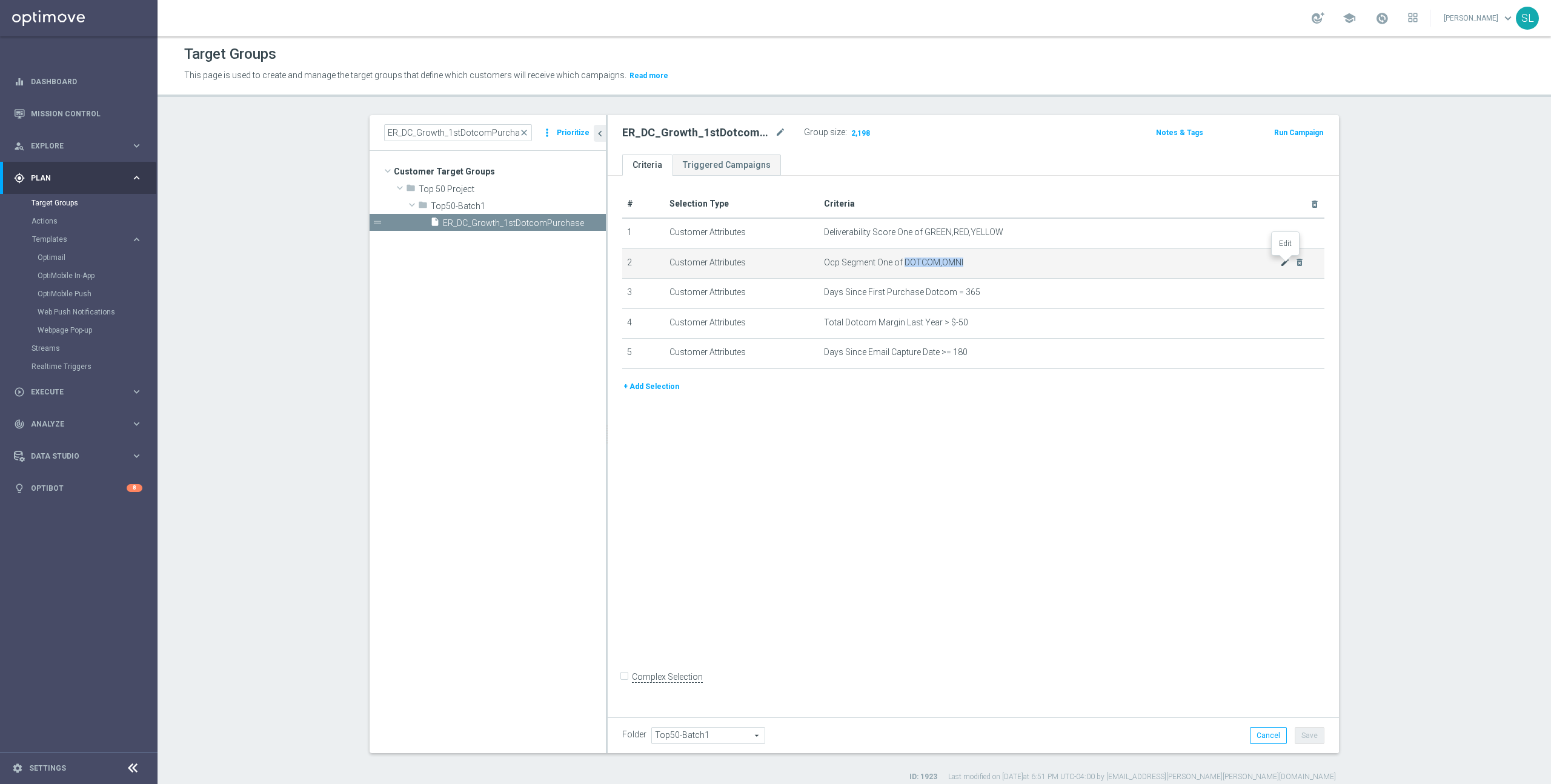
click at [1284, 262] on icon "mode_edit" at bounding box center [1285, 262] width 10 height 10
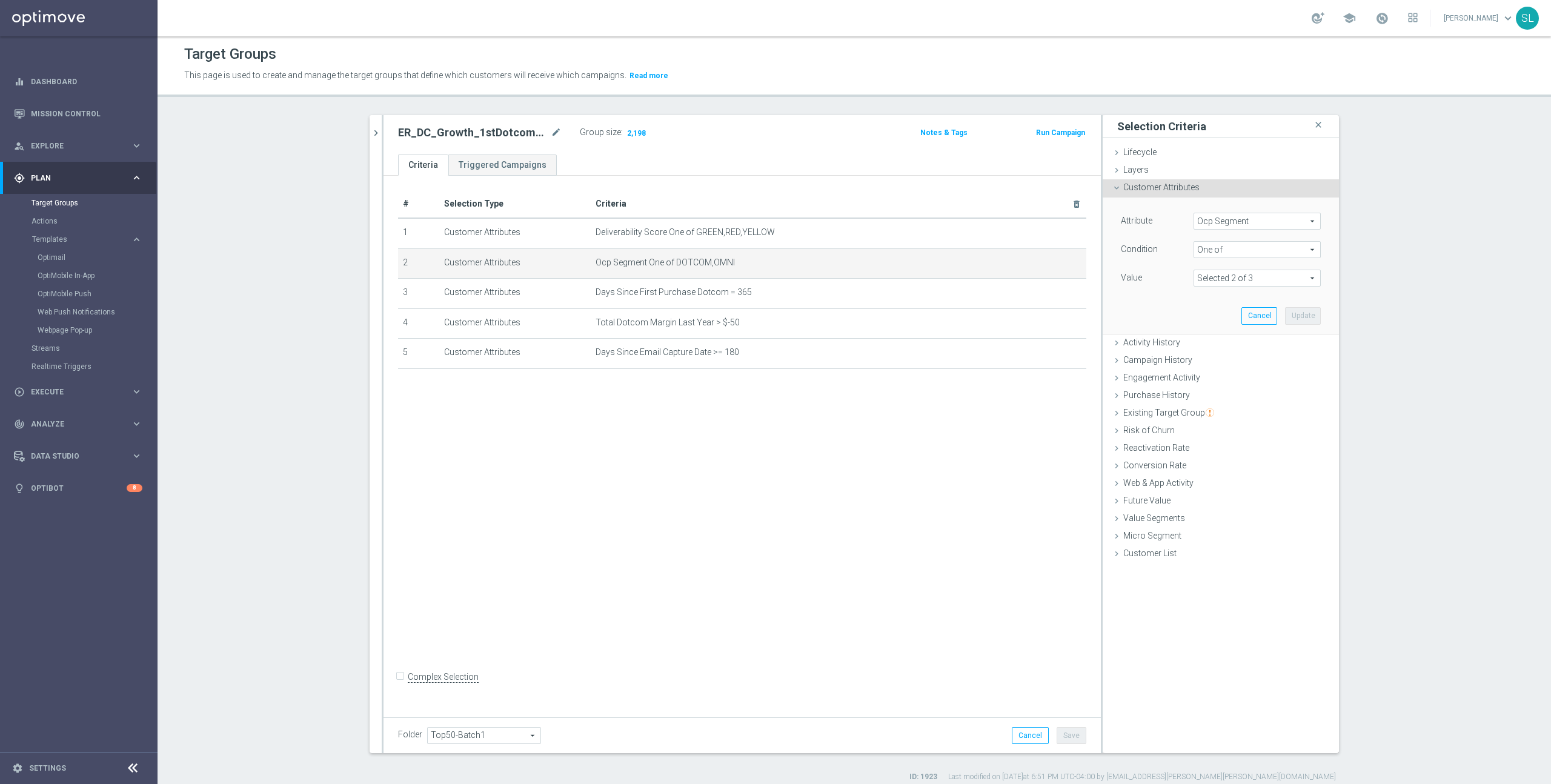
click at [1261, 218] on span "Ocp Segment" at bounding box center [1257, 221] width 126 height 16
click at [1261, 218] on input "search" at bounding box center [1257, 221] width 127 height 17
type input "ocp"
click at [1265, 272] on span "OCP_Simple_12m" at bounding box center [1257, 271] width 115 height 10
type input "OCP_Simple_12m"
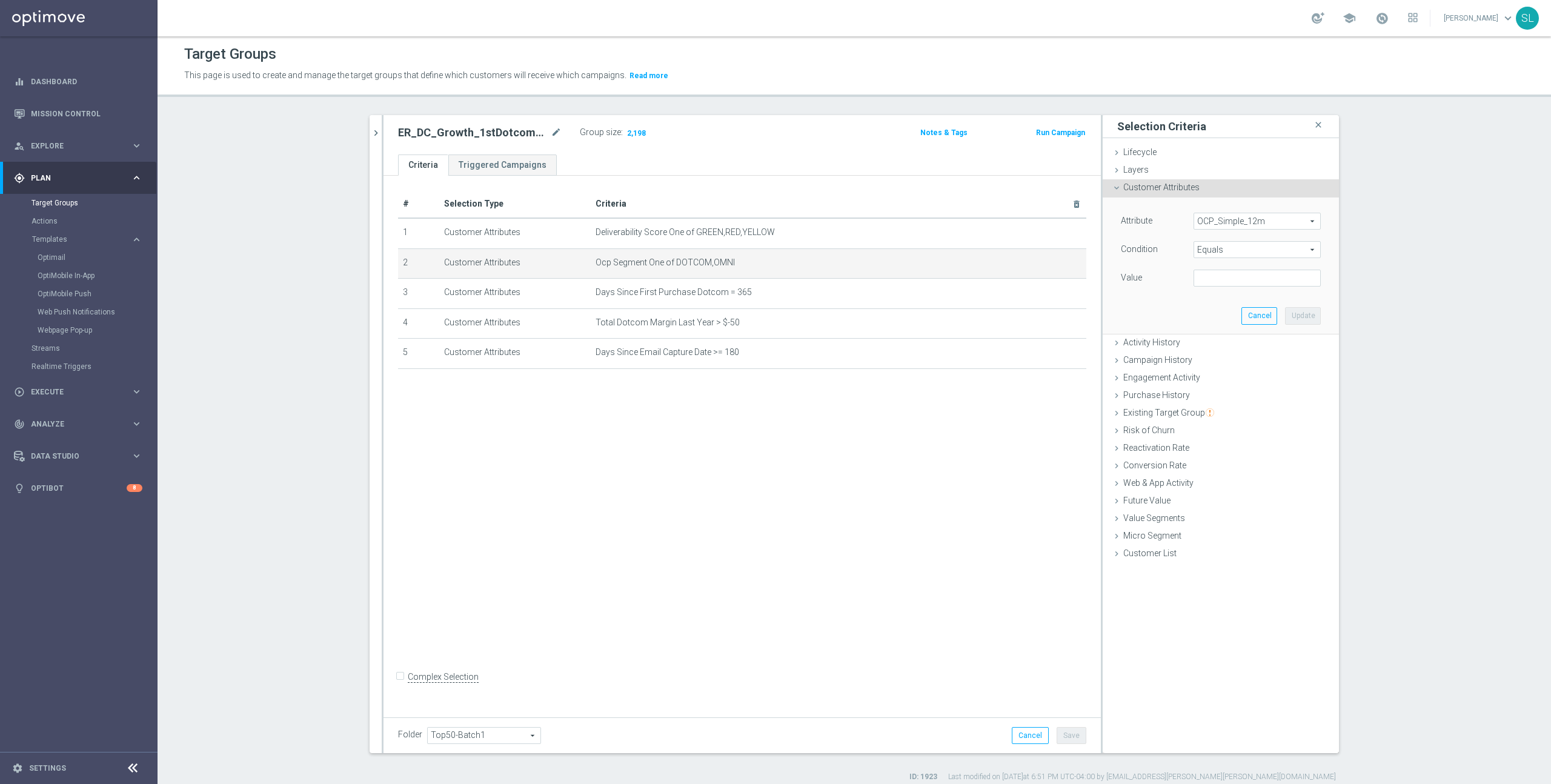
click at [1227, 248] on span "Equals" at bounding box center [1257, 249] width 126 height 16
drag, startPoint x: 1234, startPoint y: 408, endPoint x: 1228, endPoint y: 376, distance: 32.6
click at [1234, 408] on span "One of" at bounding box center [1257, 409] width 115 height 10
type input "One of"
click at [1222, 278] on textarea at bounding box center [1257, 285] width 127 height 32
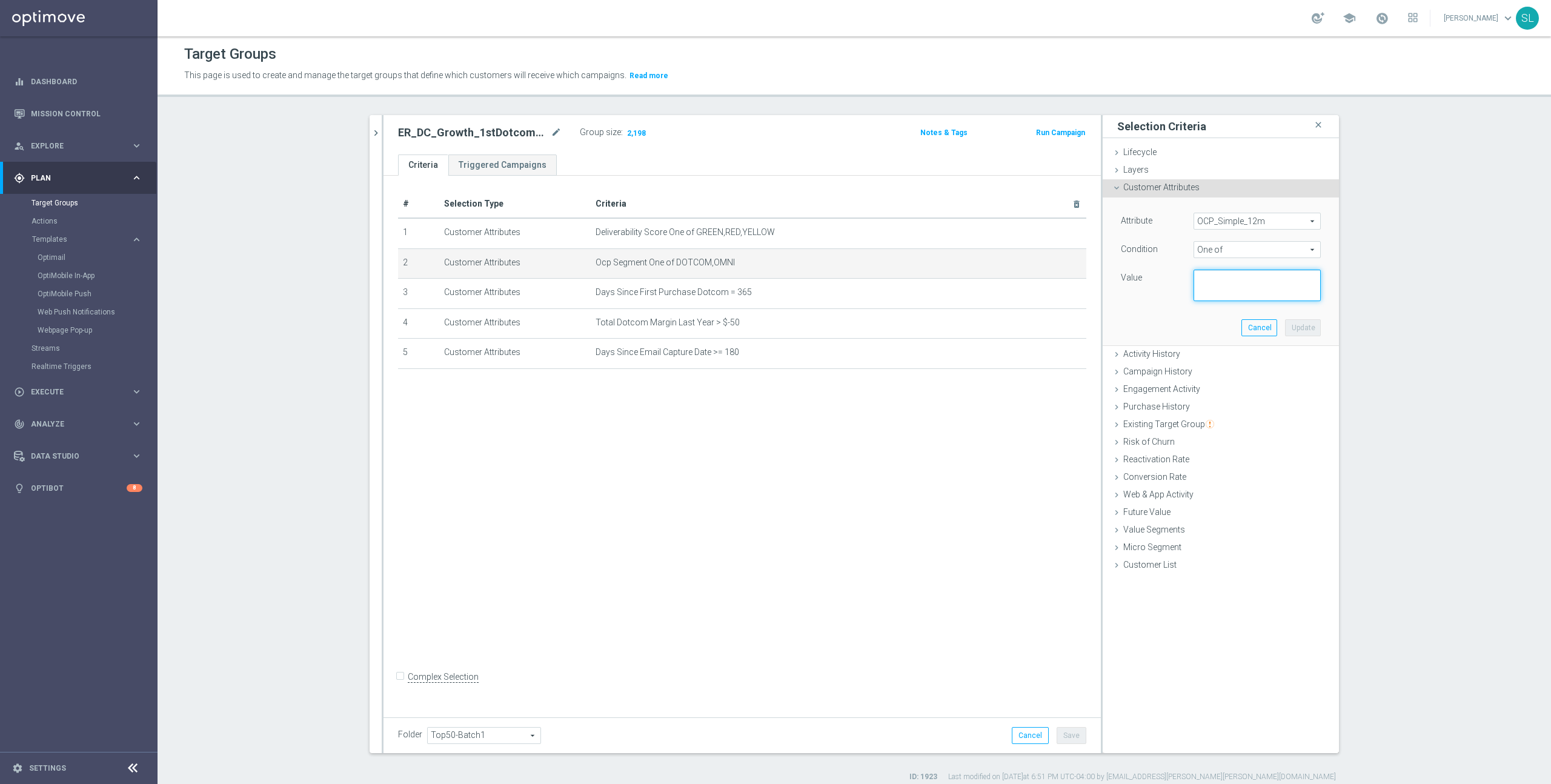
paste textarea "DOTCOM,OMNI"
type textarea "DOTCOM,OMNI"
click at [1305, 328] on button "Update" at bounding box center [1303, 328] width 36 height 17
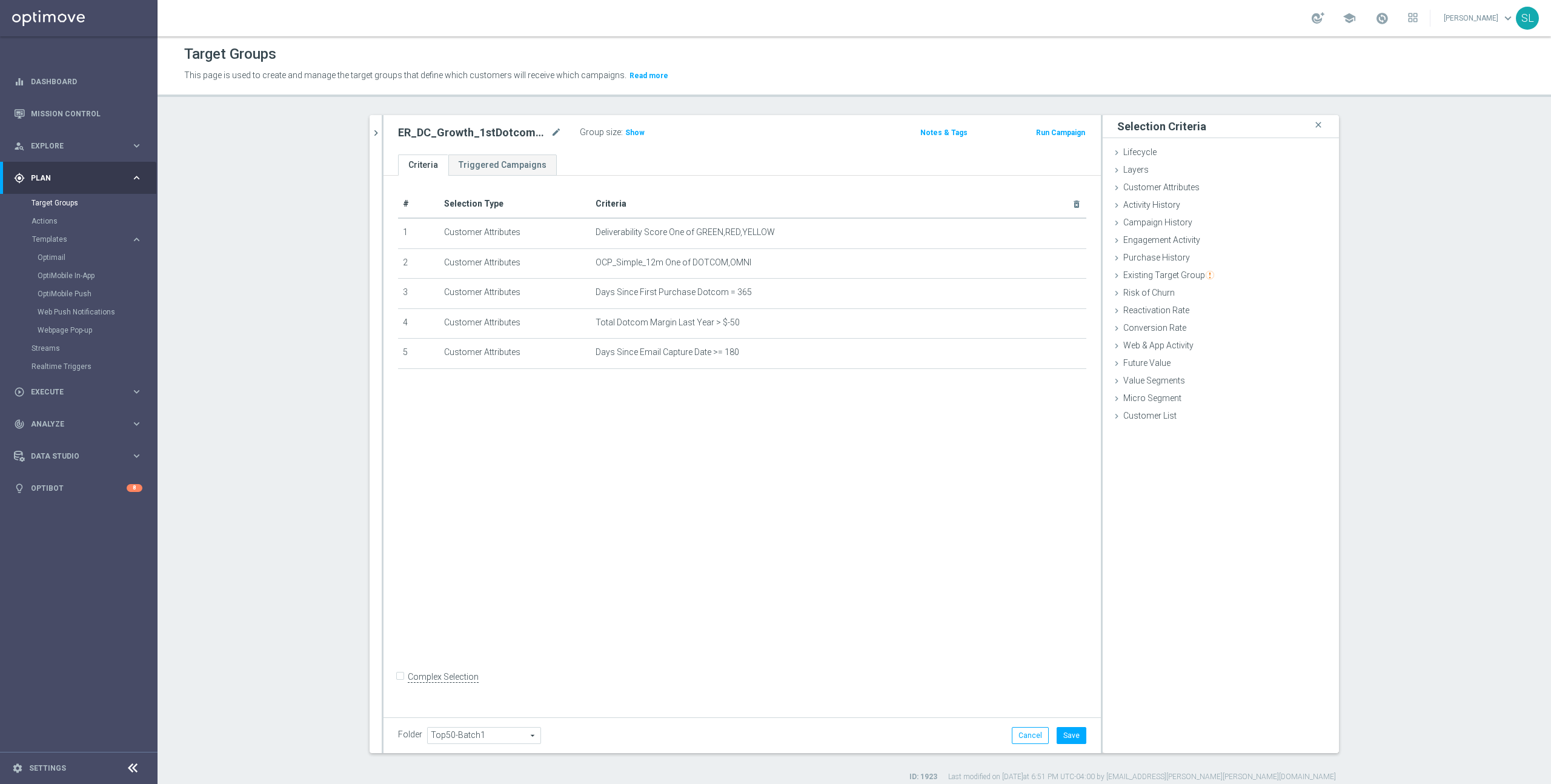
drag, startPoint x: 636, startPoint y: 133, endPoint x: 642, endPoint y: 137, distance: 7.2
click at [636, 133] on span "Show" at bounding box center [634, 133] width 19 height 9
drag, startPoint x: 1030, startPoint y: 734, endPoint x: 1038, endPoint y: 735, distance: 8.1
click at [1030, 734] on button "Cancel" at bounding box center [1030, 735] width 37 height 17
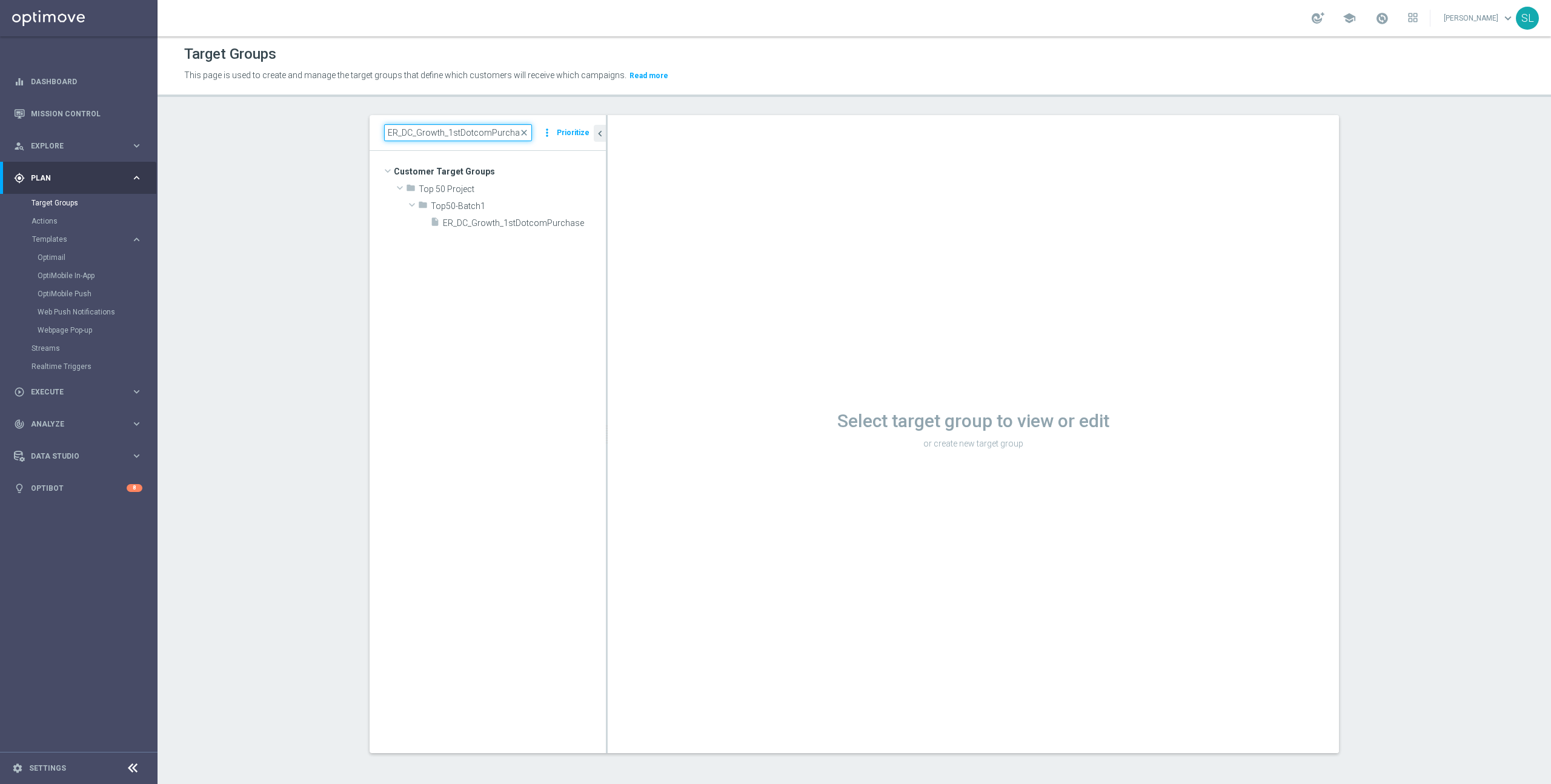
click at [491, 135] on input "ER_DC_Growth_1stDotcomPurchase" at bounding box center [458, 133] width 148 height 17
paste input "HP_Printer_Lifecycle_Stream_T3"
click at [513, 242] on span "HP_Printer_Lifecycle_Stream_T3" at bounding box center [516, 240] width 123 height 11
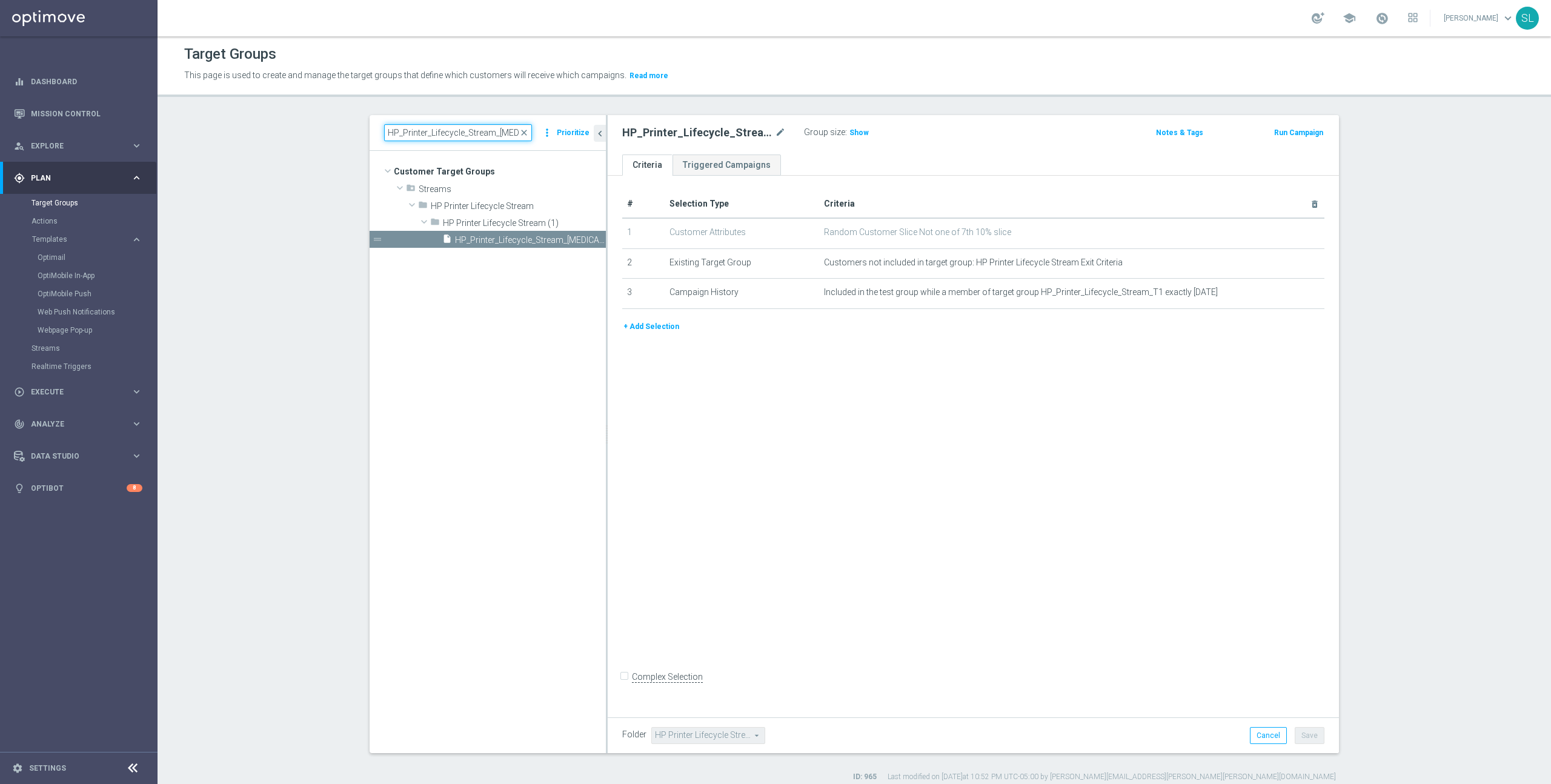
click at [517, 131] on input "HP_Printer_Lifecycle_Stream_T3" at bounding box center [458, 133] width 148 height 17
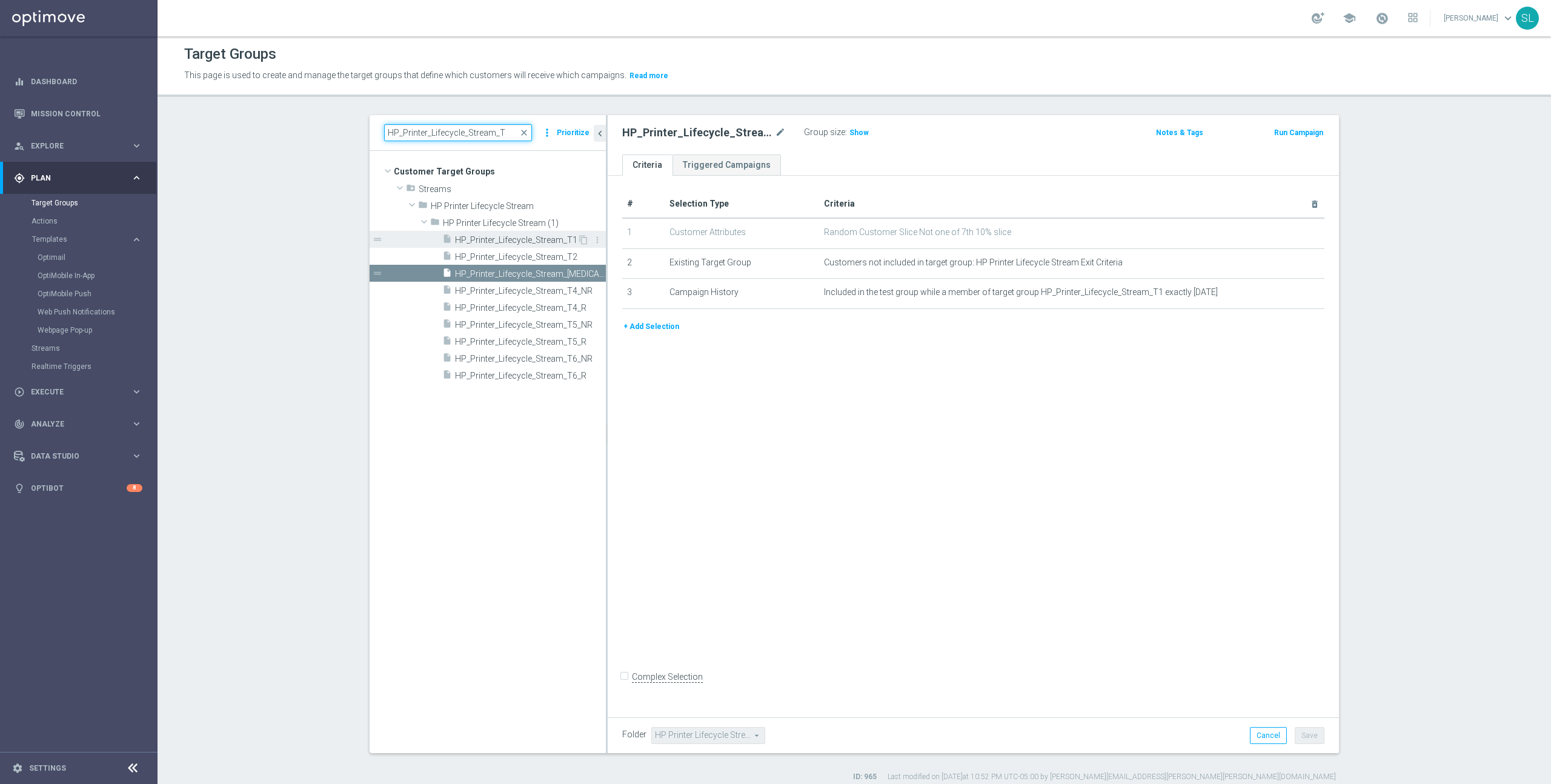
type input "HP_Printer_Lifecycle_Stream_T"
click at [540, 236] on span "HP_Printer_Lifecycle_Stream_T1" at bounding box center [515, 240] width 122 height 11
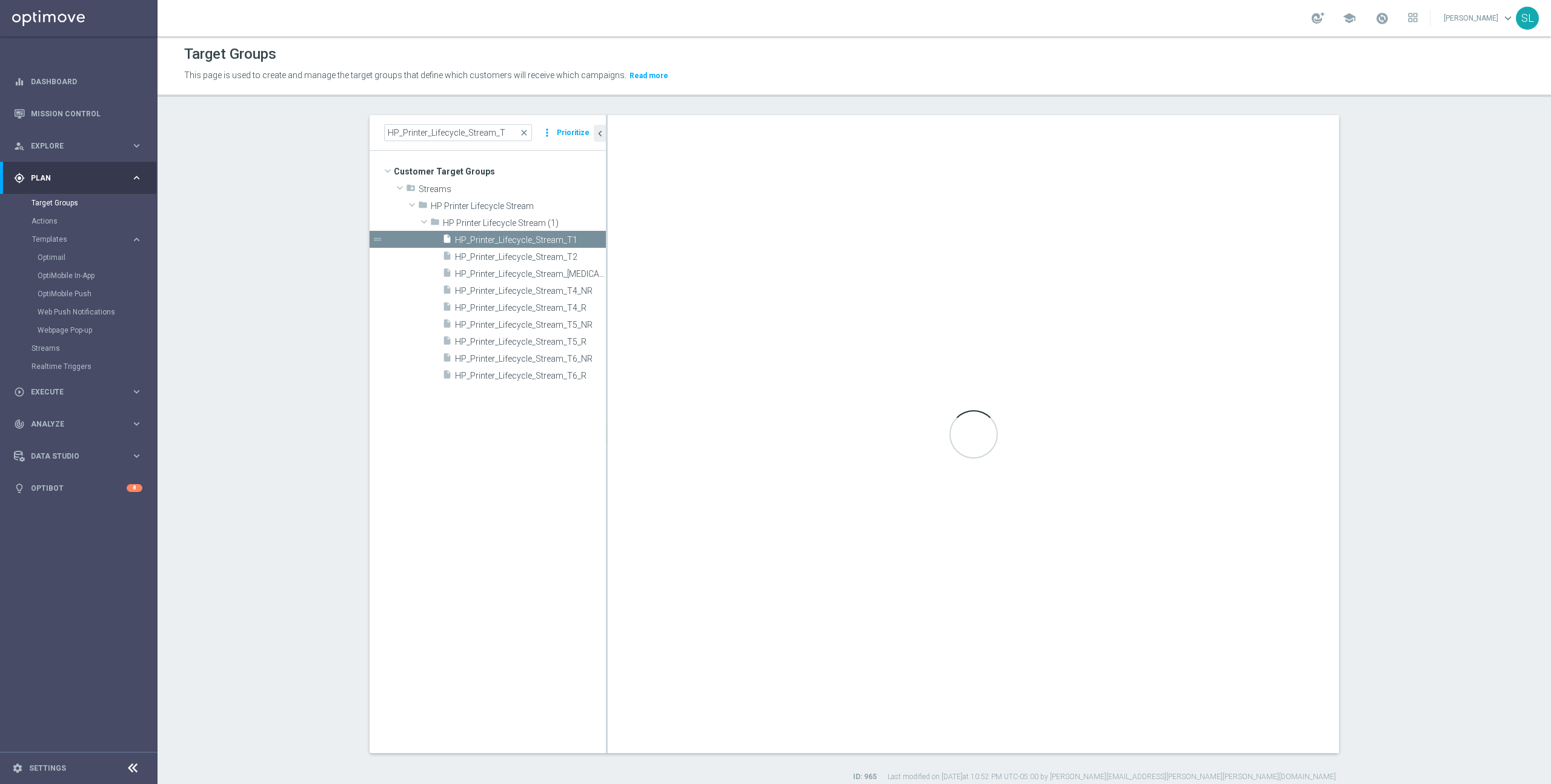
checkbox input "true"
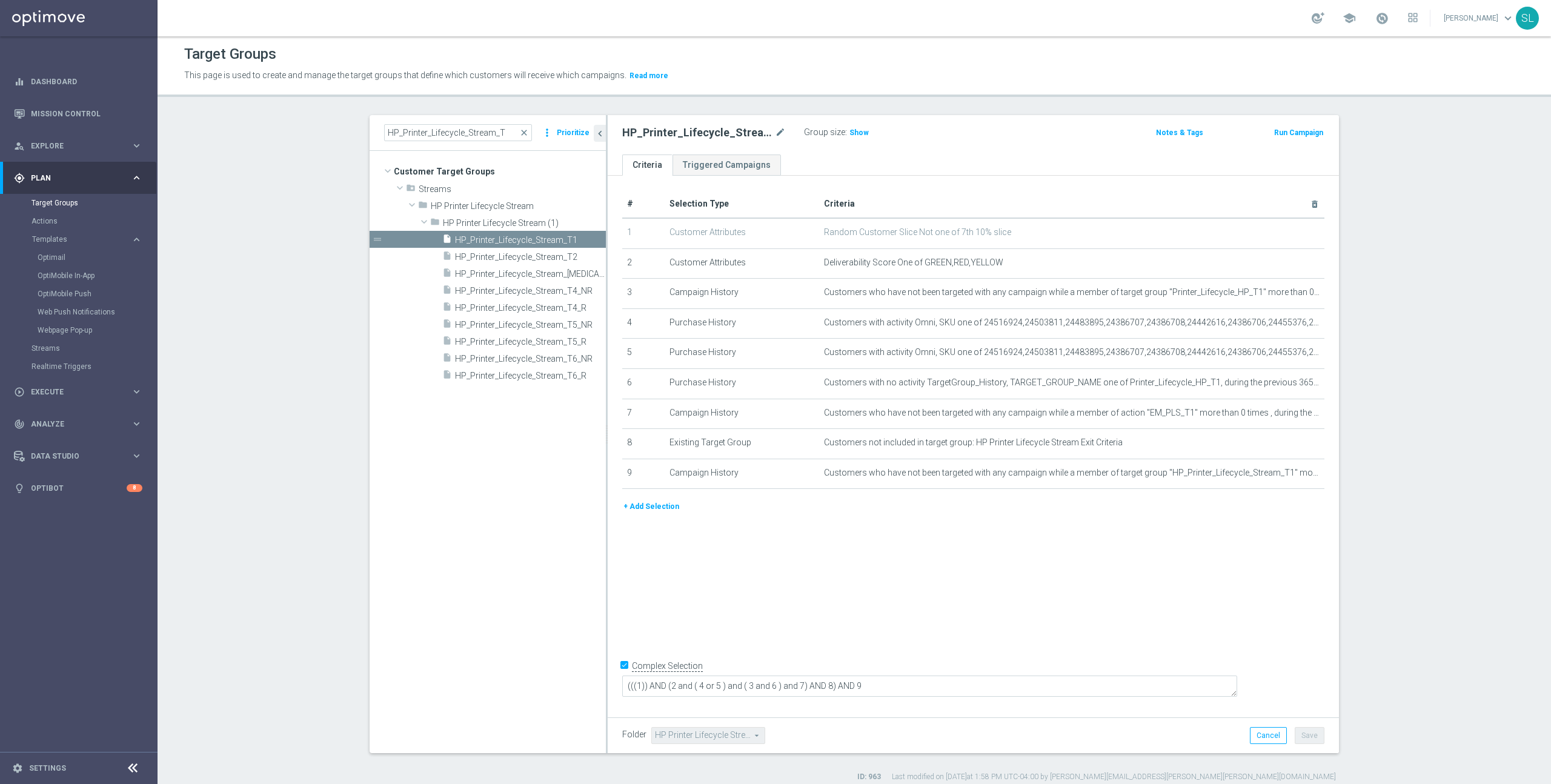
scroll to position [2, 0]
click at [439, 135] on input "HP_Printer_Lifecycle_Stream_T" at bounding box center [458, 132] width 148 height 17
paste input "CBD_UPDATE_APPROVED"
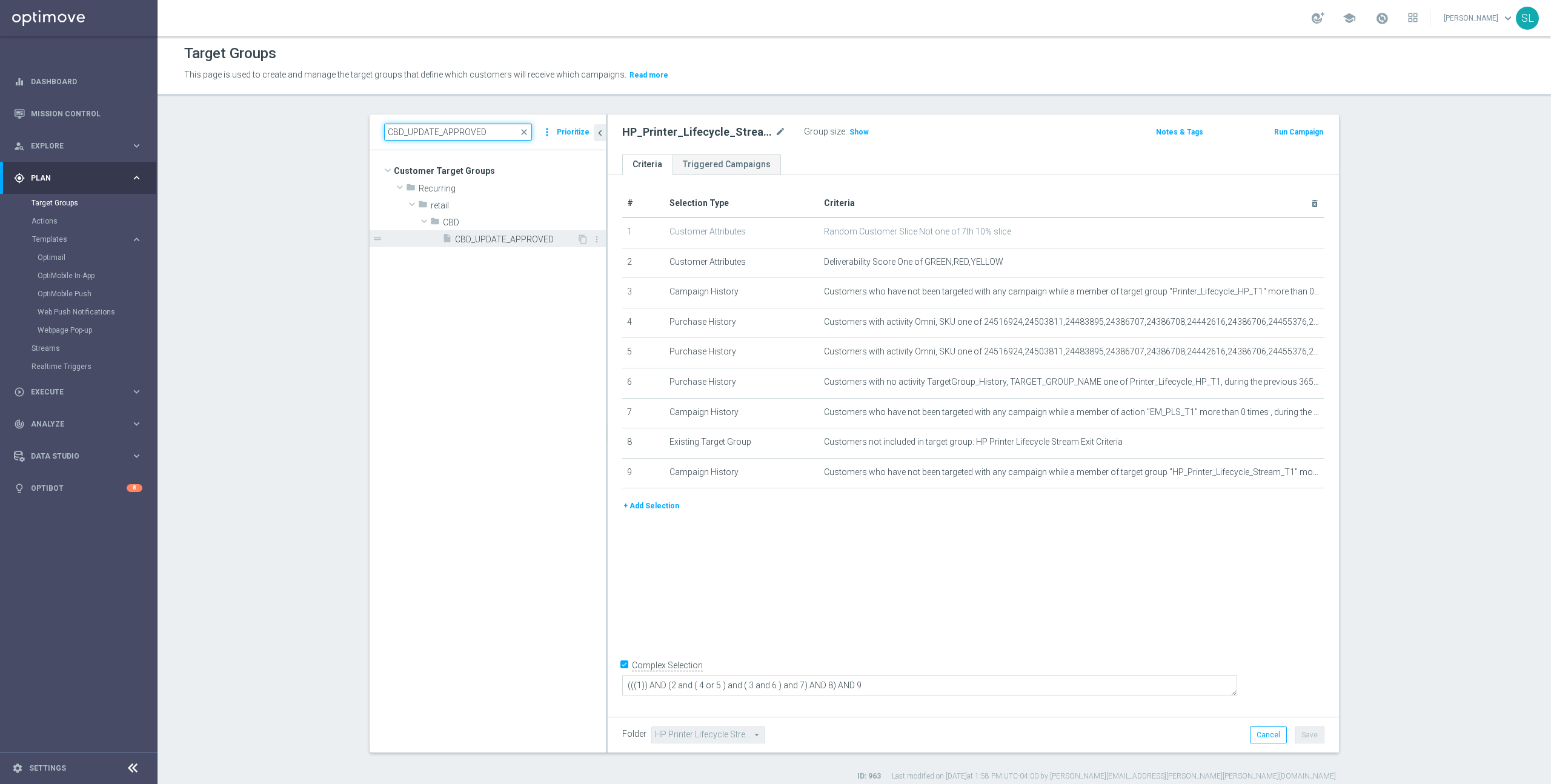
type input "CBD_UPDATE_APPROVED"
click at [488, 238] on span "CBD_UPDATE_APPROVED" at bounding box center [515, 240] width 122 height 11
type input "Select"
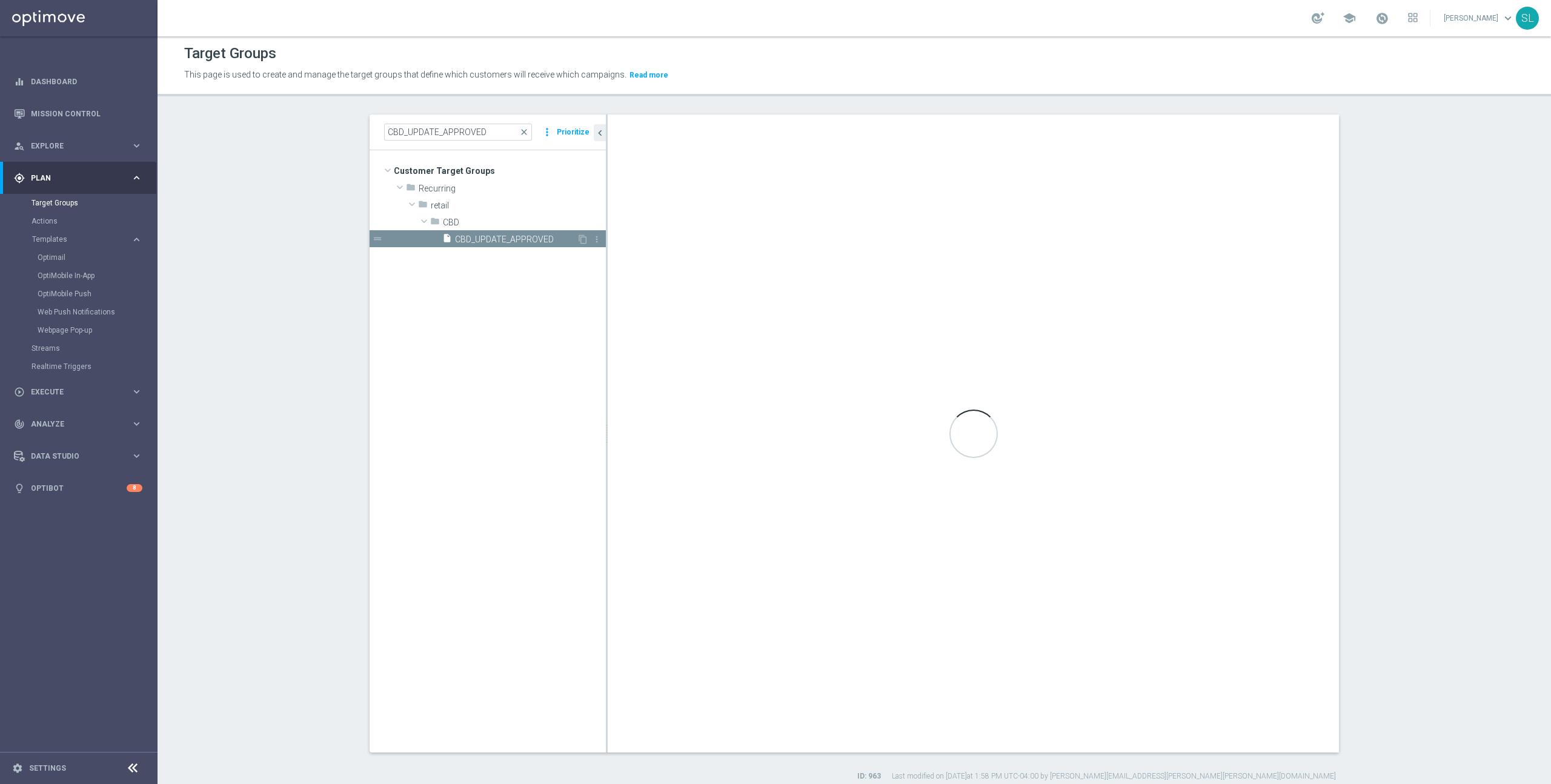
checkbox input "false"
type input "CBD"
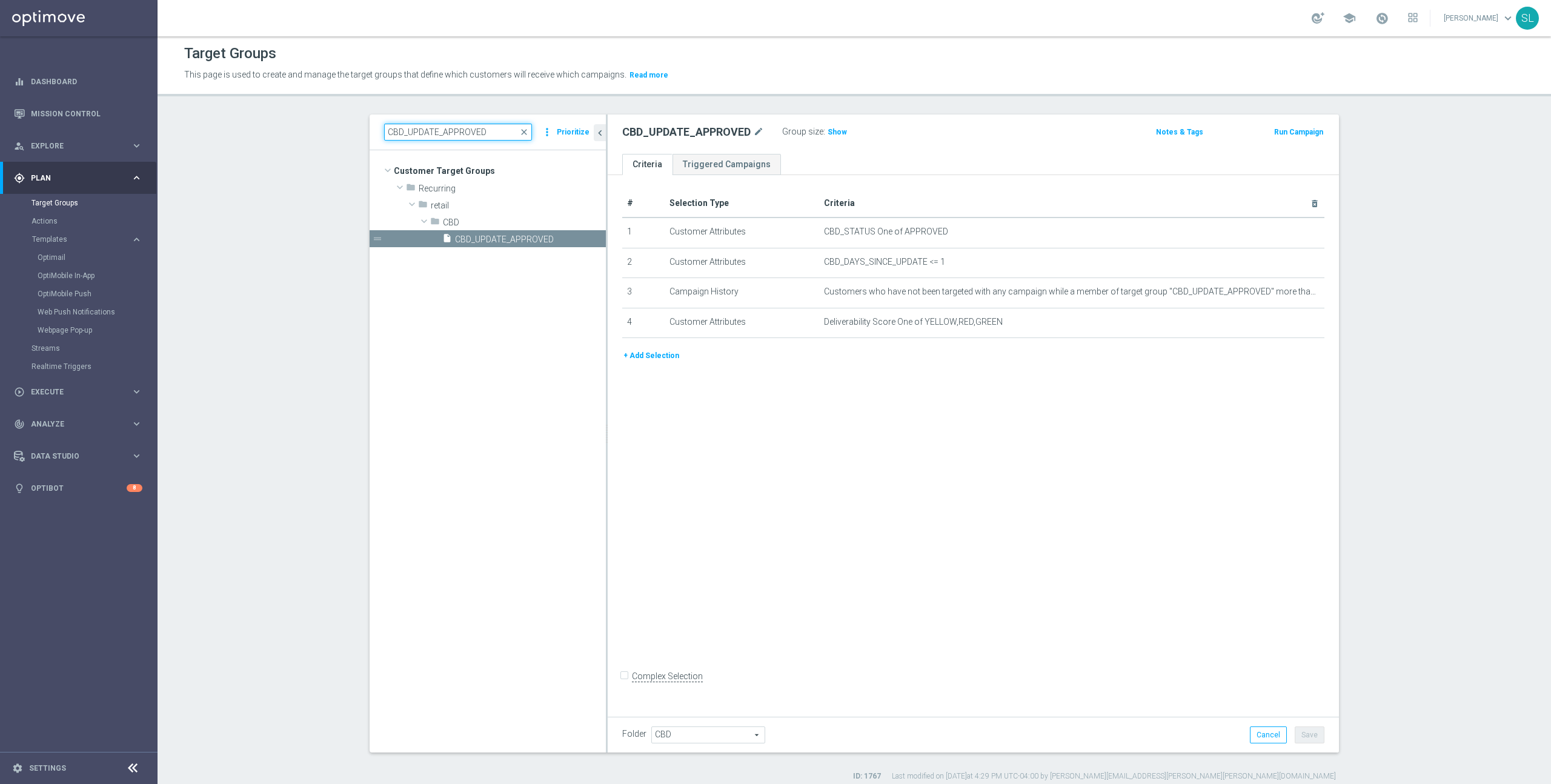
click at [430, 131] on input "CBD_UPDATE_APPROVED" at bounding box center [458, 132] width 148 height 17
paste input "2023_CLM_Top50_Re-EngagementRed_T2"
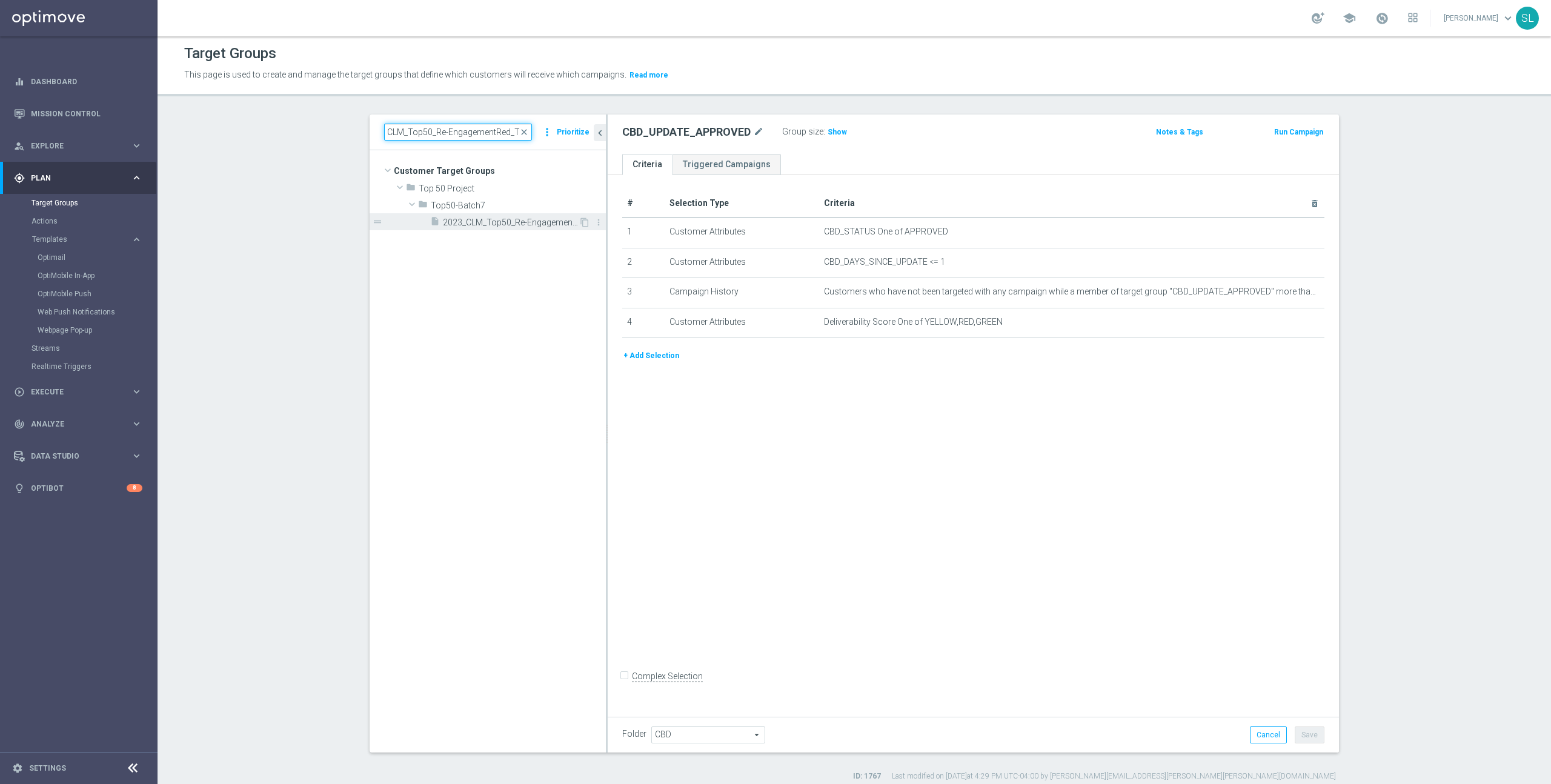
type input "2023_CLM_Top50_Re-EngagementRed_T2"
click at [478, 223] on span "2023_CLM_Top50_Re-EngagementRed_T2" at bounding box center [511, 223] width 136 height 11
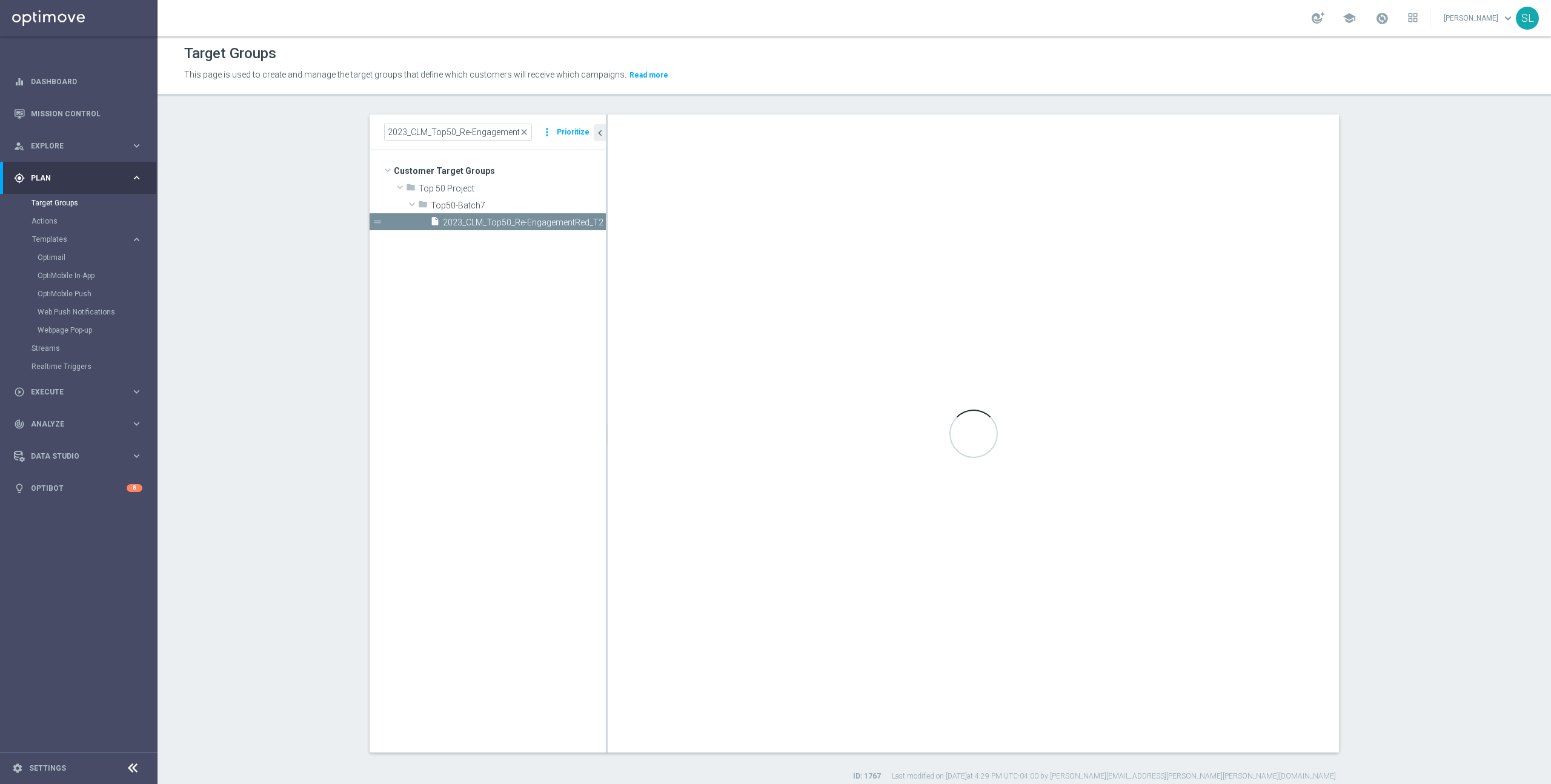
type input "Top50-Batch7"
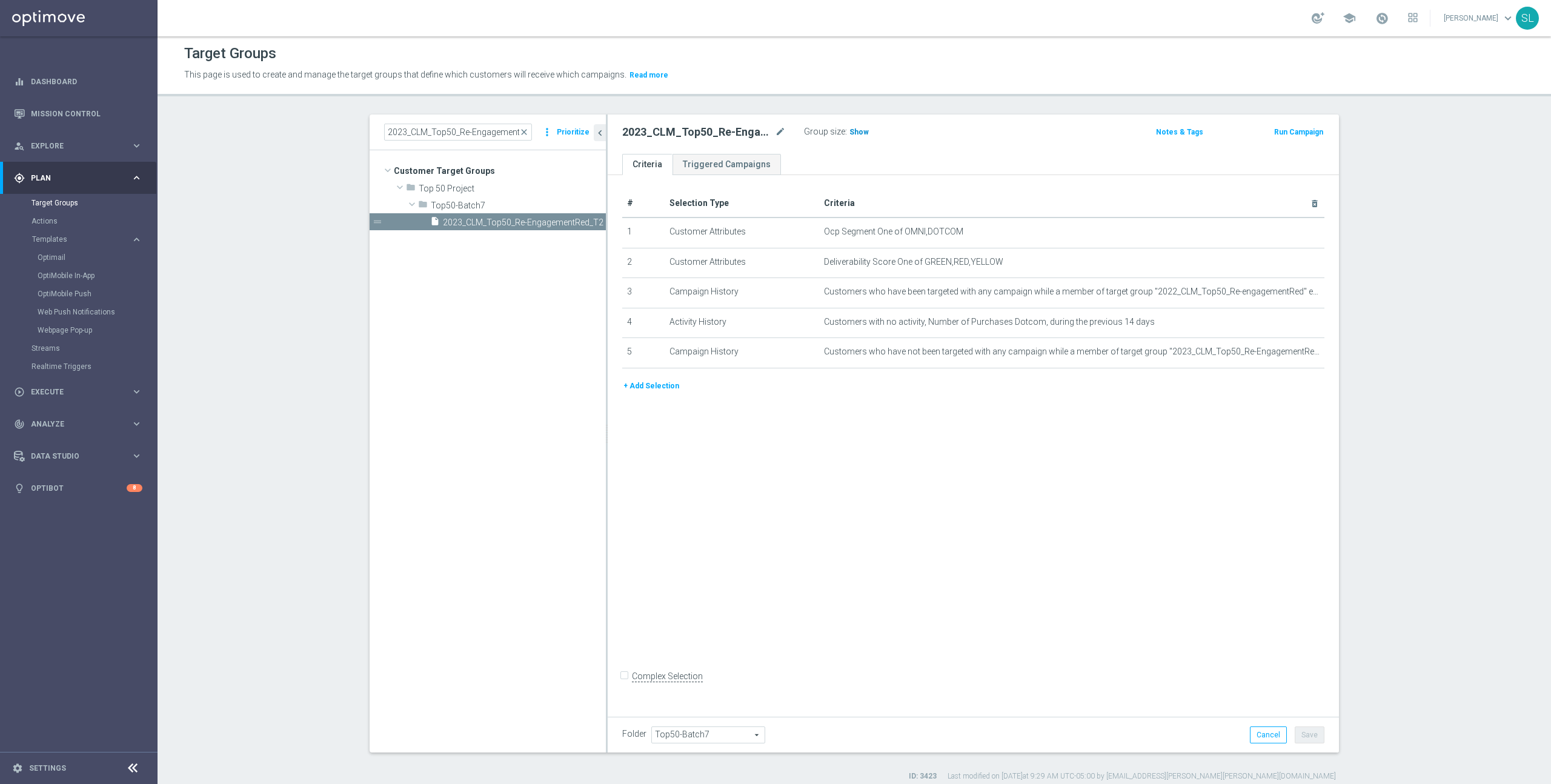
click at [857, 129] on span "Show" at bounding box center [859, 132] width 19 height 9
click at [455, 133] on input "2023_CLM_Top50_Re-EngagementRed_T2" at bounding box center [458, 132] width 148 height 17
paste input "activatedPurchasers"
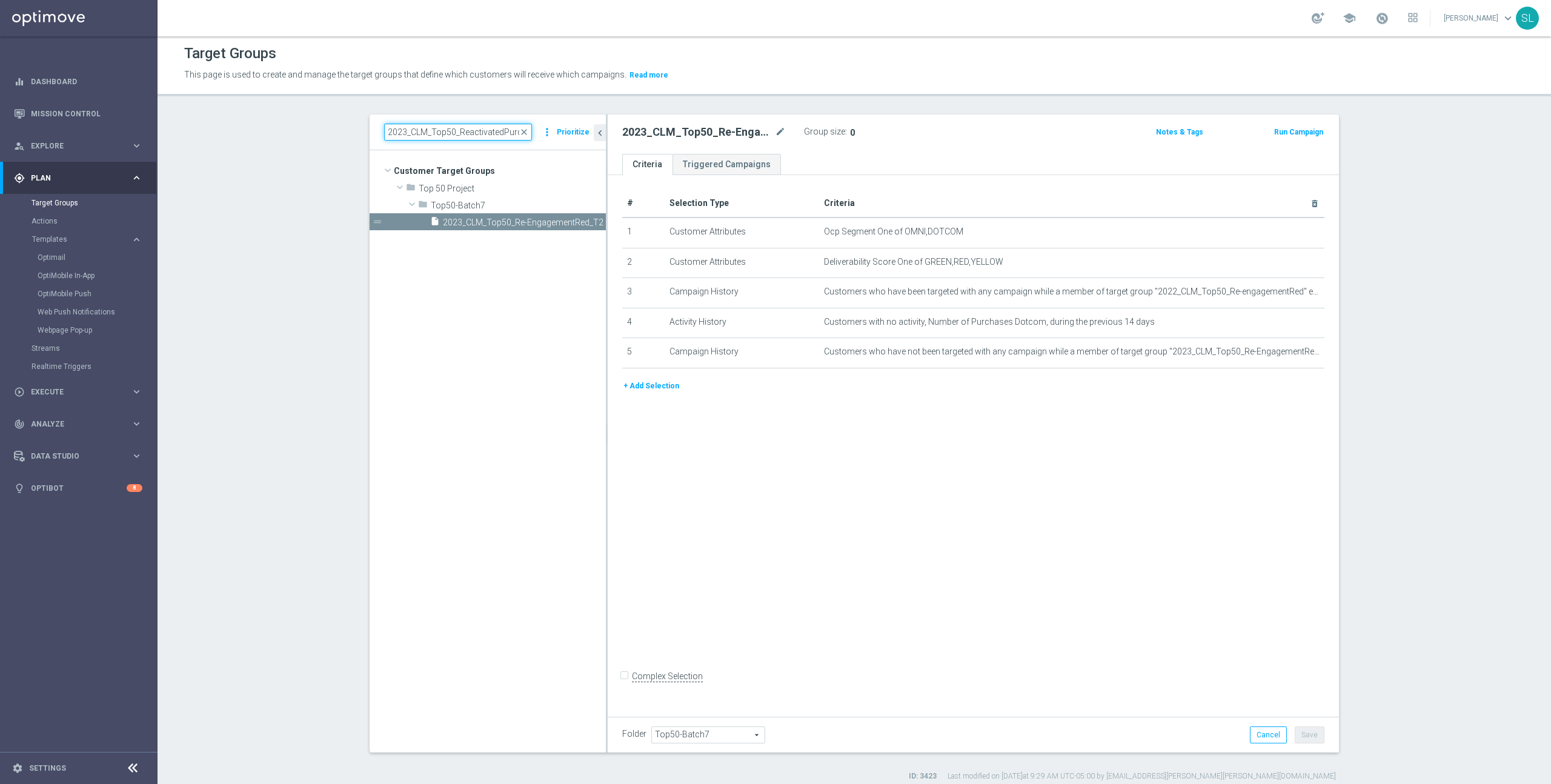
scroll to position [0, 22]
type input "2023_CLM_Top50_ReactivatedPurchasers"
drag, startPoint x: 512, startPoint y: 222, endPoint x: 506, endPoint y: 224, distance: 6.3
click at [512, 222] on span "2023_CLM_Top50_ReactivatedPurchasers" at bounding box center [511, 223] width 136 height 11
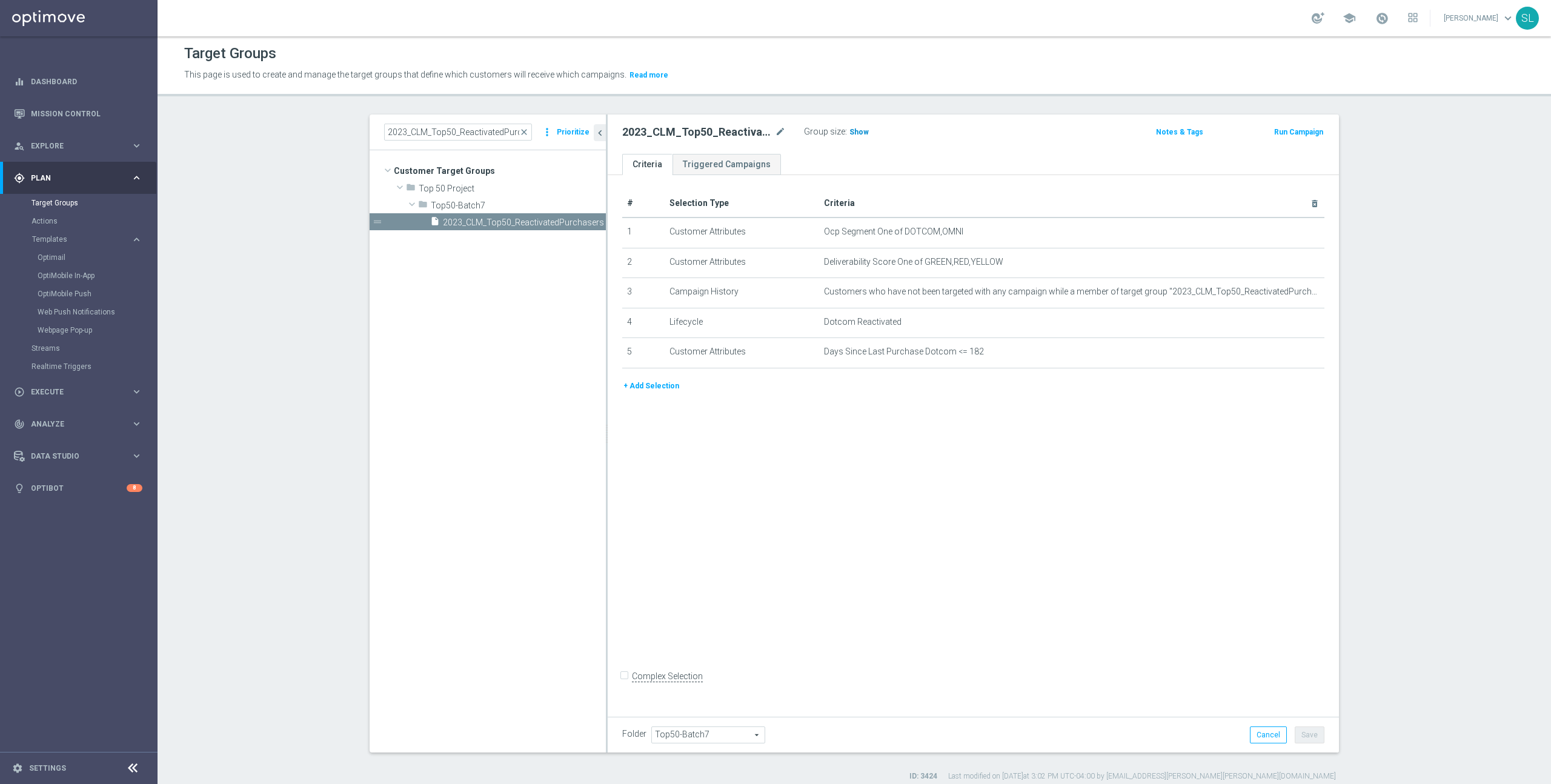
click at [859, 131] on span "Show" at bounding box center [859, 132] width 19 height 9
drag, startPoint x: 1044, startPoint y: 226, endPoint x: 909, endPoint y: 228, distance: 135.0
click at [909, 228] on span "Ocp Segment One of DOTCOM,OMNI" at bounding box center [1051, 232] width 456 height 11
drag, startPoint x: 912, startPoint y: 229, endPoint x: 963, endPoint y: 230, distance: 51.0
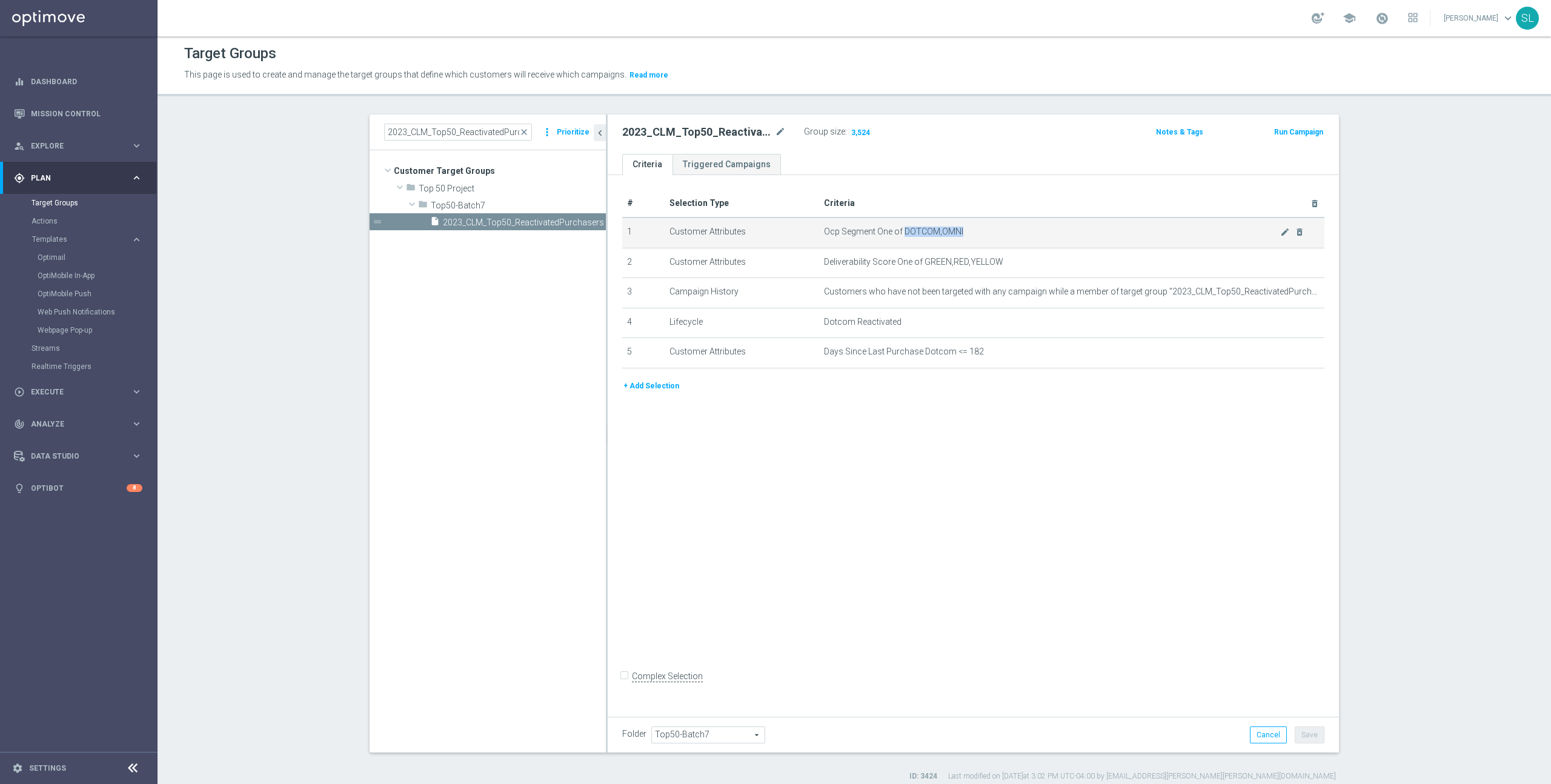
click at [963, 230] on span "Ocp Segment One of DOTCOM,OMNI" at bounding box center [1051, 232] width 456 height 11
copy span "DOTCOM,OMNI"
click at [1283, 230] on icon "mode_edit" at bounding box center [1285, 232] width 10 height 10
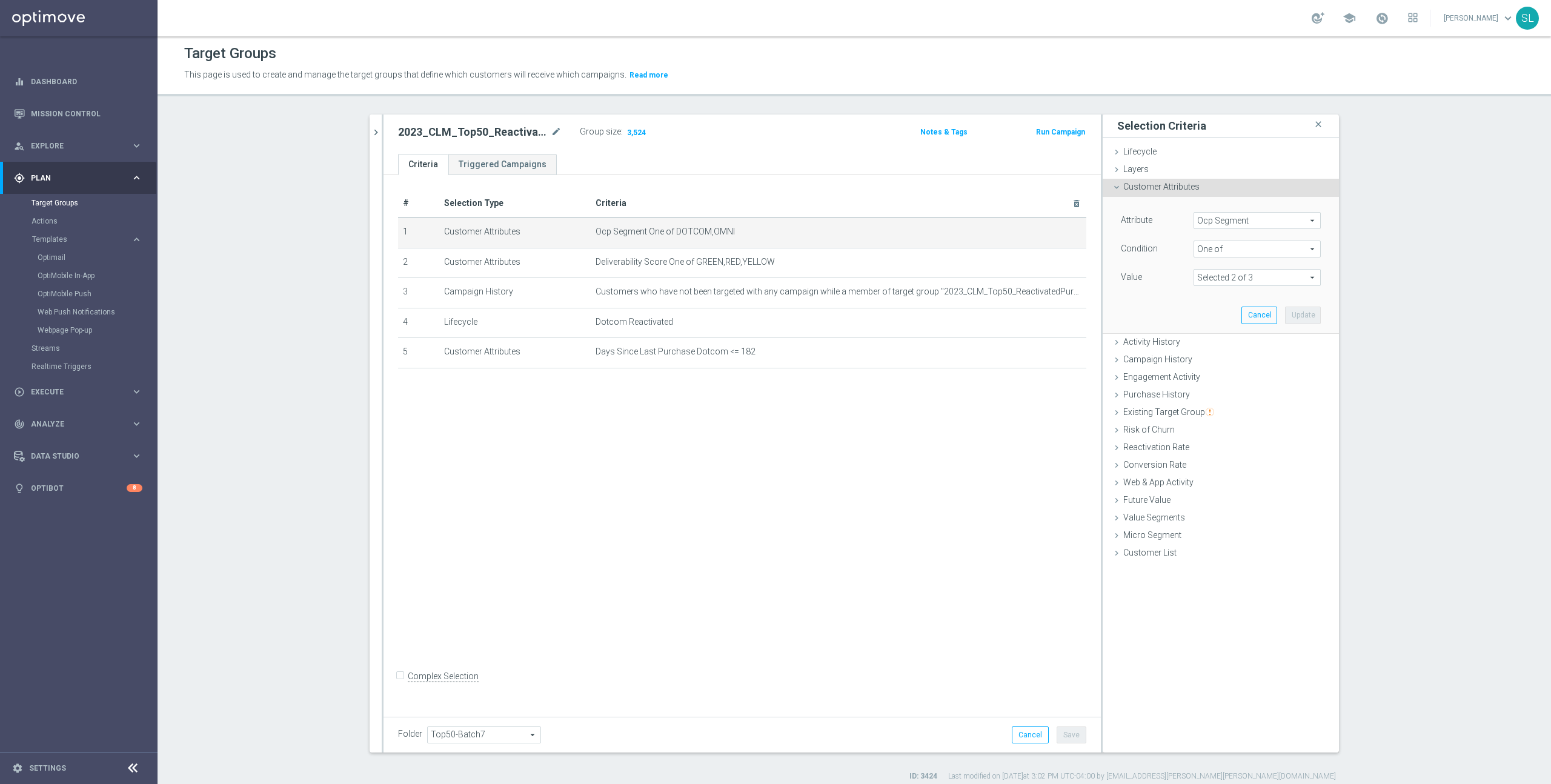
click at [1226, 214] on span "Ocp Segment" at bounding box center [1257, 220] width 126 height 16
click at [1224, 220] on input "search" at bounding box center [1257, 220] width 127 height 17
type input "ocp"
click at [1229, 263] on label "OCP_Simple_12m" at bounding box center [1257, 270] width 127 height 16
type input "OCP_Simple_12m"
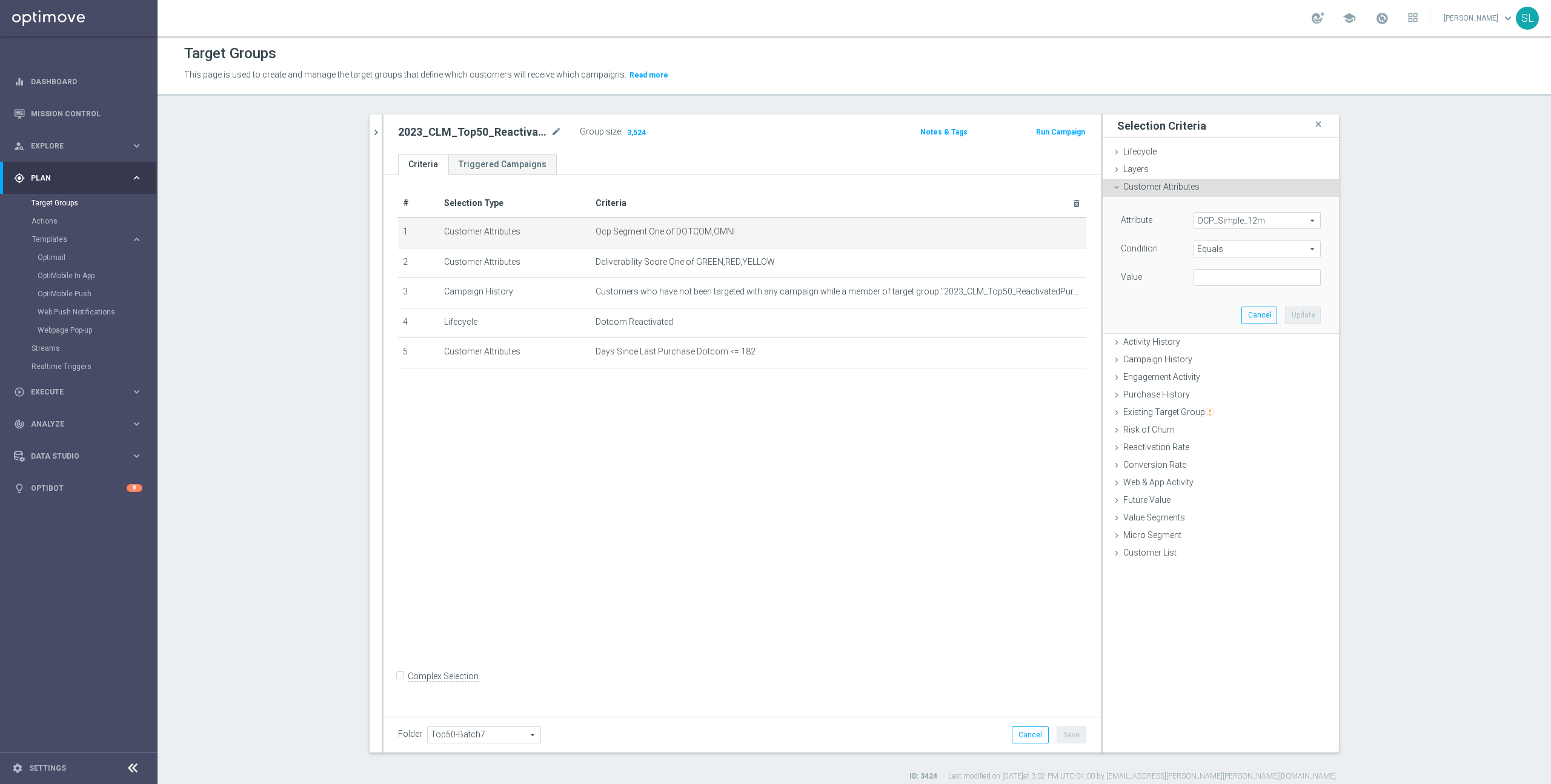
click at [1245, 243] on span "Equals" at bounding box center [1257, 249] width 126 height 16
click at [1221, 405] on span "One of" at bounding box center [1257, 408] width 115 height 10
type input "One of"
click at [1213, 271] on textarea at bounding box center [1257, 285] width 127 height 32
paste textarea "DOTCOM,OMNI"
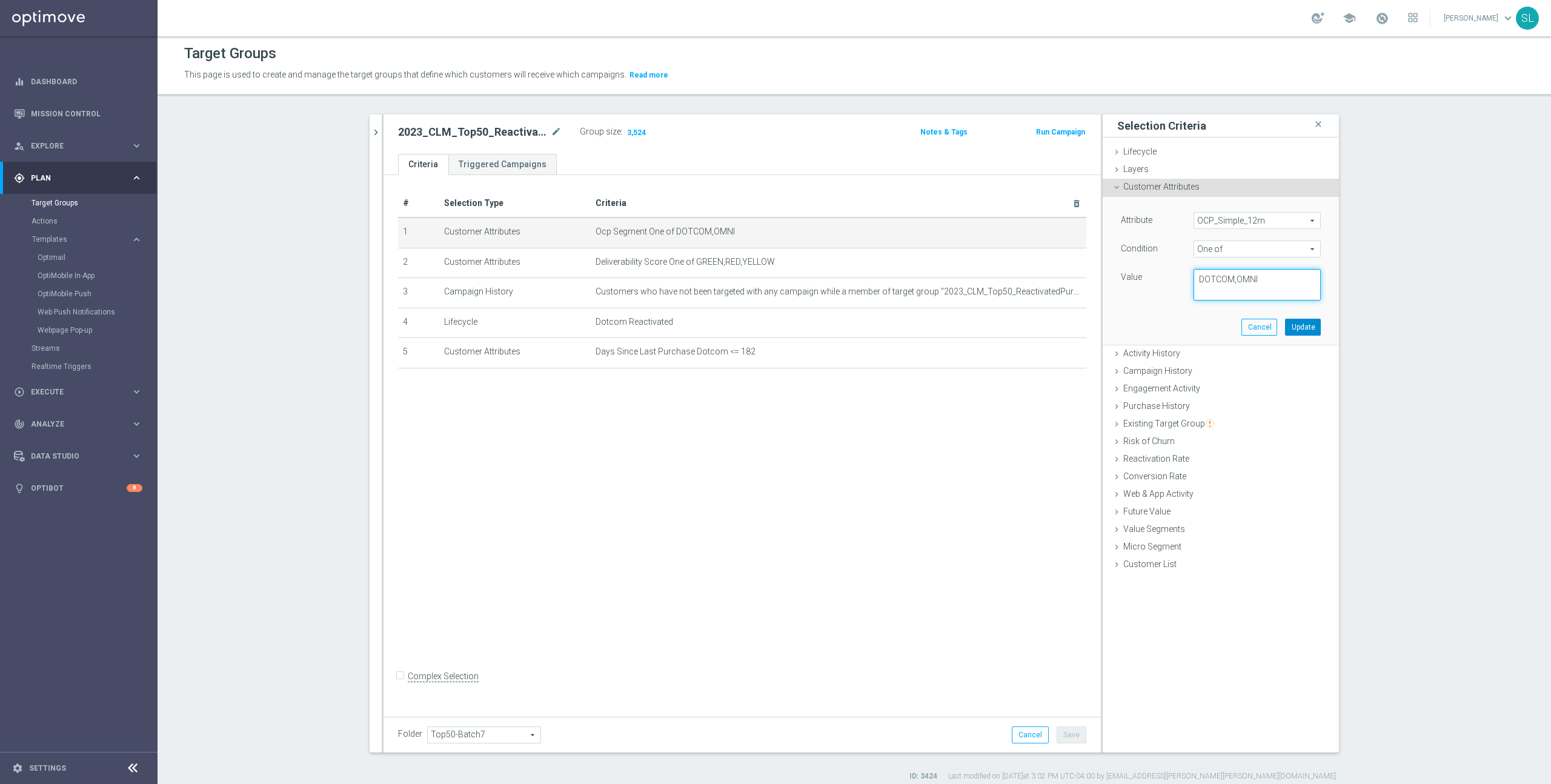
type textarea "DOTCOM,OMNI"
click at [1298, 331] on button "Update" at bounding box center [1303, 327] width 36 height 17
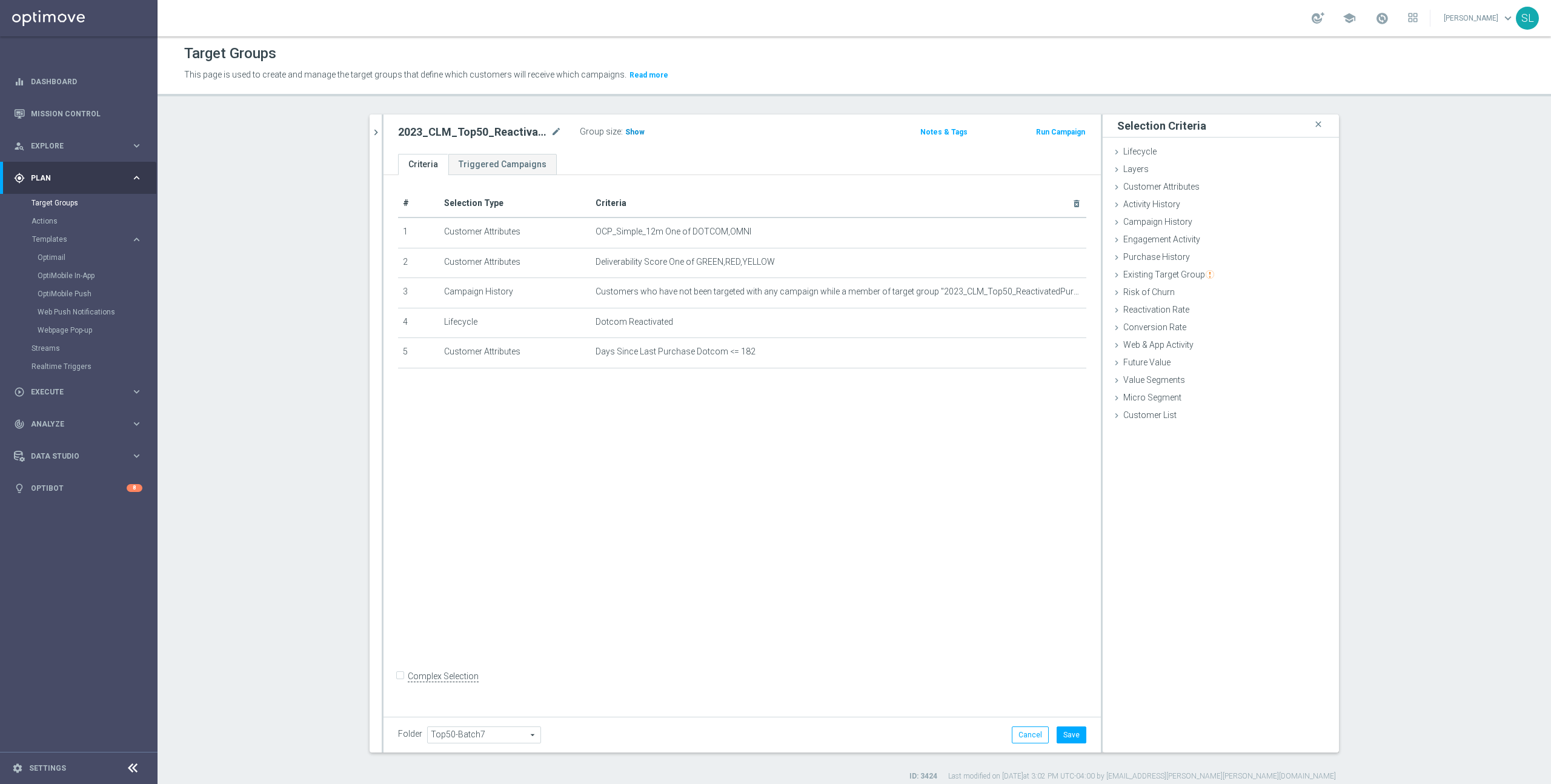
click at [636, 129] on span "Show" at bounding box center [634, 132] width 19 height 9
click at [1028, 735] on button "Cancel" at bounding box center [1030, 735] width 37 height 17
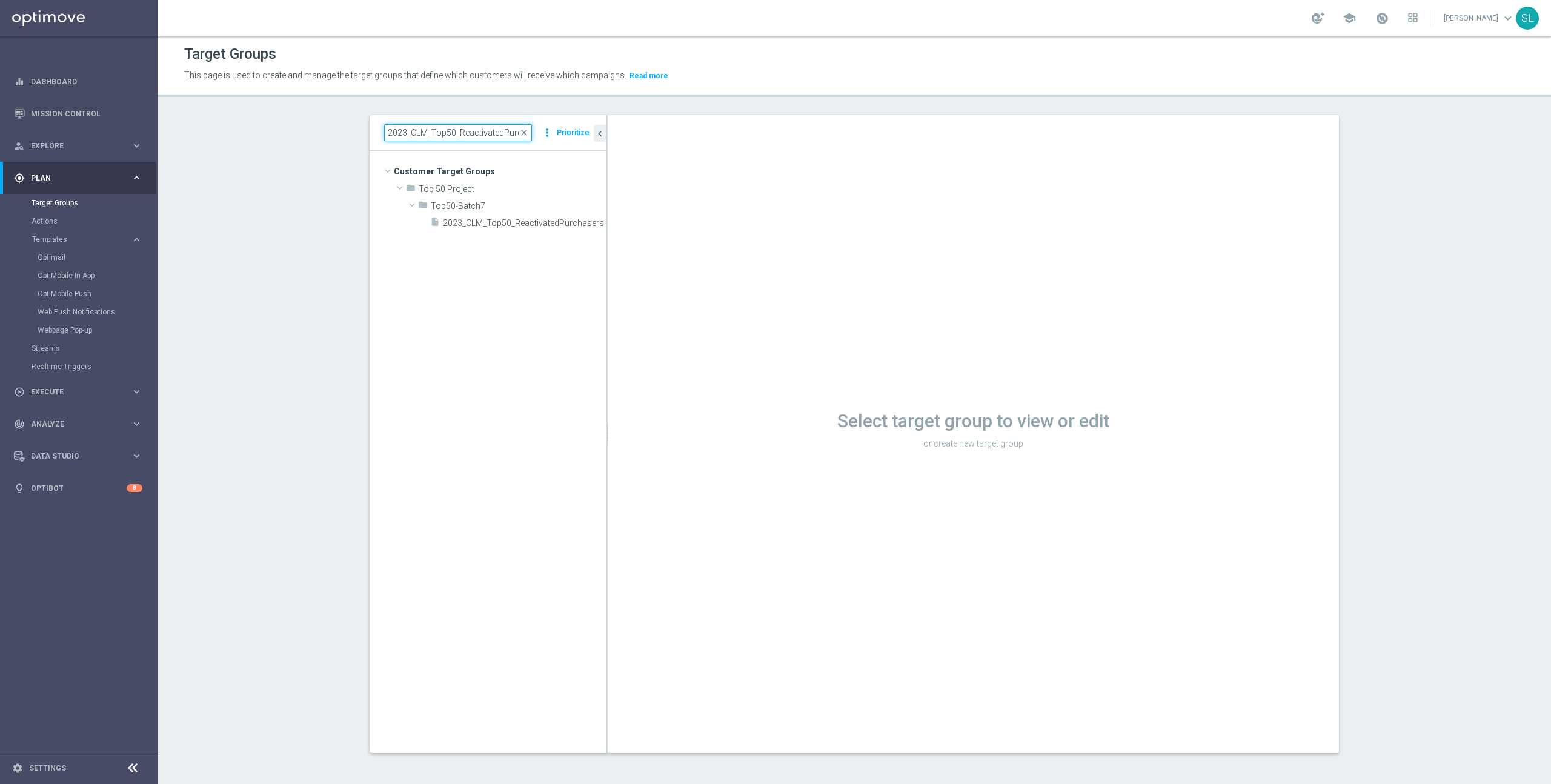
click at [431, 135] on input "2023_CLM_Top50_ReactivatedPurchasers" at bounding box center [458, 133] width 148 height 17
click at [431, 134] on input "2023_CLM_Top50_ReactivatedPurchasers" at bounding box center [458, 133] width 148 height 17
paste input "PostPurch_ARS_ComputerAccessorie"
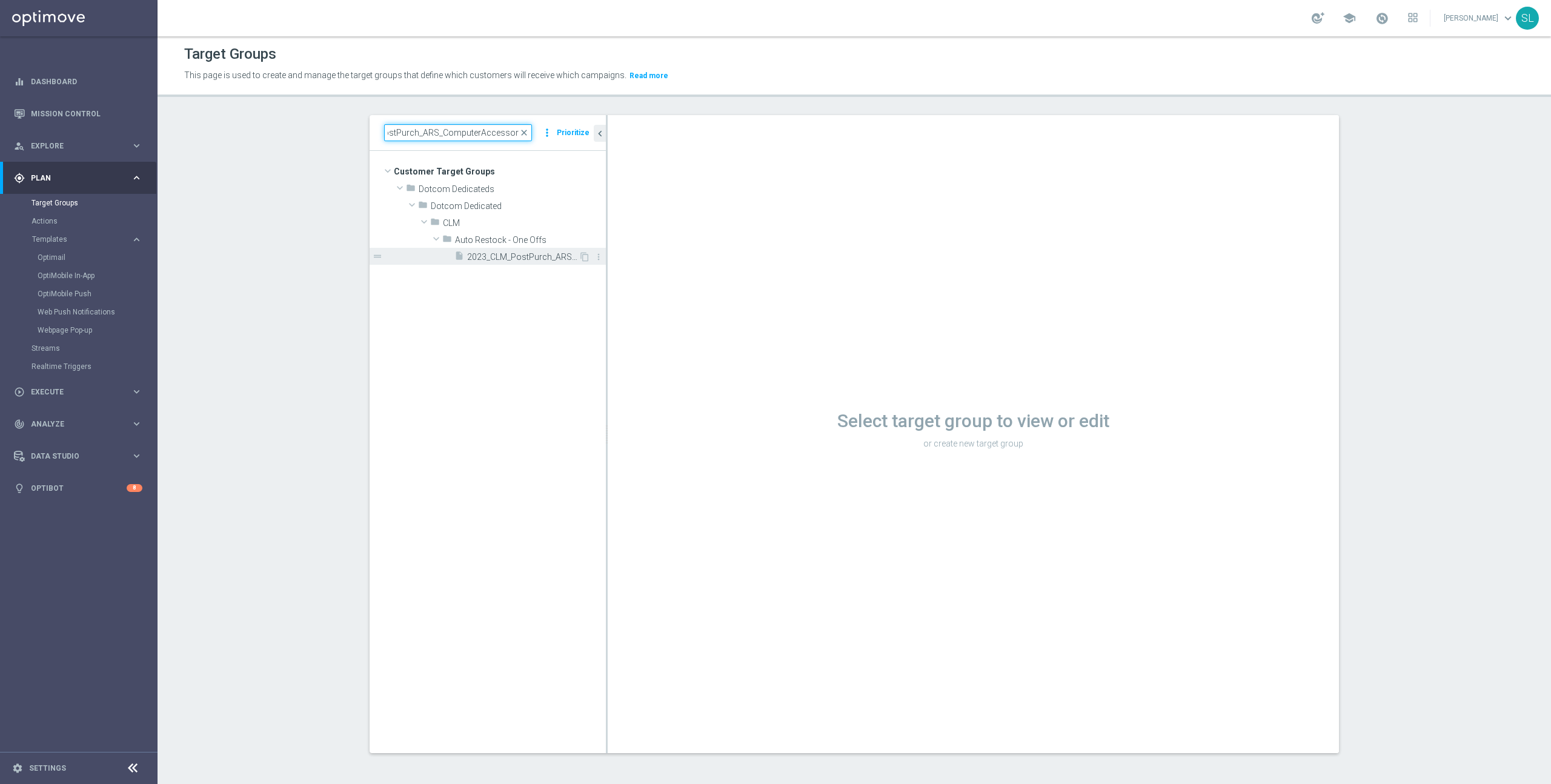
type input "2023_CLM_PostPurch_ARS_ComputerAccessories"
click at [500, 256] on span "2023_CLM_PostPurch_ARS_ComputerAccessories" at bounding box center [523, 257] width 112 height 11
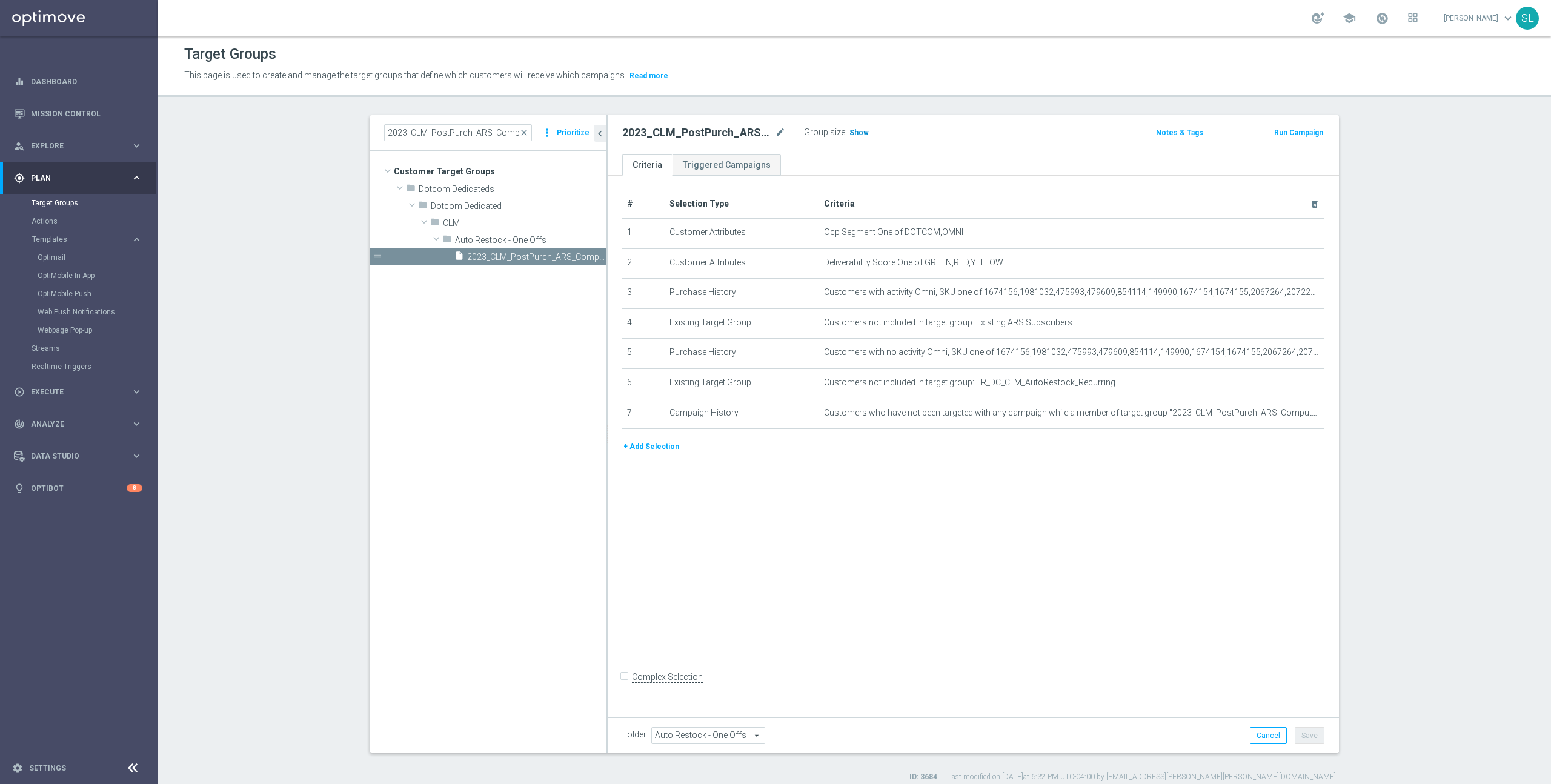
click at [859, 133] on span "Show" at bounding box center [859, 133] width 19 height 9
click at [1280, 232] on icon "mode_edit" at bounding box center [1285, 232] width 10 height 10
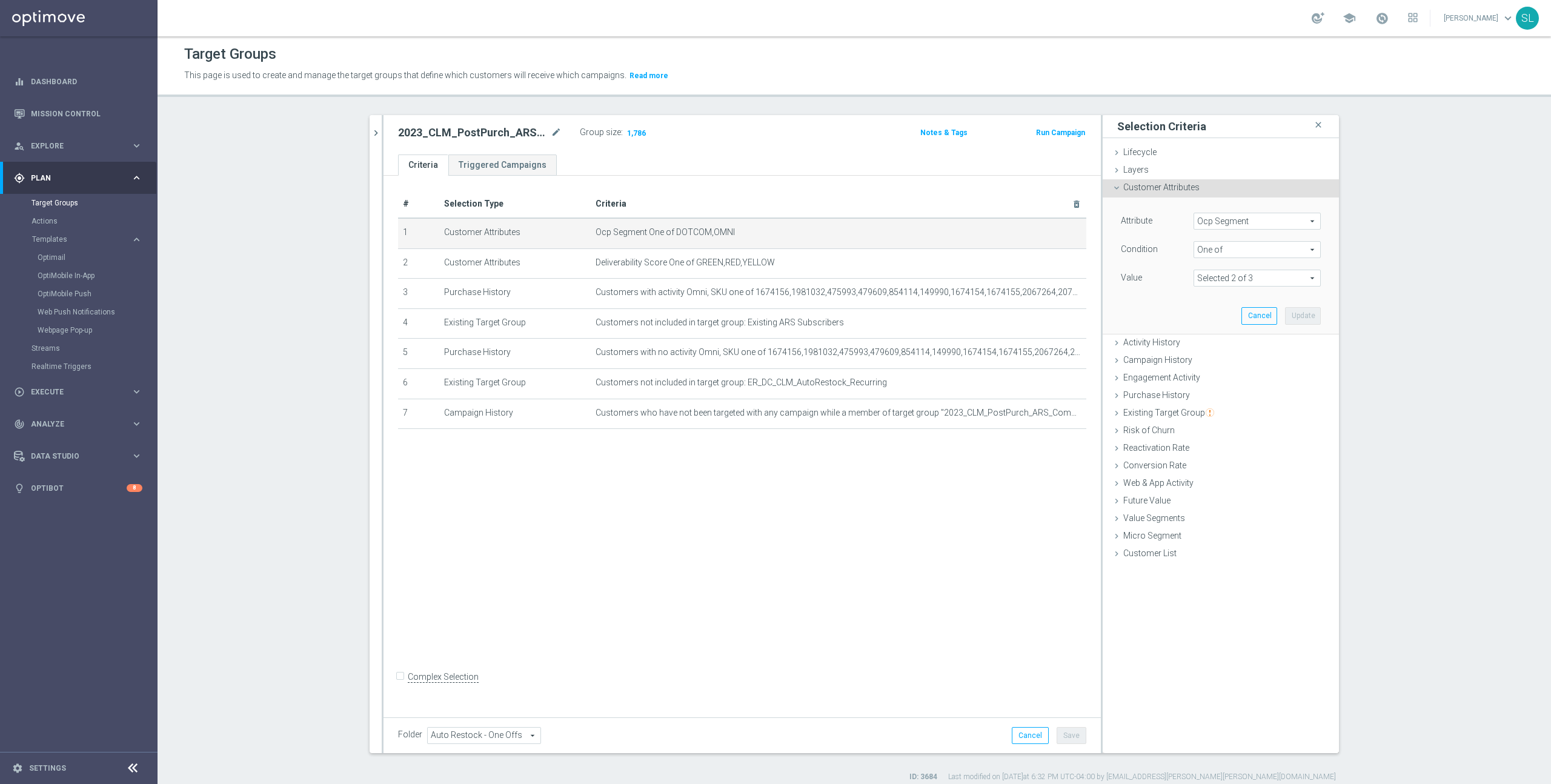
click at [1275, 220] on span "Ocp Segment" at bounding box center [1257, 221] width 126 height 16
click at [1275, 220] on input "search" at bounding box center [1257, 221] width 127 height 17
type input "ocp"
click at [1265, 268] on span "OCP_Simple_12m" at bounding box center [1257, 271] width 115 height 10
type input "OCP_Simple_12m"
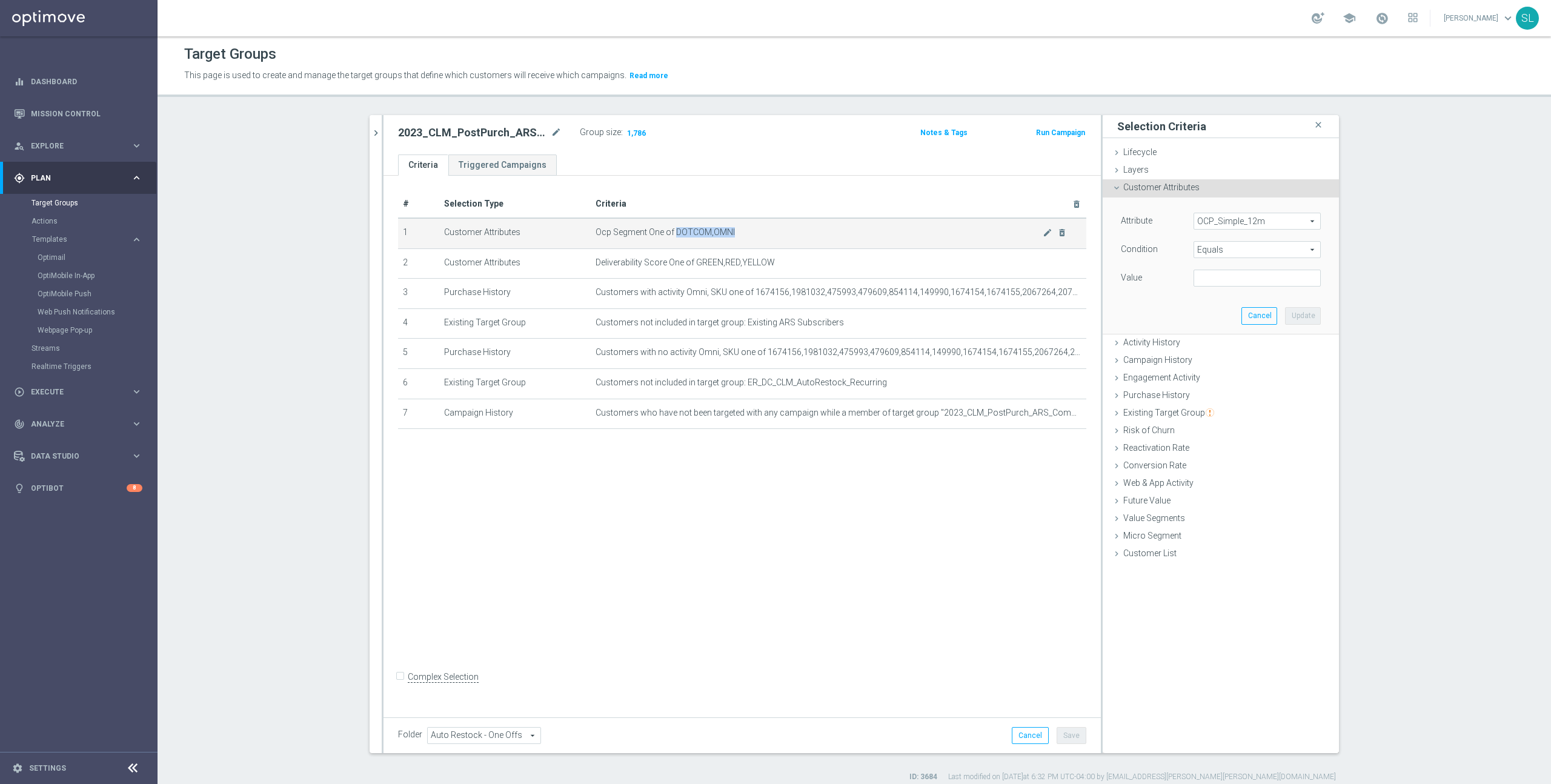
drag, startPoint x: 715, startPoint y: 229, endPoint x: 676, endPoint y: 229, distance: 39.0
click at [676, 229] on span "Ocp Segment One of DOTCOM,OMNI" at bounding box center [818, 232] width 447 height 11
copy span "DOTCOM,OMNI"
click at [1224, 253] on span "Equals" at bounding box center [1257, 249] width 126 height 16
drag, startPoint x: 1214, startPoint y: 408, endPoint x: 1212, endPoint y: 336, distance: 72.0
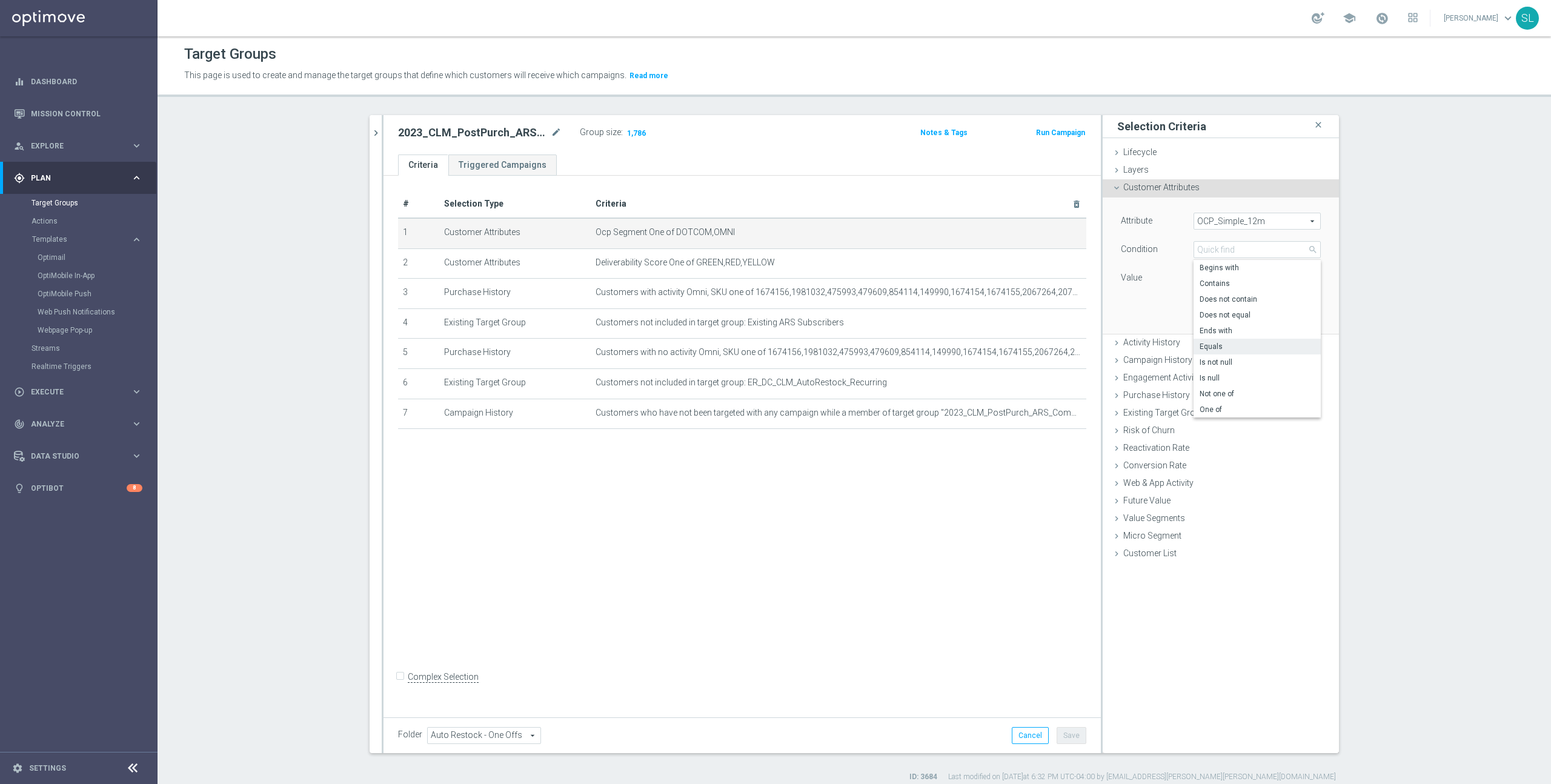
click at [1214, 407] on span "One of" at bounding box center [1257, 409] width 115 height 10
type input "One of"
click at [1220, 285] on textarea at bounding box center [1257, 285] width 127 height 32
paste textarea "DOTCOM,OMNI"
type textarea "DOTCOM,OMNI"
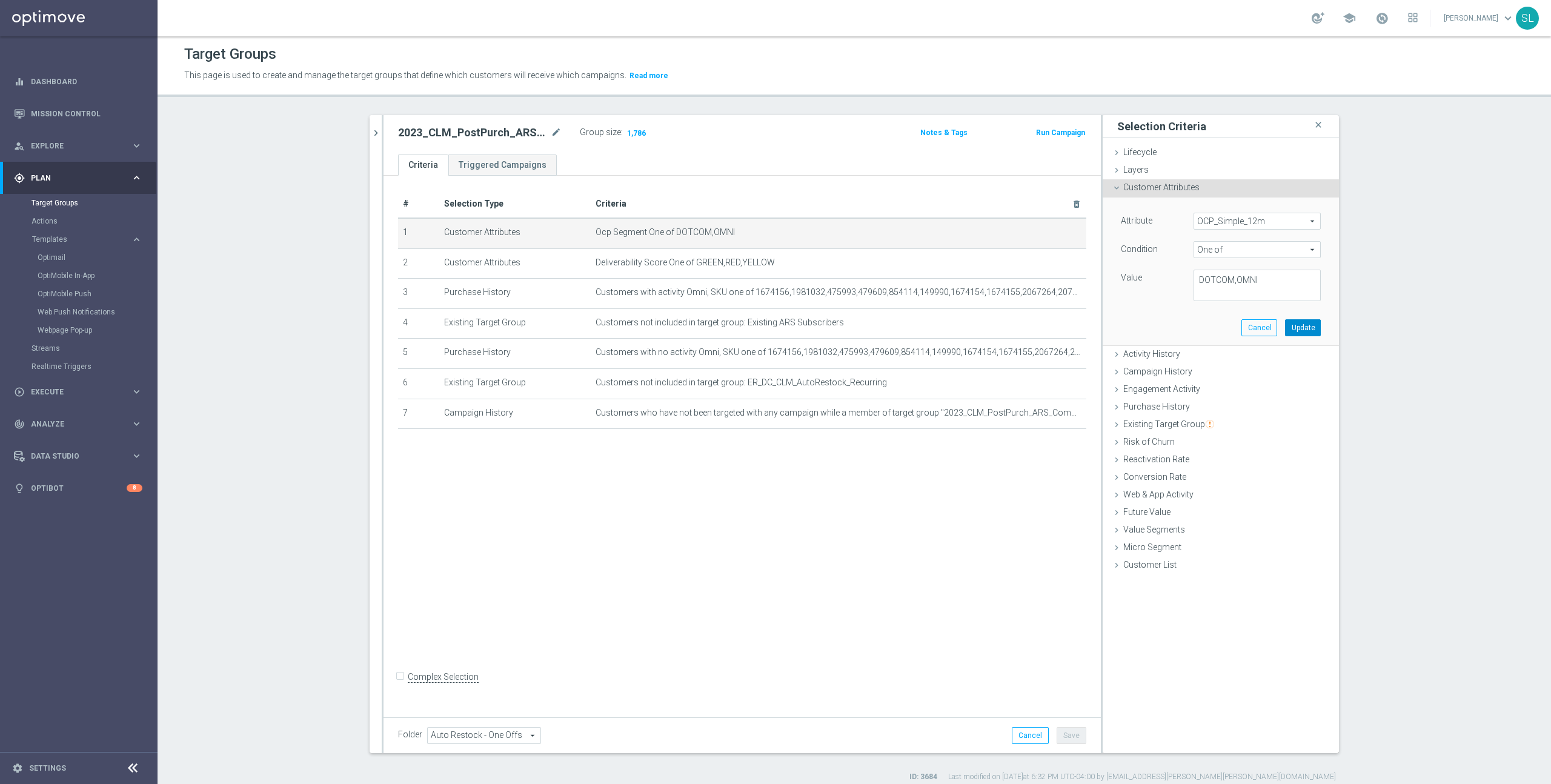
click at [1307, 328] on button "Update" at bounding box center [1303, 328] width 36 height 17
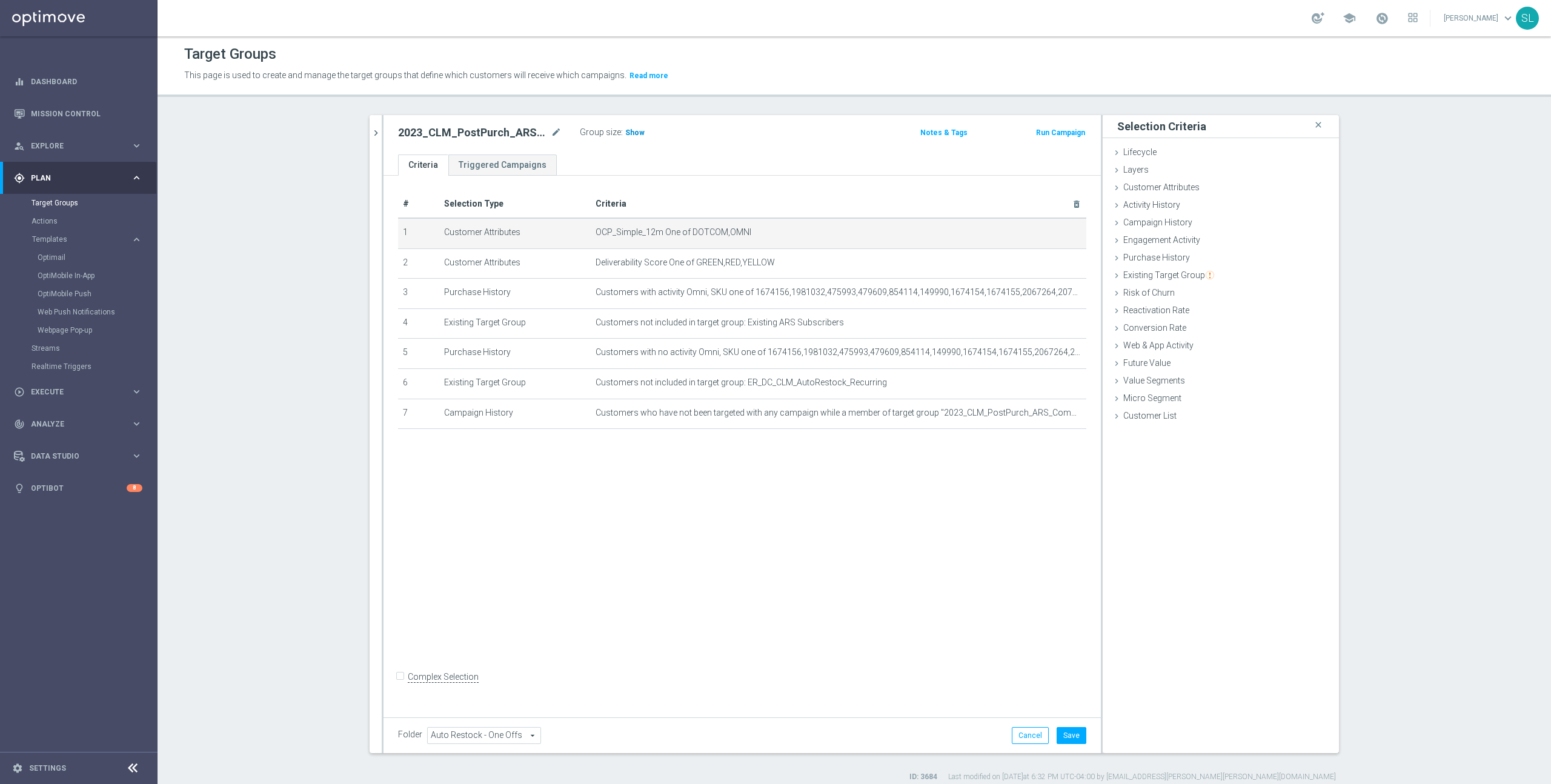
click at [625, 130] on h3 "Show" at bounding box center [634, 133] width 22 height 13
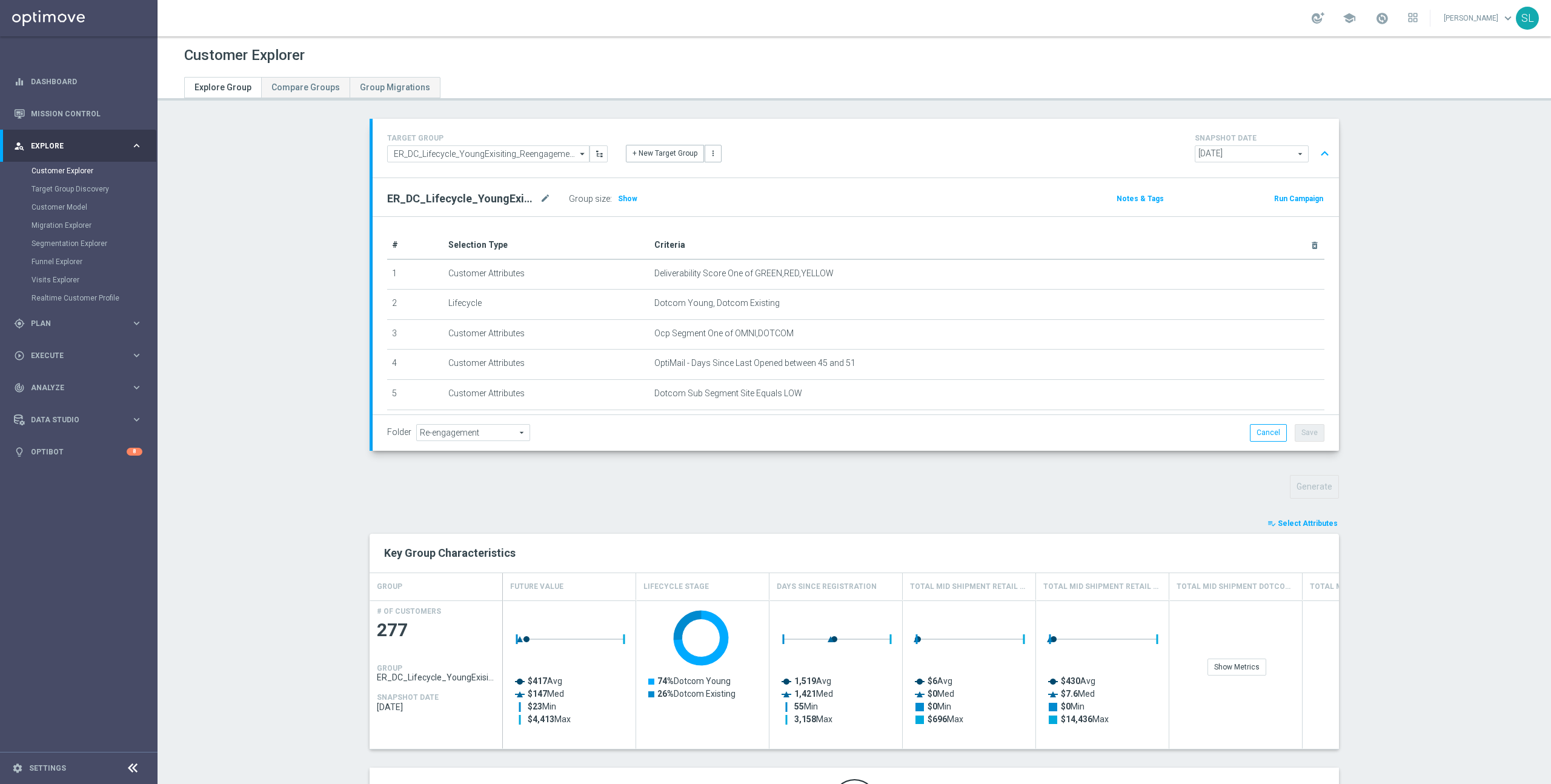
click at [1326, 518] on button "playlist_add_check Select Attributes" at bounding box center [1302, 523] width 73 height 13
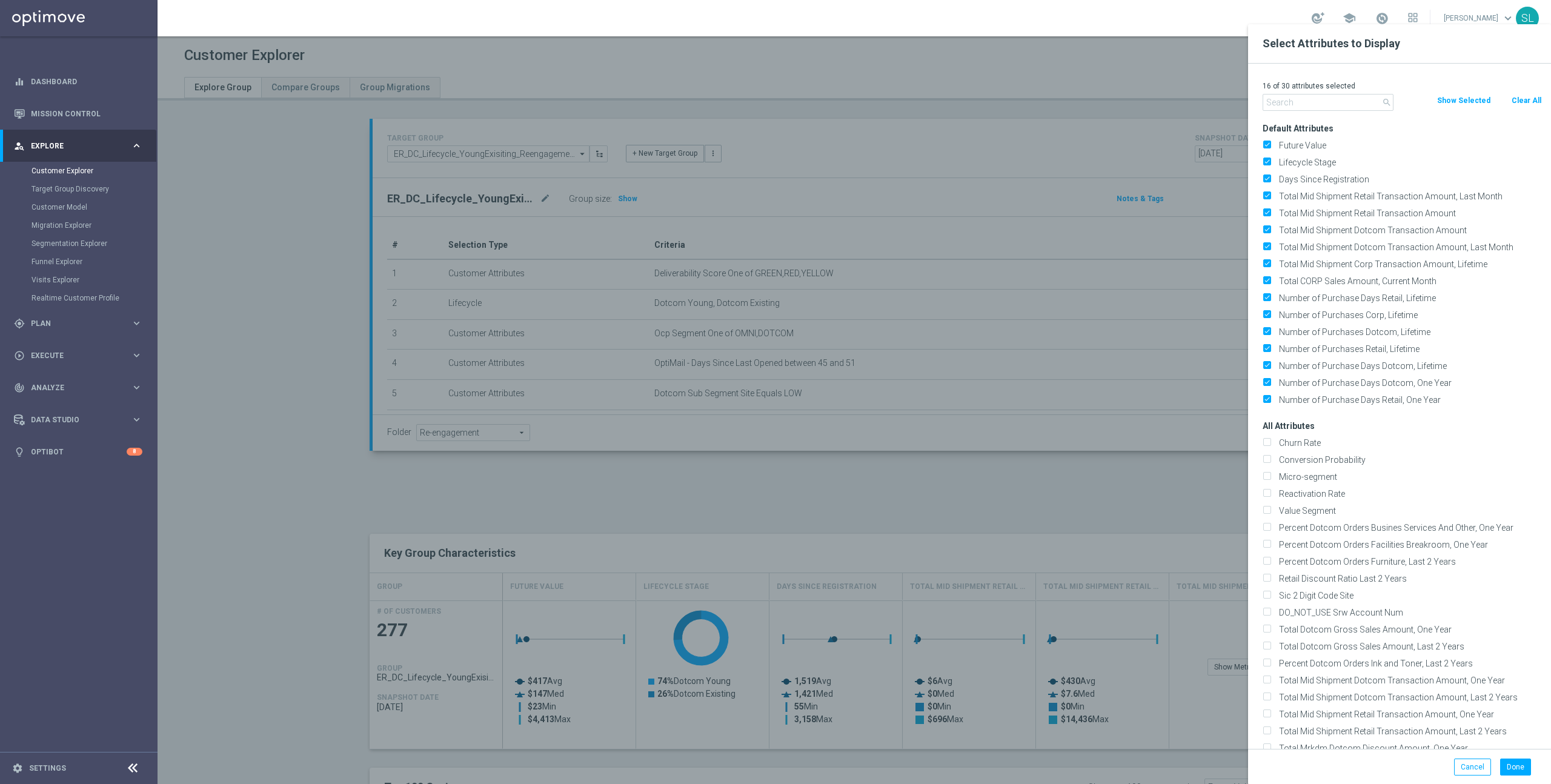
drag, startPoint x: 1526, startPoint y: 100, endPoint x: 1375, endPoint y: 97, distance: 151.0
click at [1526, 100] on button "Clear All" at bounding box center [1526, 100] width 32 height 13
checkbox input "false"
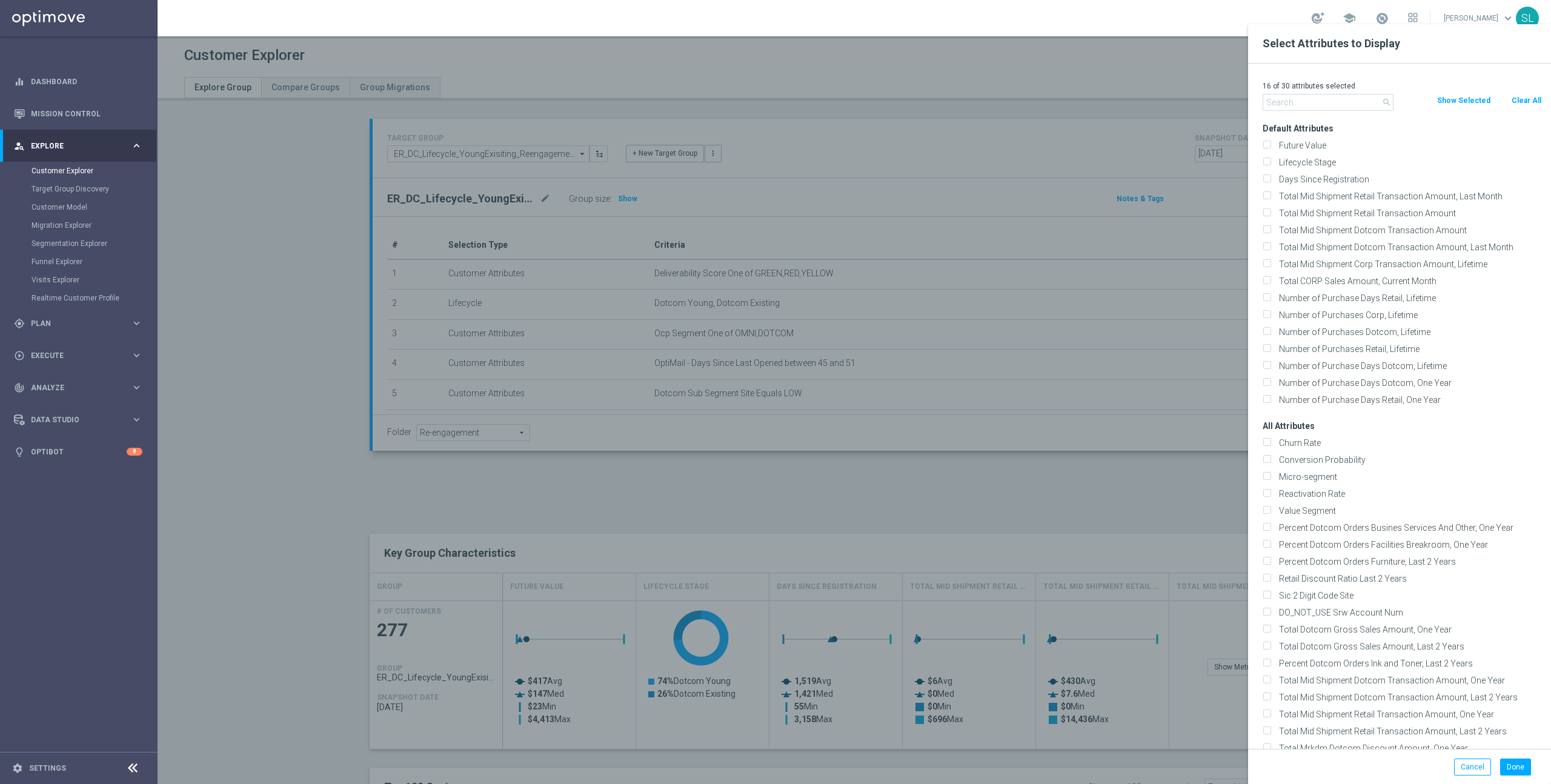
checkbox input "false"
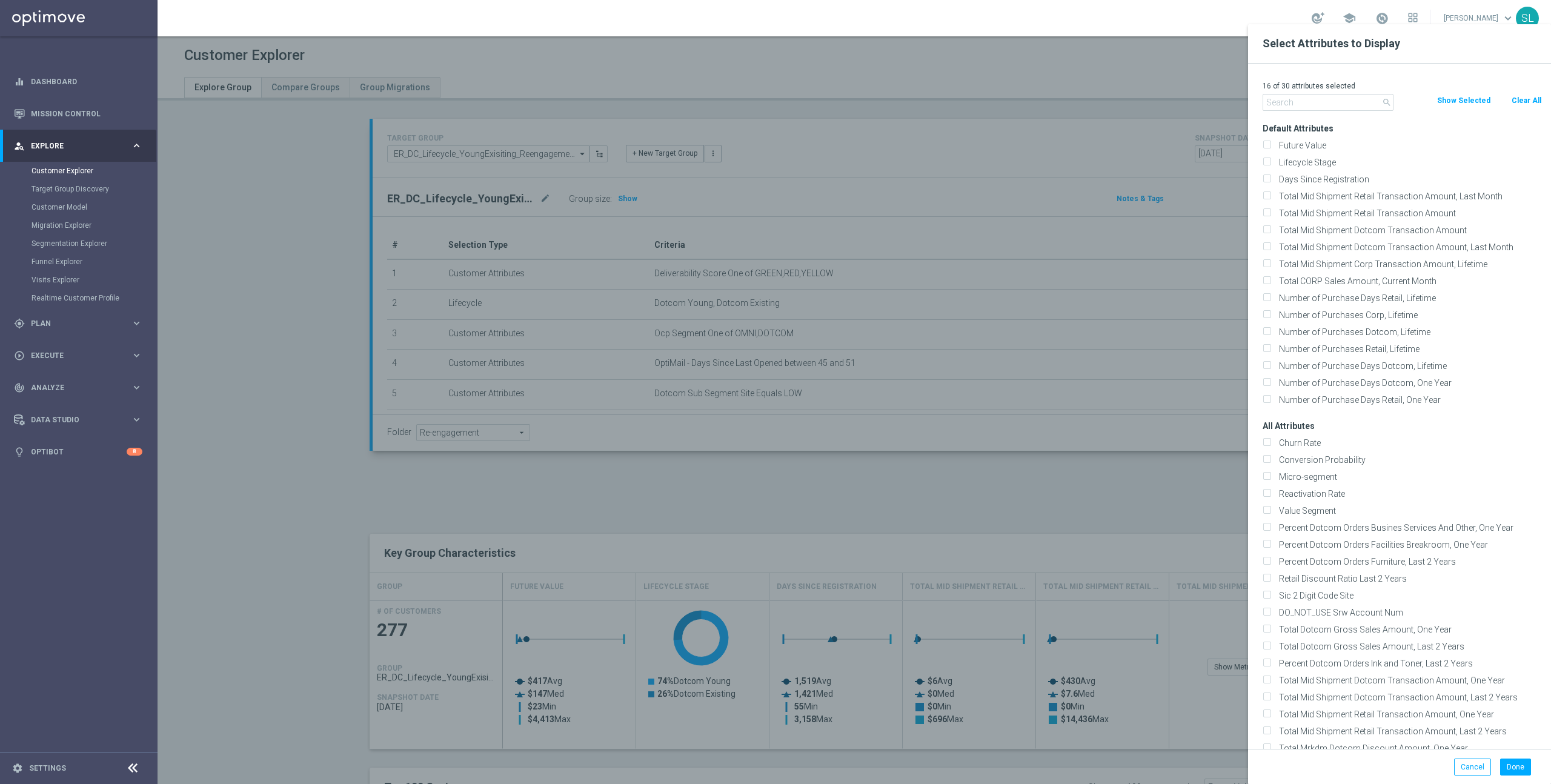
checkbox input "false"
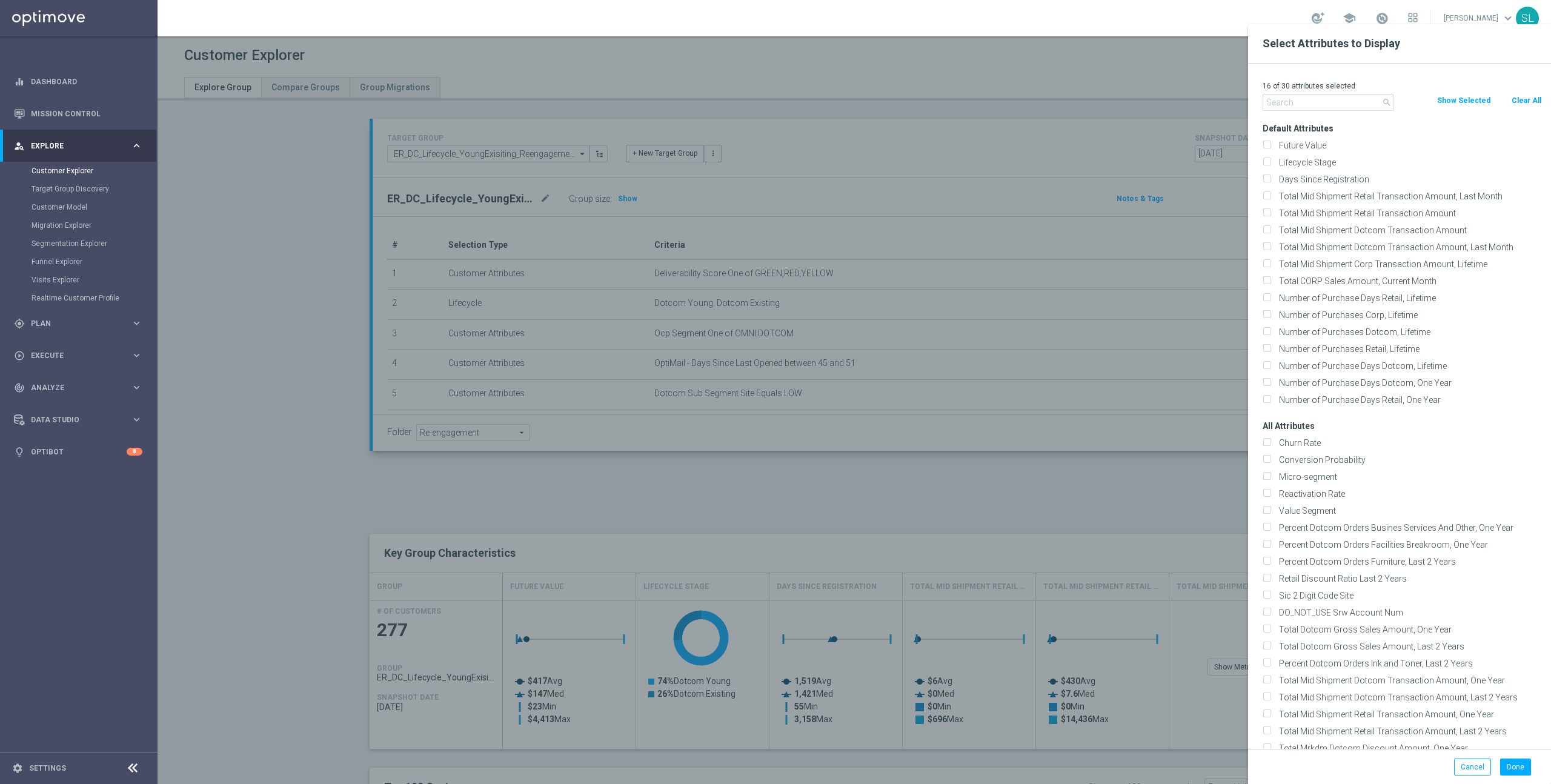
checkbox input "false"
click at [1295, 102] on input "text" at bounding box center [1328, 102] width 131 height 17
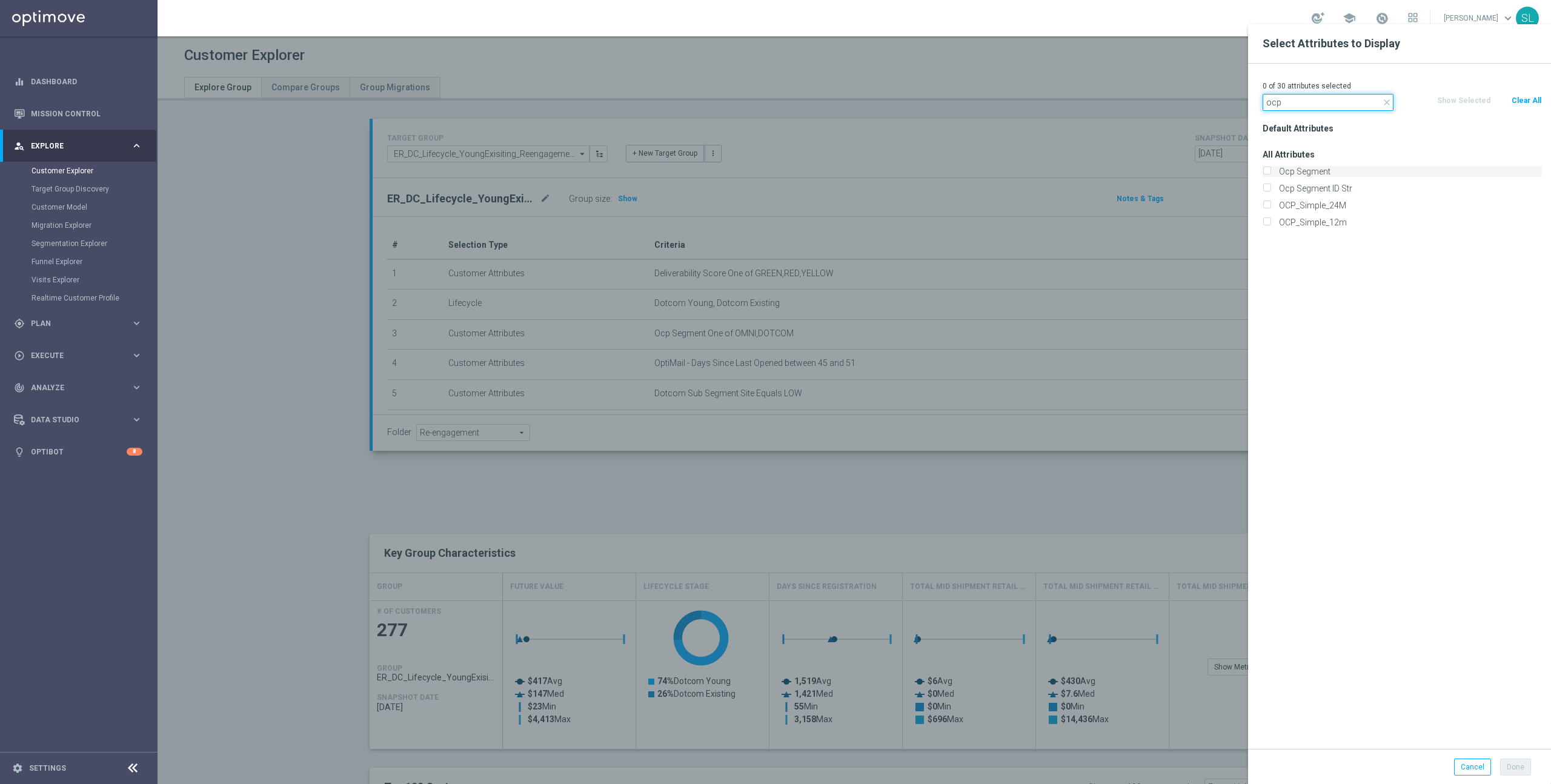
type input "ocp"
drag, startPoint x: 1315, startPoint y: 170, endPoint x: 1312, endPoint y: 176, distance: 6.7
click at [1315, 170] on label "Ocp Segment" at bounding box center [1408, 172] width 267 height 11
click at [1270, 170] on input "Ocp Segment" at bounding box center [1267, 173] width 8 height 8
checkbox input "true"
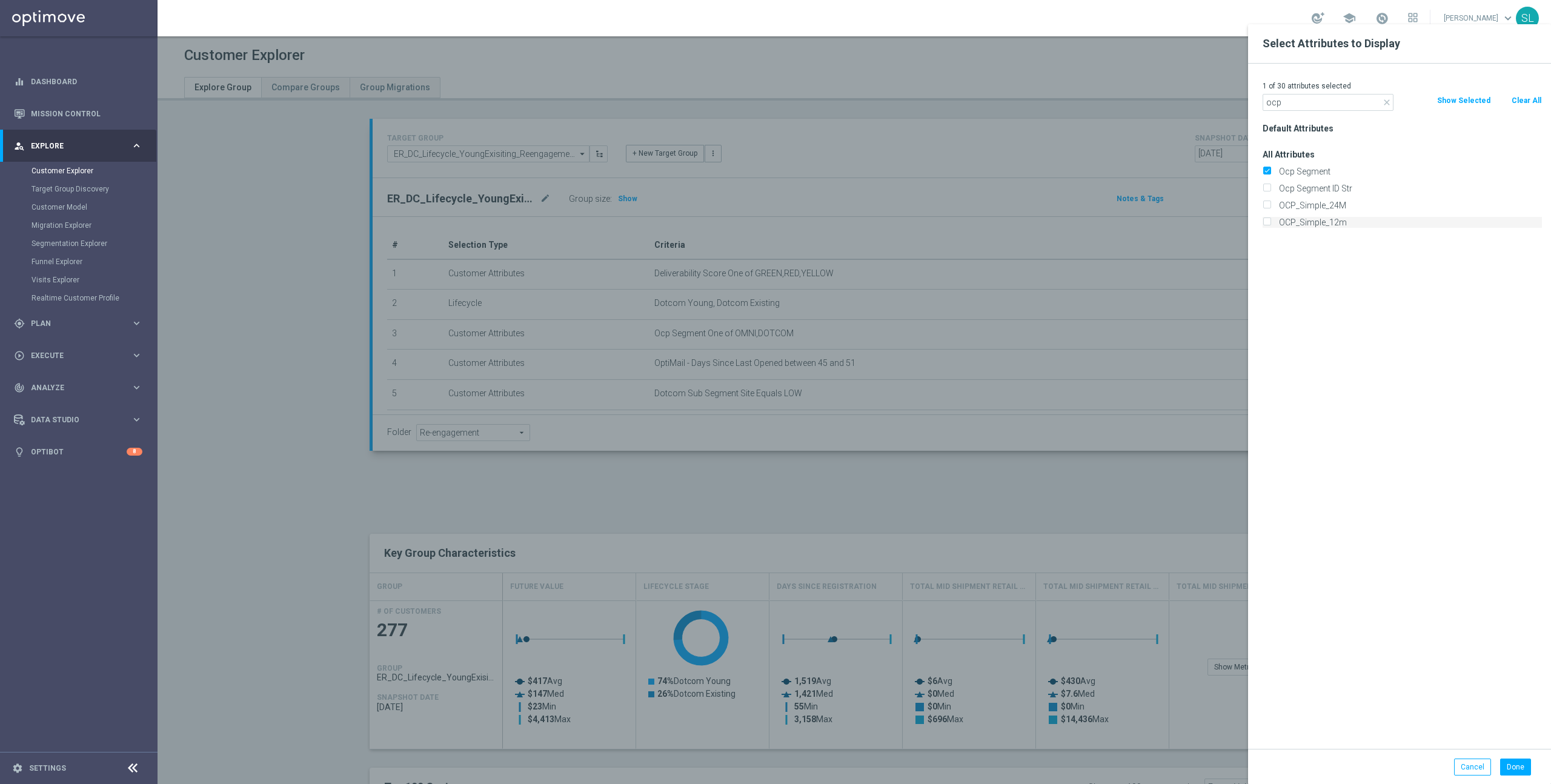
drag, startPoint x: 1316, startPoint y: 223, endPoint x: 1311, endPoint y: 218, distance: 7.1
click at [1315, 223] on label "OCP_Simple_12m" at bounding box center [1408, 222] width 267 height 11
drag, startPoint x: 1270, startPoint y: 219, endPoint x: 1288, endPoint y: 253, distance: 38.5
click at [1270, 220] on input "OCP_Simple_12m" at bounding box center [1267, 224] width 8 height 8
checkbox input "true"
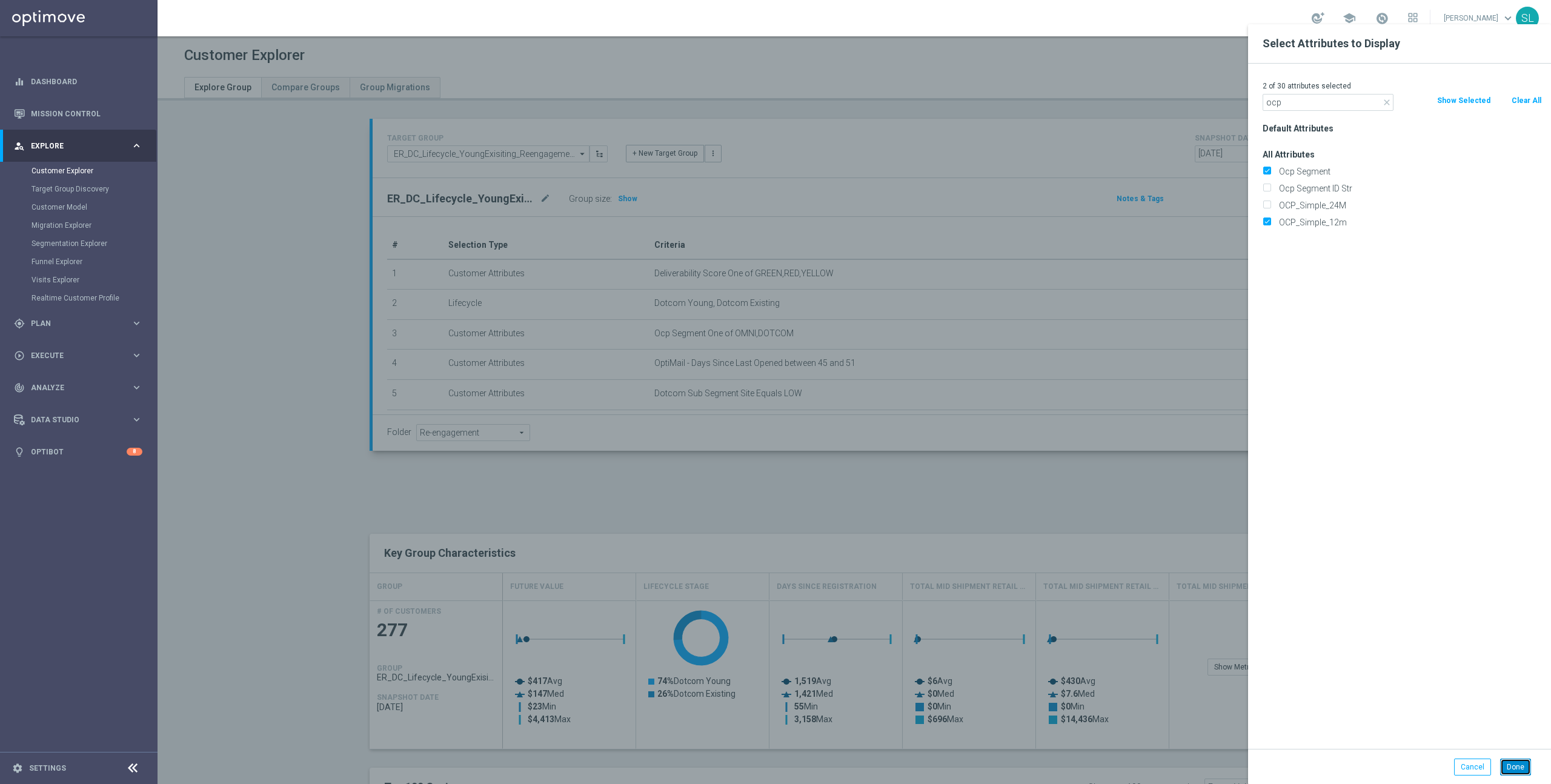
click at [1505, 761] on button "Done" at bounding box center [1515, 767] width 31 height 17
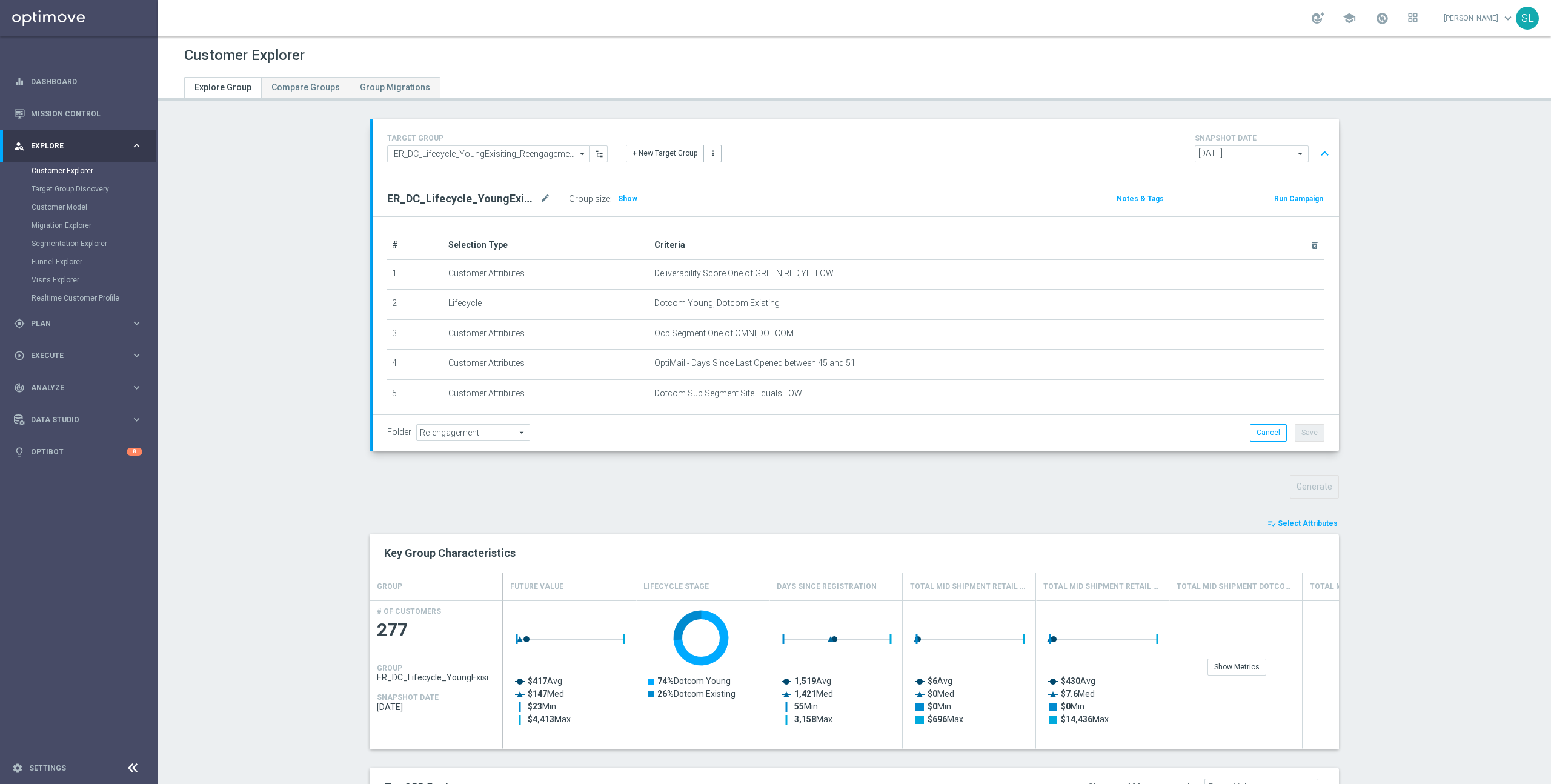
type input "Search"
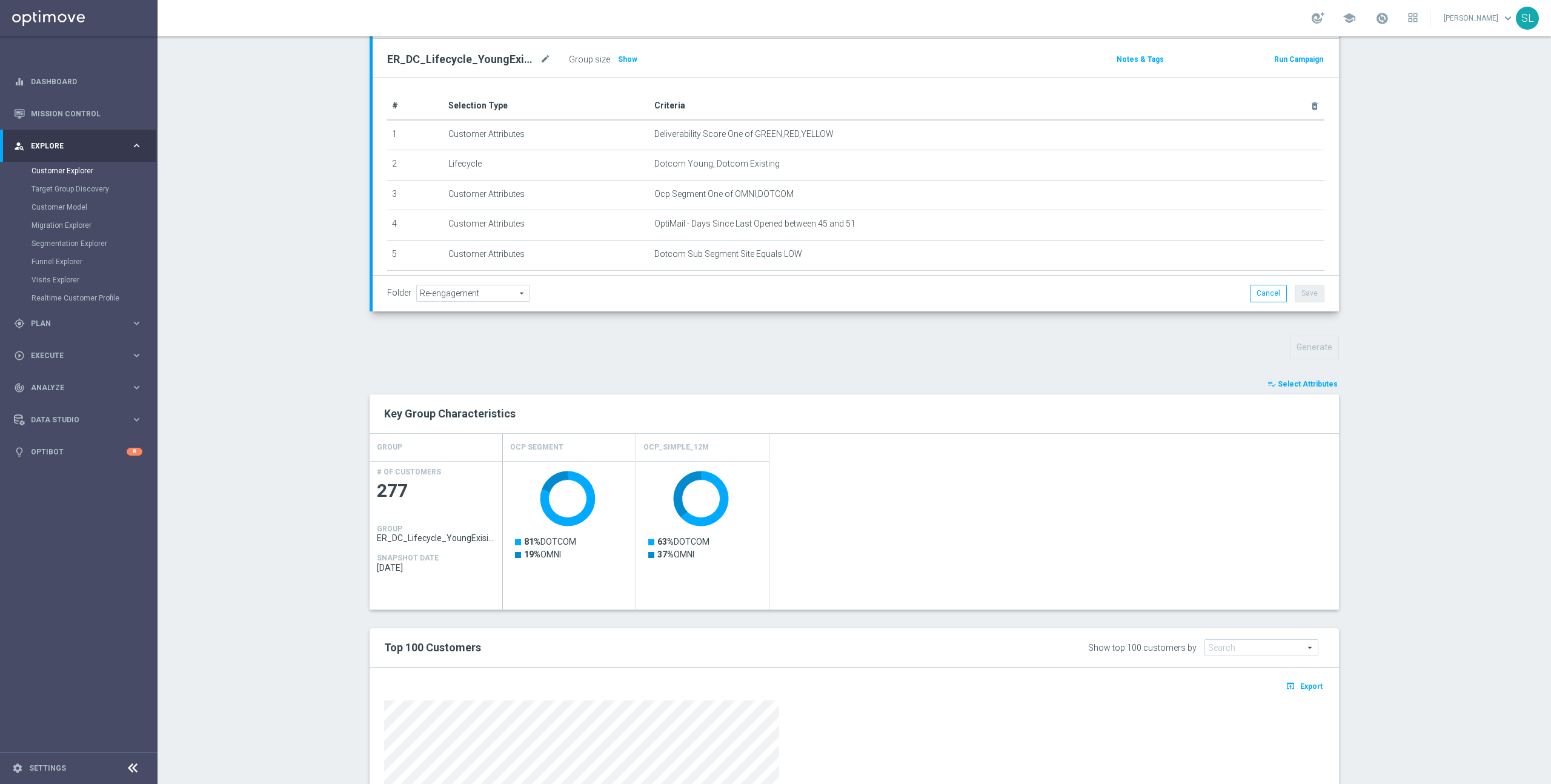
scroll to position [147, 0]
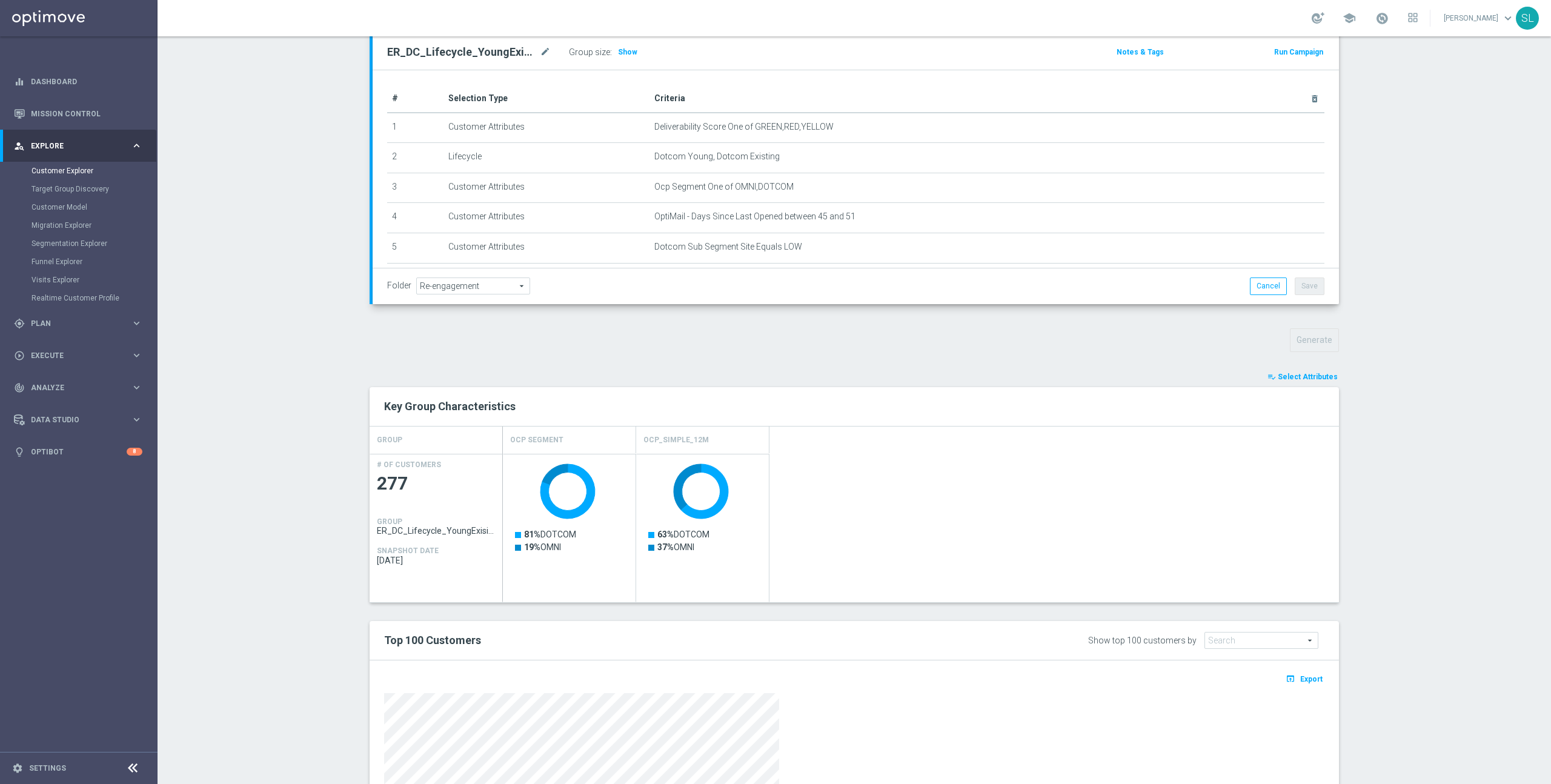
click at [688, 535] on text "63% DOTCOM" at bounding box center [683, 534] width 52 height 10
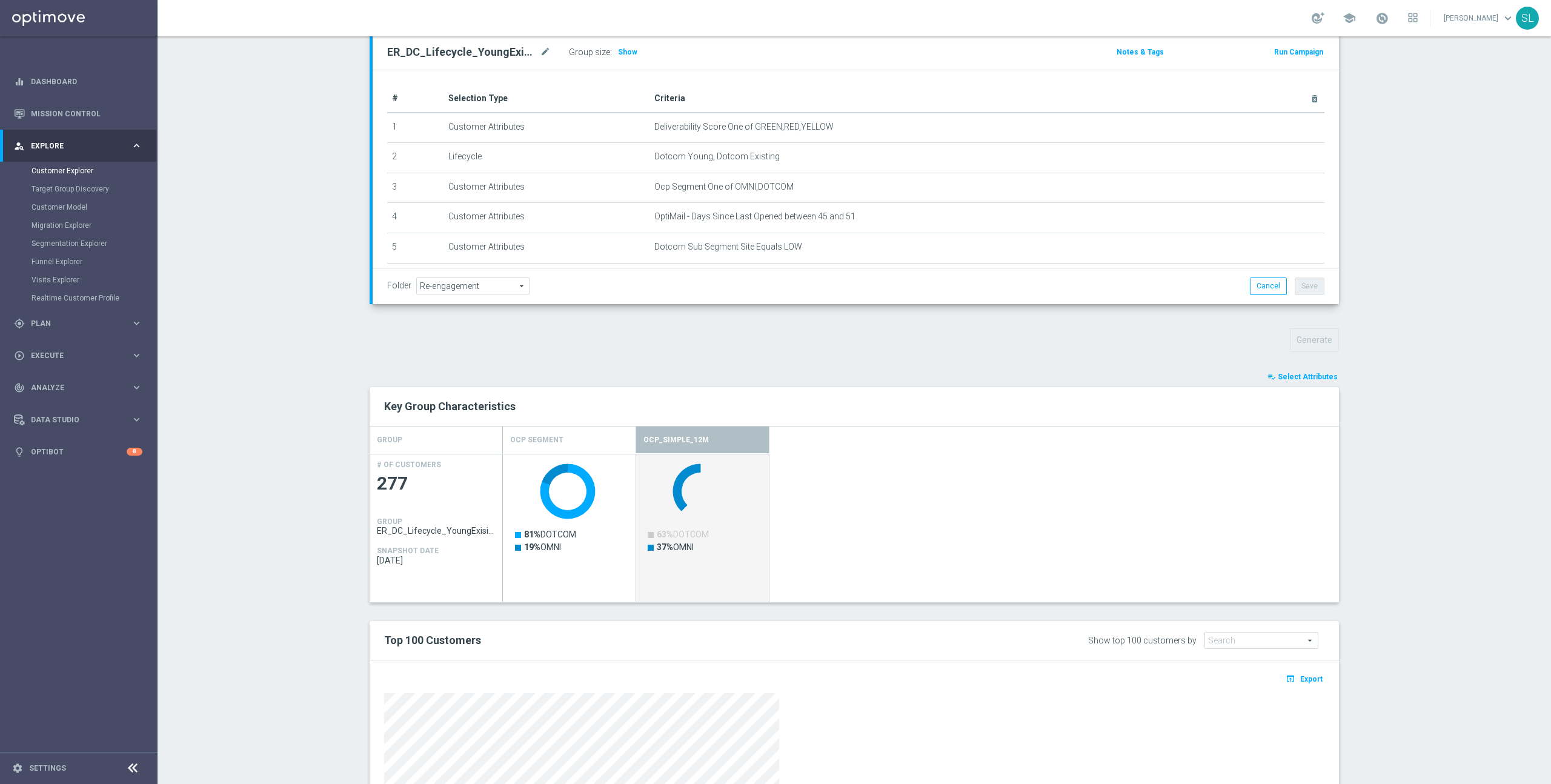
click at [688, 535] on text "63% DOTCOM" at bounding box center [682, 534] width 52 height 10
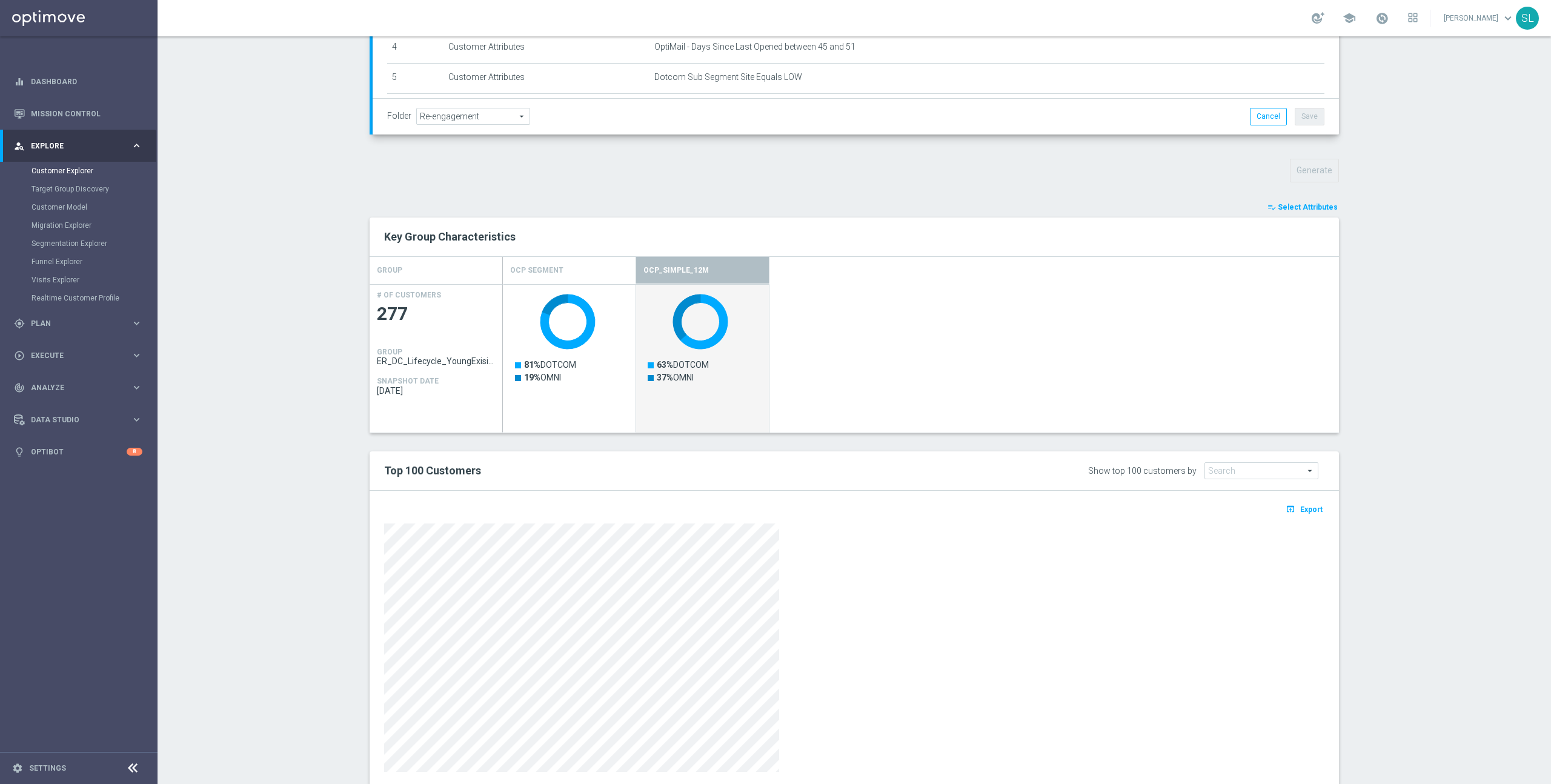
scroll to position [317, 0]
click at [1412, 571] on section "TARGET GROUP ER_DC_Lifecycle_YoungExisiting_ReengagementT1 ER_DC_Lifecycle_Youn…" at bounding box center [854, 302] width 1393 height 1002
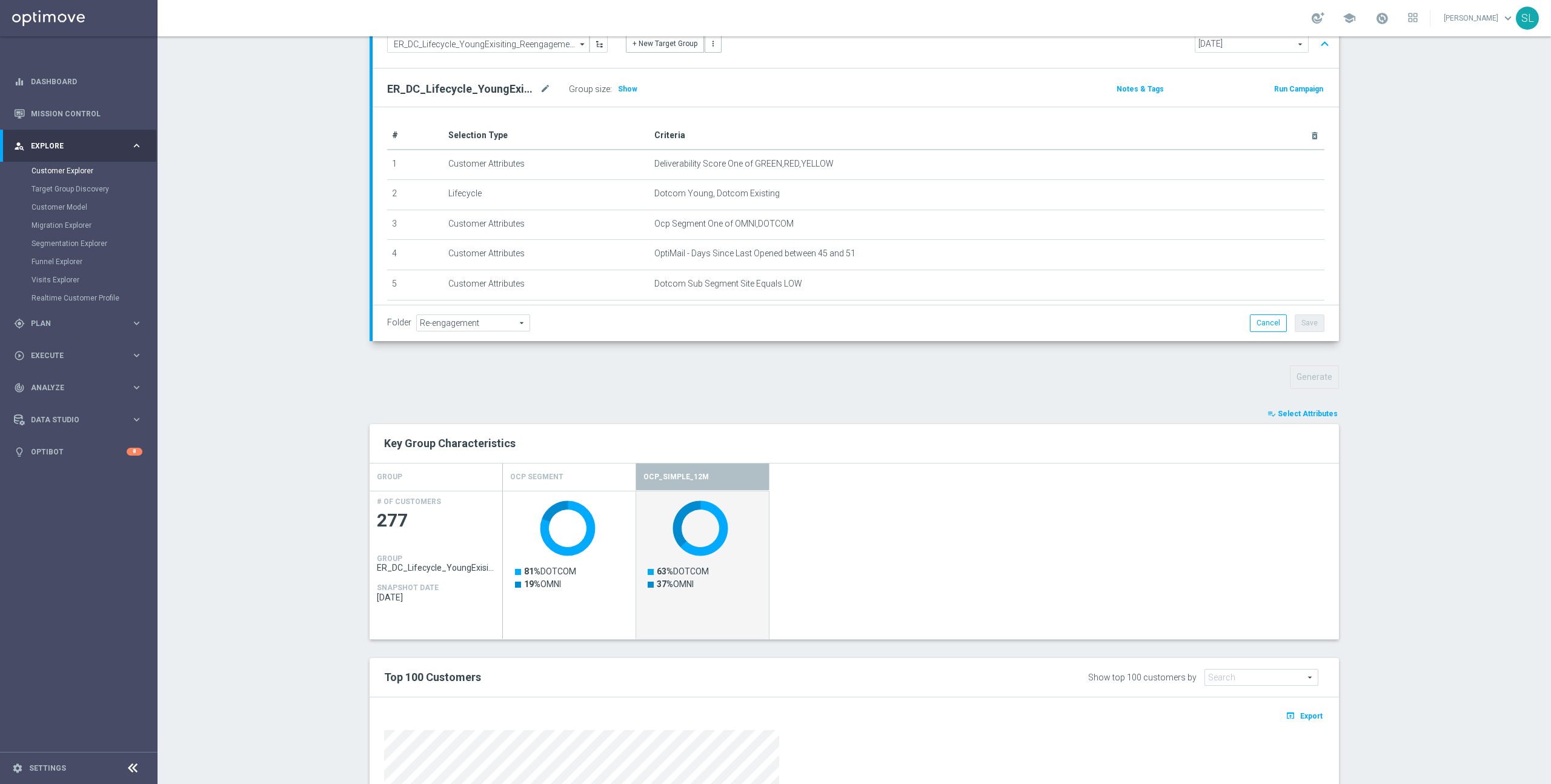
scroll to position [108, 0]
